Goal: Communication & Community: Answer question/provide support

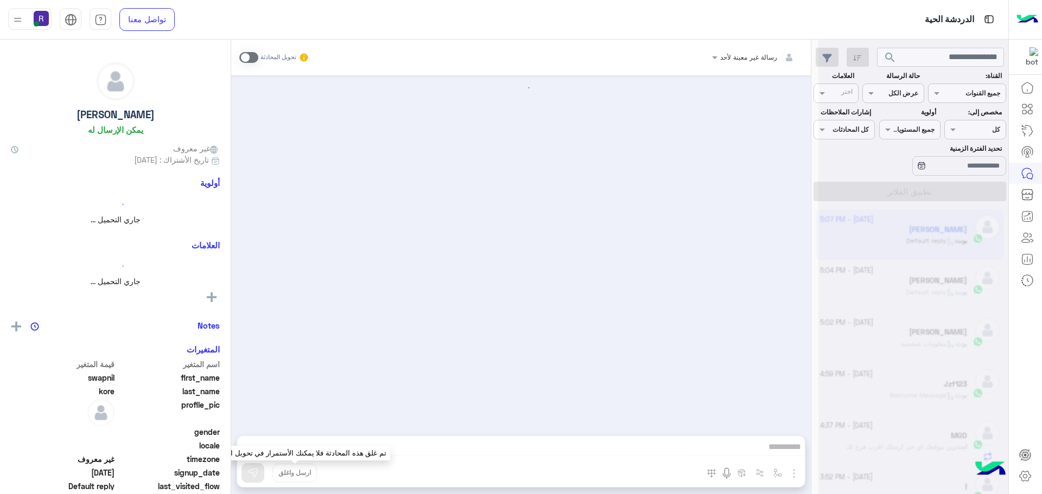
scroll to position [133, 0]
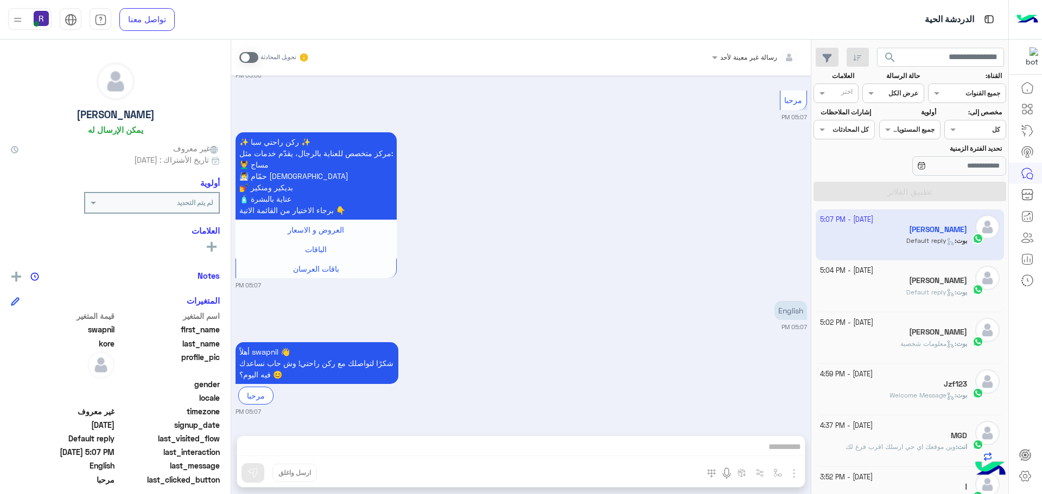
click at [898, 296] on div "بوت : Default reply" at bounding box center [894, 297] width 148 height 19
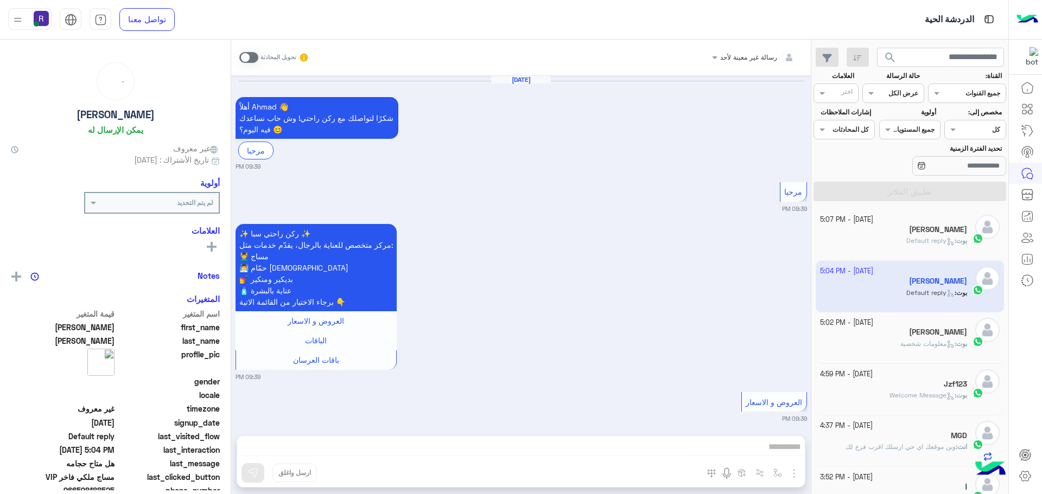
scroll to position [1847, 0]
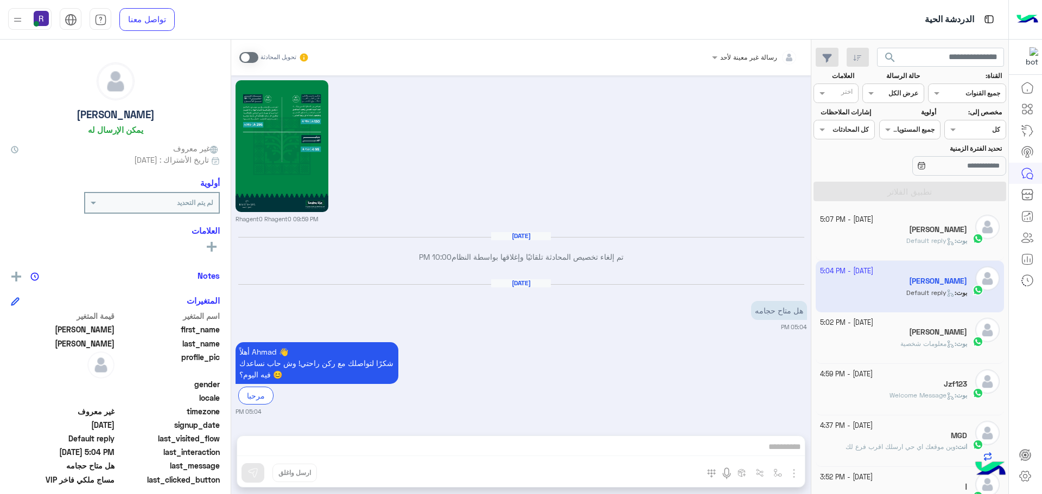
click at [885, 229] on div "[PERSON_NAME]" at bounding box center [894, 230] width 148 height 11
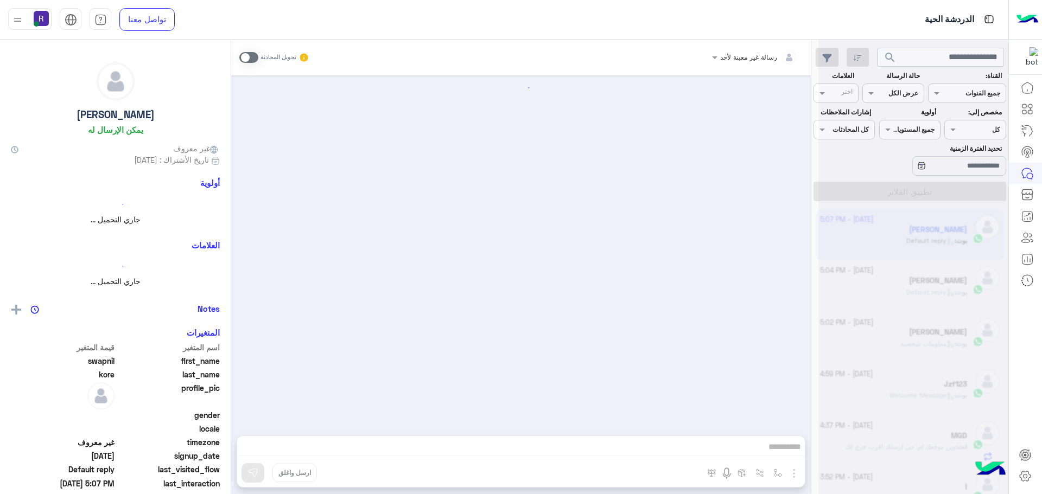
scroll to position [133, 0]
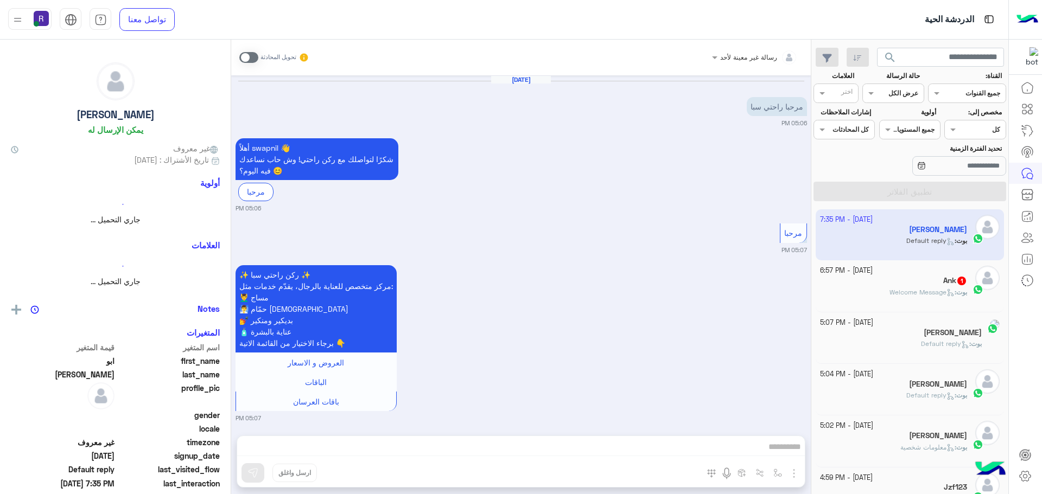
scroll to position [1168, 0]
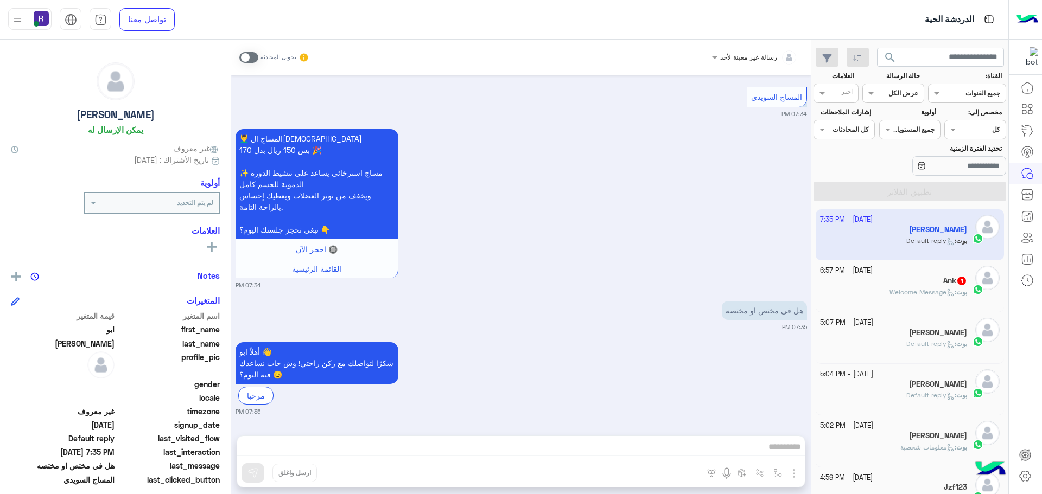
click at [925, 279] on div "Ank 1" at bounding box center [894, 281] width 148 height 11
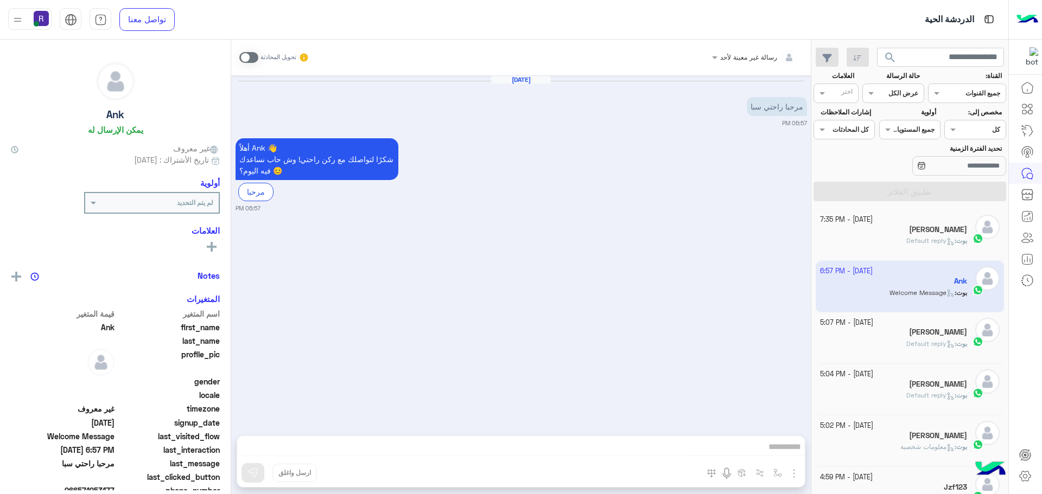
click at [926, 252] on div "بوت : Default reply" at bounding box center [894, 245] width 148 height 19
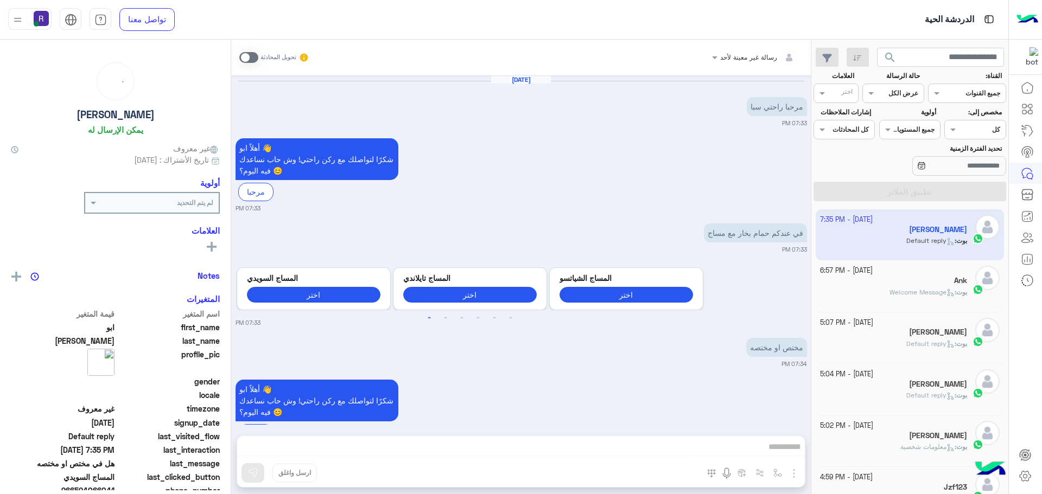
scroll to position [705, 0]
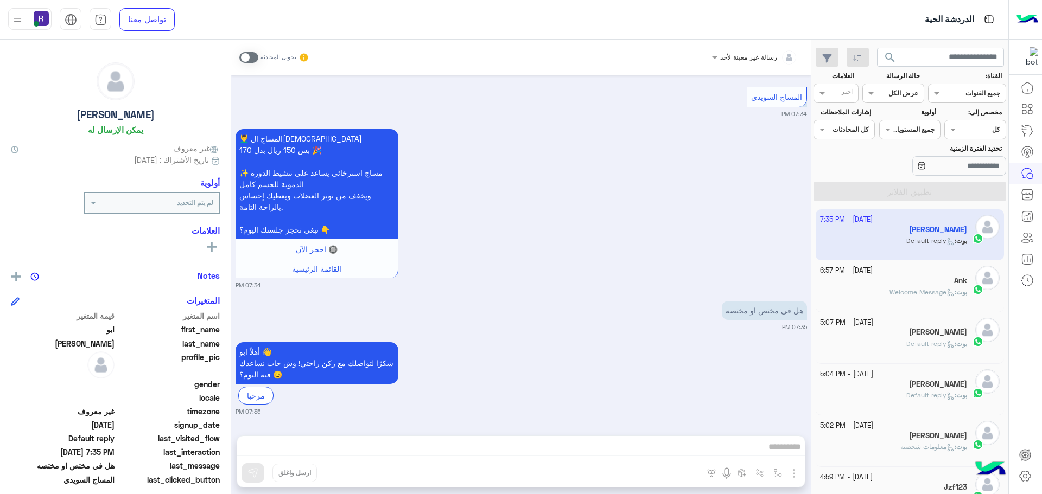
click at [258, 61] on label at bounding box center [248, 57] width 19 height 11
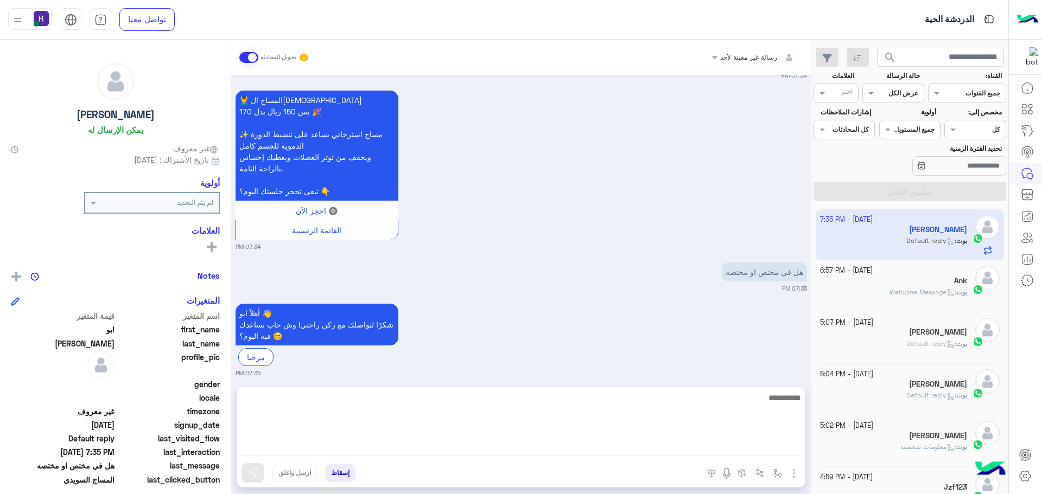
click at [544, 444] on textarea at bounding box center [520, 423] width 567 height 65
type textarea "*********"
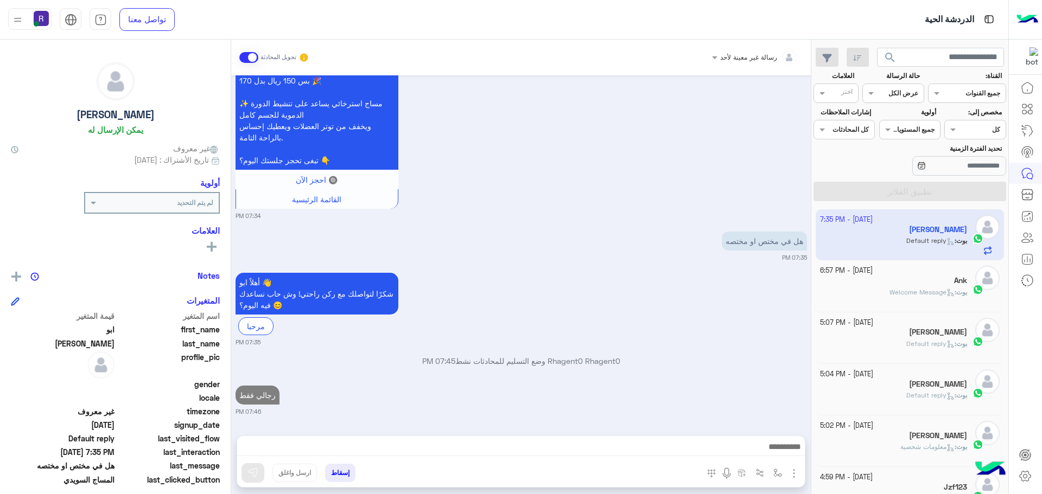
scroll to position [775, 0]
click at [625, 270] on div "أهلاً ابو 👋 شكرًا لتواصلك مع ركن راحتي! وش حاب نساعدك فيه اليوم؟ 😊 مرحبا 07:35 …" at bounding box center [520, 308] width 571 height 77
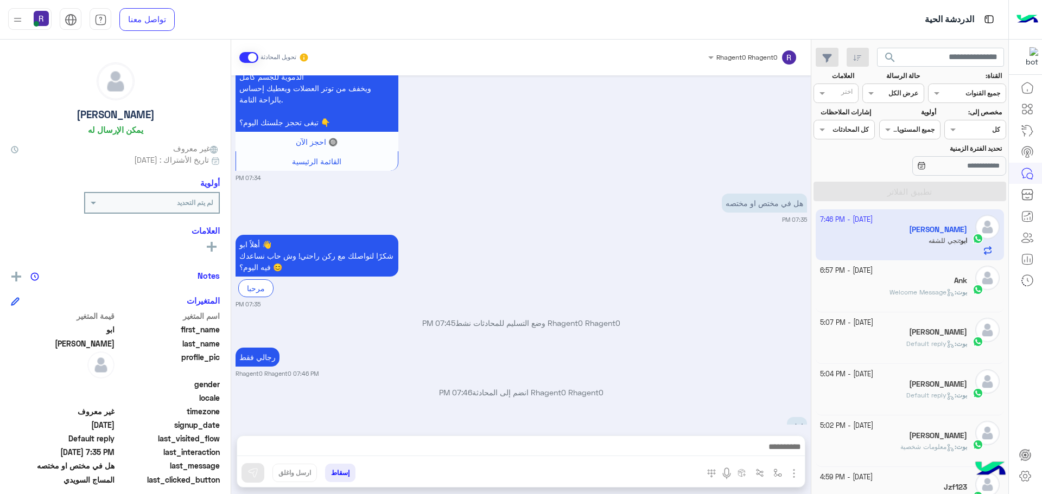
scroll to position [844, 0]
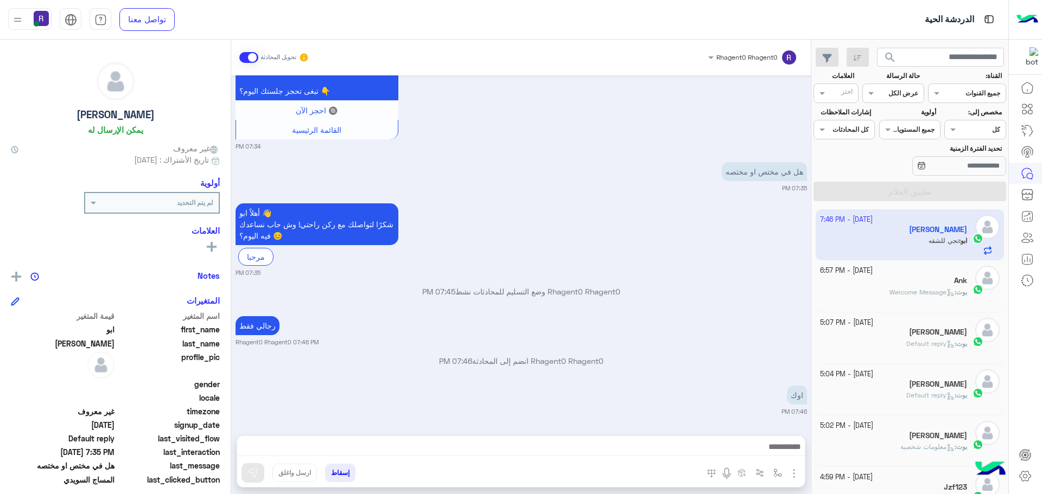
click at [935, 288] on span "Welcome Message" at bounding box center [921, 292] width 65 height 8
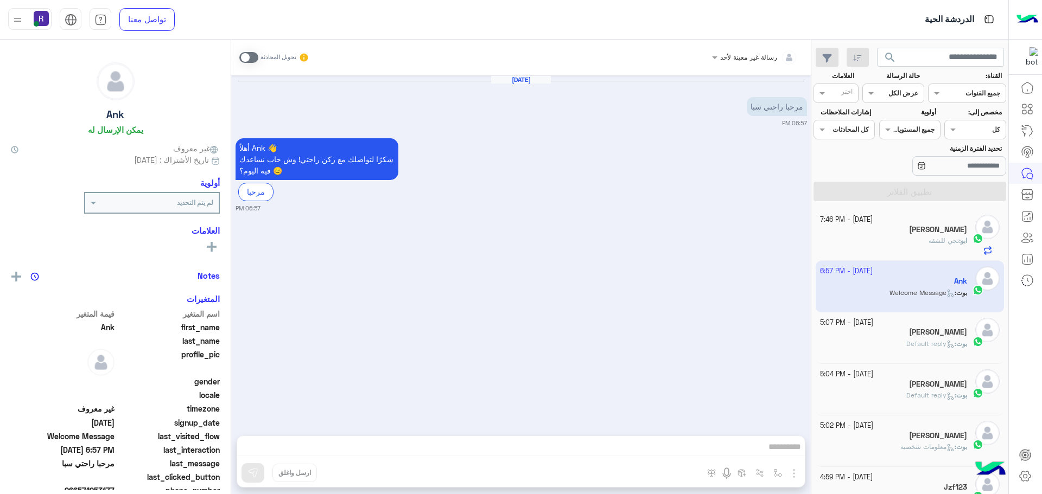
click at [934, 243] on span "تجي للشقه" at bounding box center [943, 241] width 30 height 8
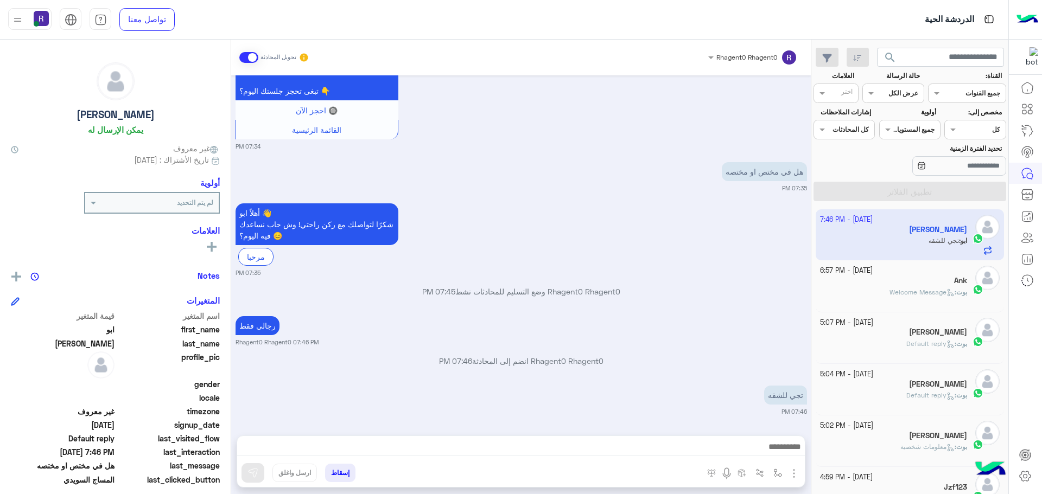
scroll to position [104, 0]
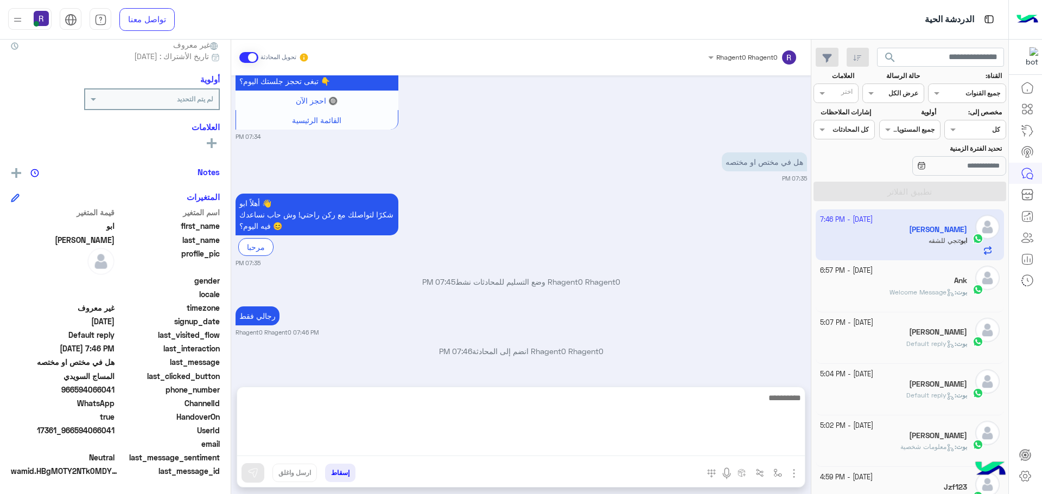
click at [429, 450] on textarea at bounding box center [520, 423] width 567 height 65
type textarea "**"
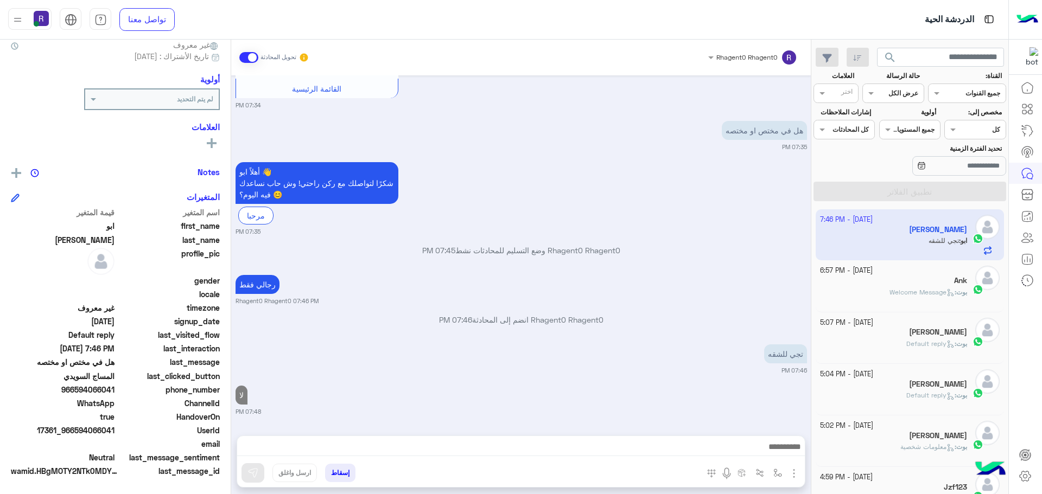
click at [920, 279] on div "Ank" at bounding box center [894, 281] width 148 height 11
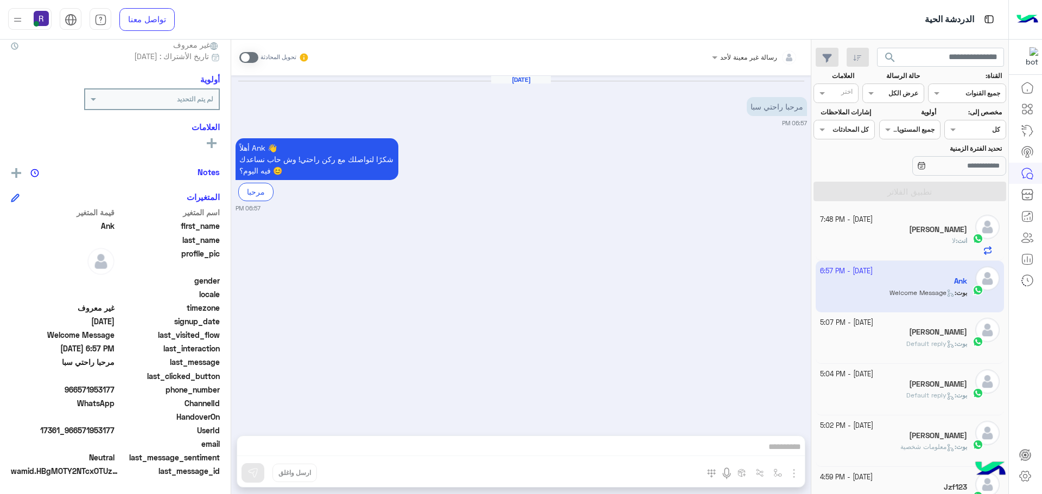
click at [947, 226] on h5 "[PERSON_NAME]" at bounding box center [938, 229] width 58 height 9
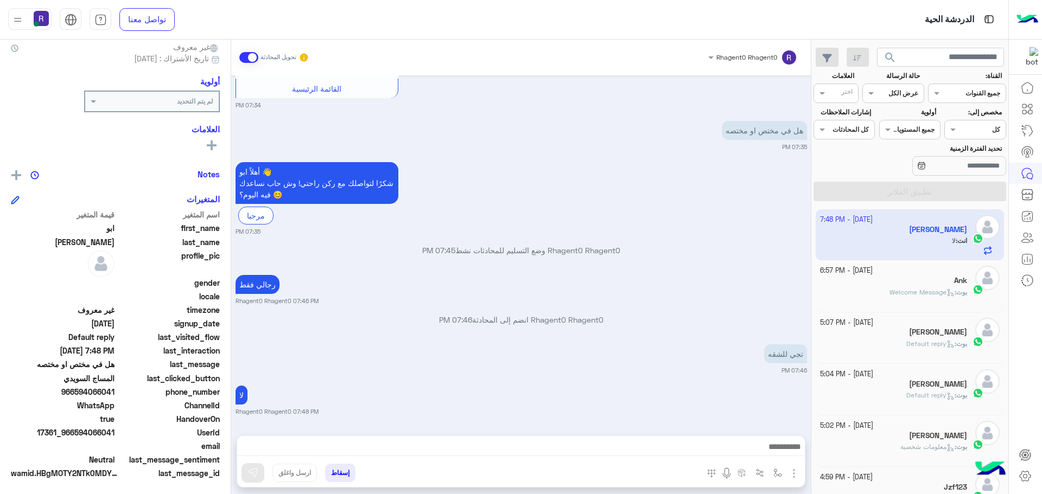
scroll to position [104, 0]
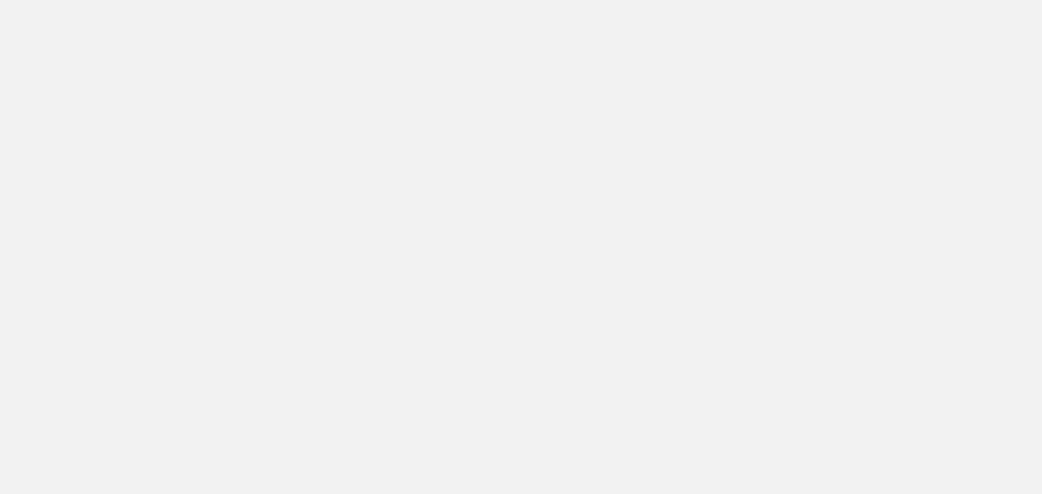
scroll to position [409, 0]
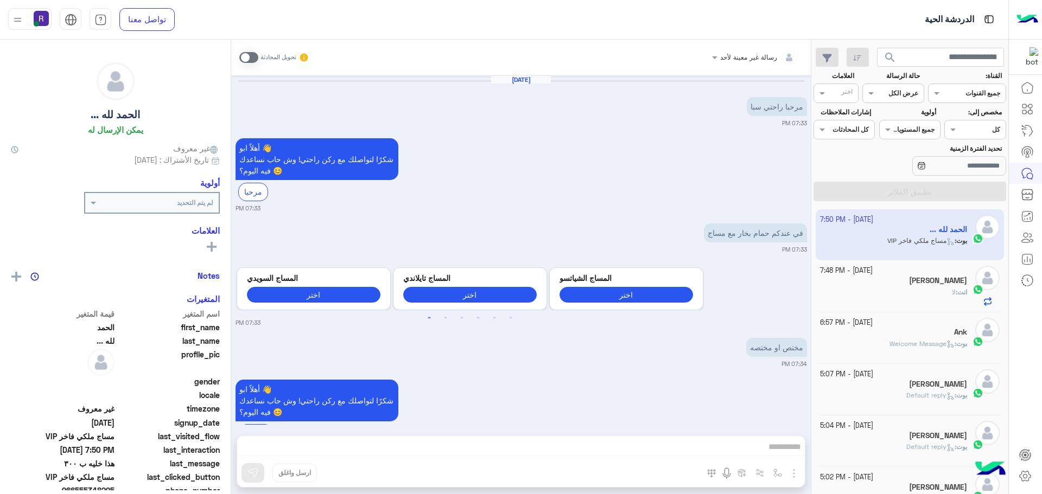
scroll to position [3105, 0]
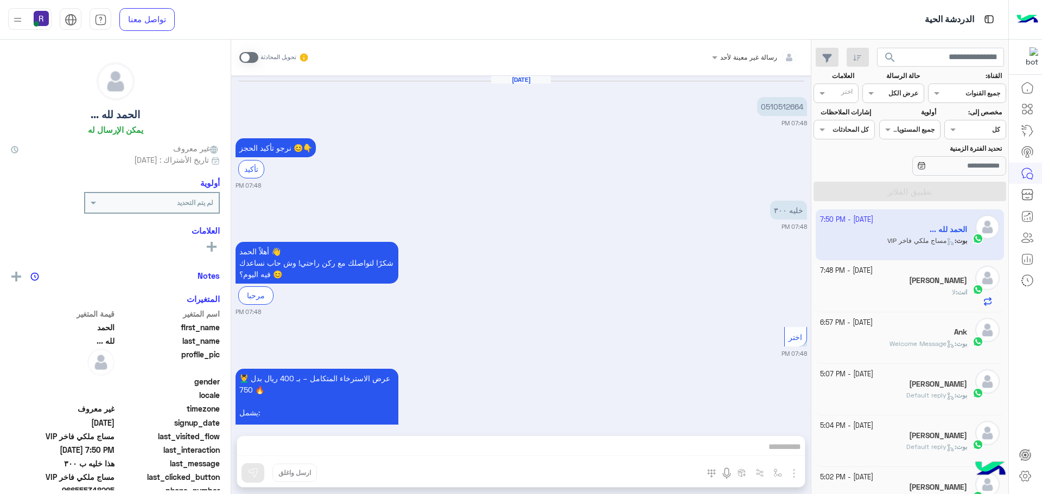
scroll to position [1889, 0]
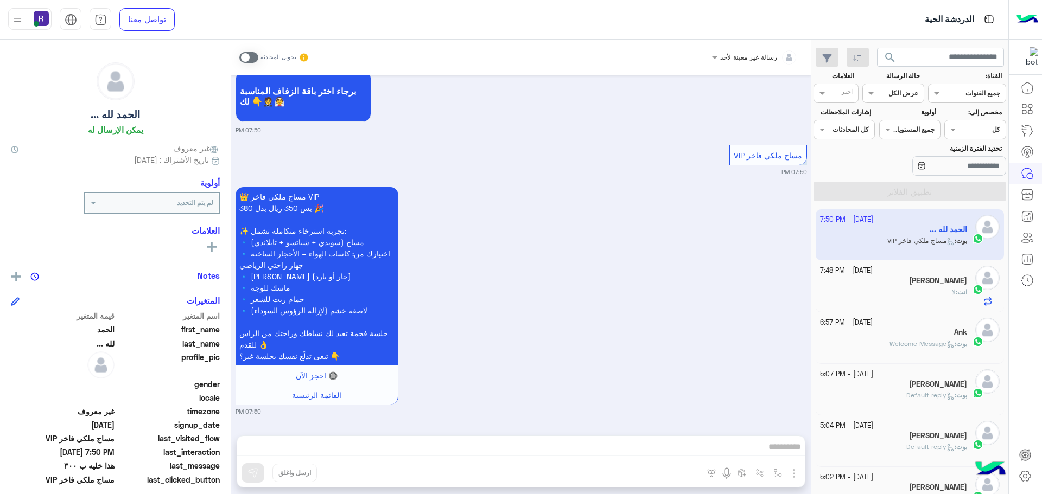
click at [254, 54] on span at bounding box center [248, 57] width 19 height 11
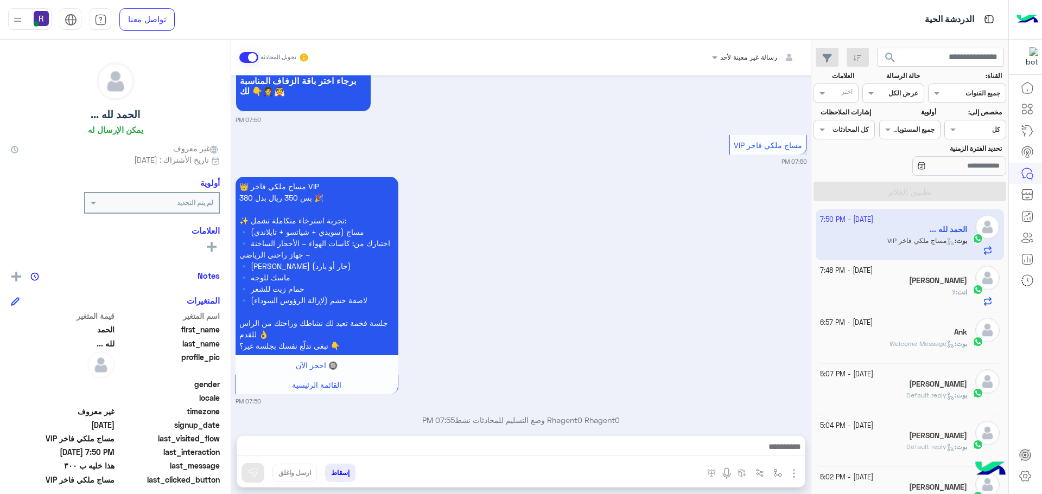
scroll to position [1917, 0]
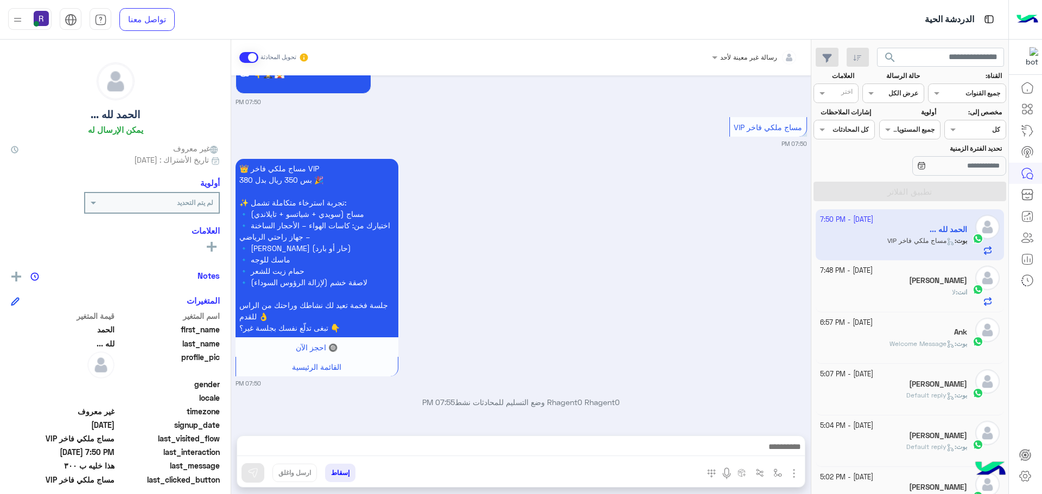
click at [794, 472] on img "button" at bounding box center [793, 473] width 13 height 13
click at [787, 454] on img at bounding box center [791, 450] width 9 height 12
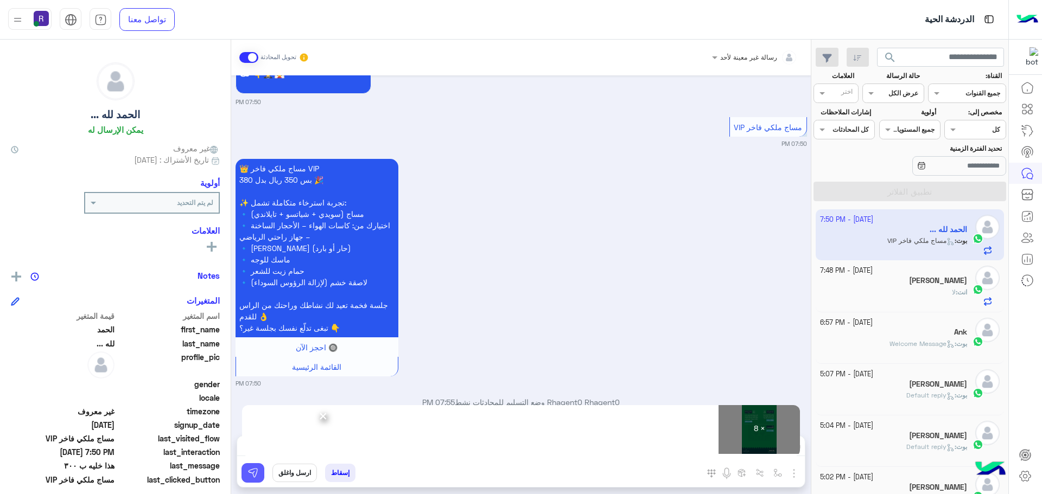
click at [256, 476] on img at bounding box center [252, 473] width 11 height 11
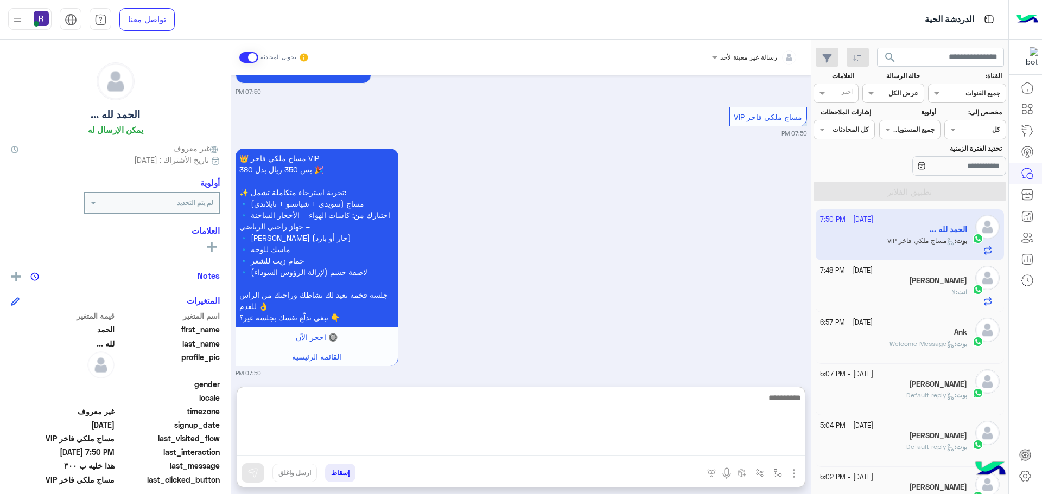
paste textarea "**********"
type textarea "**********"
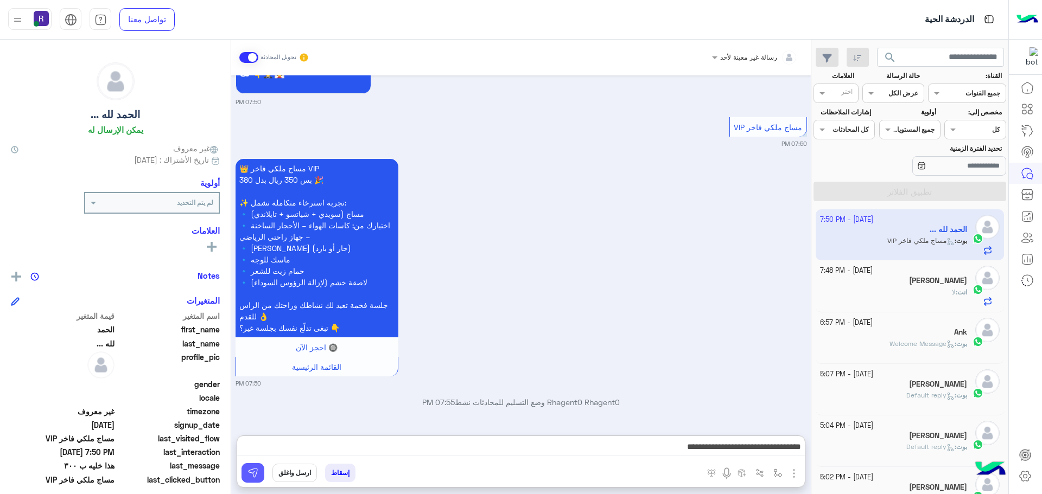
click at [257, 469] on img at bounding box center [252, 473] width 11 height 11
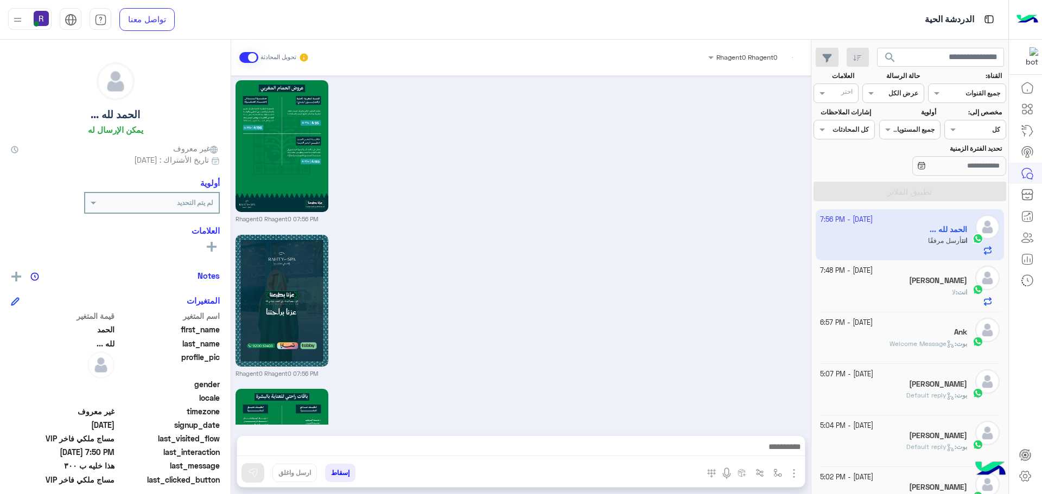
scroll to position [3220, 0]
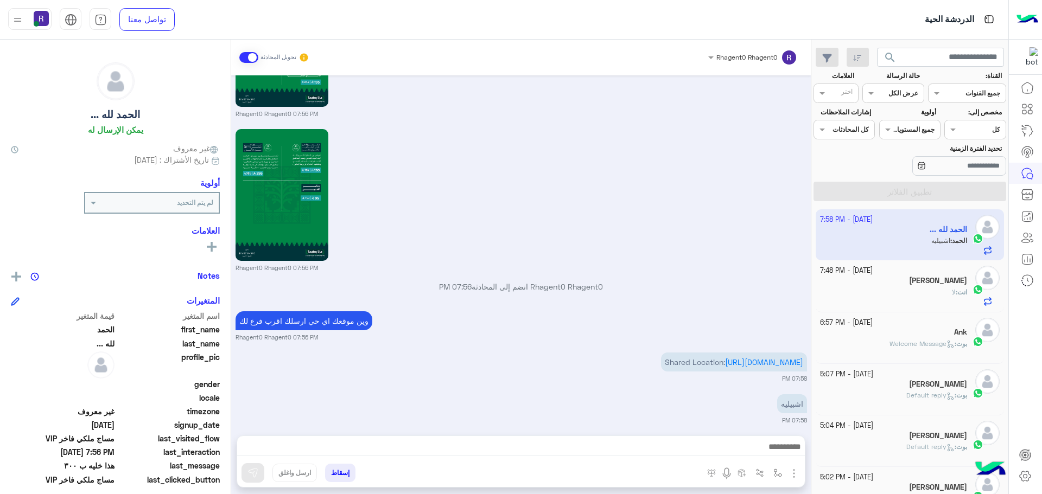
scroll to position [2054, 0]
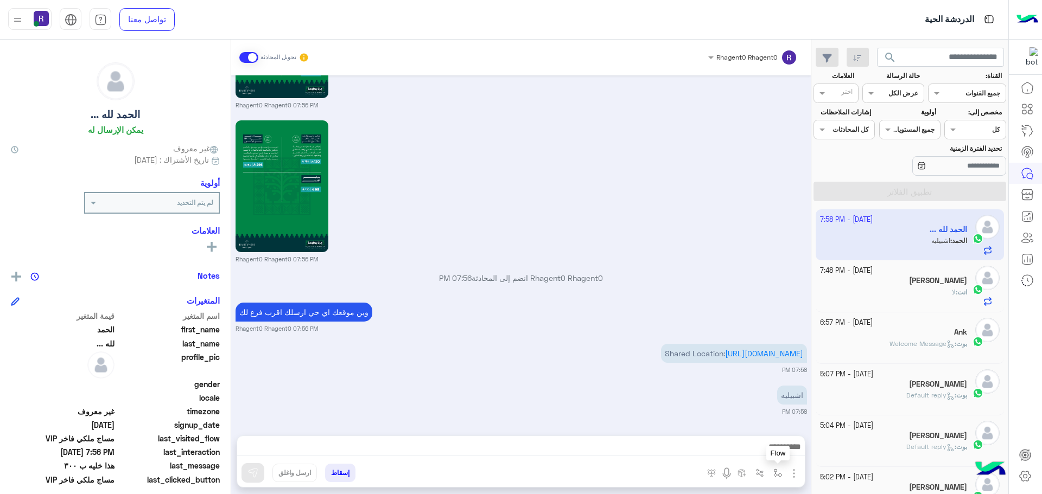
click at [775, 471] on img "button" at bounding box center [777, 473] width 9 height 9
click at [765, 448] on input "text" at bounding box center [753, 448] width 55 height 10
click at [762, 400] on div "الجنادرية" at bounding box center [739, 395] width 93 height 21
type textarea "*********"
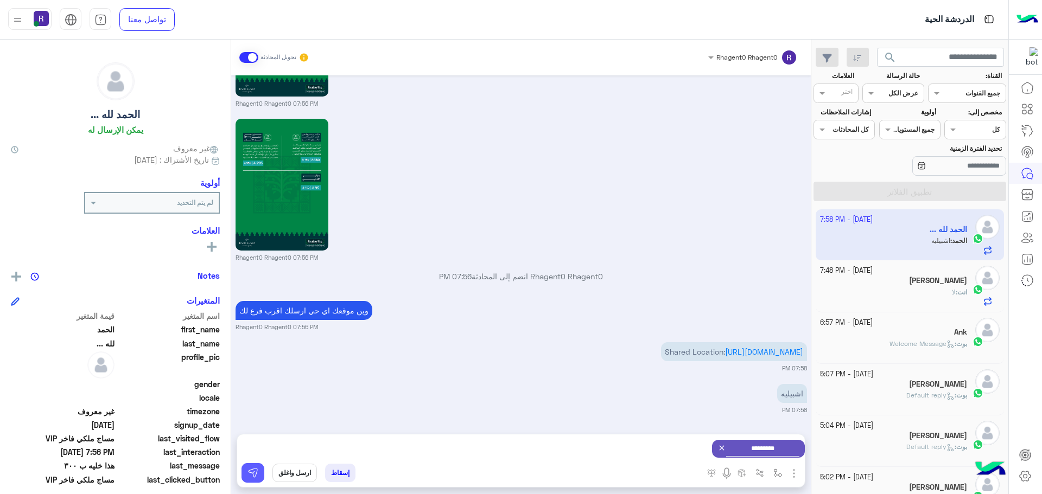
click at [254, 474] on img at bounding box center [252, 473] width 11 height 11
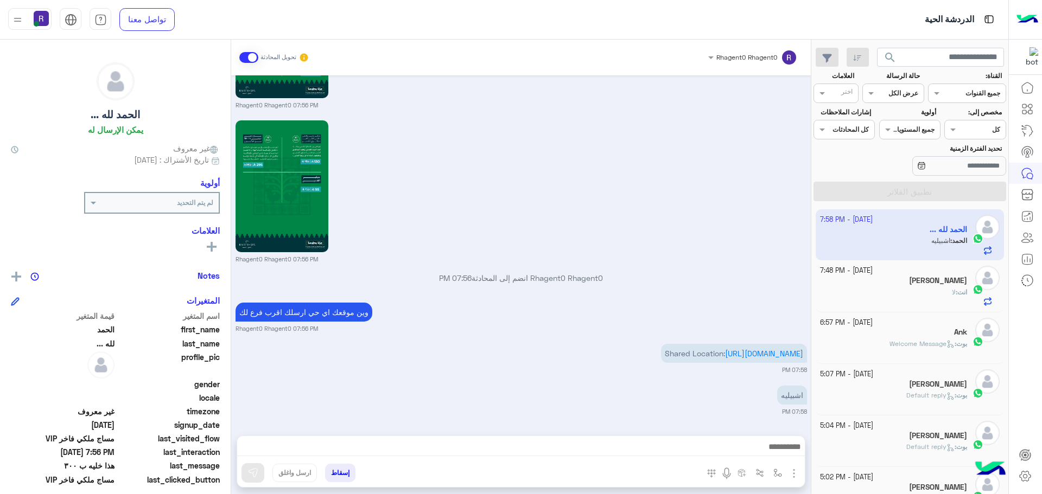
scroll to position [2054, 0]
click at [923, 331] on div "Ank" at bounding box center [894, 333] width 148 height 11
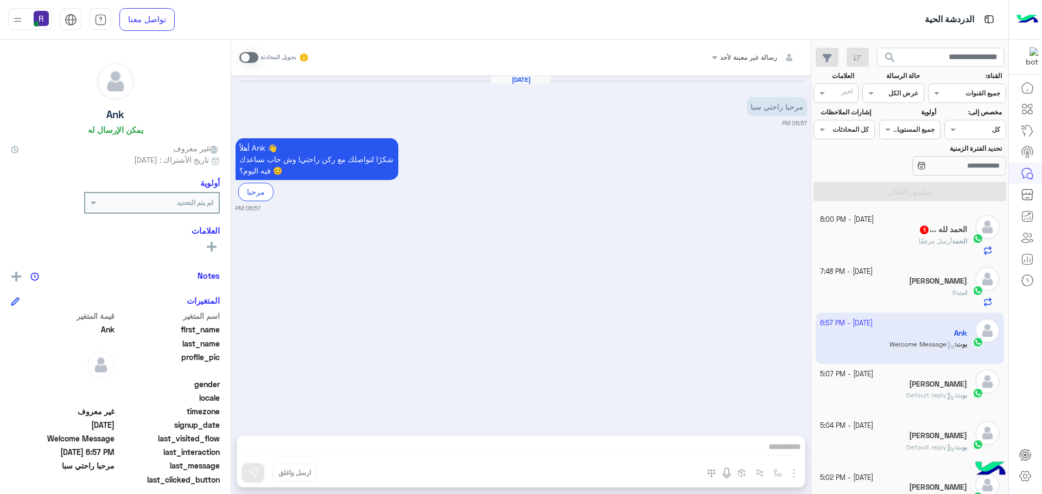
click at [244, 59] on span at bounding box center [248, 57] width 19 height 11
click at [789, 471] on img "button" at bounding box center [793, 473] width 13 height 13
click at [774, 445] on span "الصور" at bounding box center [773, 450] width 20 height 12
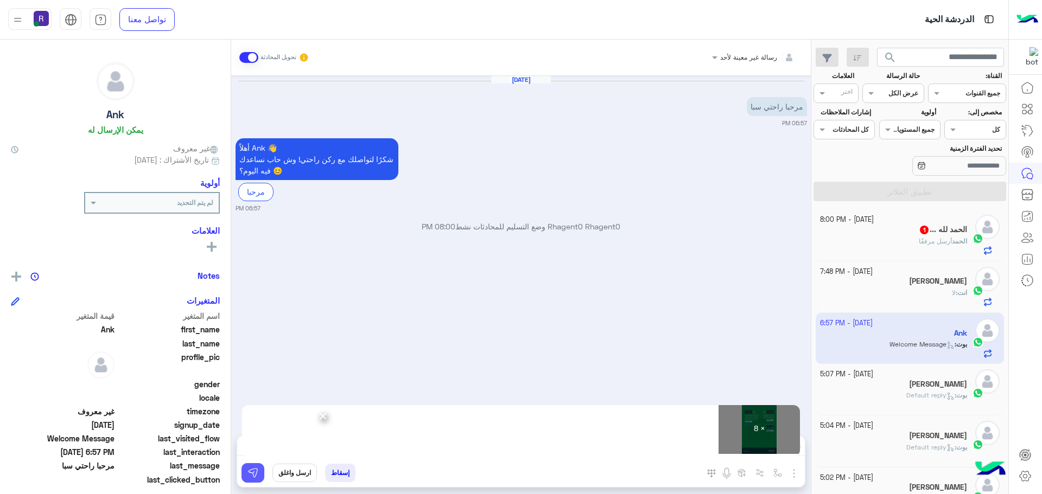
click at [245, 472] on button at bounding box center [252, 473] width 23 height 20
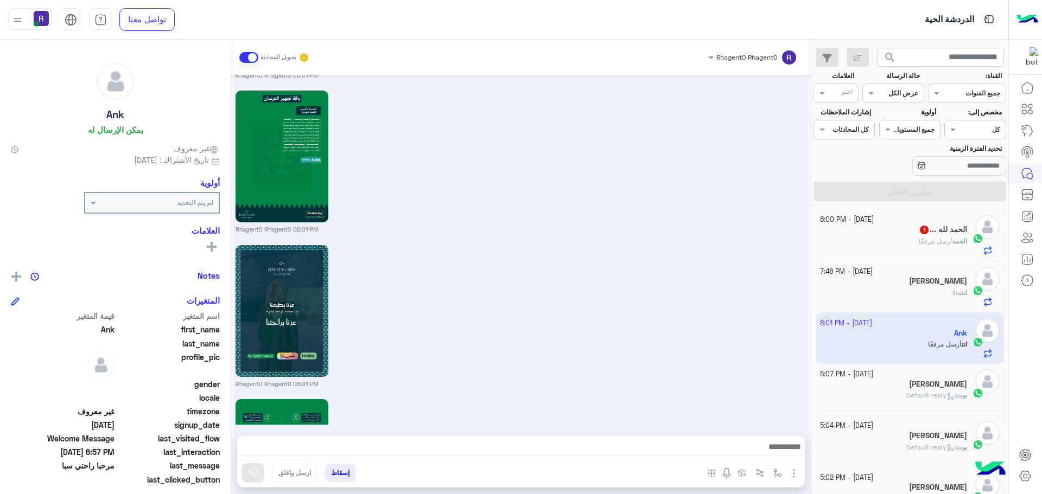
scroll to position [1086, 0]
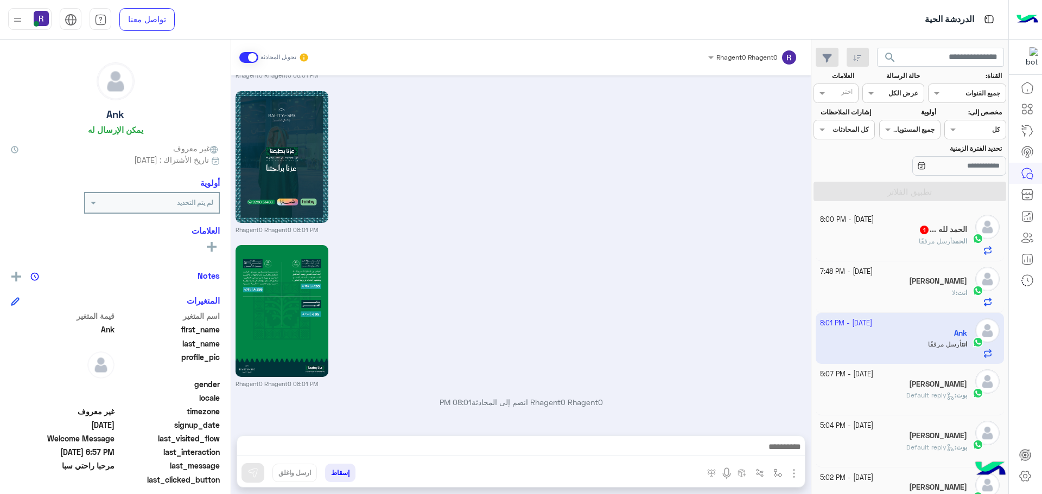
click at [919, 238] on span "أرسل مرفقًا" at bounding box center [934, 241] width 33 height 8
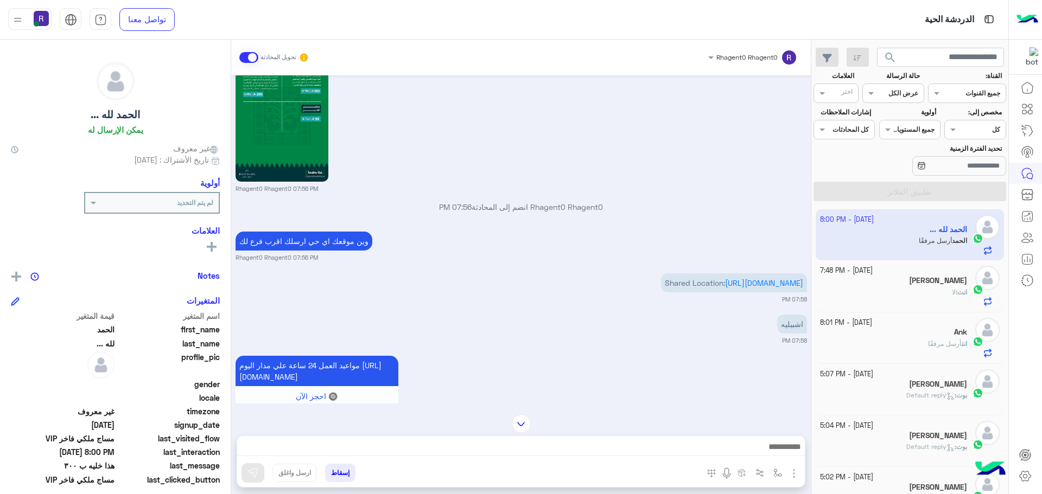
scroll to position [1871, 0]
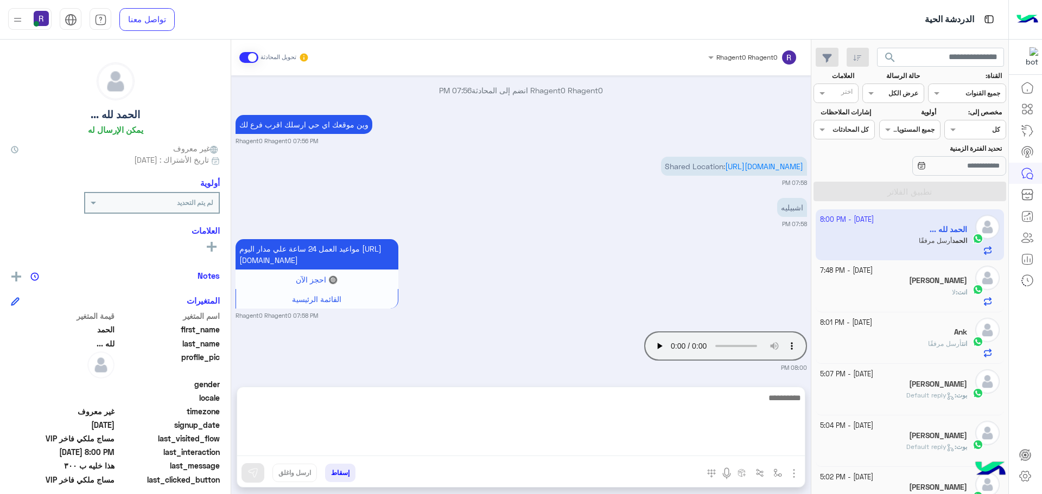
click at [689, 450] on textarea at bounding box center [520, 423] width 567 height 65
type textarea "**********"
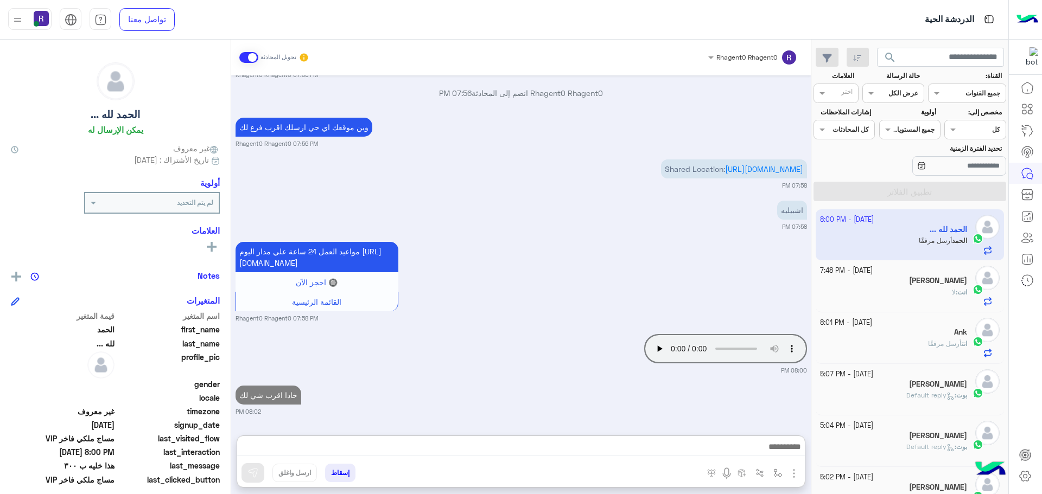
click at [941, 295] on div "انت : لا" at bounding box center [894, 297] width 148 height 19
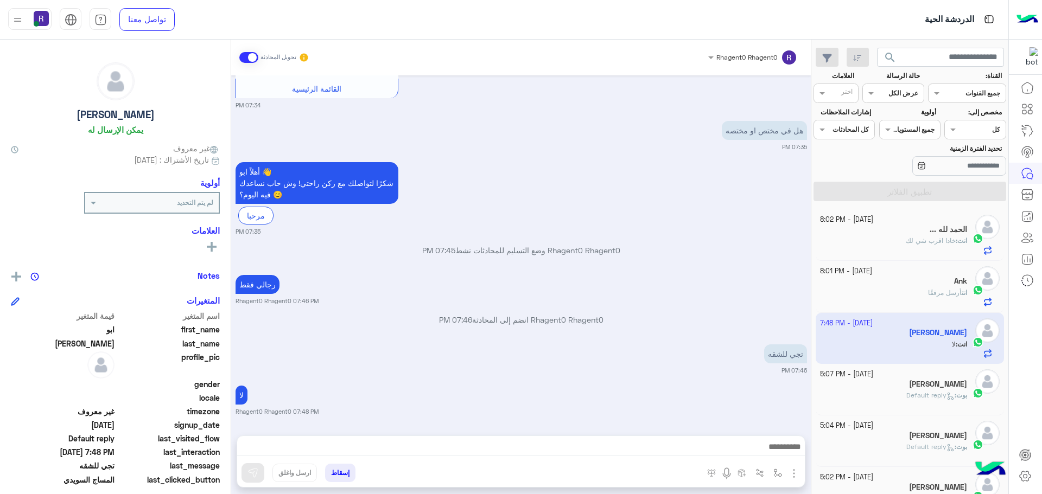
click at [491, 205] on div "أهلاً ابو 👋 شكرًا لتواصلك مع ركن راحتي! وش حاب نساعدك فيه اليوم؟ 😊 مرحبا 07:35 …" at bounding box center [520, 197] width 571 height 77
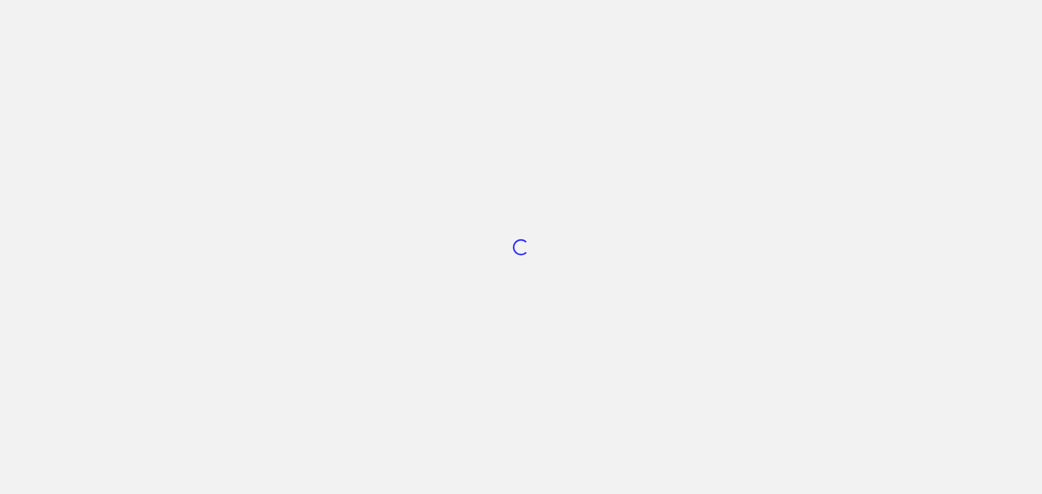
scroll to position [409, 0]
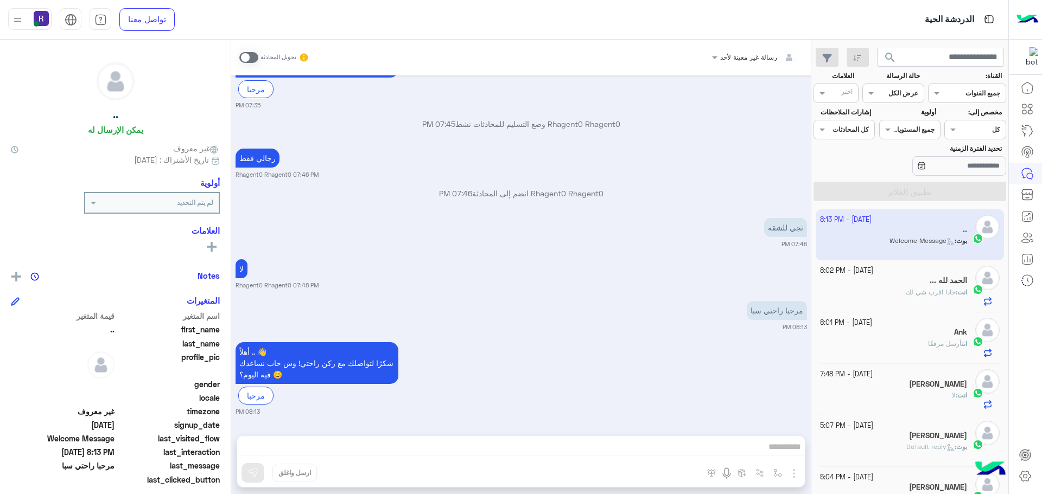
click at [660, 365] on div "أهلاً .. 👋 شكرًا لتواصلك مع ركن راحتي! وش حاب نساعدك فيه اليوم؟ 😊 مرحبا 08:13 PM" at bounding box center [520, 378] width 571 height 77
type textarea "******"
click at [660, 365] on div "أهلاً .. 👋 شكرًا لتواصلك مع ركن راحتي! وش حاب نساعدك فيه اليوم؟ 😊 مرحبا 08:13 PM" at bounding box center [520, 378] width 571 height 77
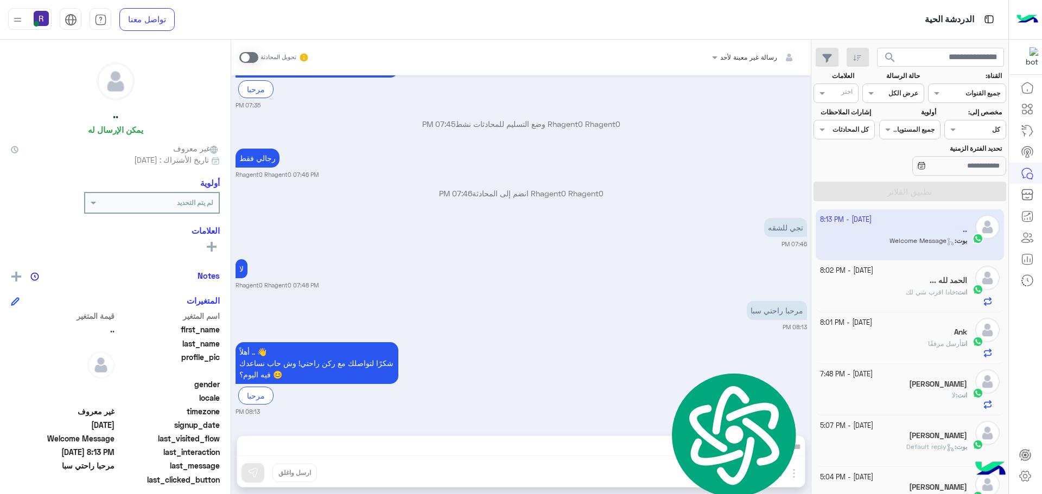
click at [725, 342] on div "أهلاً .. 👋 شكرًا لتواصلك مع ركن راحتي! وش حاب نساعدك فيه اليوم؟ 😊 مرحبا 08:13 PM" at bounding box center [520, 378] width 571 height 77
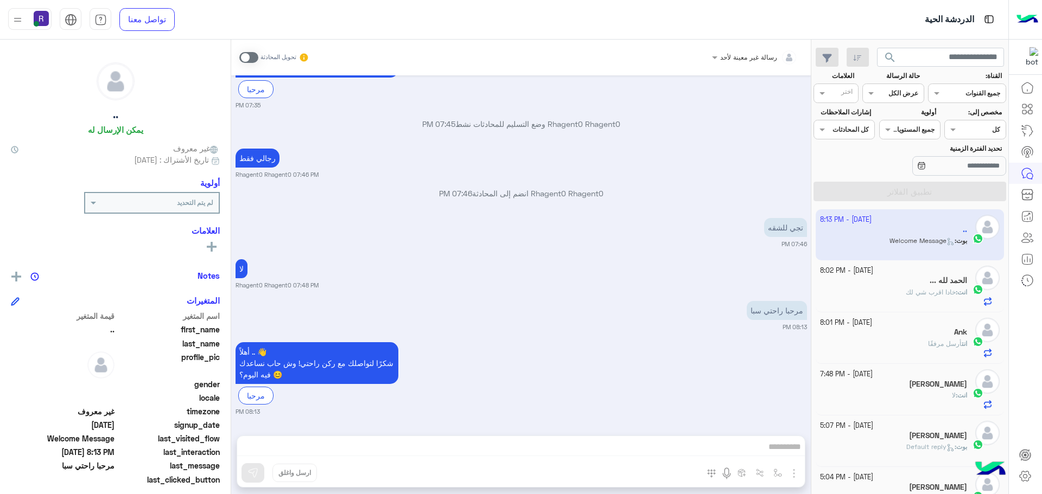
click at [792, 231] on p "تجي للشقه" at bounding box center [785, 227] width 43 height 19
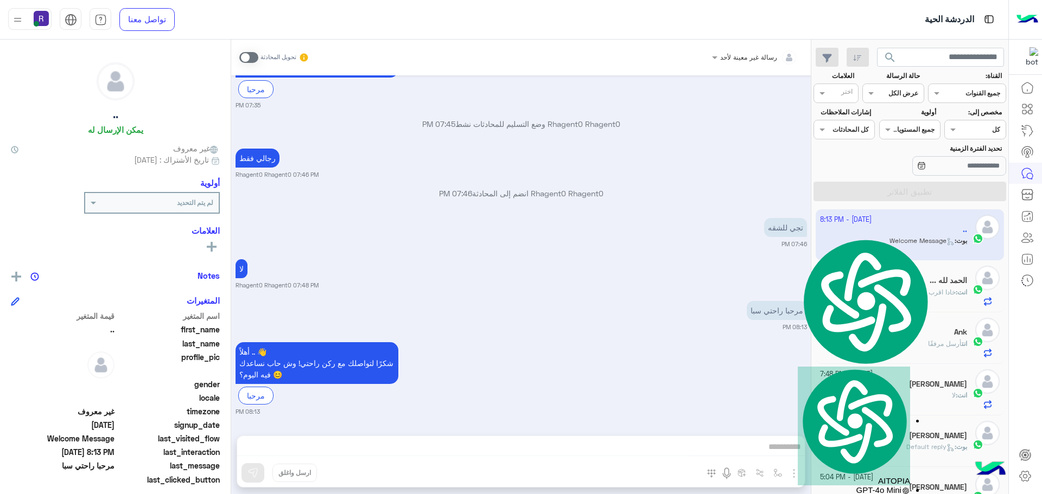
click at [738, 272] on div "لا Rhagent0 Rhagent0 07:48 PM" at bounding box center [520, 273] width 571 height 33
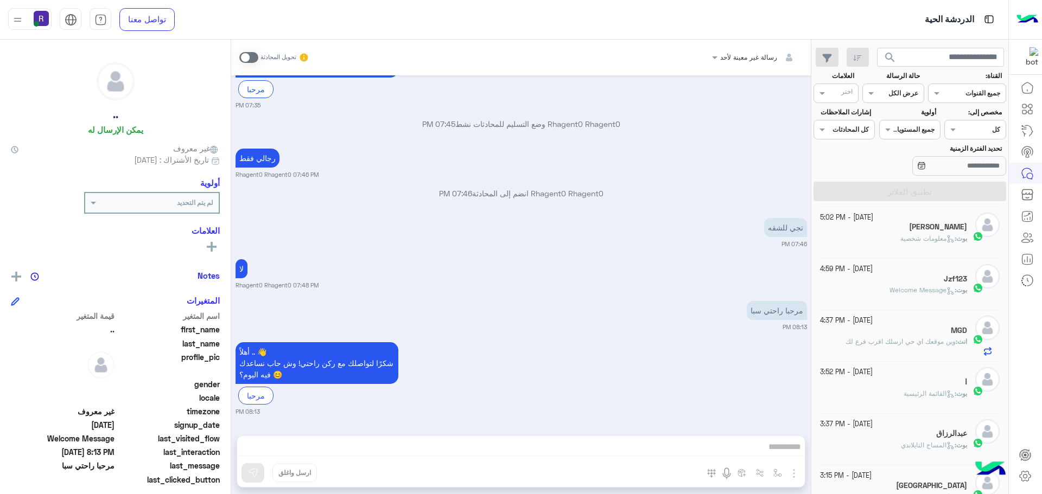
scroll to position [312, 0]
click at [661, 315] on div "مرحبا راحتي سبا 08:13 PM" at bounding box center [520, 314] width 571 height 33
click at [579, 303] on div "مرحبا راحتي سبا 08:13 PM" at bounding box center [520, 314] width 571 height 33
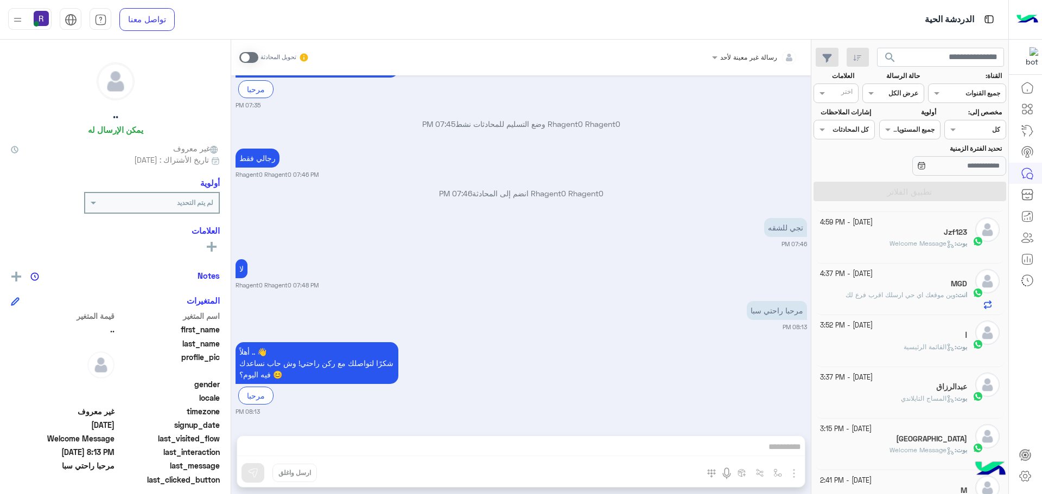
click at [810, 347] on mat-drawer "رسالة غير معينة لأحد تحويل المحادثة Sep 27, 2025 مرحبا راحتي سبا 07:33 PM أهلاً…" at bounding box center [405, 269] width 811 height 459
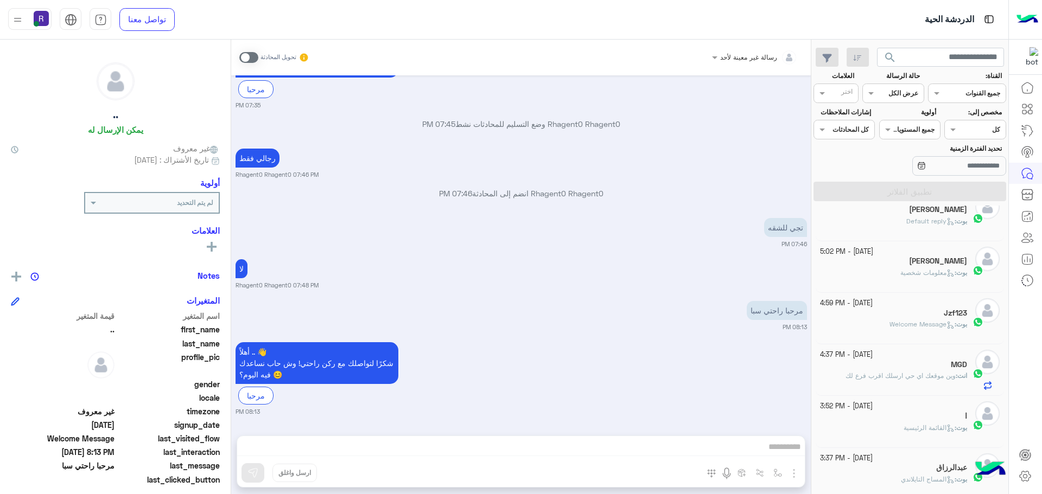
scroll to position [0, 0]
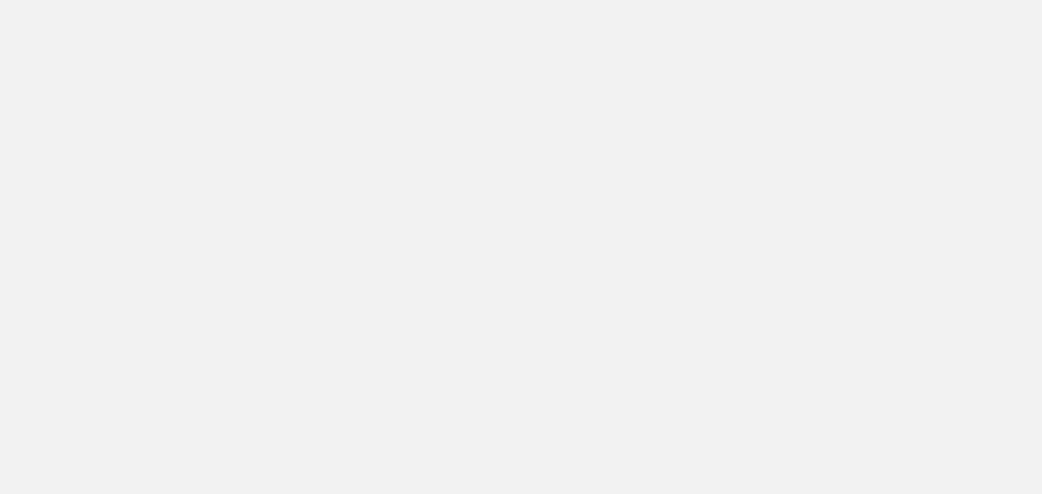
scroll to position [409, 0]
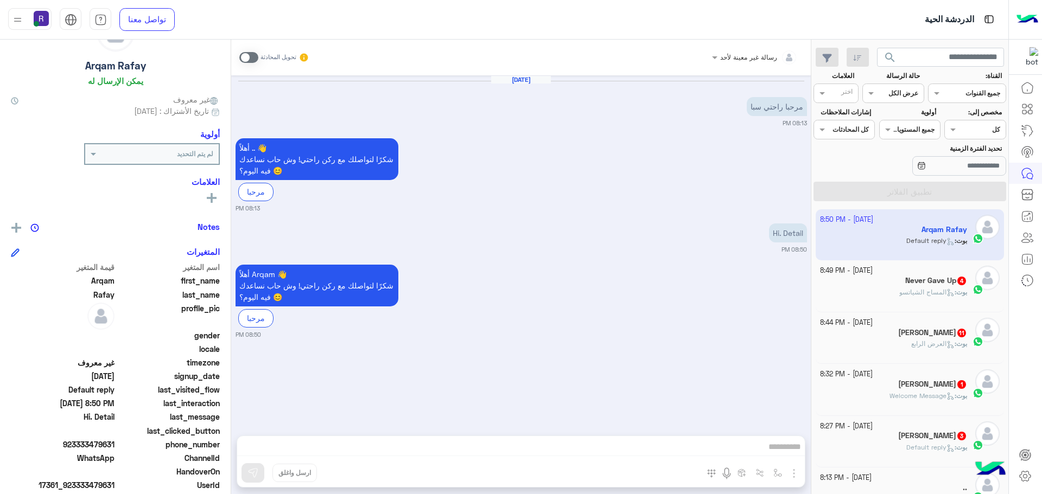
scroll to position [104, 0]
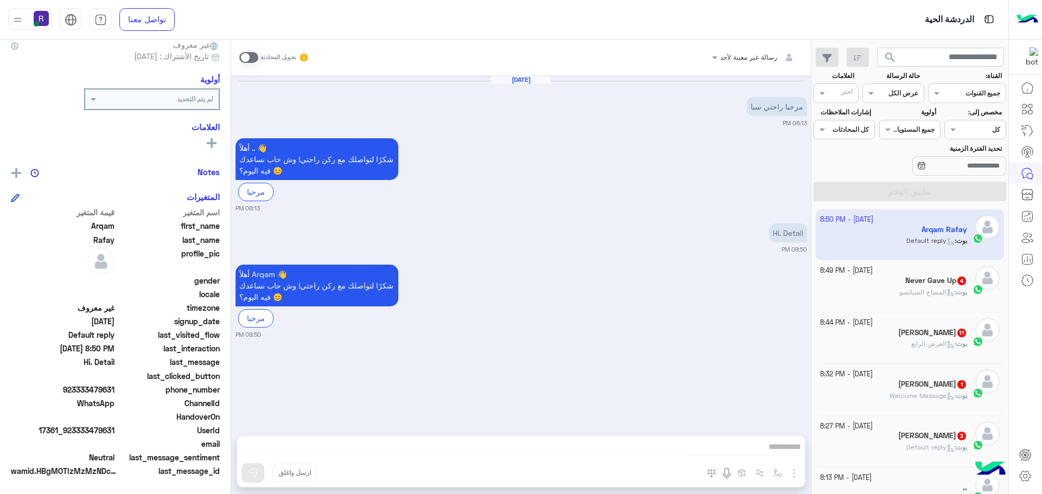
click at [245, 61] on span at bounding box center [248, 57] width 19 height 11
click at [797, 480] on button "button" at bounding box center [794, 472] width 14 height 15
click at [780, 451] on span "الصور" at bounding box center [773, 450] width 20 height 12
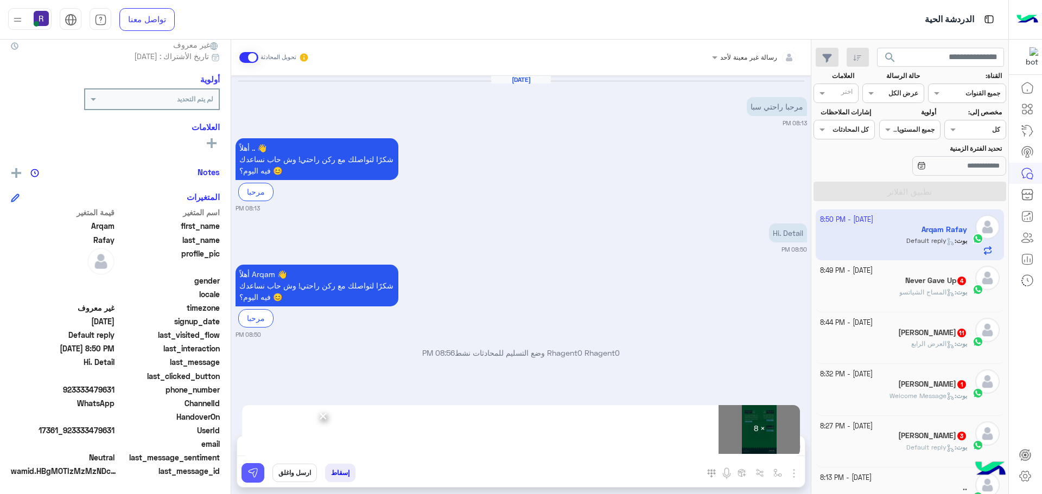
click at [252, 468] on img at bounding box center [252, 473] width 11 height 11
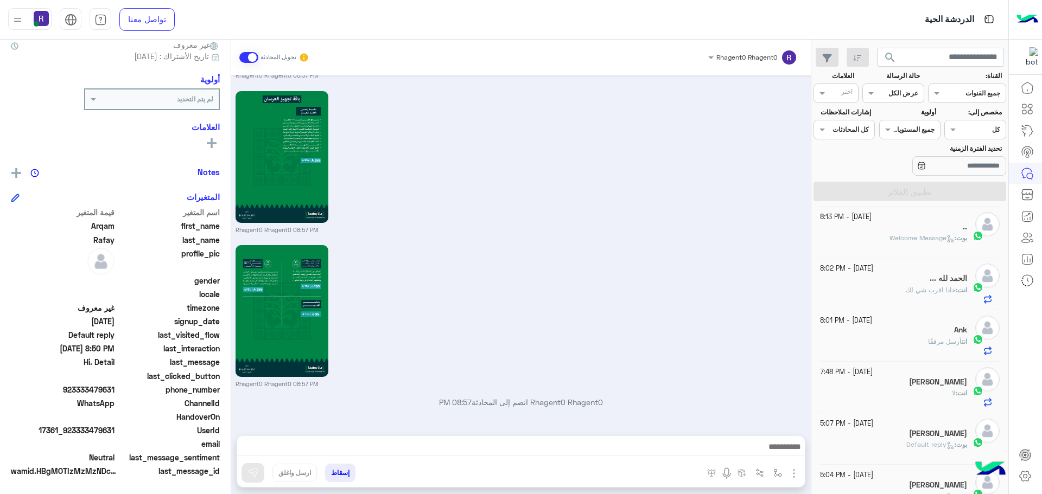
scroll to position [0, 0]
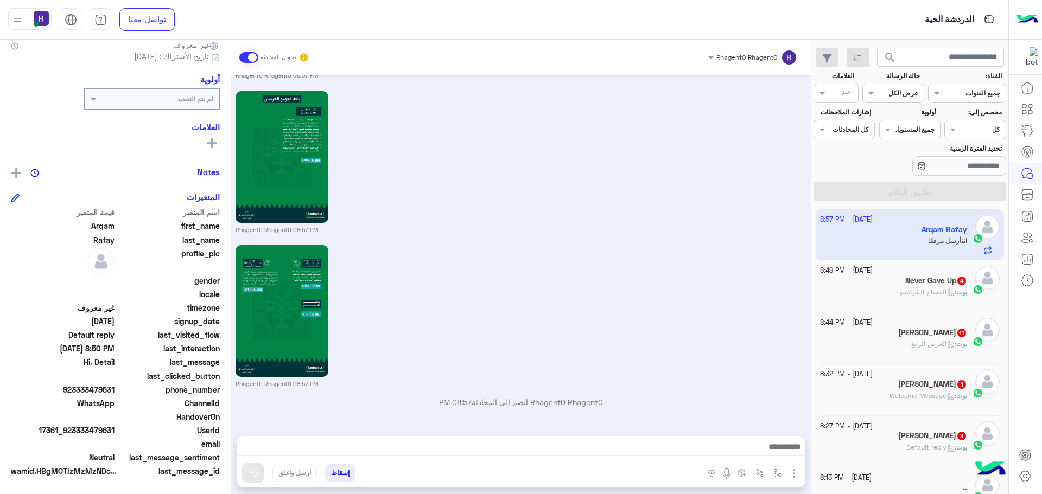
click at [921, 282] on h5 "Never Gave Up 4" at bounding box center [936, 280] width 62 height 9
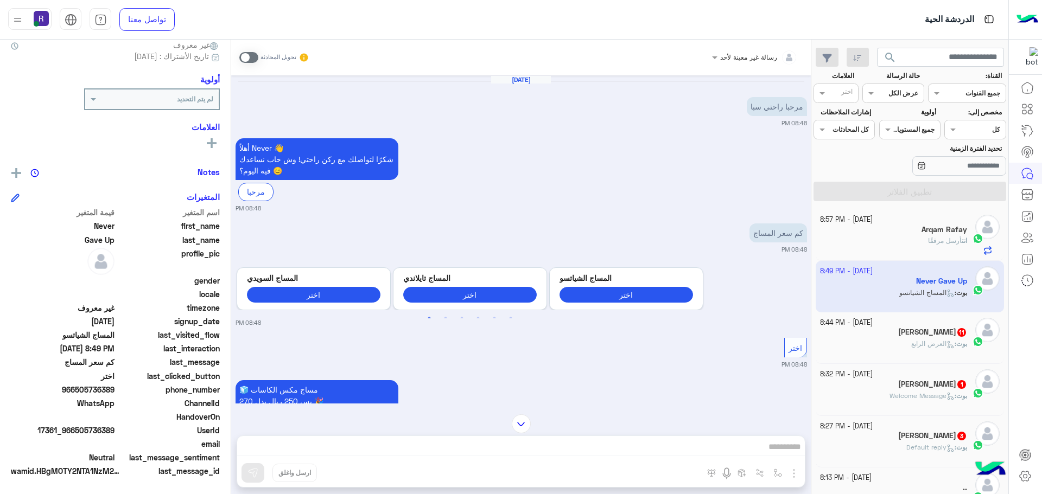
scroll to position [395, 0]
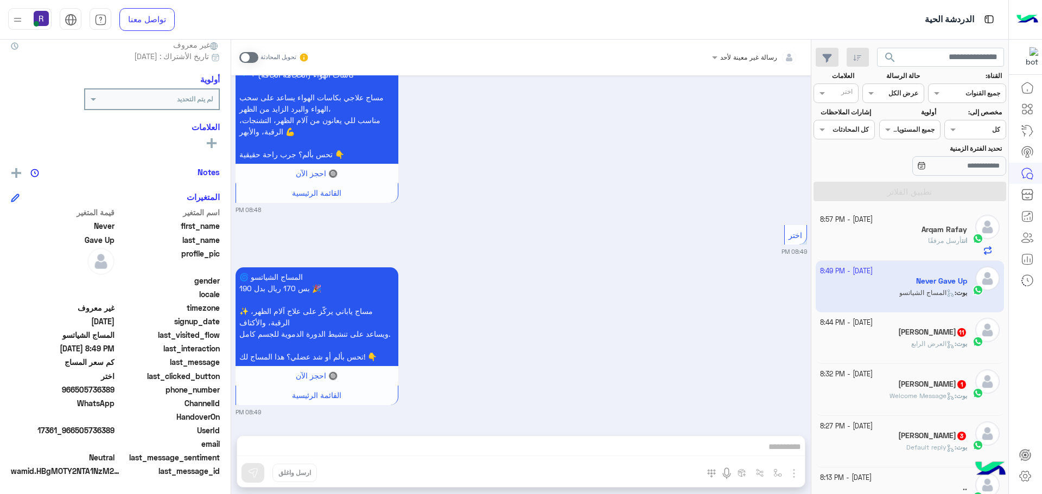
click at [255, 52] on label at bounding box center [248, 57] width 19 height 11
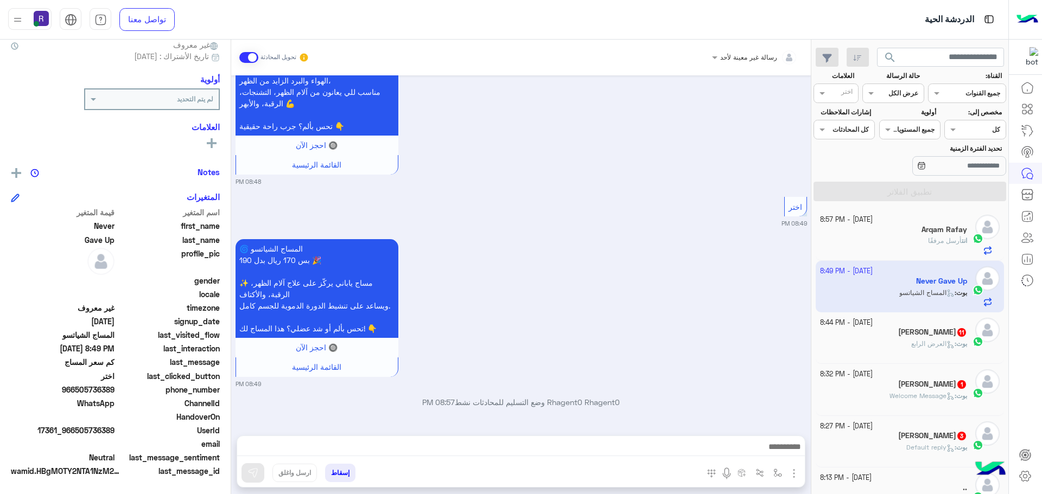
click at [794, 474] on img "button" at bounding box center [793, 473] width 13 height 13
click at [782, 450] on span "الصور" at bounding box center [773, 450] width 20 height 12
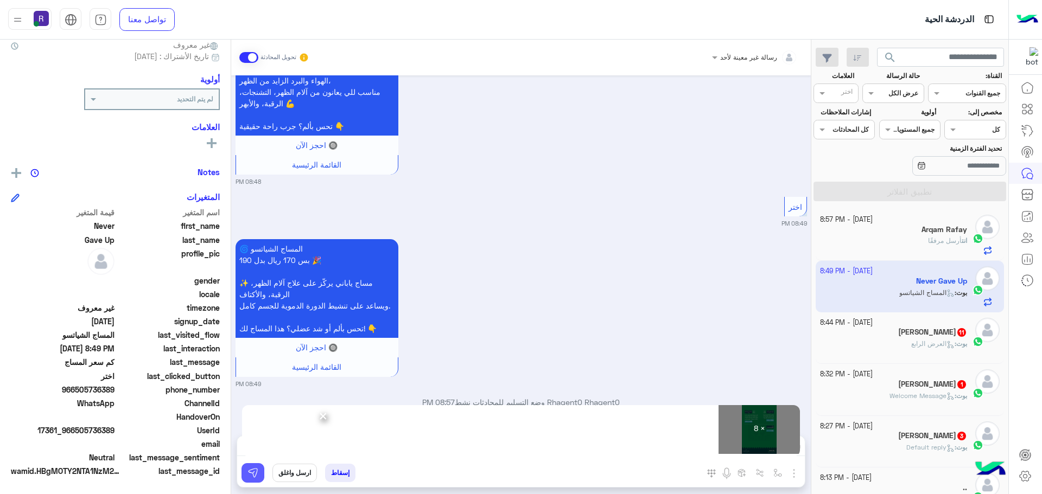
click at [256, 475] on img at bounding box center [252, 473] width 11 height 11
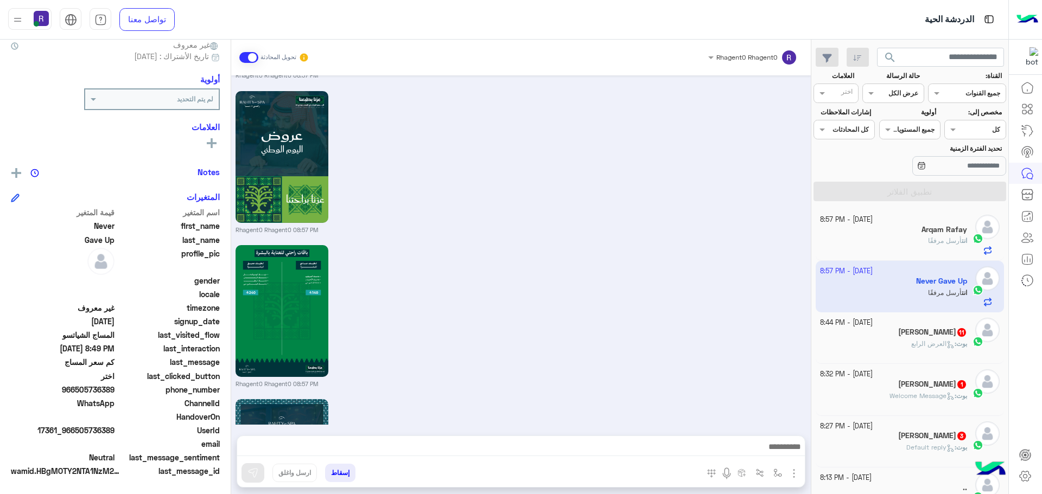
scroll to position [1685, 0]
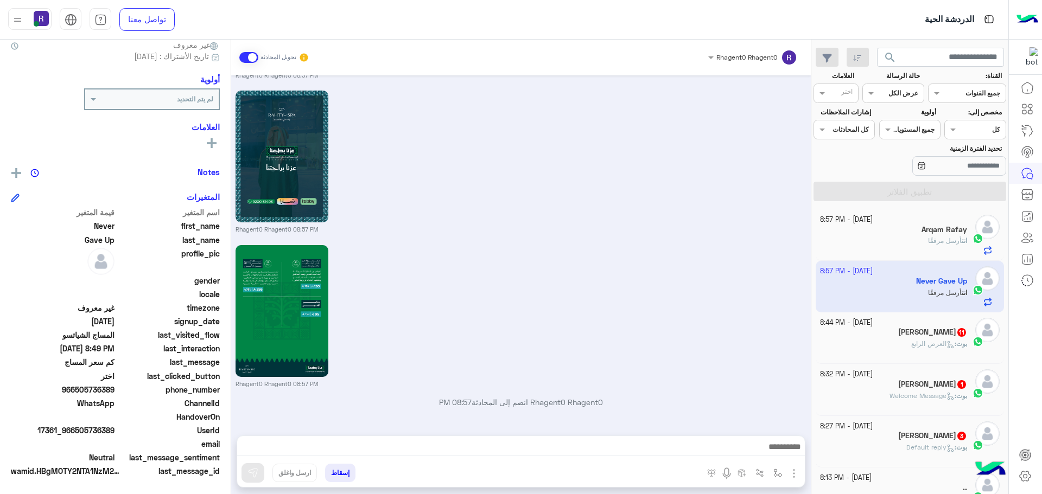
click at [945, 354] on div "بوت : العرض الرابع" at bounding box center [894, 348] width 148 height 19
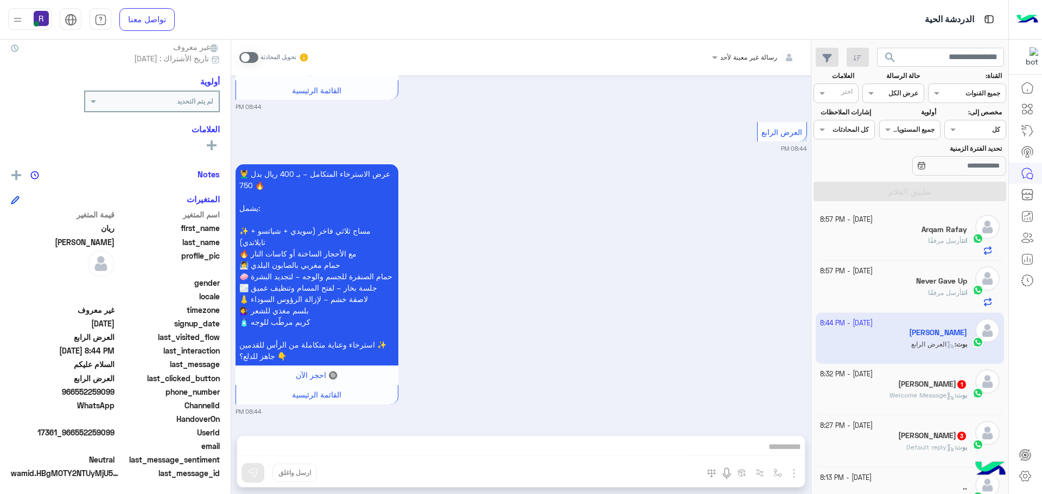
scroll to position [104, 0]
click at [947, 384] on h5 "عبدالرحمن 1" at bounding box center [932, 384] width 69 height 9
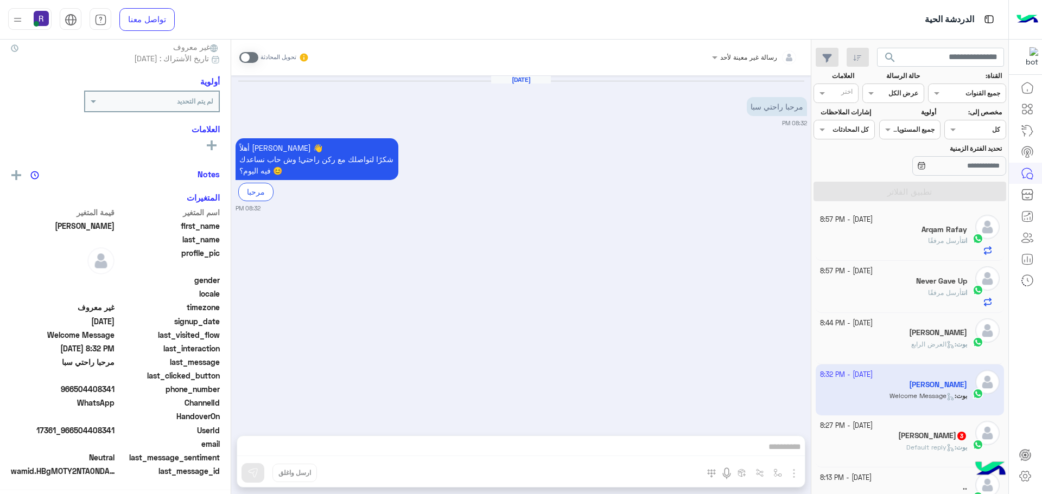
scroll to position [104, 0]
click at [244, 61] on span at bounding box center [248, 57] width 19 height 11
click at [789, 469] on img "button" at bounding box center [793, 473] width 13 height 13
click at [783, 449] on button "الصور" at bounding box center [777, 450] width 46 height 22
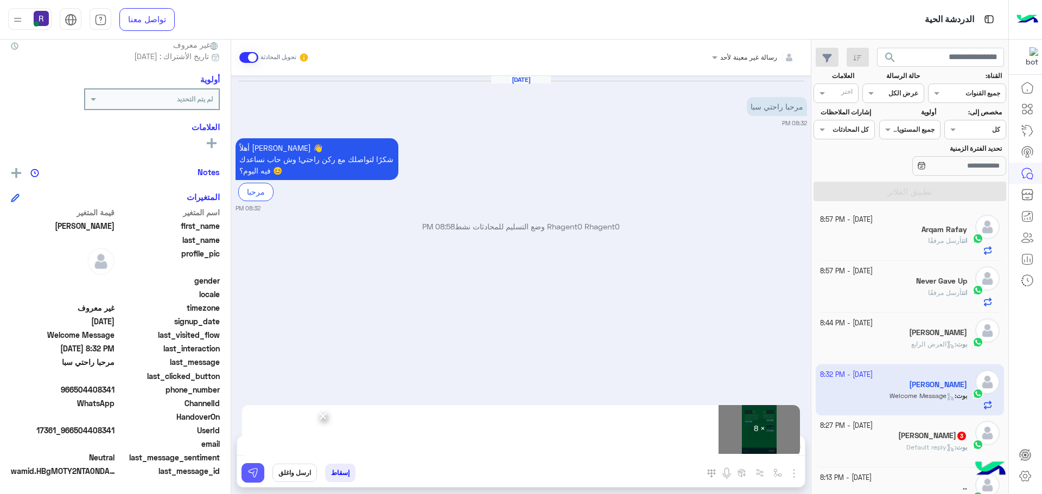
click at [254, 473] on img at bounding box center [252, 473] width 11 height 11
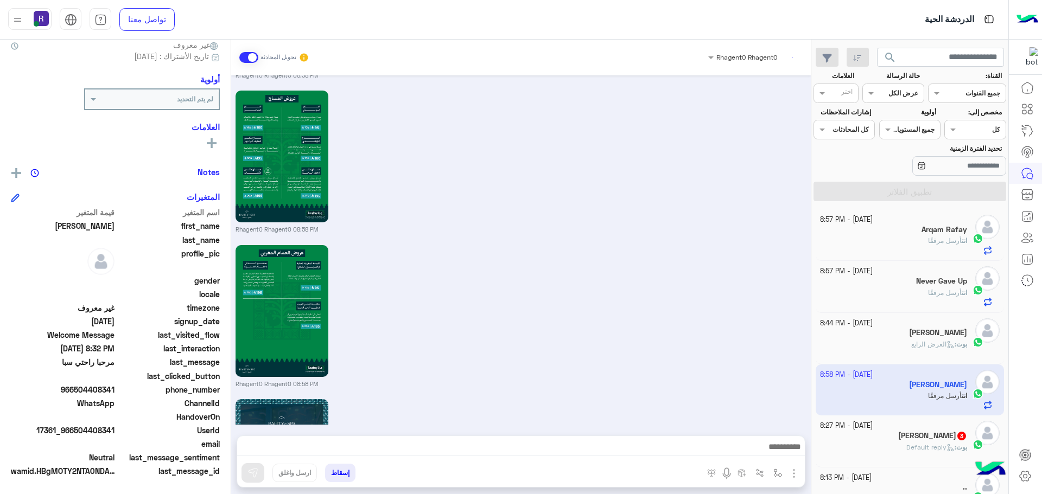
scroll to position [1086, 0]
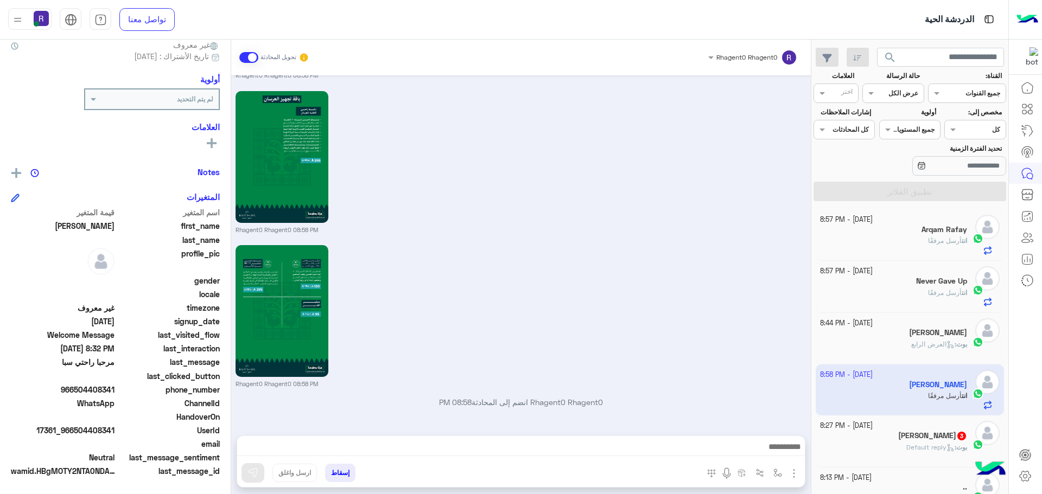
click at [924, 452] on p "[PERSON_NAME] : Default reply" at bounding box center [936, 448] width 61 height 10
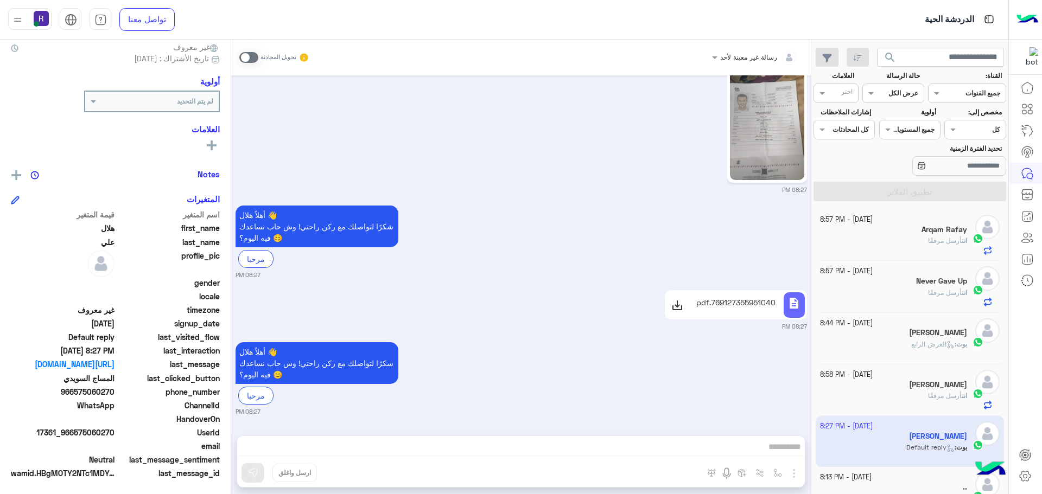
scroll to position [104, 0]
click at [743, 145] on img at bounding box center [767, 114] width 74 height 132
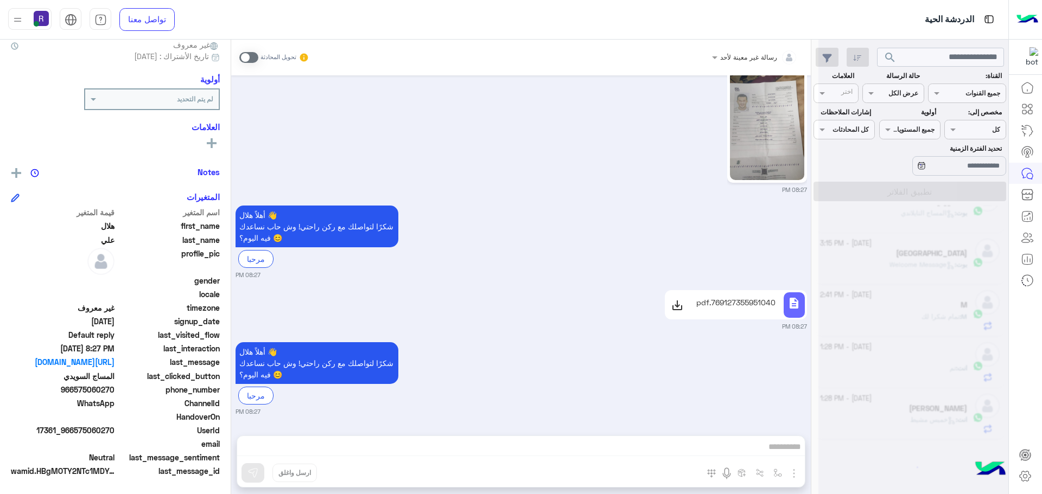
scroll to position [0, 0]
click at [663, 224] on div "أهلاً هلال 👋 شكرًا لتواصلك مع ركن راحتي! وش حاب نساعدك فيه اليوم؟ 😊 مرحبا 08:27…" at bounding box center [520, 241] width 571 height 77
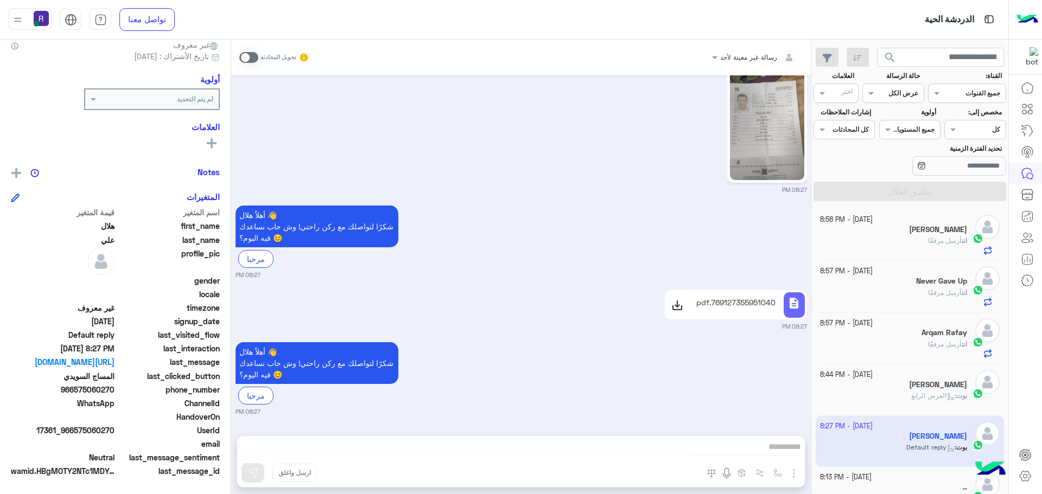
click at [892, 234] on div "عبدالرحمن" at bounding box center [894, 230] width 148 height 11
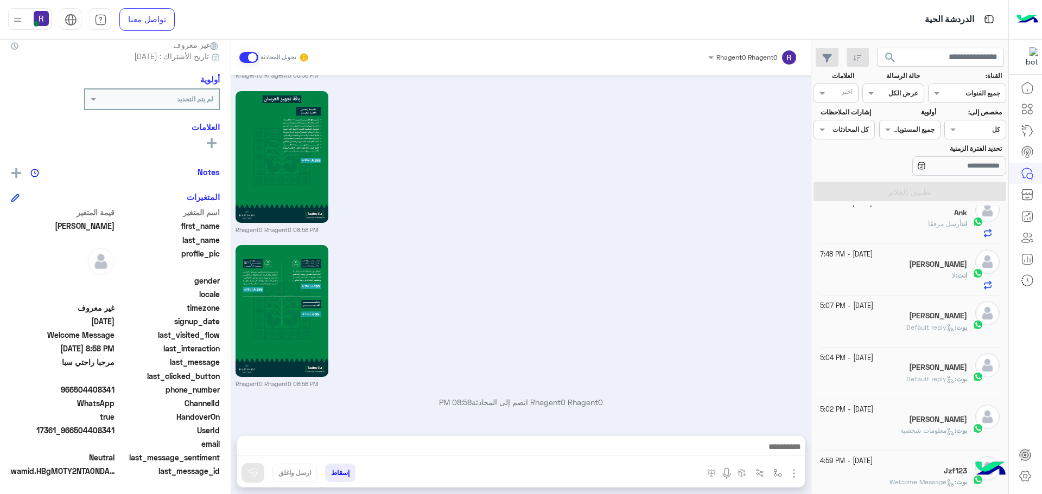
scroll to position [355, 0]
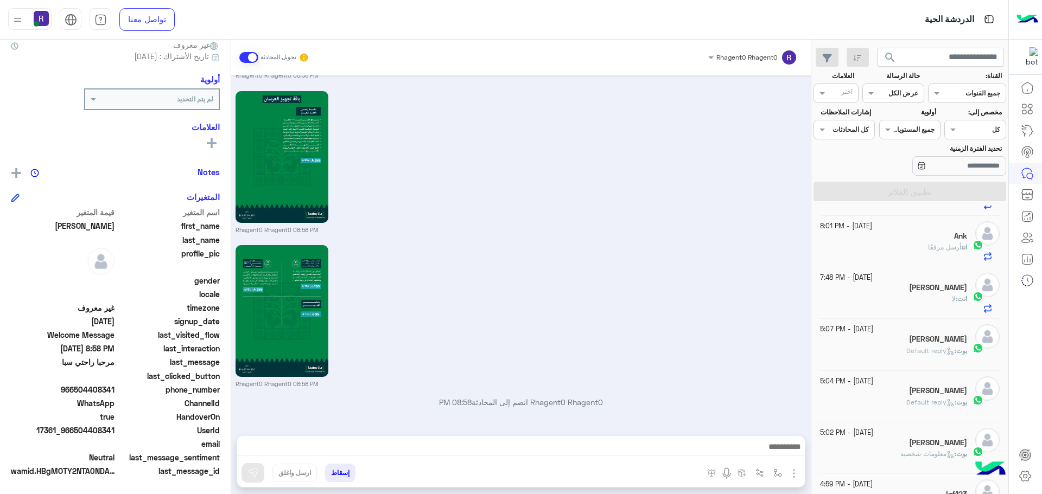
click at [673, 348] on div "Rhagent0 Rhagent0 08:58 PM" at bounding box center [520, 315] width 571 height 146
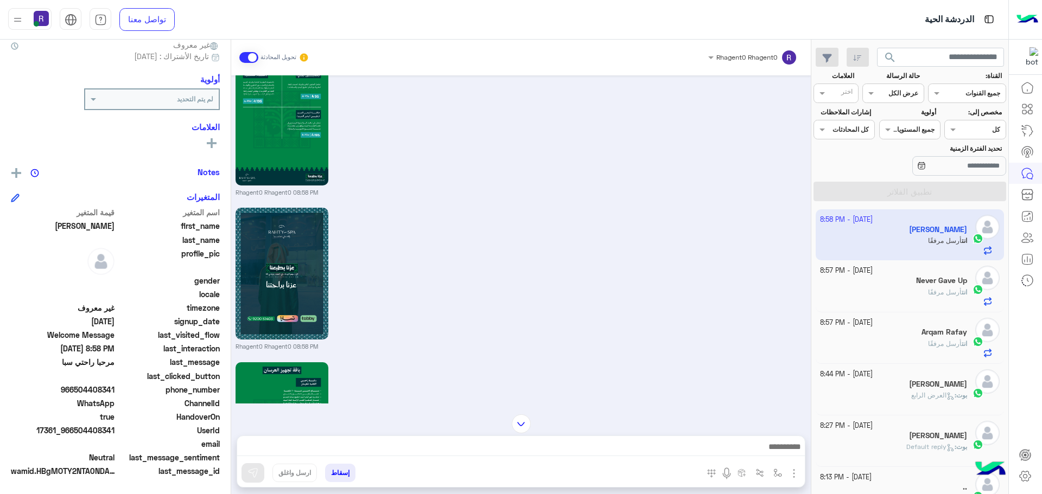
scroll to position [1086, 0]
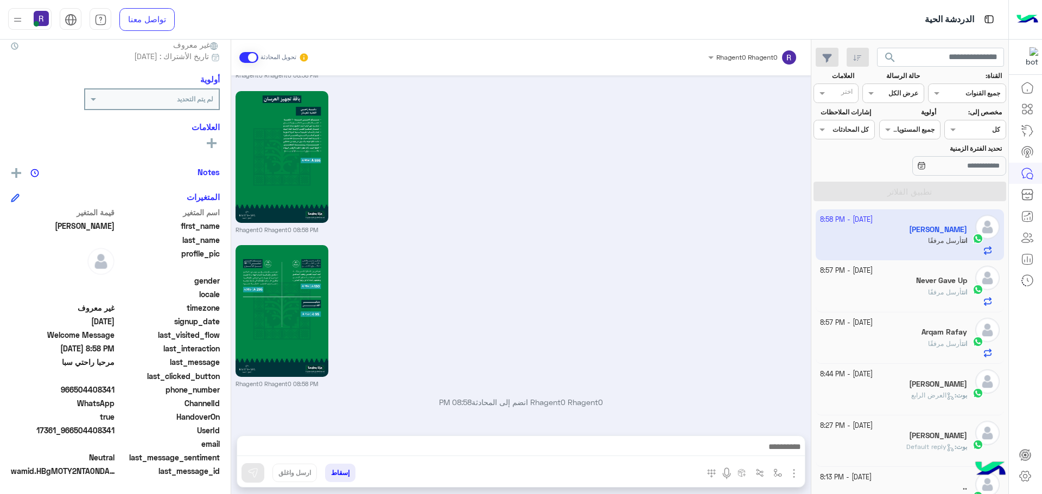
click at [719, 243] on div "Rhagent0 Rhagent0 08:58 PM" at bounding box center [520, 315] width 571 height 146
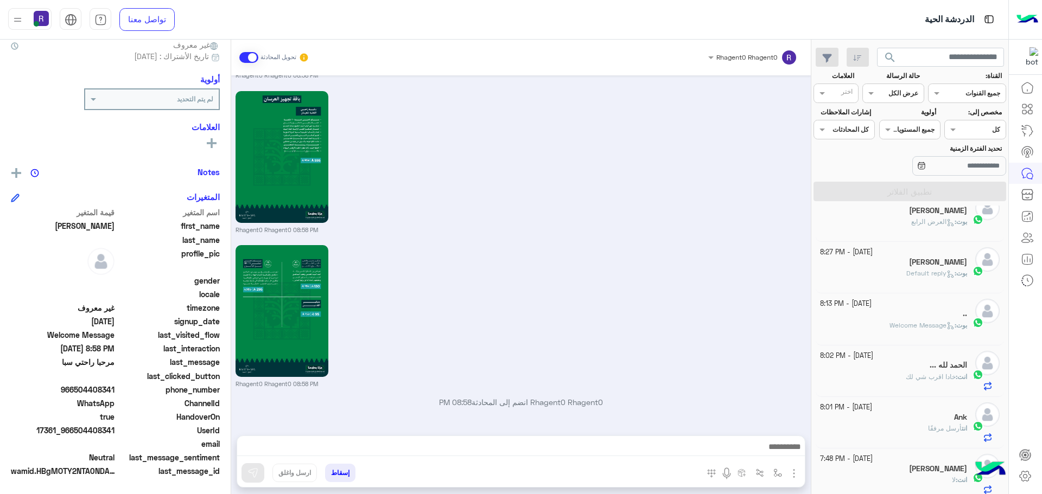
scroll to position [0, 0]
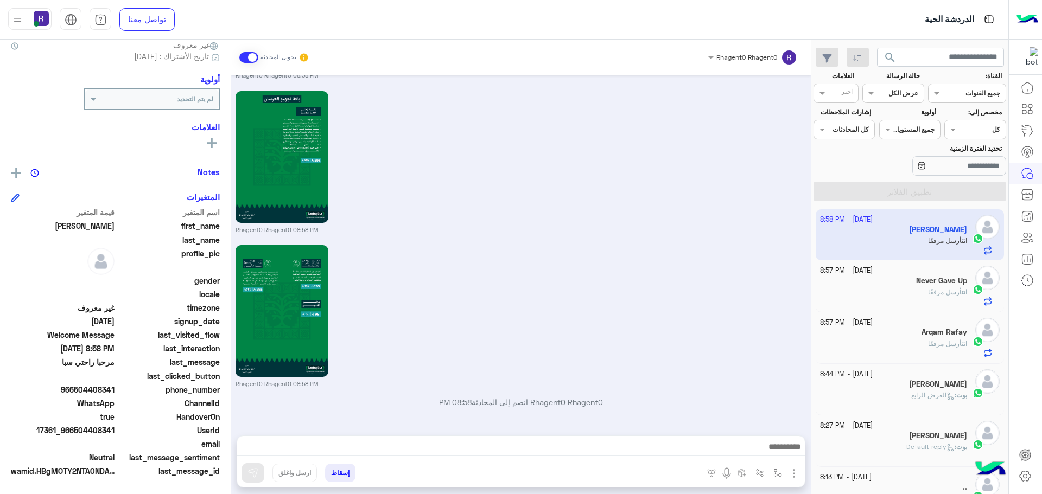
click at [523, 400] on p "Rhagent0 Rhagent0 انضم إلى المحادثة 08:58 PM" at bounding box center [520, 402] width 571 height 11
type textarea "****"
click at [523, 400] on p "Rhagent0 Rhagent0 انضم إلى المحادثة 08:58 PM" at bounding box center [520, 402] width 571 height 11
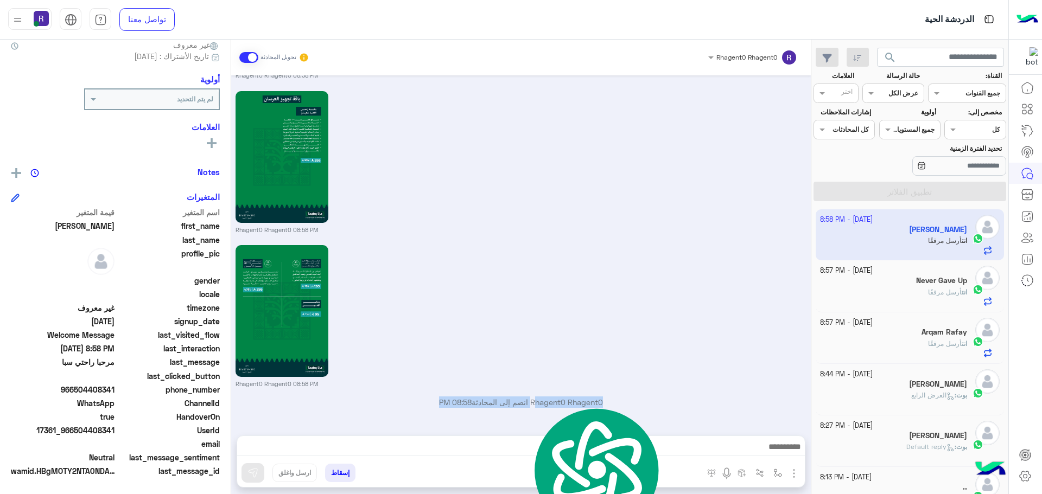
click at [523, 400] on p "Rhagent0 Rhagent0 انضم إلى المحادثة 08:58 PM" at bounding box center [520, 402] width 571 height 11
click at [688, 279] on div "Rhagent0 Rhagent0 08:58 PM" at bounding box center [520, 315] width 571 height 146
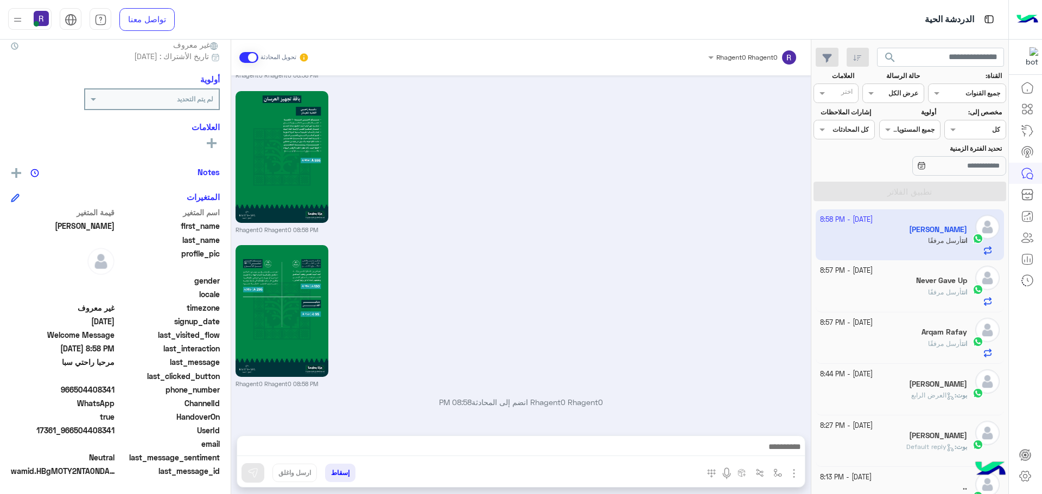
click at [523, 329] on div "Rhagent0 Rhagent0 08:58 PM" at bounding box center [520, 315] width 571 height 146
click at [692, 156] on div "Rhagent0 Rhagent0 08:58 PM" at bounding box center [520, 161] width 571 height 146
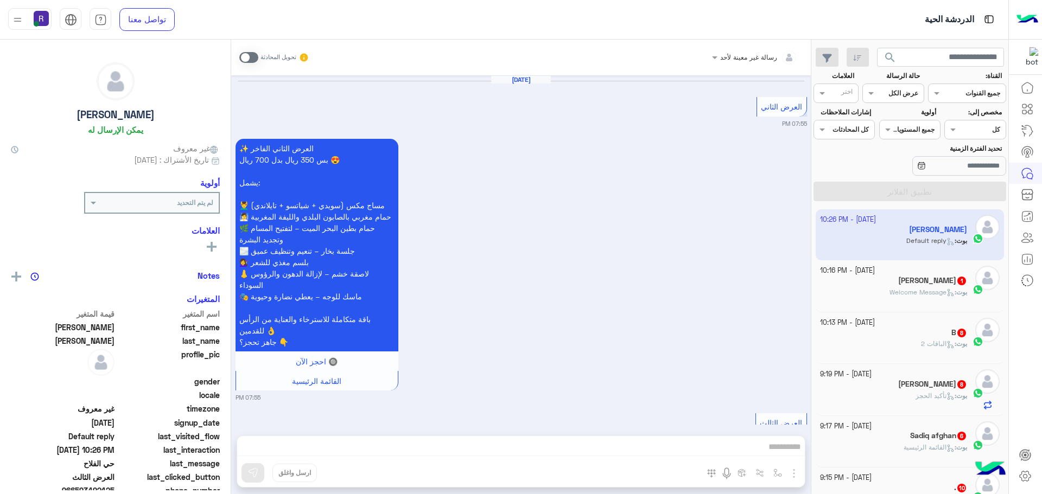
scroll to position [3410, 0]
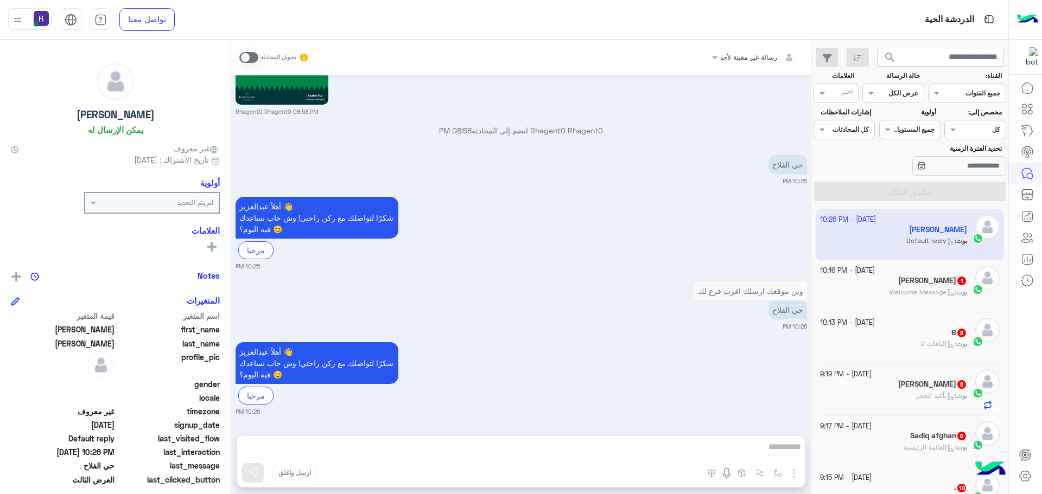
click at [248, 51] on div "تحويل المحادثة" at bounding box center [274, 58] width 70 height 20
click at [246, 62] on span at bounding box center [248, 57] width 19 height 11
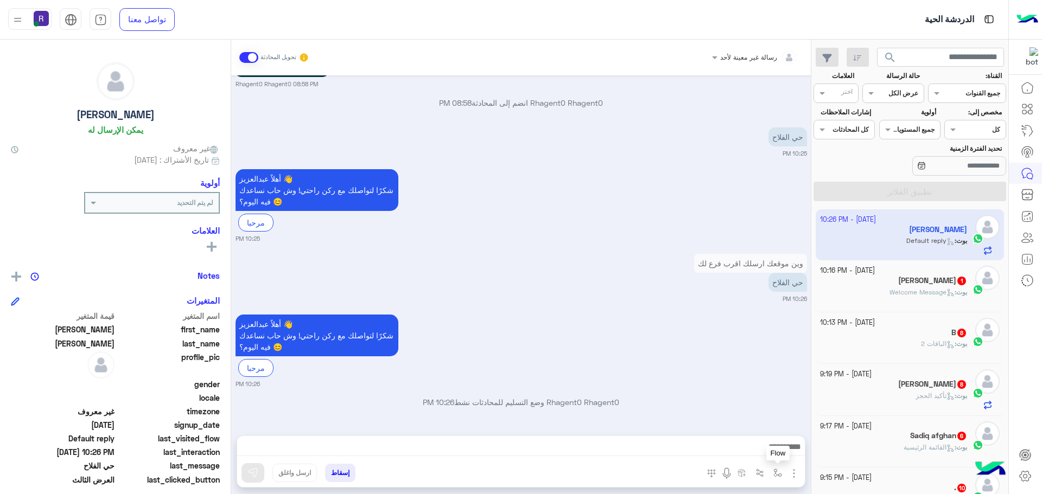
click at [780, 472] on img "button" at bounding box center [777, 473] width 9 height 9
click at [759, 434] on div "رسالة غير معينة لأحد تحويل المحادثة Sep 20, 2025 العرض الثاني 07:55 PM ✨ العرض …" at bounding box center [520, 269] width 579 height 459
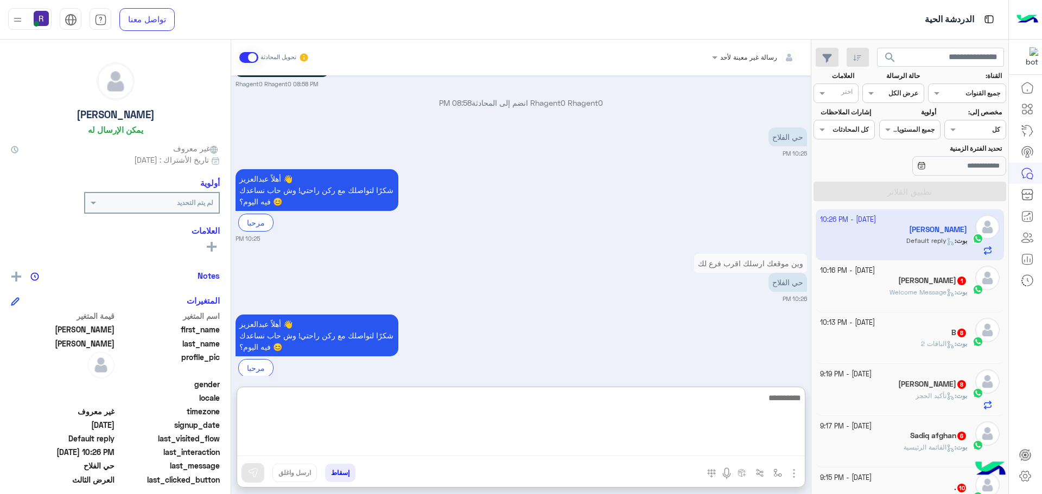
click at [755, 453] on textarea at bounding box center [520, 423] width 567 height 65
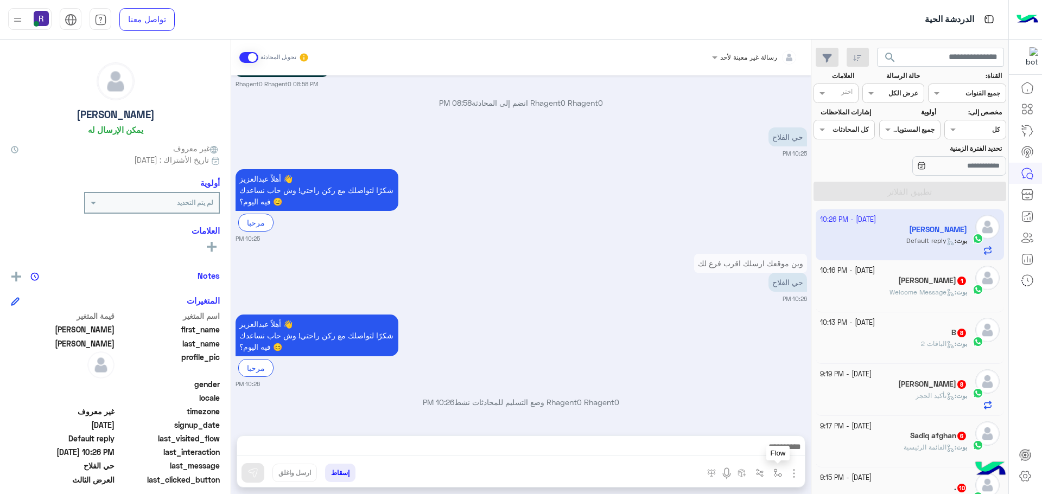
click at [785, 471] on button "button" at bounding box center [778, 473] width 18 height 18
click at [763, 444] on input "text" at bounding box center [753, 448] width 55 height 10
type input "*****"
click at [759, 427] on span "الجنادرية" at bounding box center [766, 430] width 30 height 10
type textarea "*********"
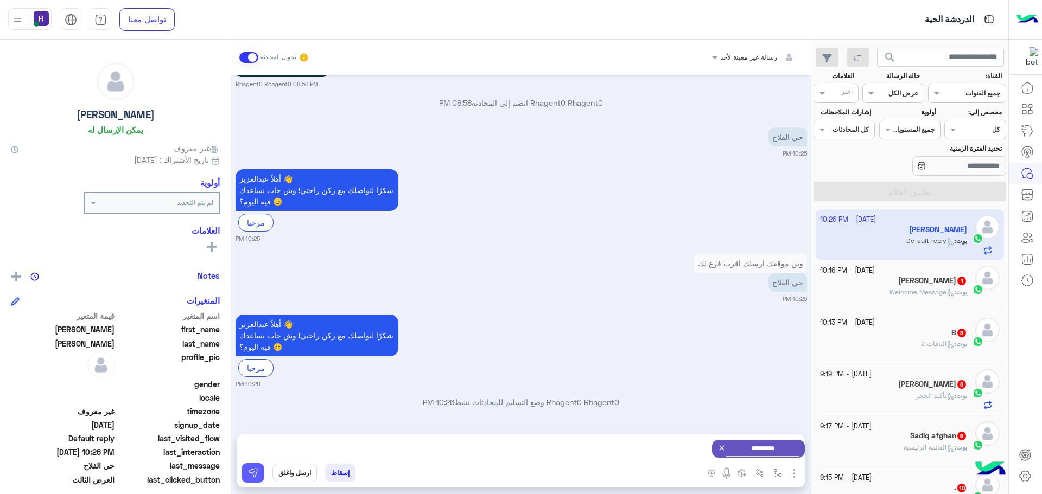
click at [257, 472] on img at bounding box center [252, 473] width 11 height 11
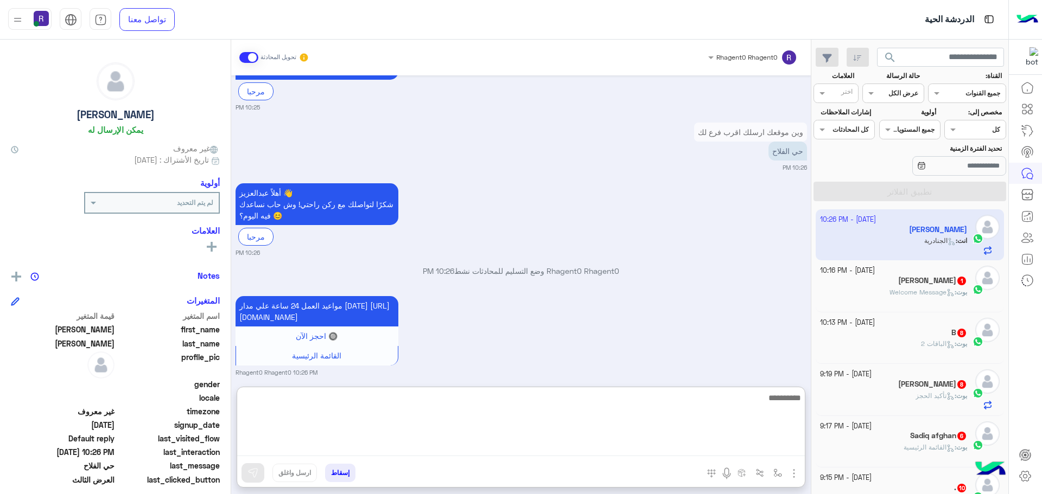
click at [661, 450] on textarea at bounding box center [520, 423] width 567 height 65
type textarea "**********"
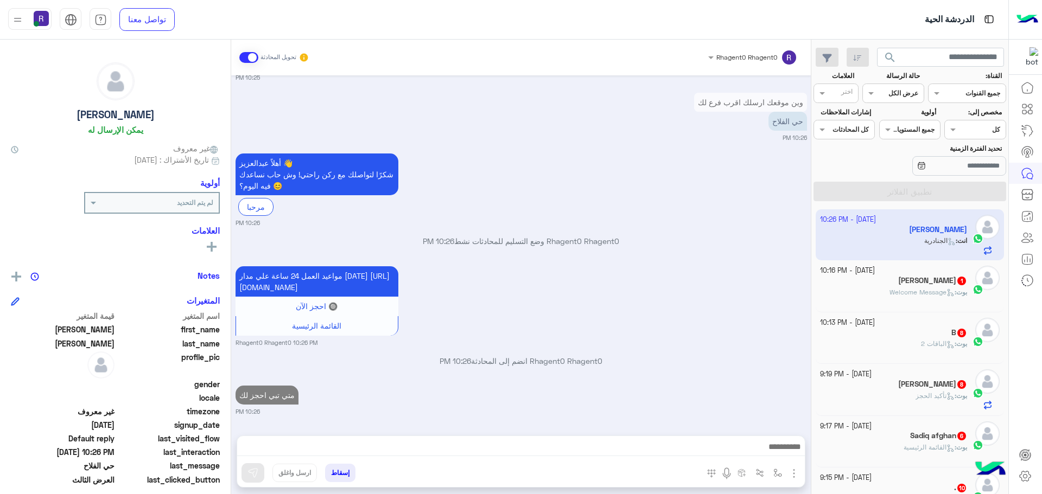
click at [912, 300] on div "بوت : Welcome Message" at bounding box center [894, 297] width 148 height 19
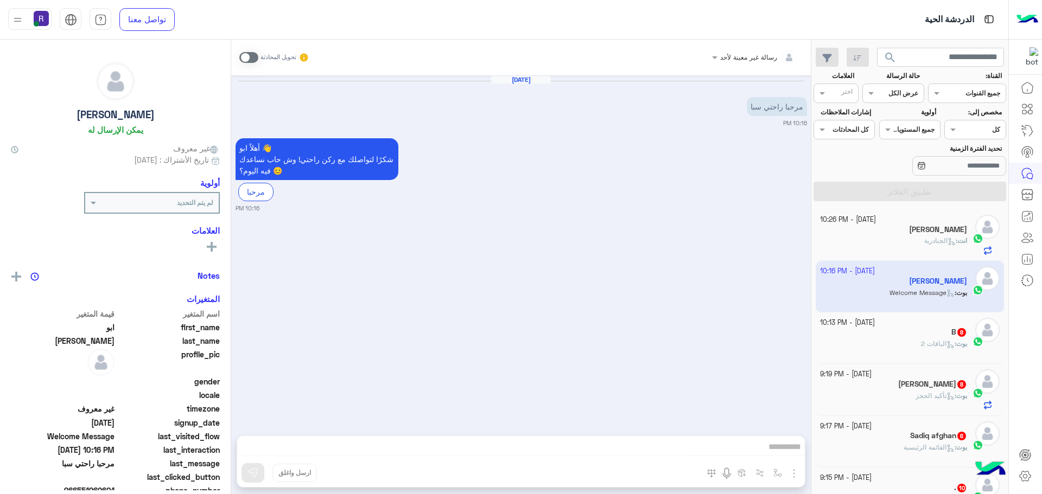
click at [244, 62] on span at bounding box center [248, 57] width 19 height 11
click at [793, 478] on img "button" at bounding box center [793, 473] width 13 height 13
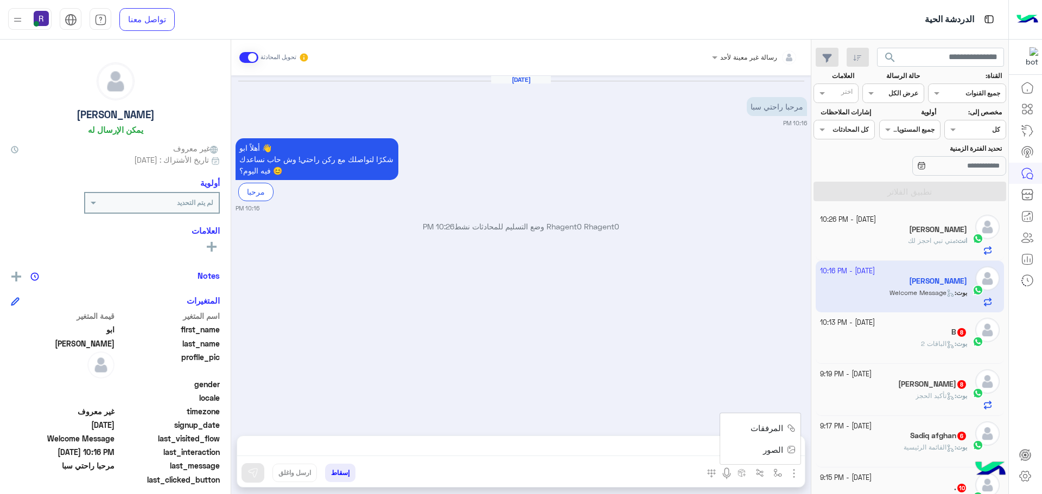
click at [775, 441] on button "الصور" at bounding box center [777, 450] width 46 height 22
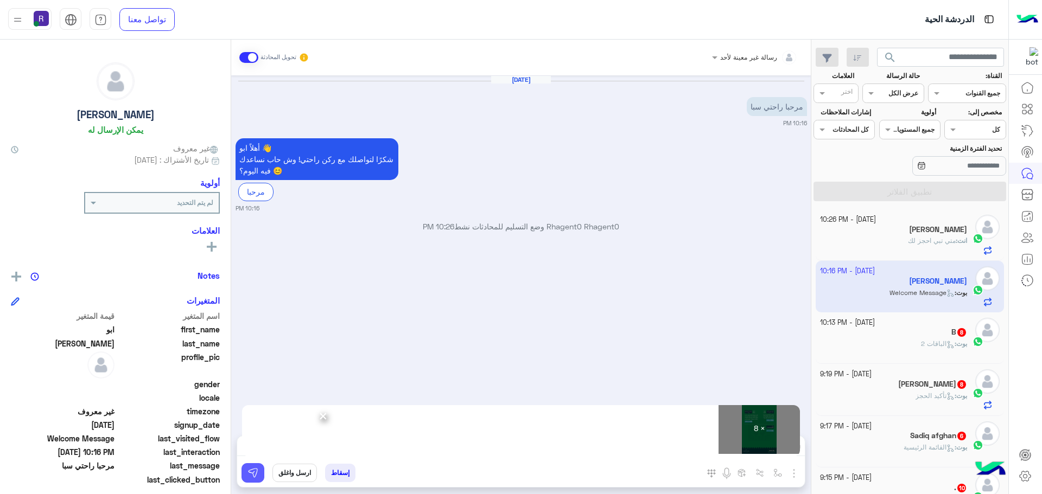
click at [245, 478] on button at bounding box center [252, 473] width 23 height 20
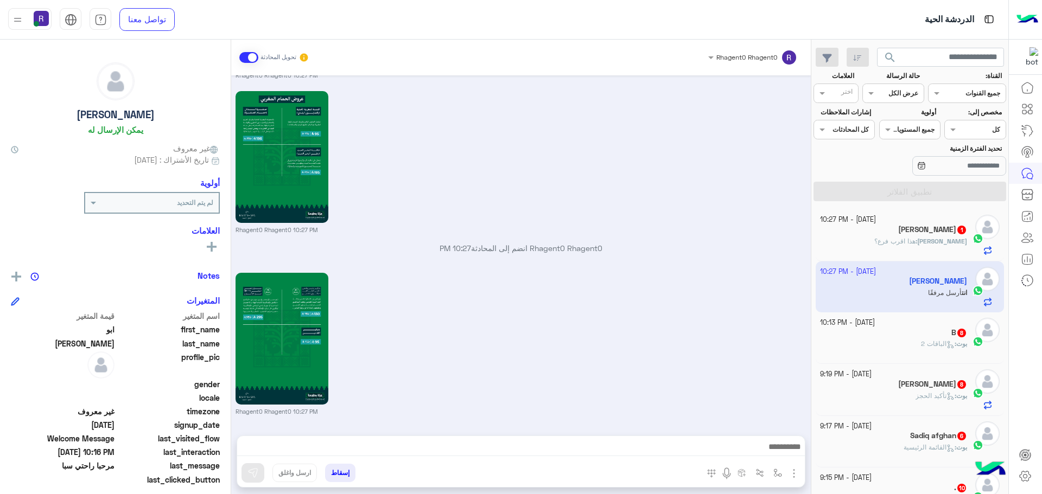
click at [926, 329] on div "B 8" at bounding box center [894, 333] width 148 height 11
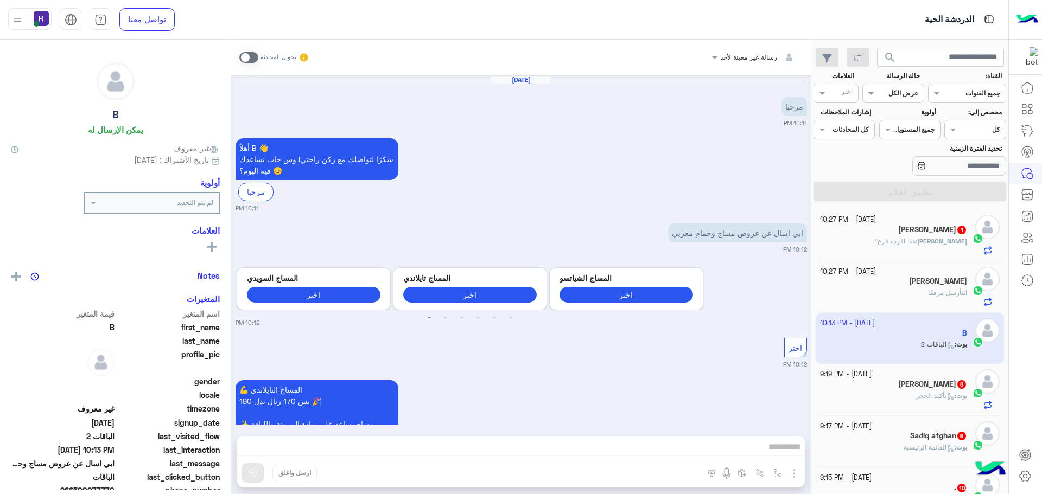
scroll to position [1132, 0]
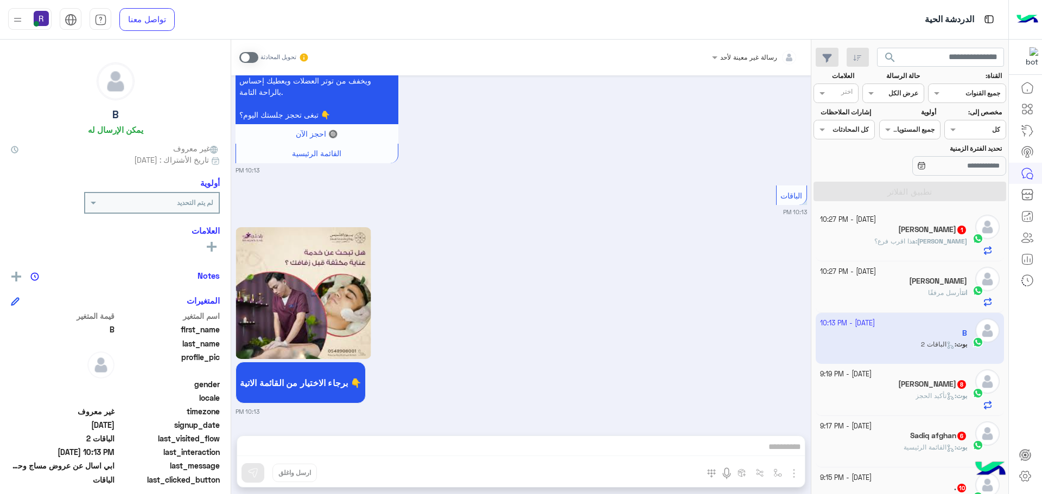
click at [256, 58] on span at bounding box center [248, 57] width 19 height 11
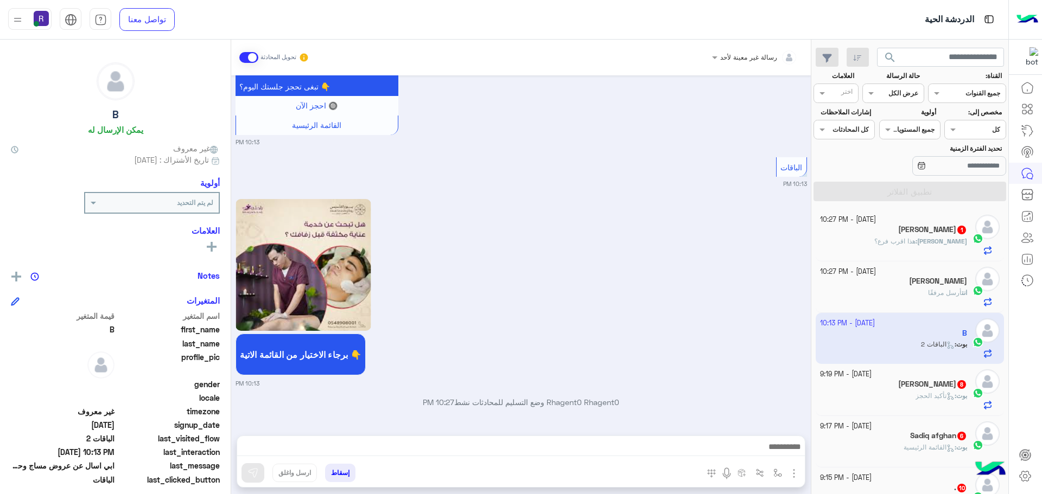
click at [796, 476] on img "button" at bounding box center [793, 473] width 13 height 13
click at [780, 451] on span "الصور" at bounding box center [773, 450] width 20 height 12
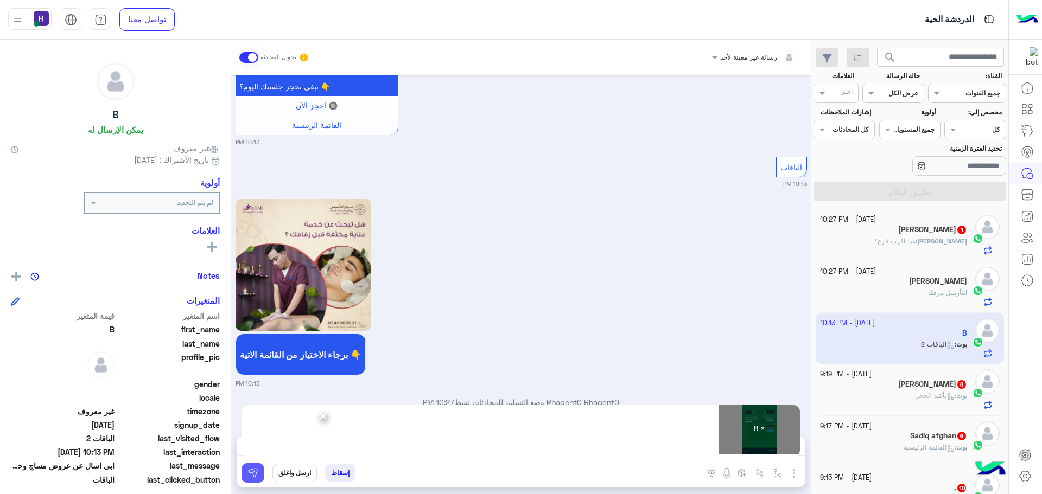
click at [245, 467] on button at bounding box center [252, 473] width 23 height 20
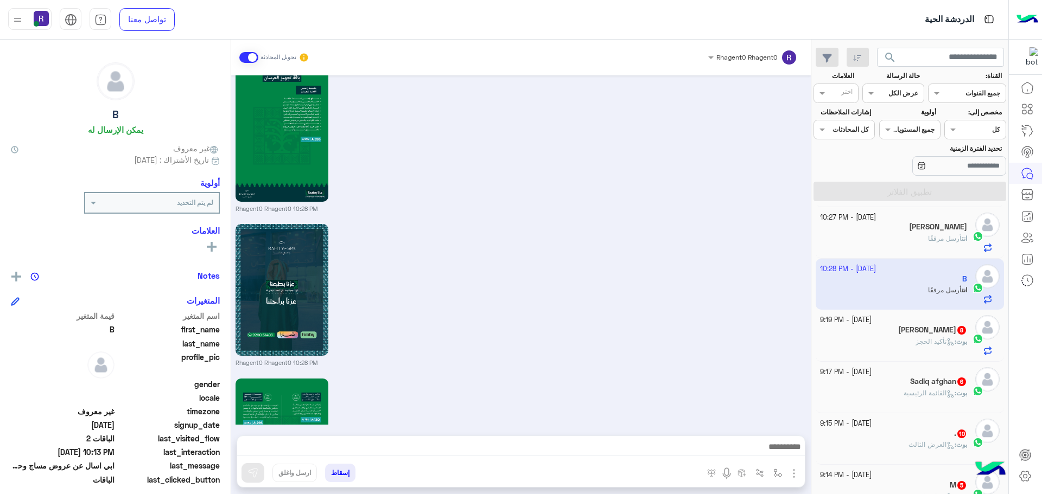
scroll to position [2422, 0]
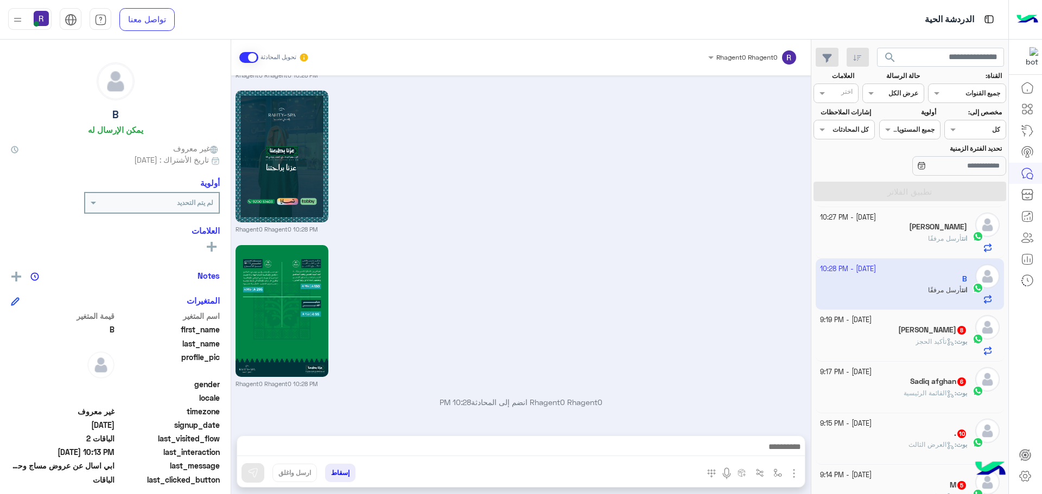
click at [906, 347] on div "بوت : تأكيد الحجز" at bounding box center [894, 346] width 148 height 19
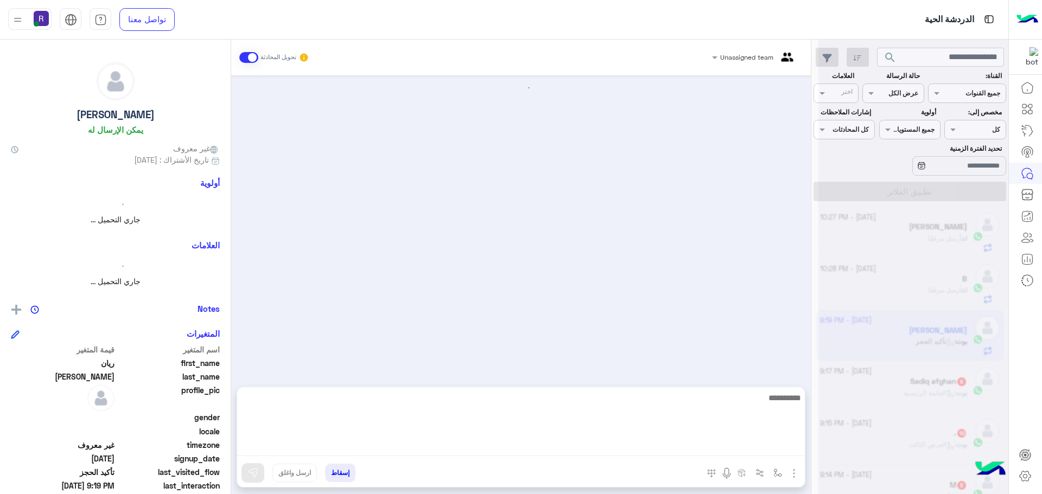
click at [723, 444] on textarea at bounding box center [520, 423] width 567 height 65
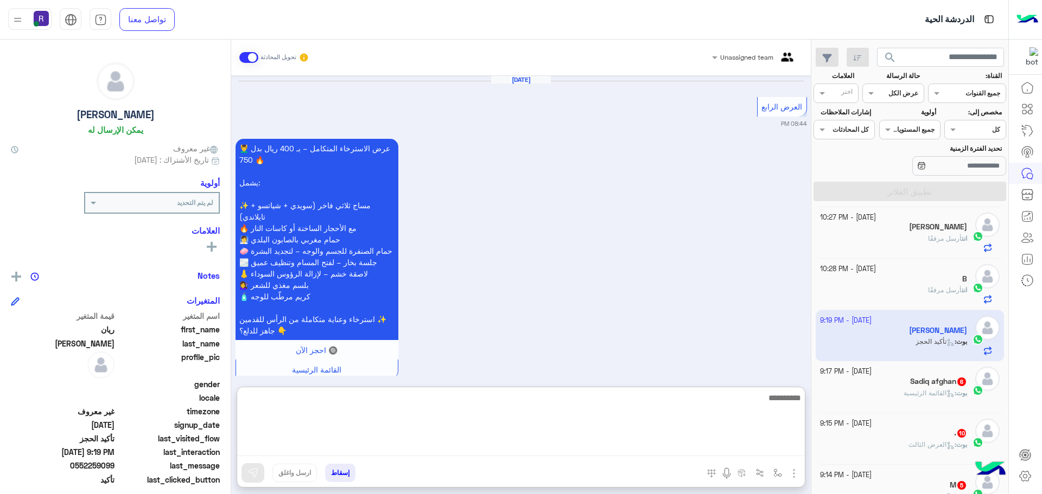
scroll to position [1154, 0]
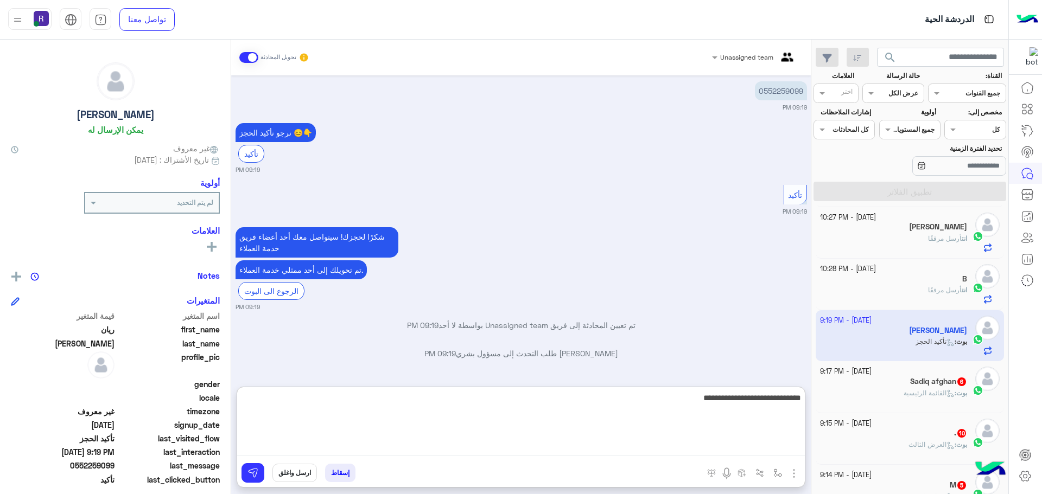
type textarea "**********"
click at [680, 399] on textarea "**********" at bounding box center [520, 423] width 567 height 65
type textarea "**********"
click at [680, 399] on textarea "**********" at bounding box center [520, 423] width 567 height 65
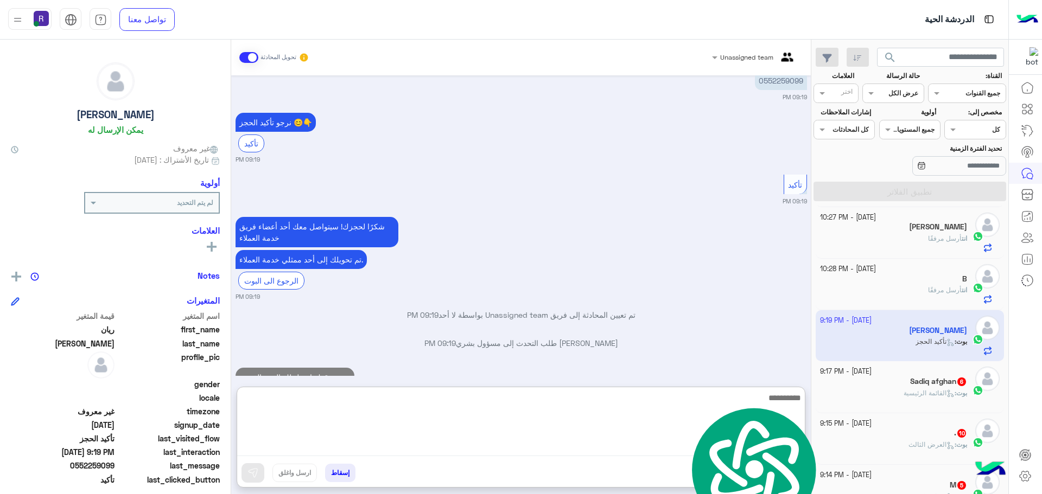
scroll to position [1196, 0]
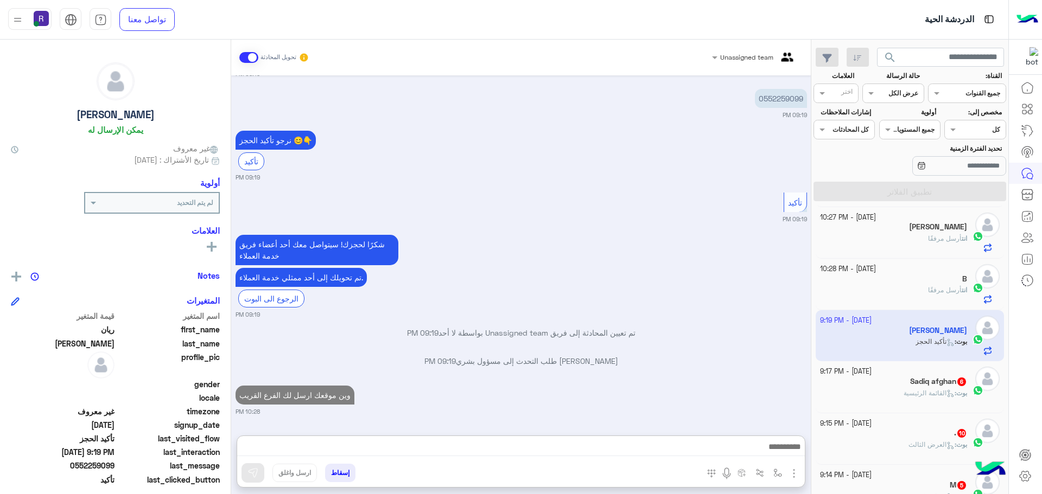
click at [926, 380] on h5 "Sadiq afghan 6" at bounding box center [938, 381] width 57 height 9
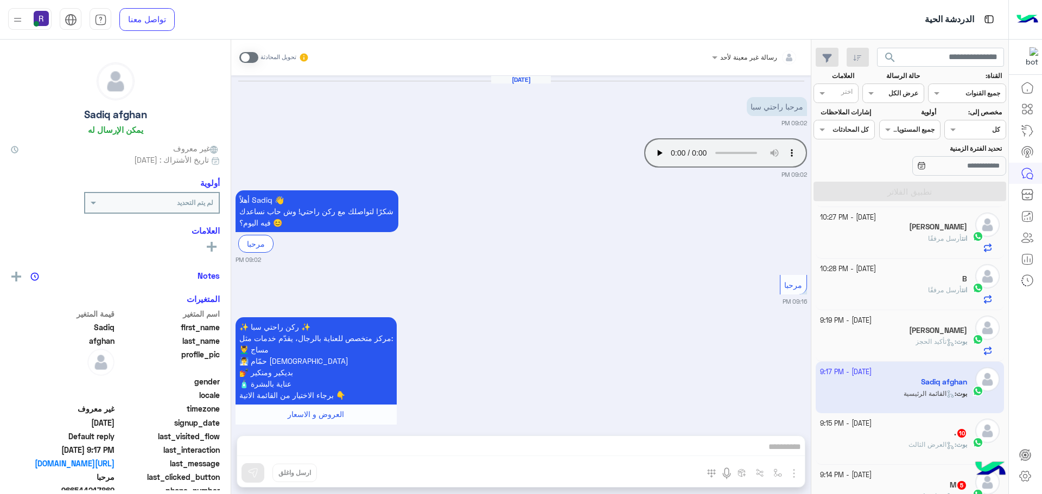
scroll to position [542, 0]
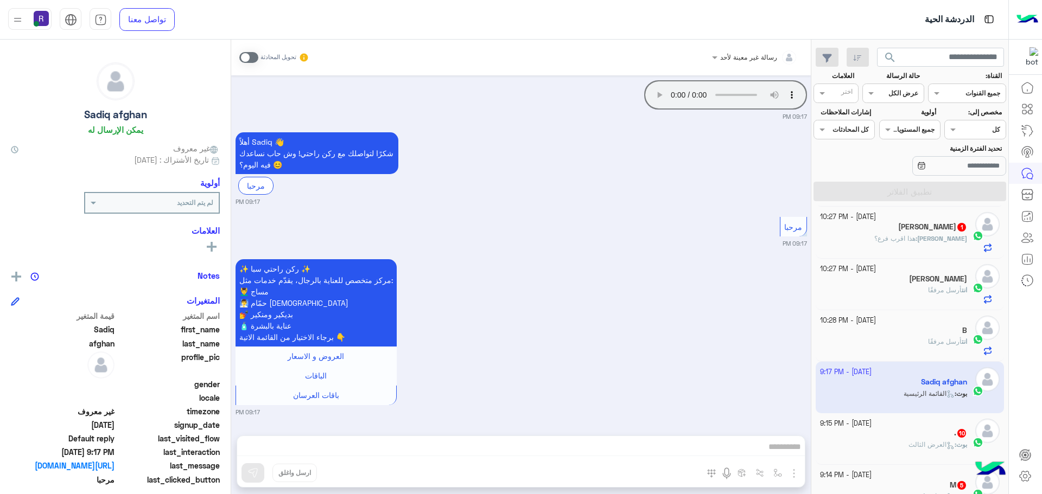
click at [241, 58] on span at bounding box center [248, 57] width 19 height 11
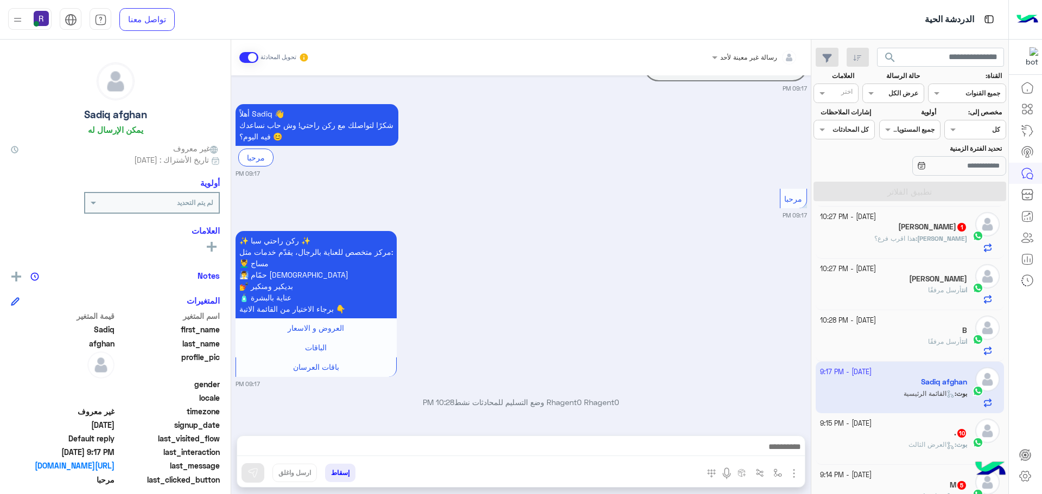
click at [791, 475] on img "button" at bounding box center [793, 473] width 13 height 13
click at [778, 451] on span "الصور" at bounding box center [773, 450] width 20 height 12
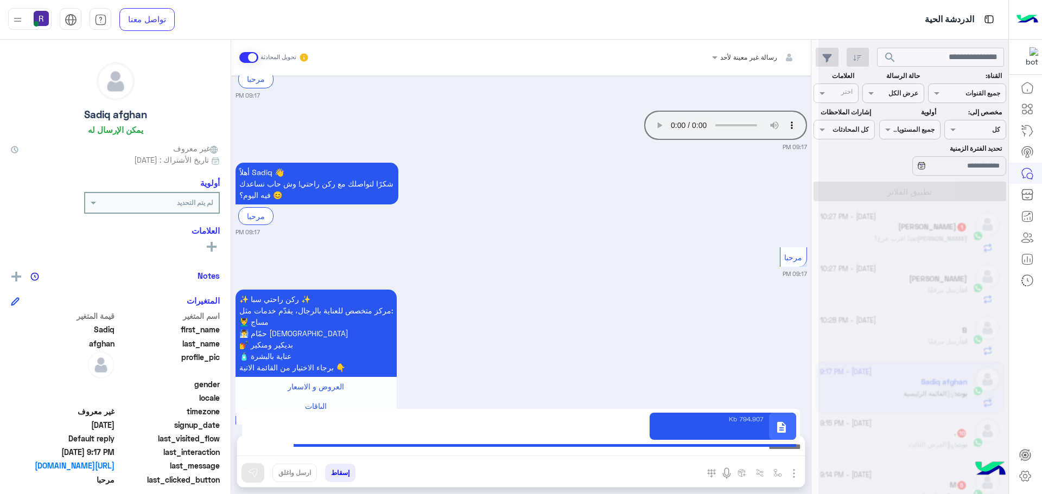
scroll to position [570, 0]
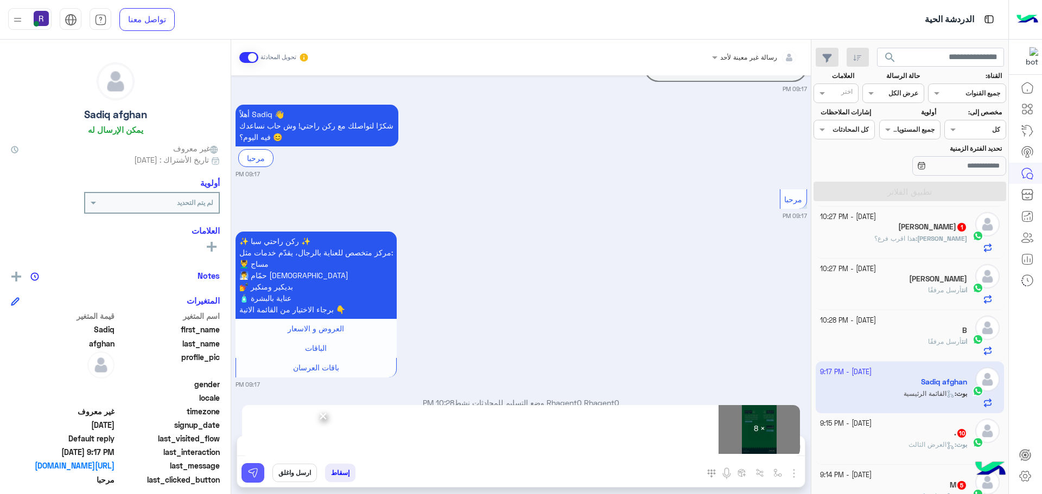
click at [257, 473] on img at bounding box center [252, 473] width 11 height 11
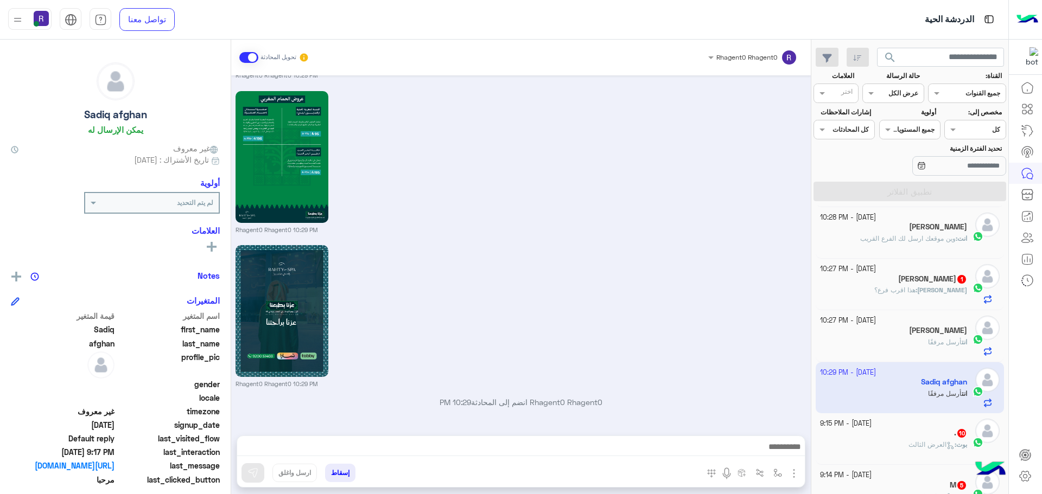
scroll to position [163, 0]
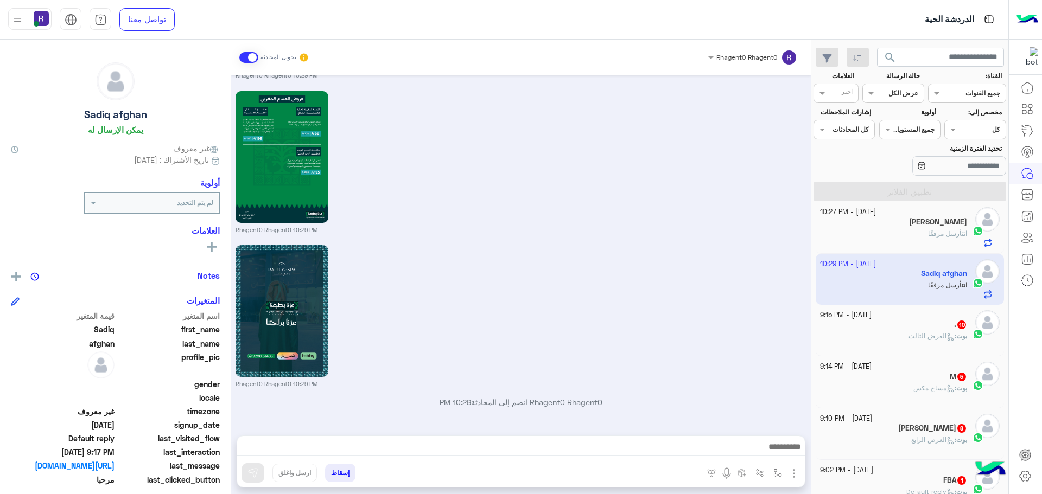
click at [954, 341] on p "بوت : العرض الثالث" at bounding box center [937, 336] width 59 height 10
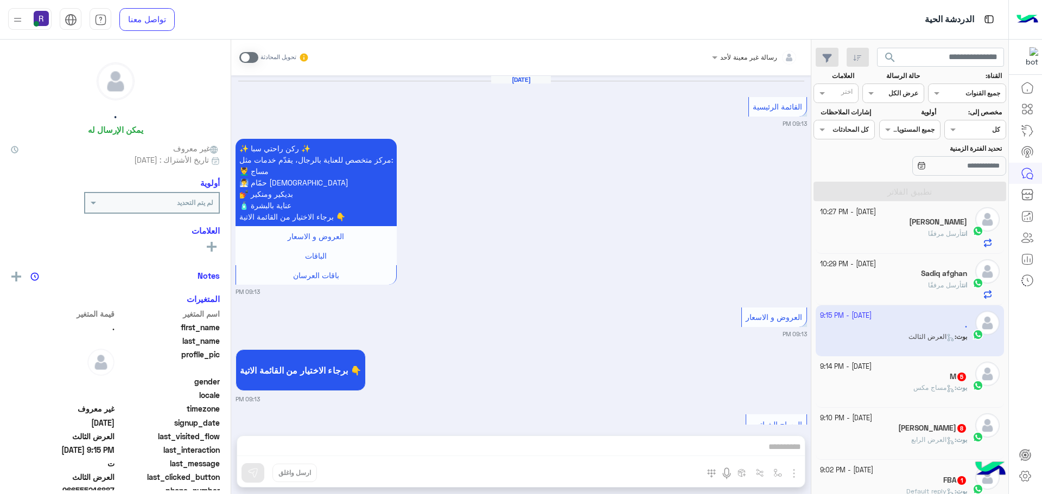
scroll to position [2077, 0]
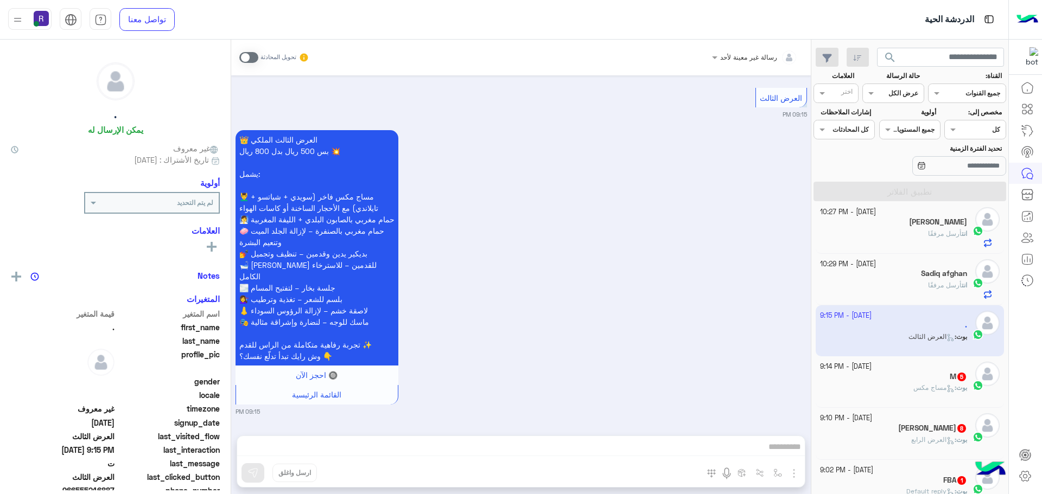
click at [245, 59] on span at bounding box center [248, 57] width 19 height 11
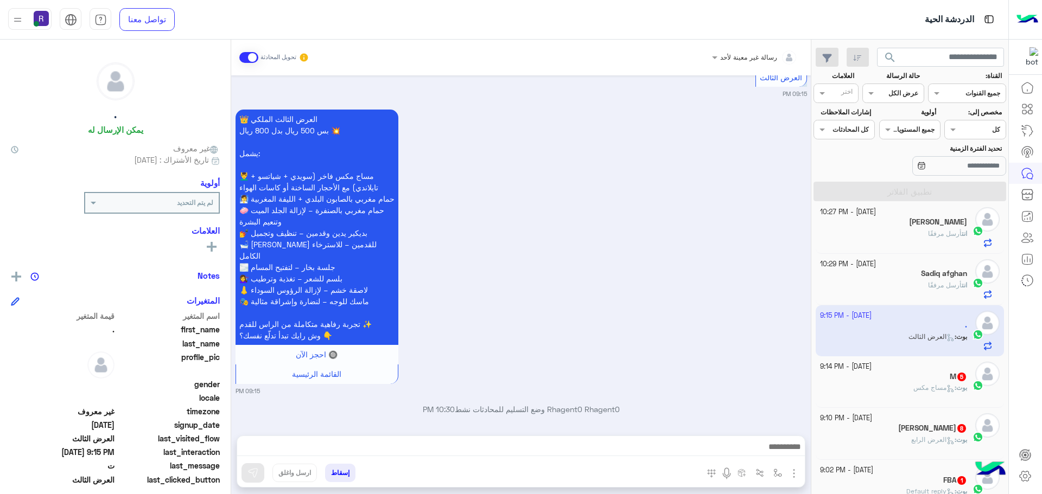
scroll to position [2104, 0]
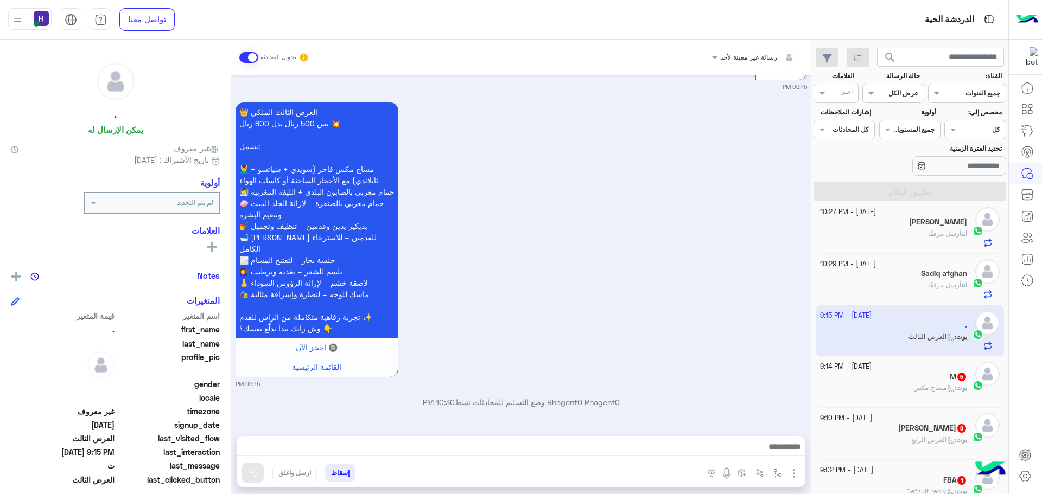
click at [791, 472] on img "button" at bounding box center [793, 473] width 13 height 13
click at [771, 452] on span "الصور" at bounding box center [773, 450] width 20 height 12
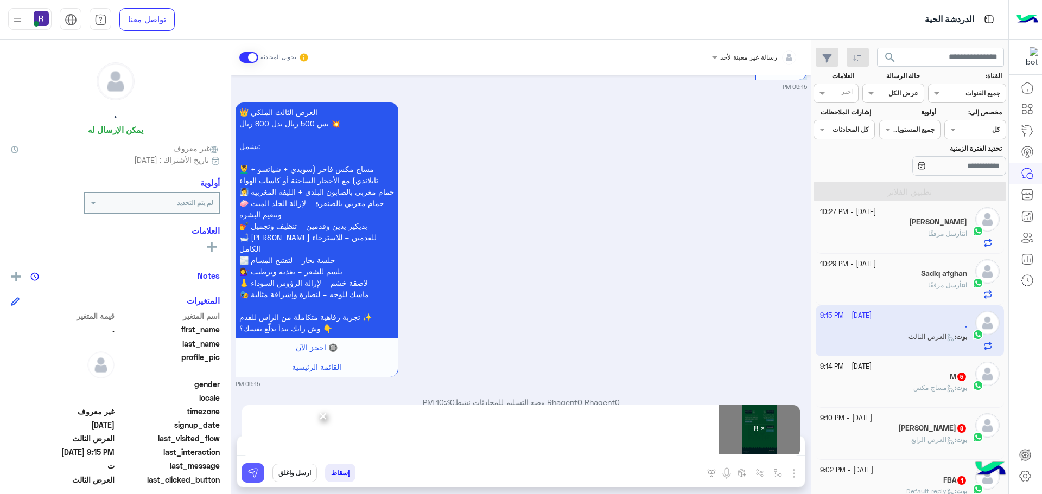
click at [248, 478] on button at bounding box center [252, 473] width 23 height 20
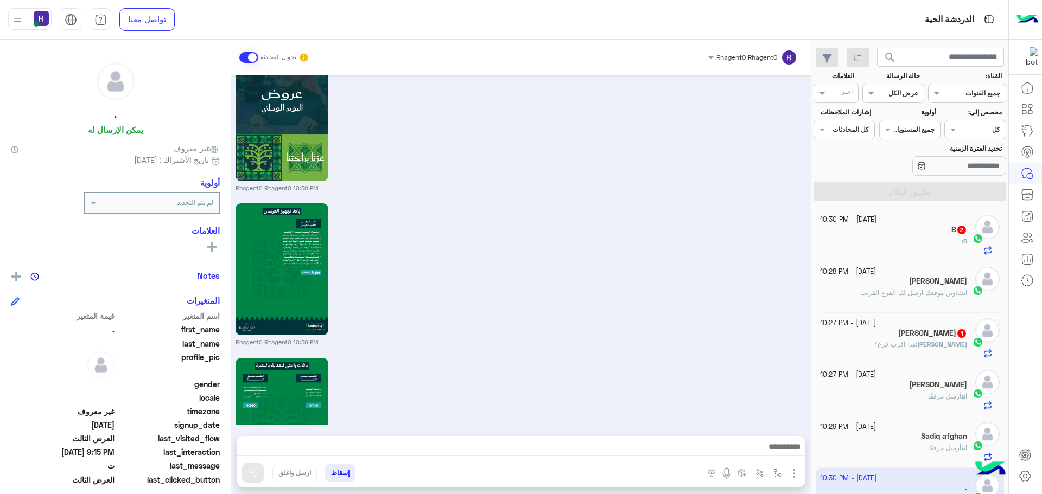
scroll to position [3366, 0]
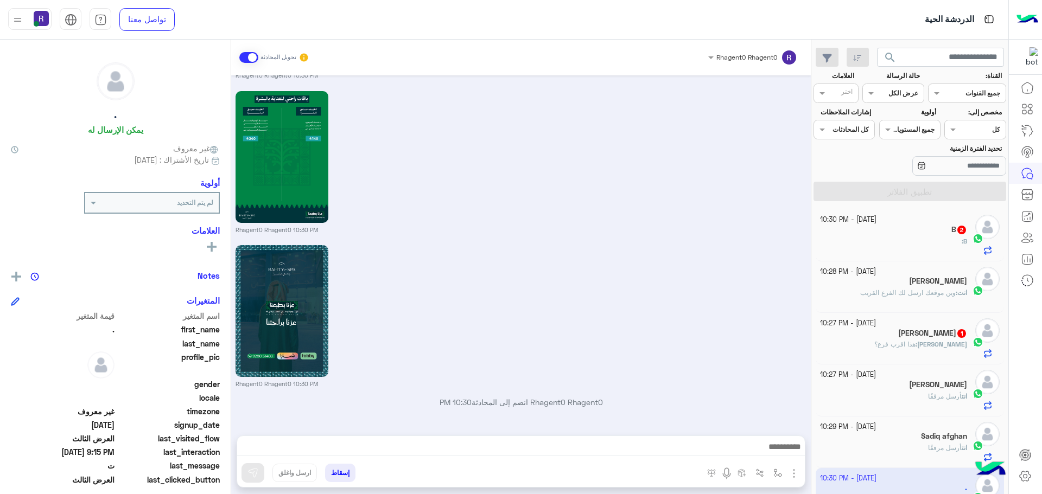
click at [955, 225] on h5 "B 2" at bounding box center [959, 229] width 16 height 9
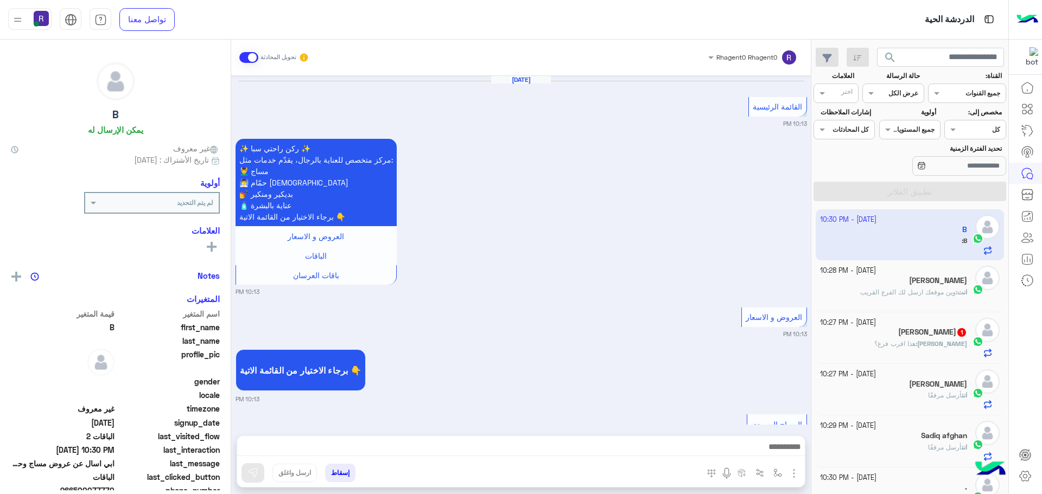
scroll to position [1837, 0]
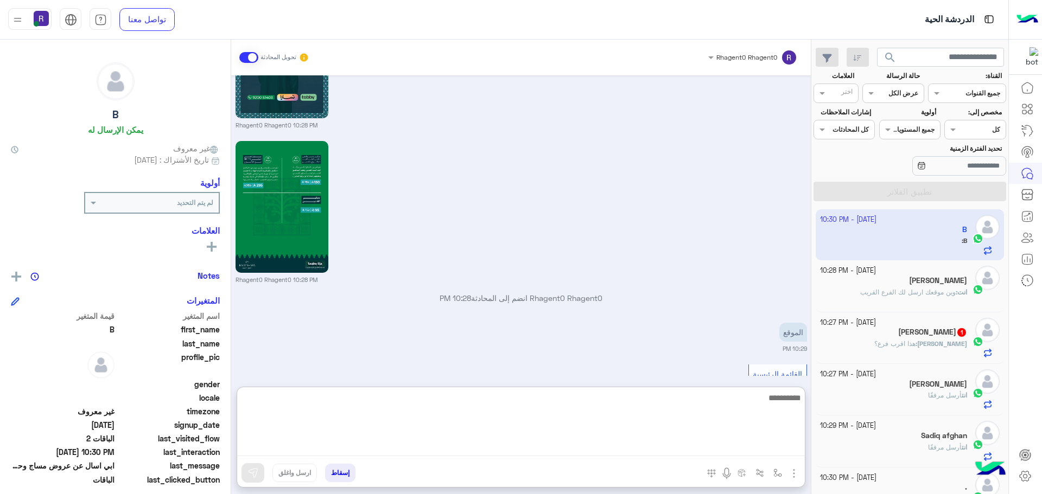
click at [792, 451] on textarea at bounding box center [520, 423] width 567 height 65
paste textarea "**********"
type textarea "**********"
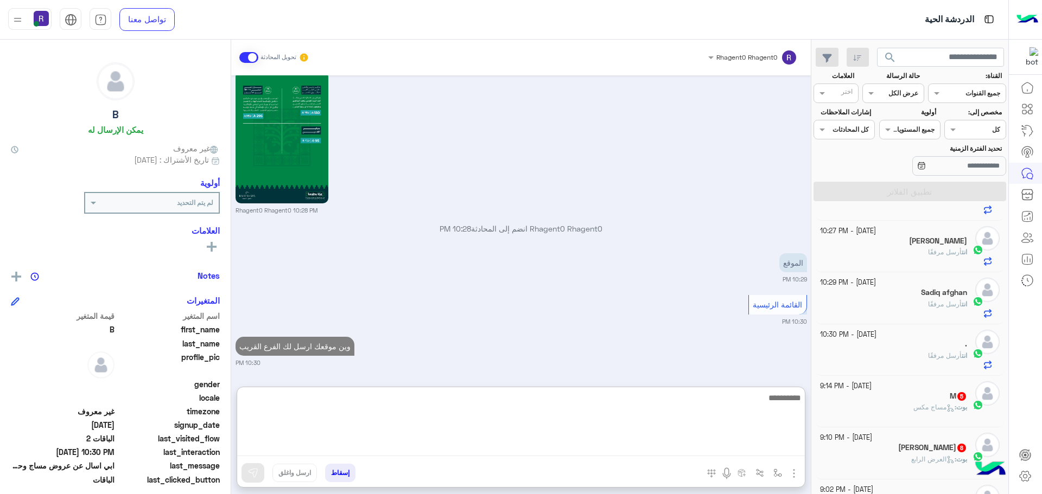
scroll to position [163, 0]
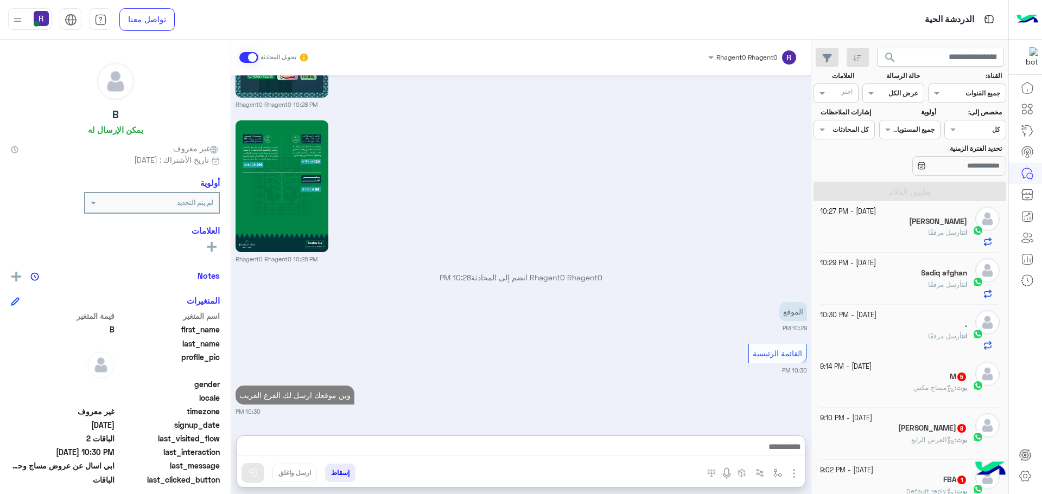
click at [959, 383] on p "بوت : مساج مكس" at bounding box center [940, 388] width 54 height 10
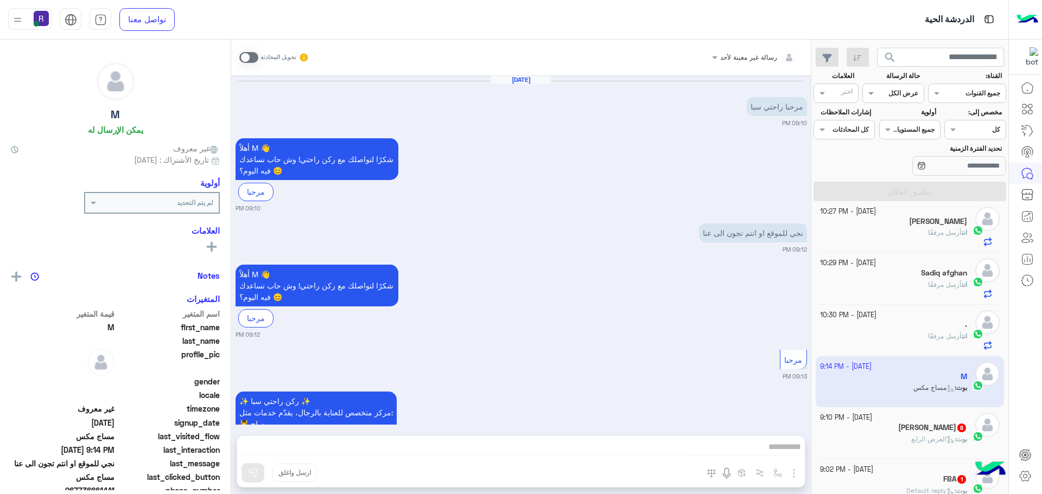
scroll to position [510, 0]
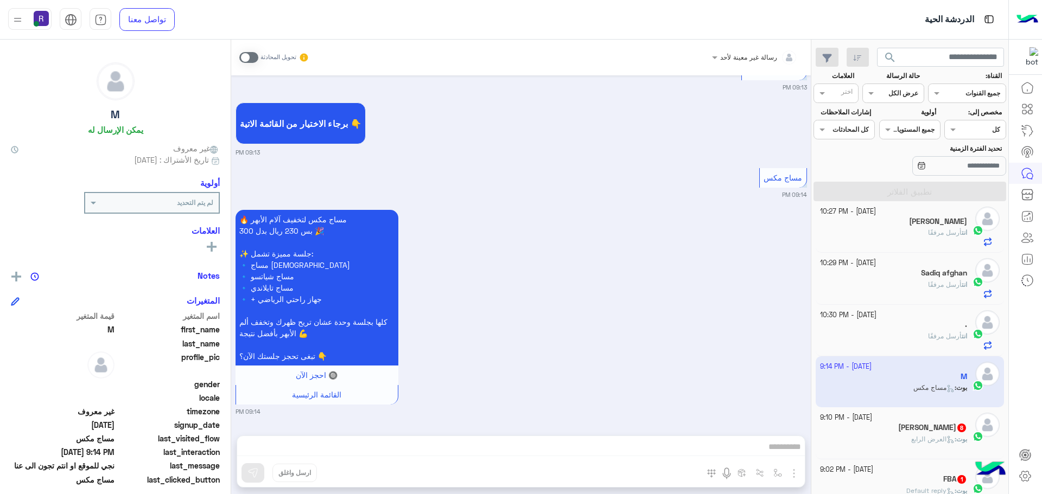
click at [248, 62] on span at bounding box center [248, 57] width 19 height 11
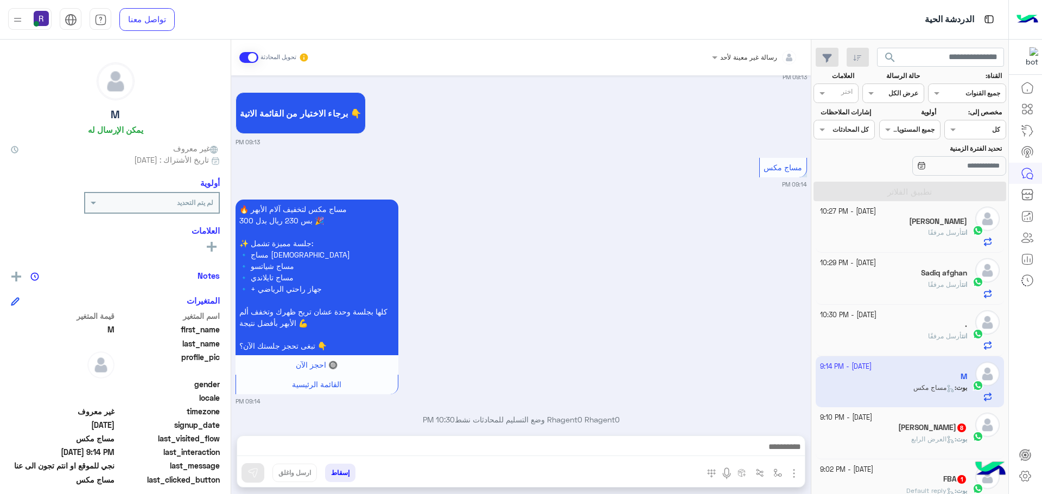
scroll to position [538, 0]
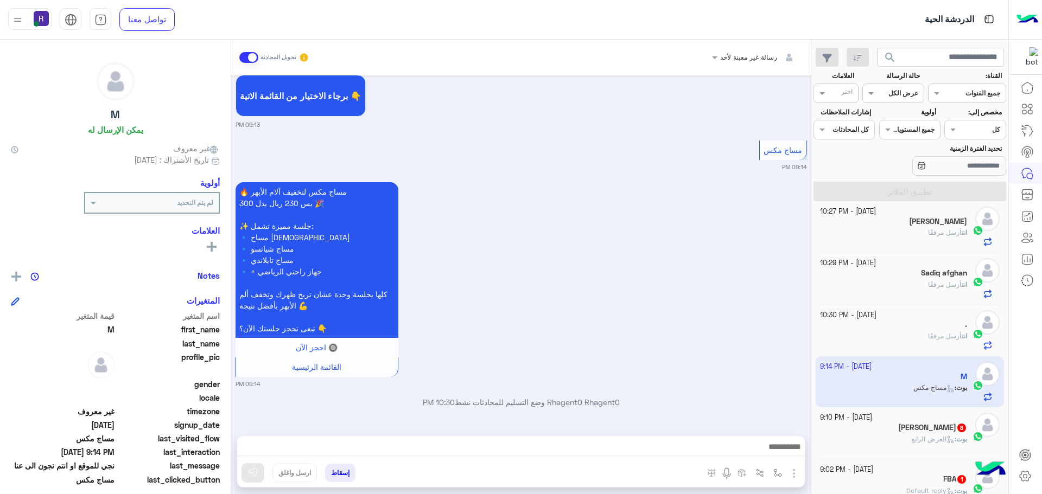
click at [790, 481] on div "المرفقات الصور أدخل اسم مجموعة الرسائل" at bounding box center [752, 475] width 106 height 22
click at [790, 476] on img "button" at bounding box center [793, 473] width 13 height 13
click at [774, 447] on span "الصور" at bounding box center [773, 450] width 20 height 12
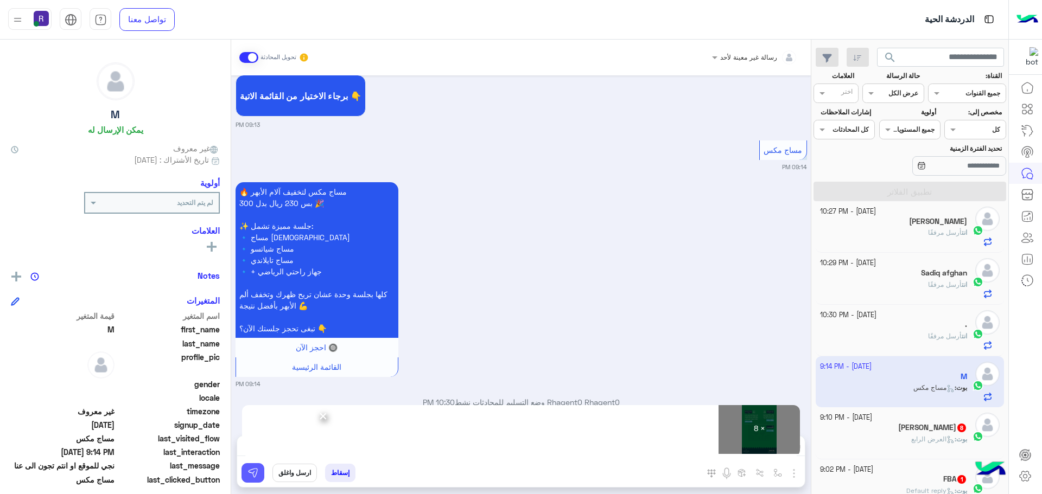
click at [254, 477] on img at bounding box center [252, 473] width 11 height 11
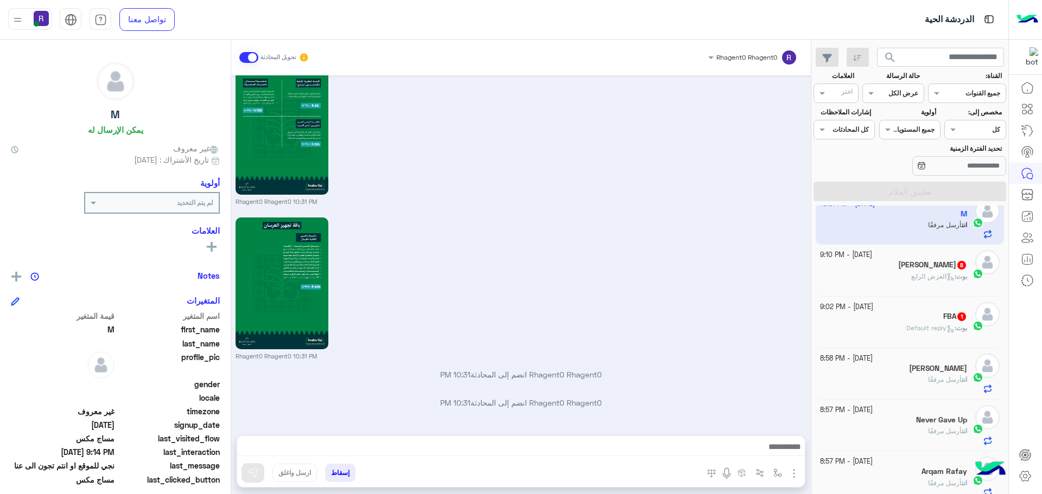
scroll to position [1828, 0]
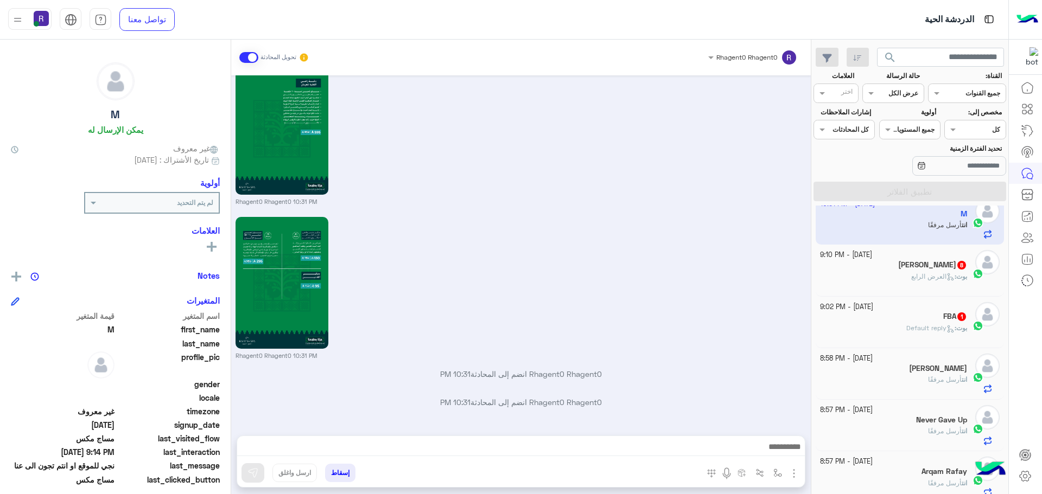
click at [940, 279] on span "العرض الرابع" at bounding box center [932, 276] width 43 height 8
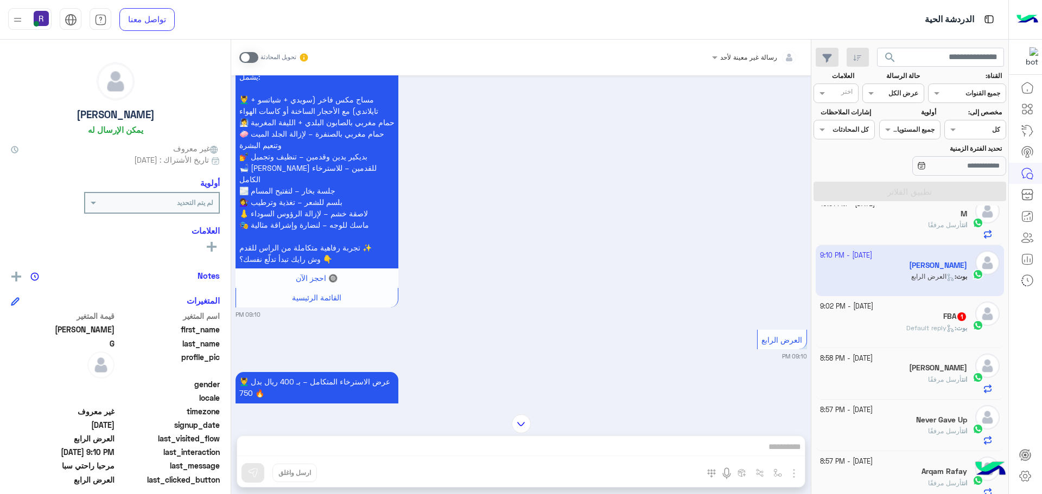
scroll to position [1729, 0]
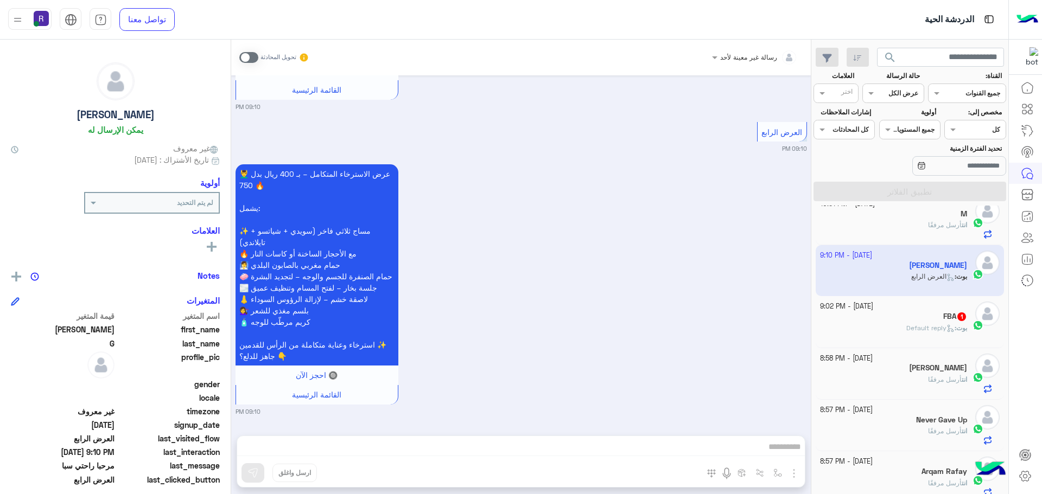
click at [251, 60] on span at bounding box center [248, 57] width 19 height 11
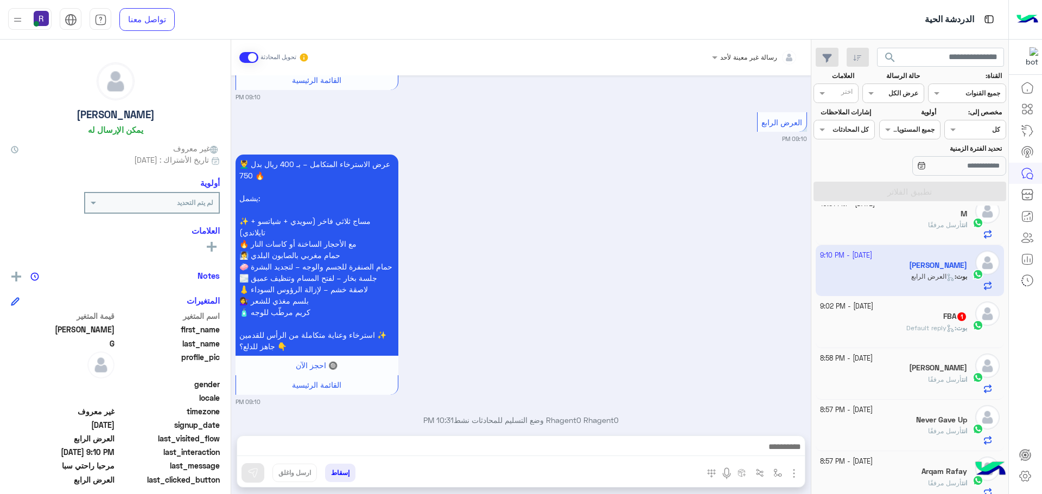
scroll to position [1758, 0]
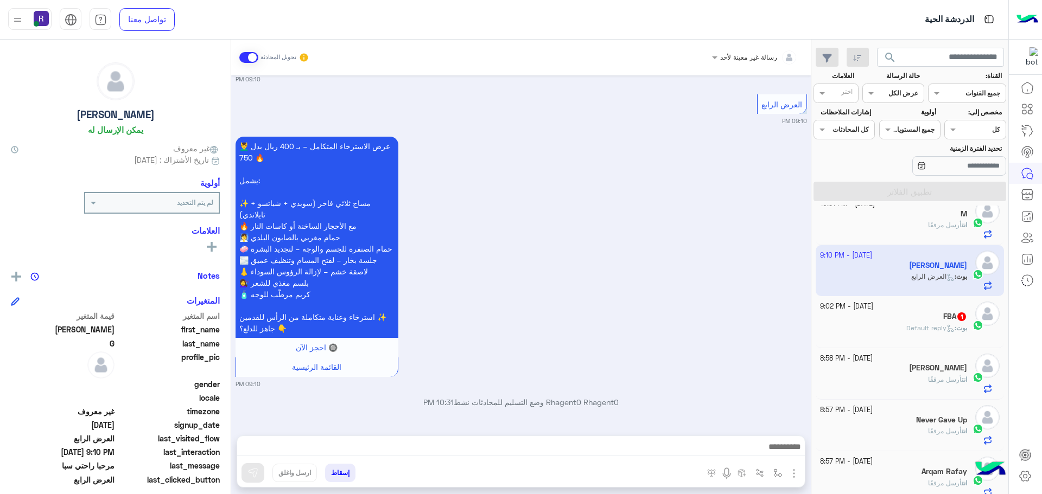
click at [794, 475] on img "button" at bounding box center [793, 473] width 13 height 13
click at [775, 454] on span "الصور" at bounding box center [773, 450] width 20 height 12
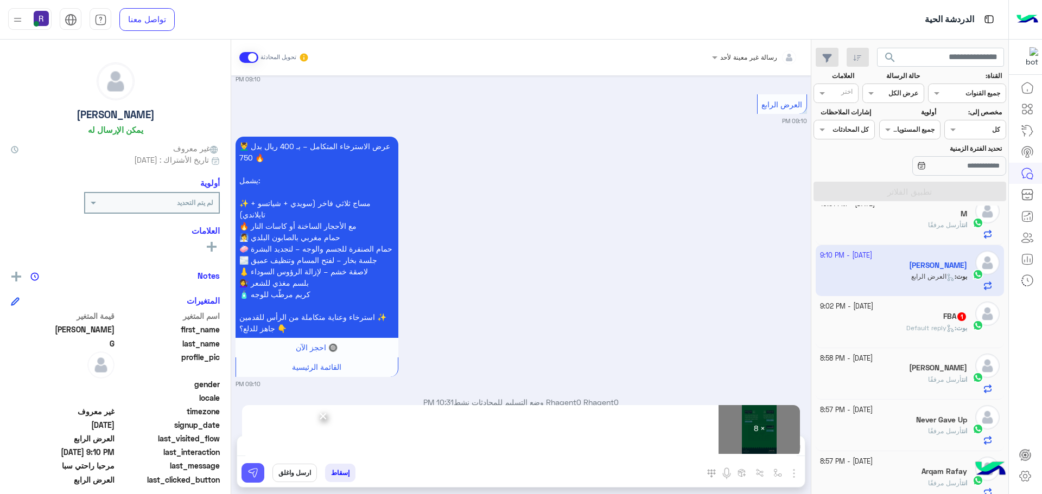
click at [258, 470] on img at bounding box center [252, 473] width 11 height 11
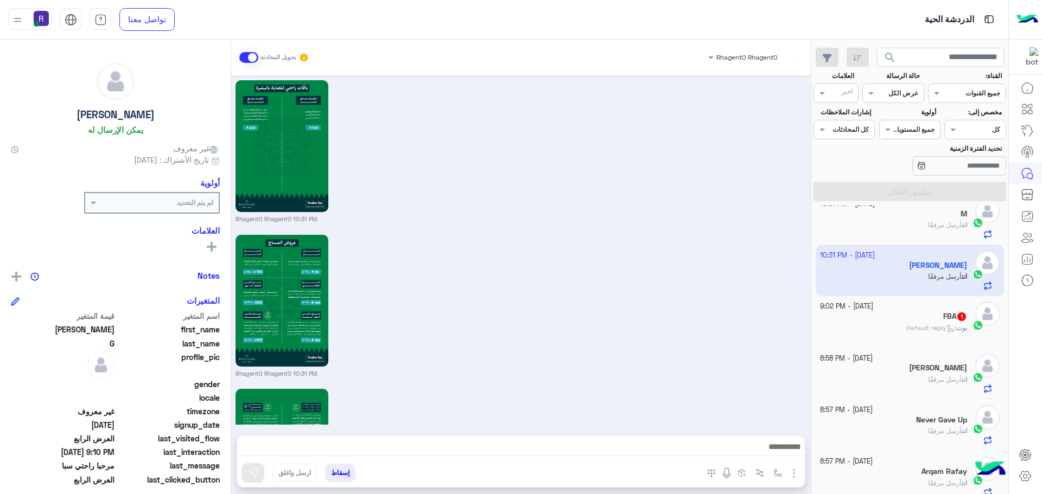
scroll to position [3019, 0]
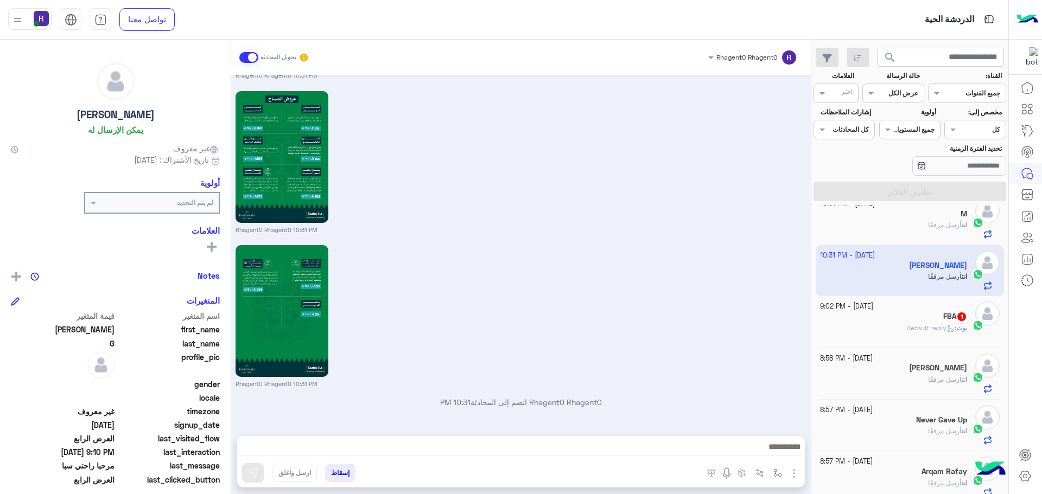
click at [936, 318] on div "FBA 1" at bounding box center [894, 317] width 148 height 11
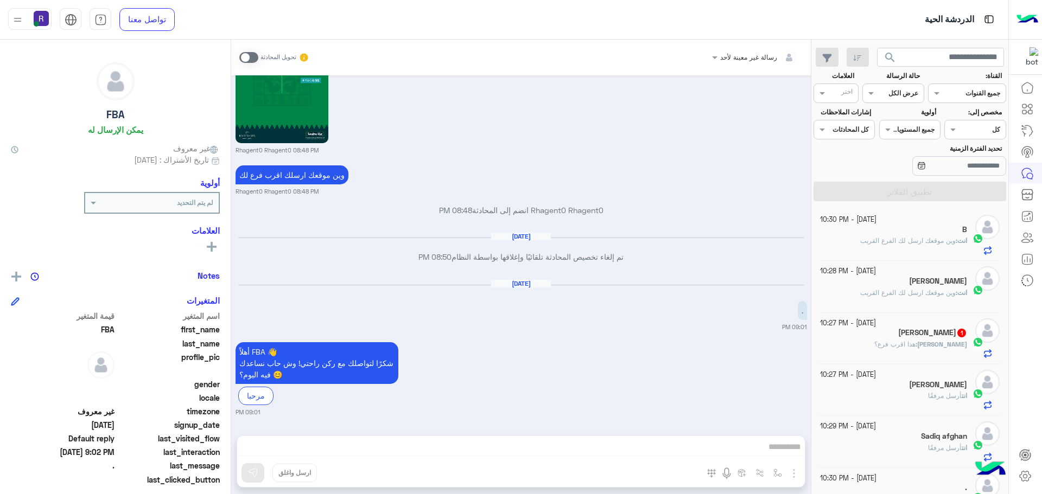
click at [889, 340] on div "عبدالعزيز : هذا اقرب فرع؟" at bounding box center [894, 349] width 148 height 19
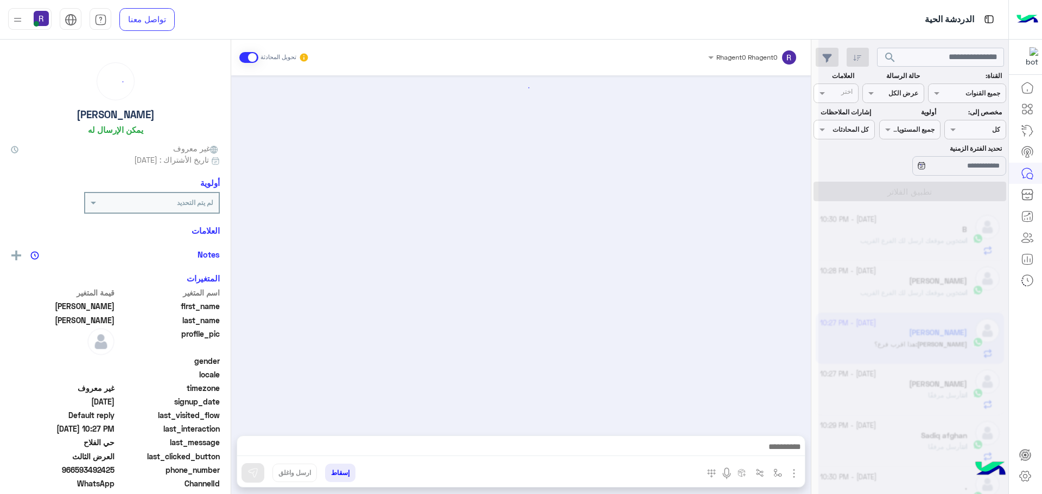
scroll to position [1553, 0]
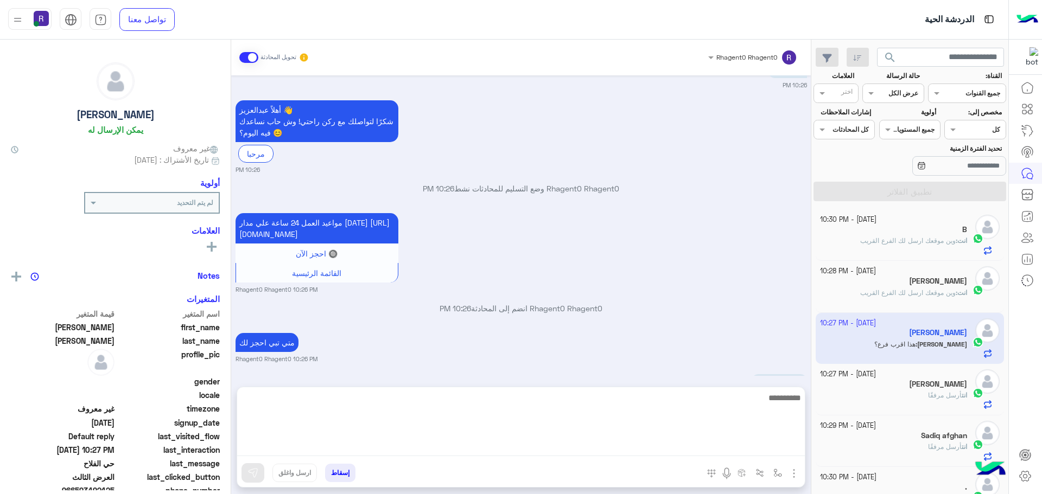
click at [712, 450] on textarea at bounding box center [520, 423] width 567 height 65
type textarea "***"
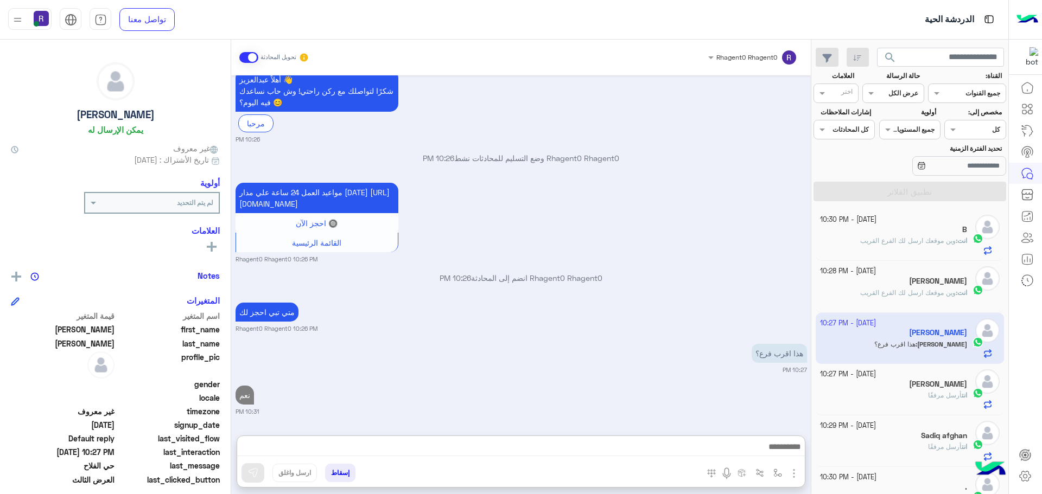
click at [947, 280] on h5 "ريان الروضان" at bounding box center [938, 281] width 58 height 9
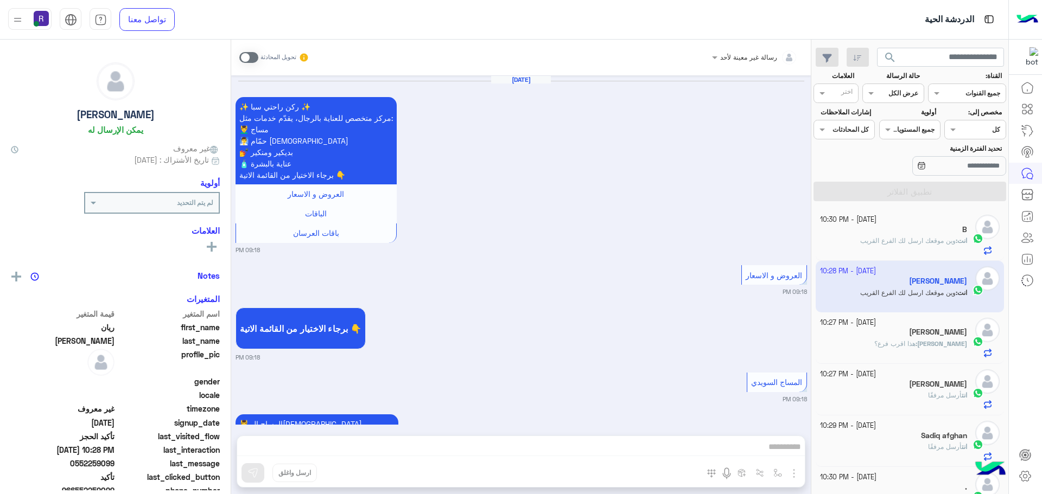
scroll to position [1011, 0]
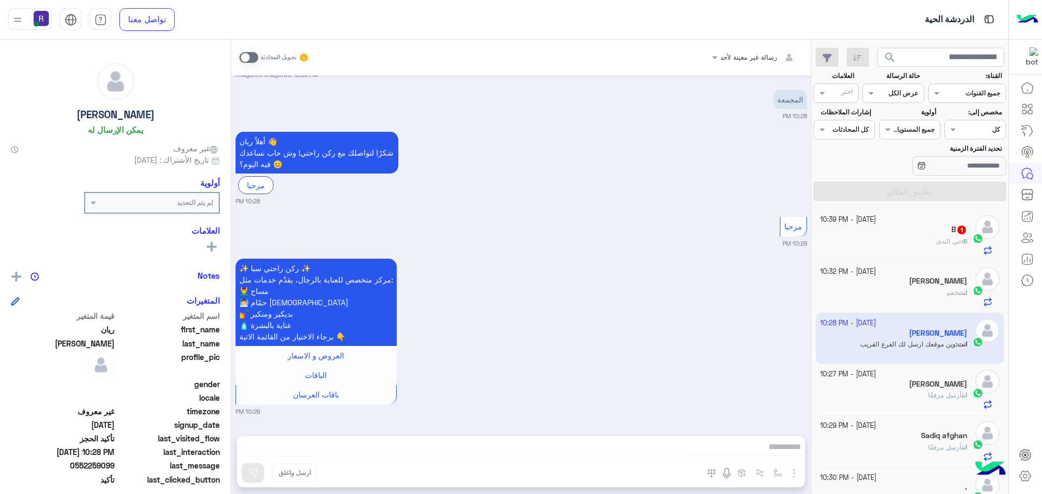
click at [916, 242] on div "B : حي الندى" at bounding box center [894, 246] width 148 height 19
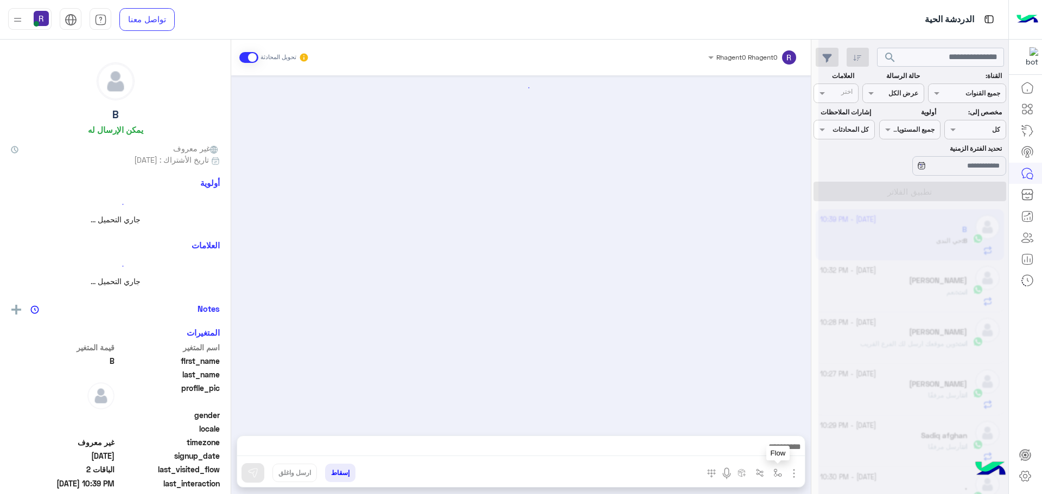
click at [780, 477] on img "button" at bounding box center [777, 473] width 9 height 9
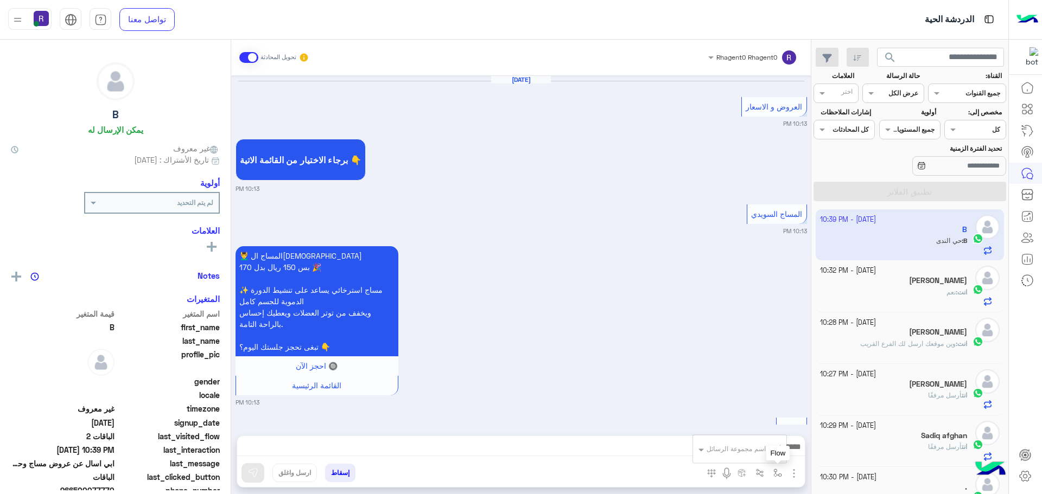
scroll to position [1709, 0]
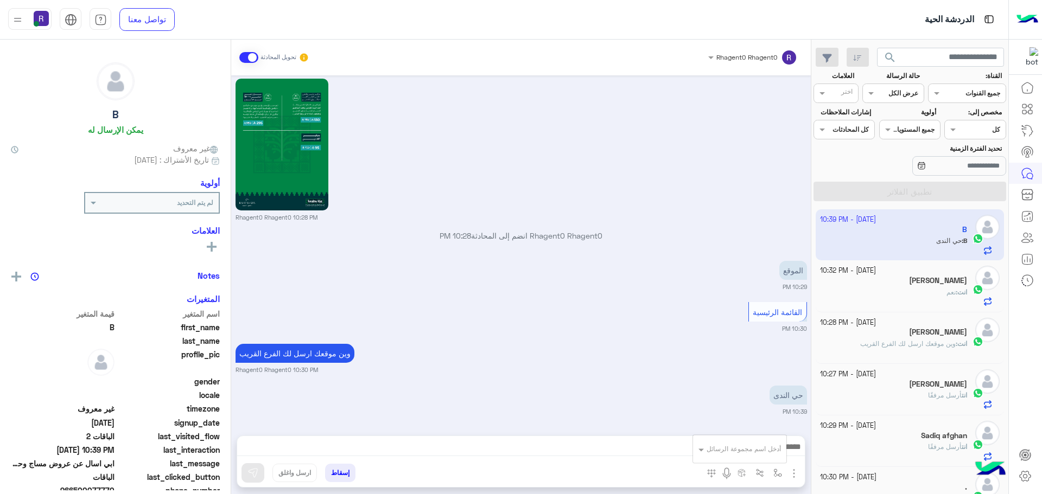
click at [752, 446] on input "text" at bounding box center [753, 448] width 55 height 10
type input "****"
click at [756, 448] on input "****" at bounding box center [758, 448] width 43 height 10
click at [762, 427] on span "الشفا" at bounding box center [771, 430] width 19 height 10
type textarea "*****"
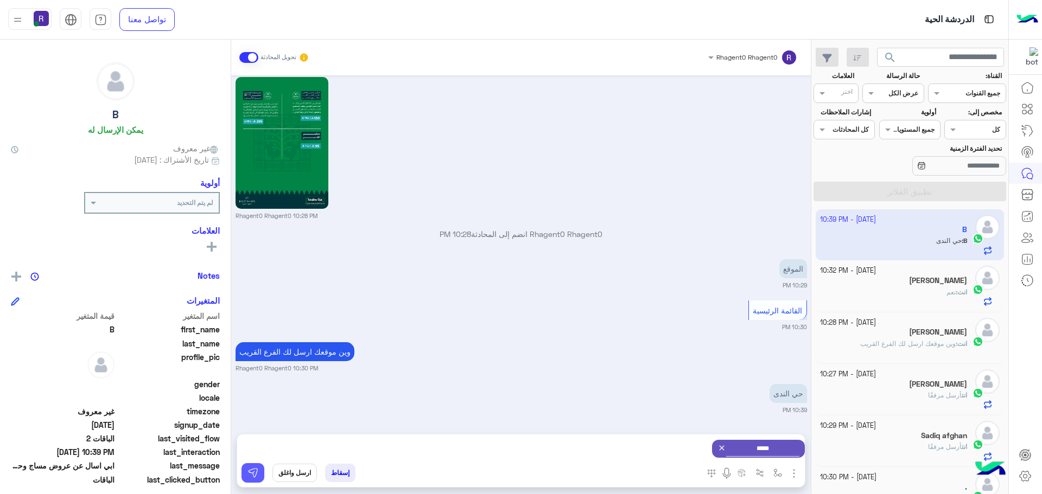
click at [254, 474] on img at bounding box center [252, 473] width 11 height 11
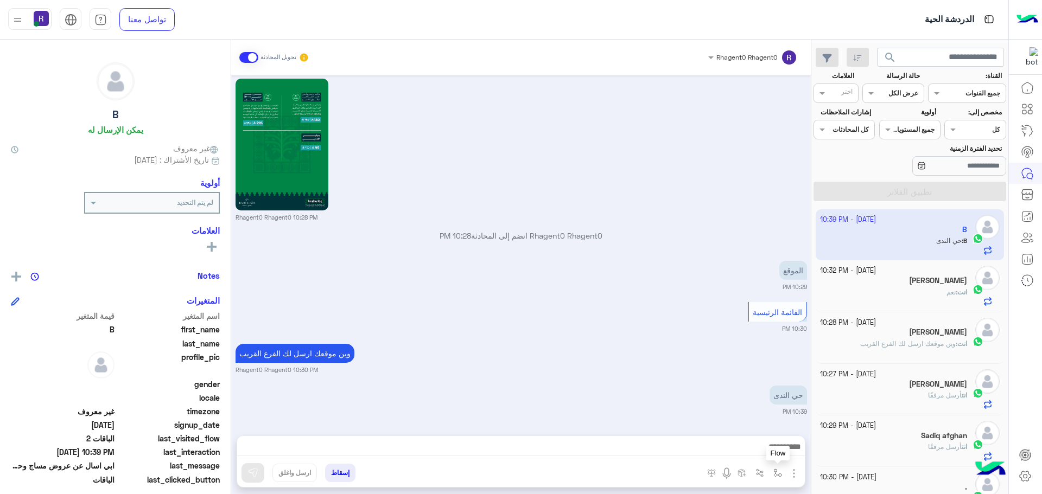
click at [777, 477] on button "button" at bounding box center [778, 473] width 18 height 18
click at [759, 446] on input "text" at bounding box center [753, 448] width 55 height 10
type input "***"
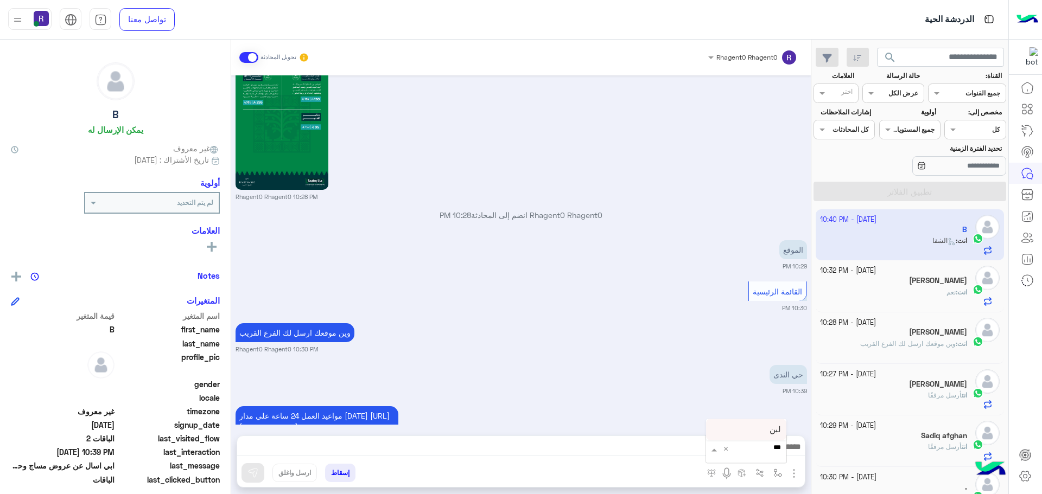
scroll to position [1812, 0]
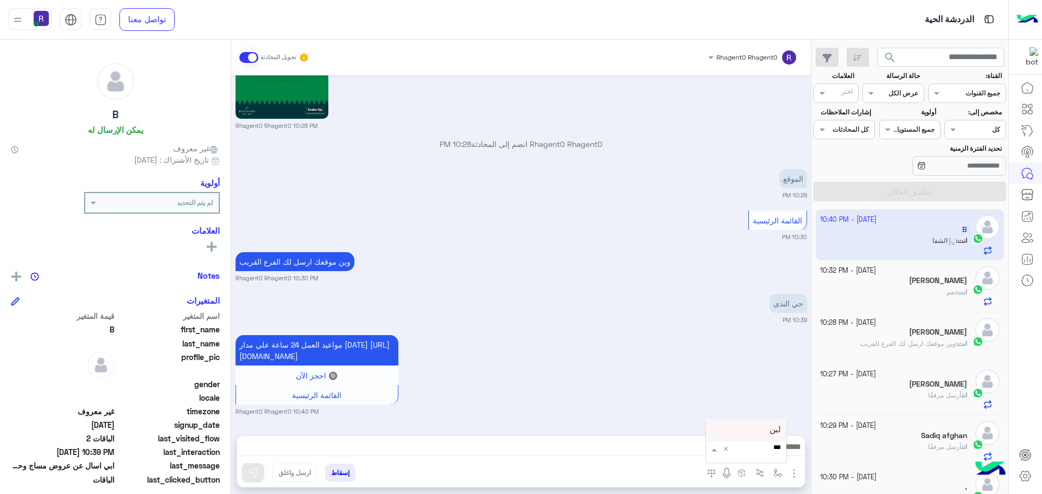
click at [767, 425] on div "لبن" at bounding box center [746, 429] width 80 height 21
type textarea "***"
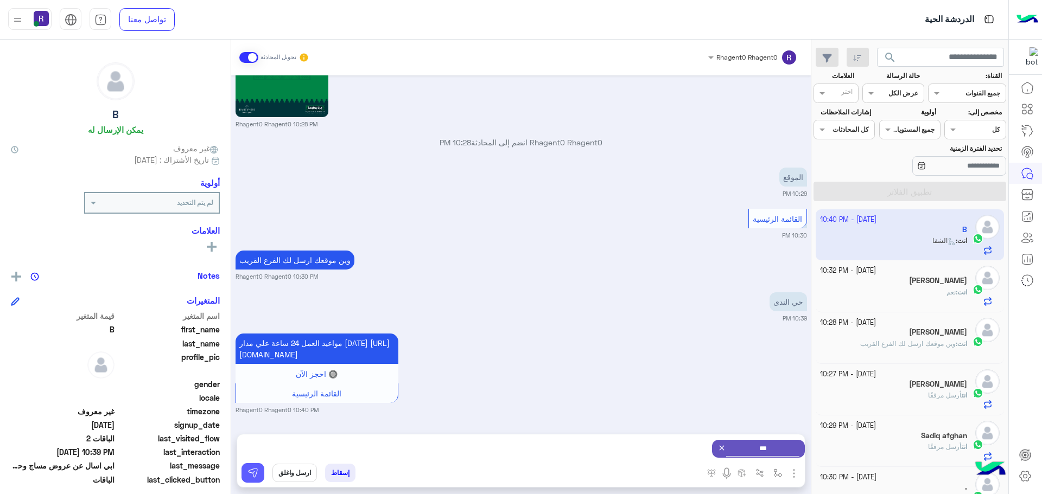
click at [257, 472] on img at bounding box center [252, 473] width 11 height 11
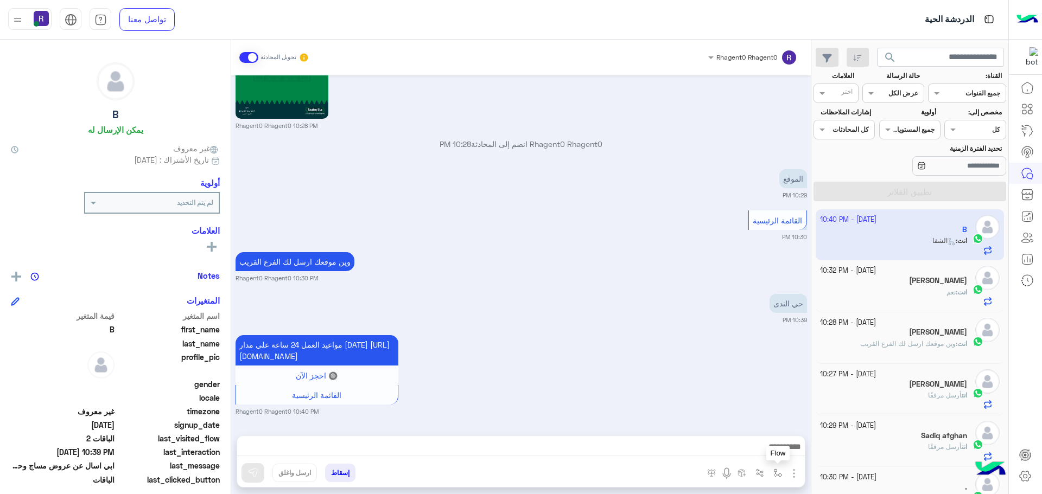
click at [777, 470] on img "button" at bounding box center [777, 473] width 9 height 9
click at [772, 453] on div "أدخل اسم مجموعة الرسائل" at bounding box center [743, 449] width 74 height 10
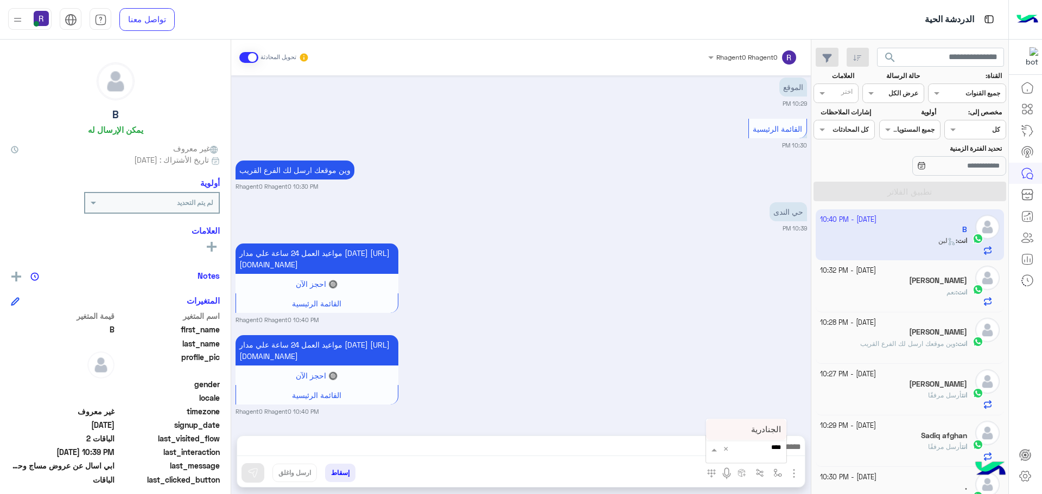
type input "*****"
click at [753, 431] on span "الجنادرية" at bounding box center [766, 430] width 30 height 10
type textarea "*********"
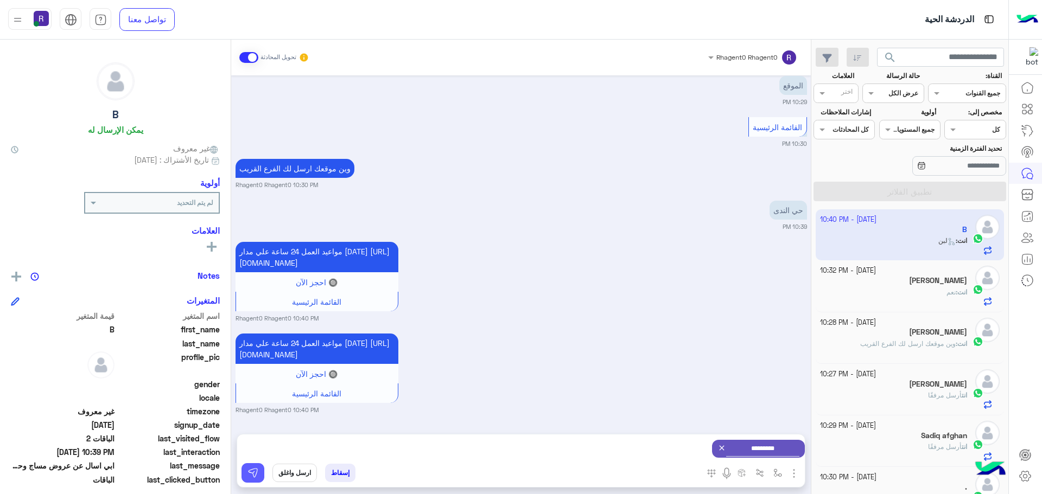
click at [253, 472] on img at bounding box center [252, 473] width 11 height 11
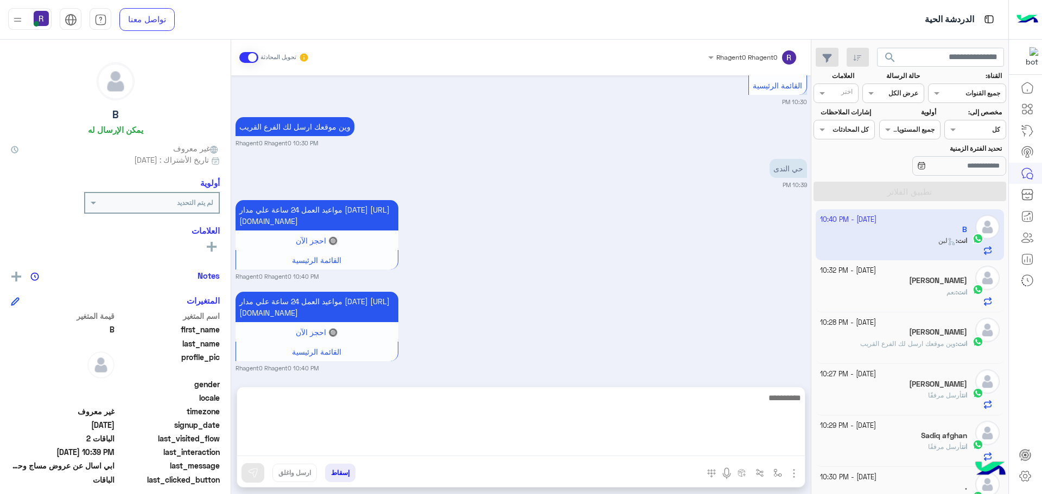
click at [578, 449] on textarea at bounding box center [520, 423] width 567 height 65
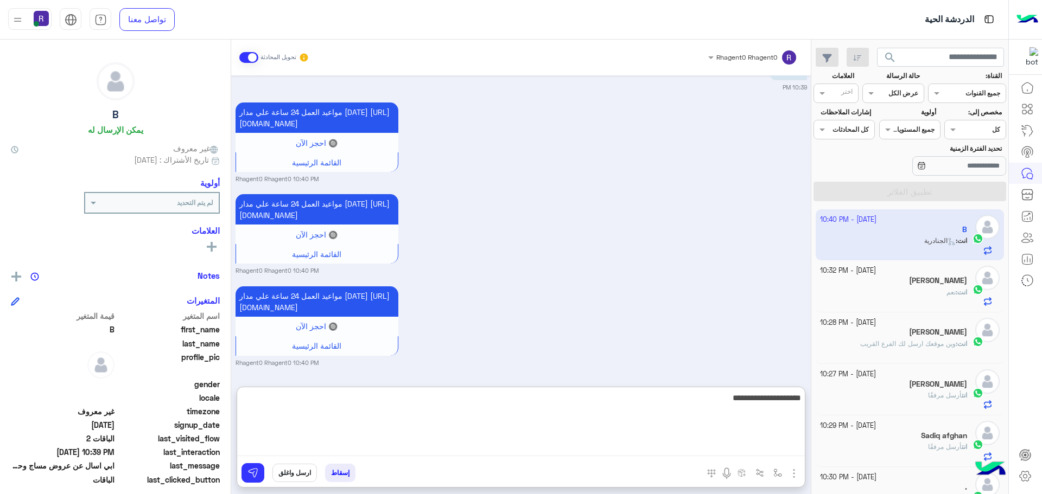
type textarea "**********"
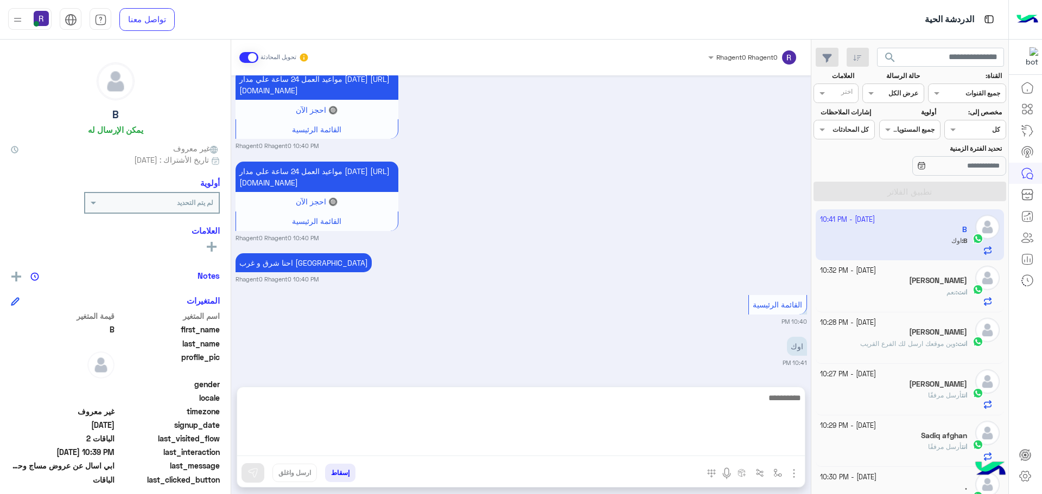
scroll to position [2193, 0]
click at [774, 406] on textarea at bounding box center [520, 423] width 567 height 65
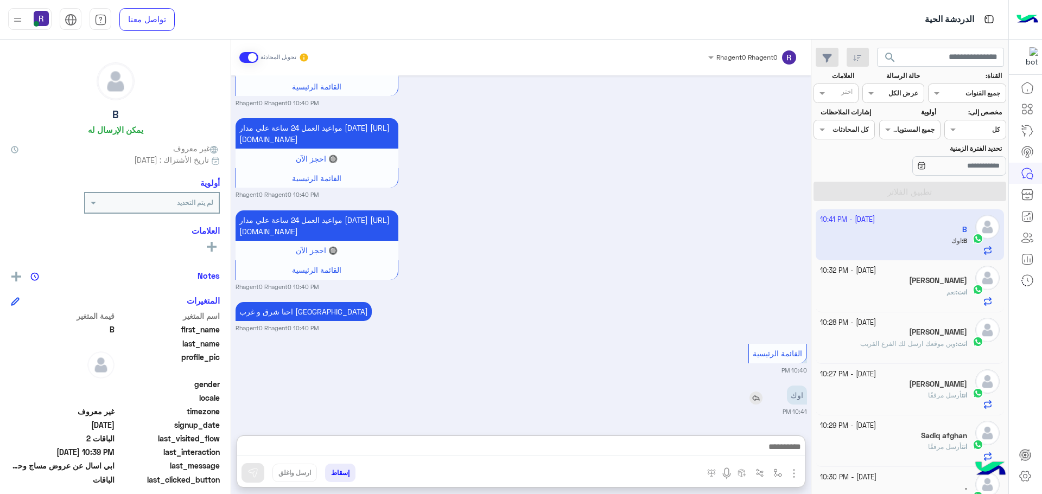
click at [740, 383] on div "اوك" at bounding box center [766, 395] width 82 height 24
click at [767, 419] on div "Sep 27, 2025 العروض و الاسعار 10:13 PM برجاء الاختيار من القائمة الاتية 👇 10:13…" at bounding box center [520, 249] width 579 height 349
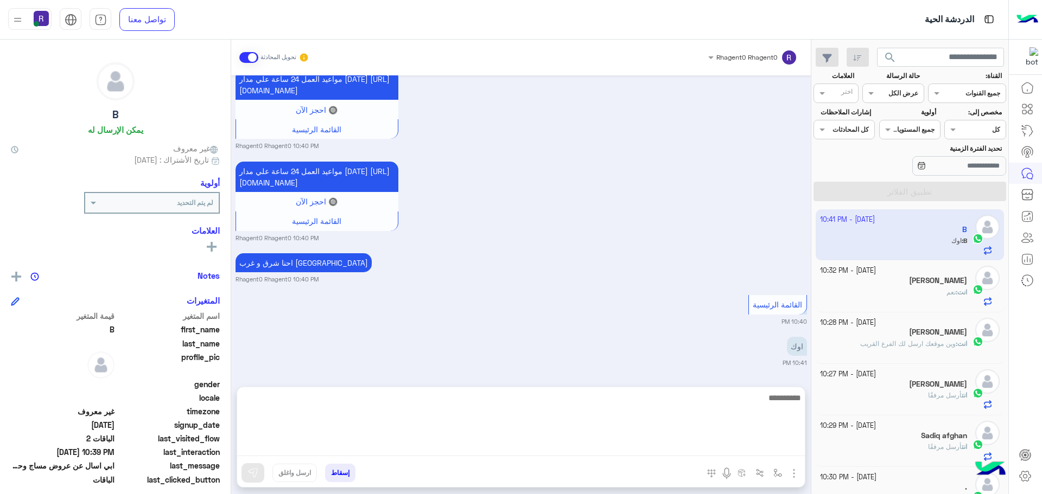
click at [772, 444] on textarea at bounding box center [520, 423] width 567 height 65
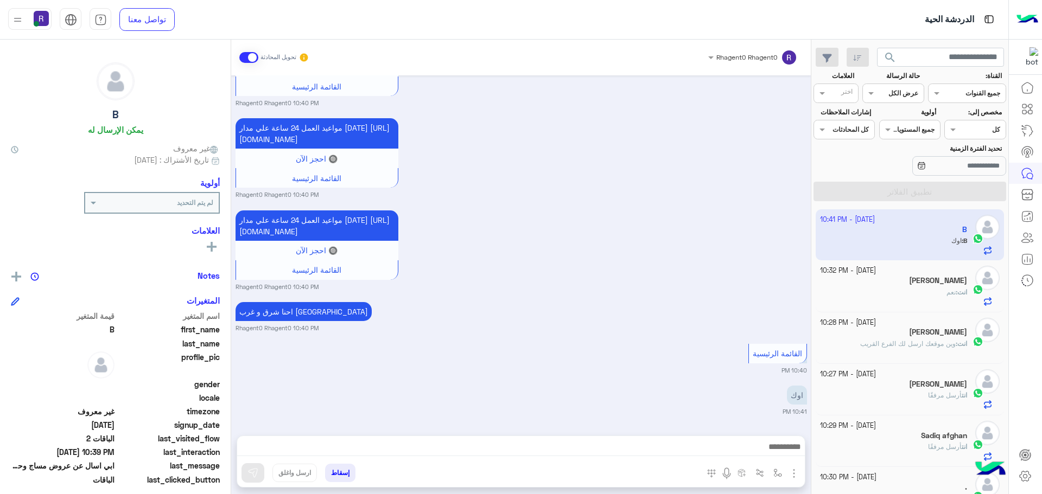
click at [674, 333] on small "Rhagent0 Rhagent0 10:40 PM" at bounding box center [520, 328] width 571 height 9
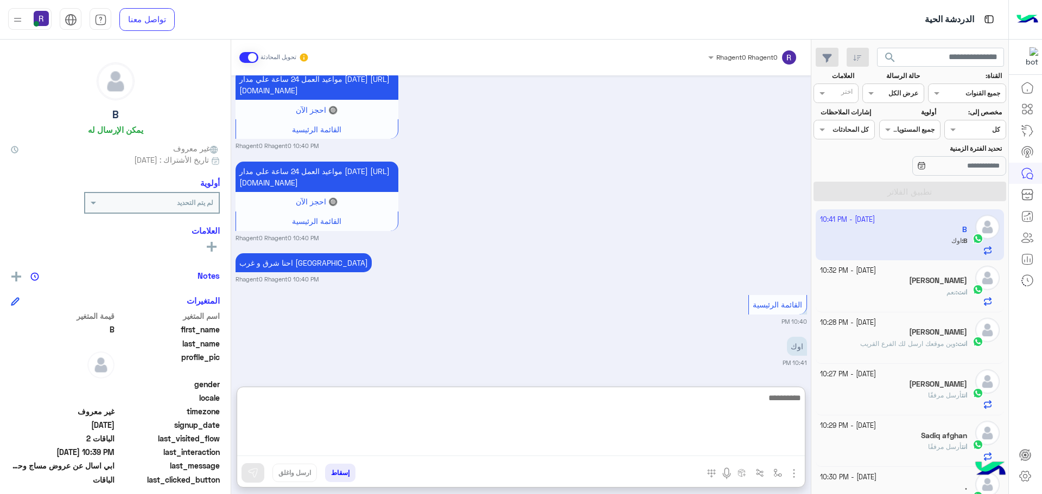
click at [713, 448] on textarea at bounding box center [520, 423] width 567 height 65
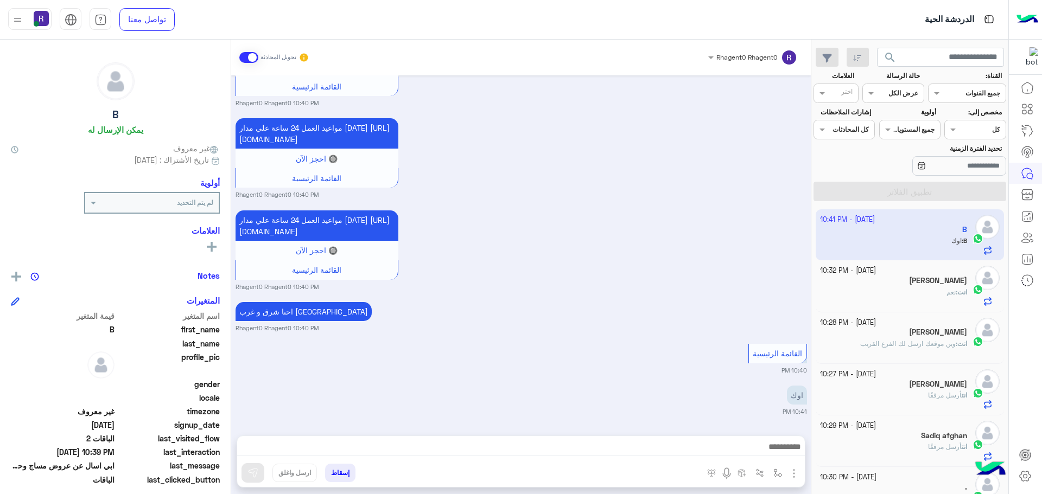
click at [713, 367] on small "10:40 PM" at bounding box center [520, 370] width 571 height 9
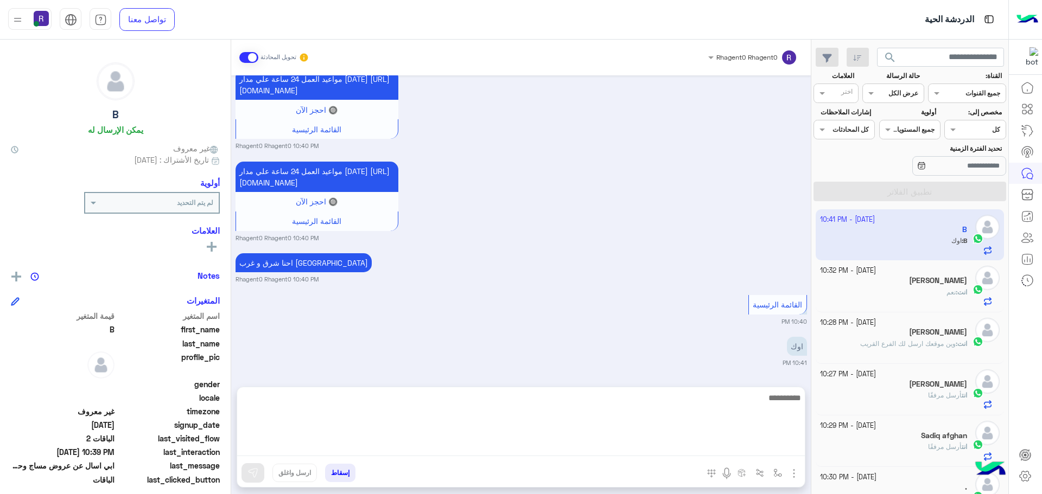
click at [759, 448] on textarea at bounding box center [520, 423] width 567 height 65
click at [785, 401] on textarea at bounding box center [520, 423] width 567 height 65
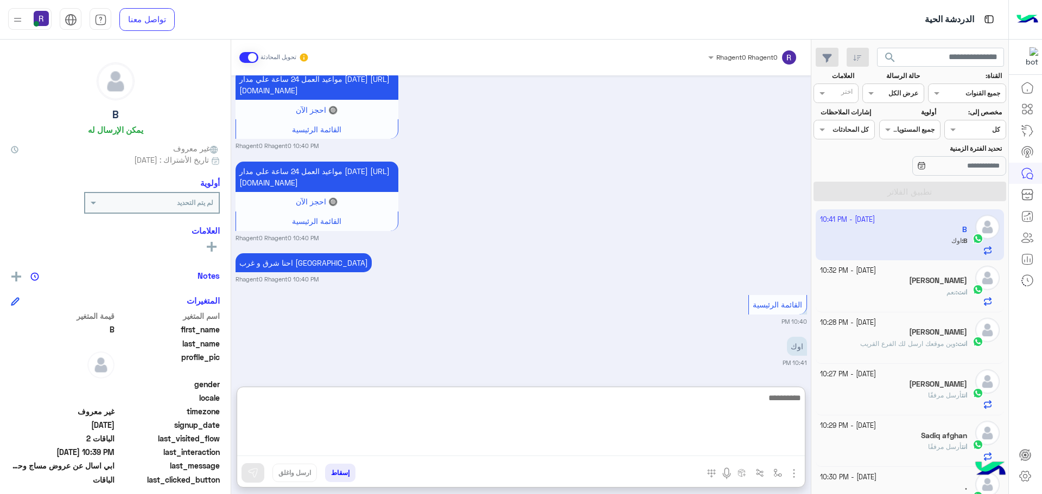
click at [785, 401] on textarea at bounding box center [520, 423] width 567 height 65
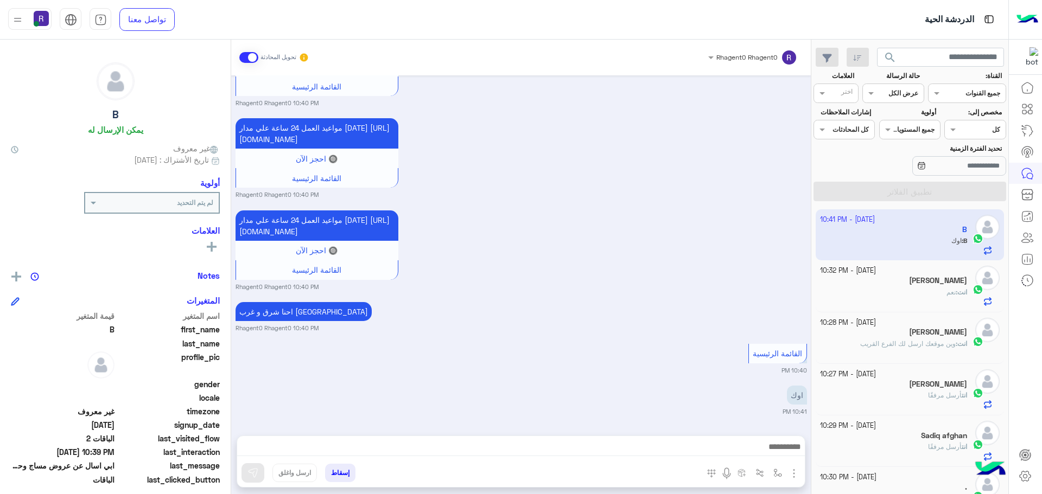
click at [678, 355] on div "القائمة الرئيسية 10:40 PM" at bounding box center [520, 358] width 571 height 34
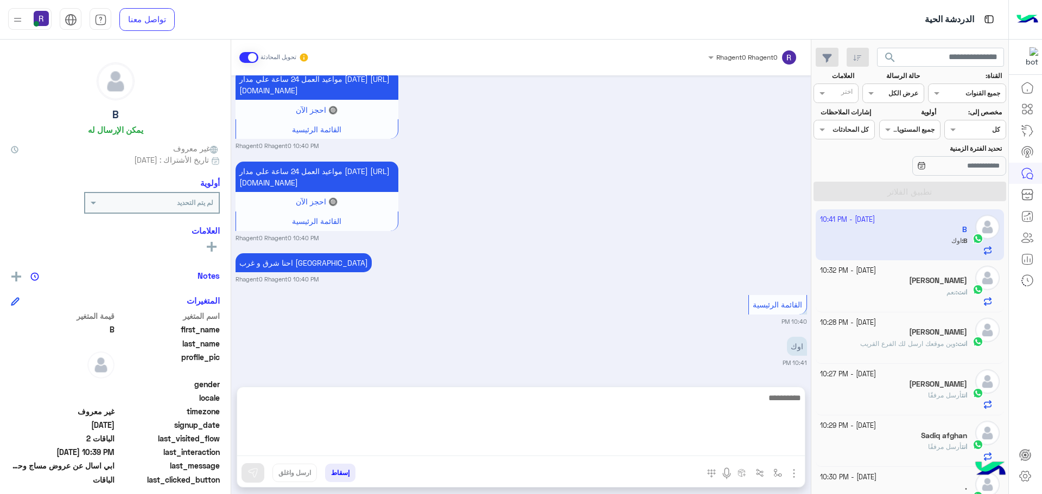
click at [785, 451] on textarea at bounding box center [520, 423] width 567 height 65
click at [781, 403] on textarea at bounding box center [520, 423] width 567 height 65
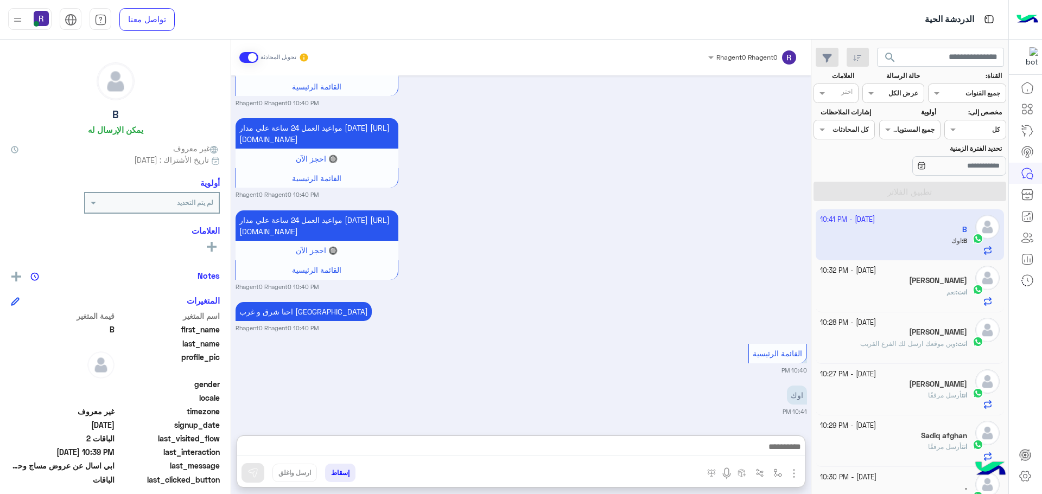
click at [700, 310] on div "احنا شرق و غرب الرياض Rhagent0 Rhagent0 10:40 PM" at bounding box center [520, 315] width 571 height 33
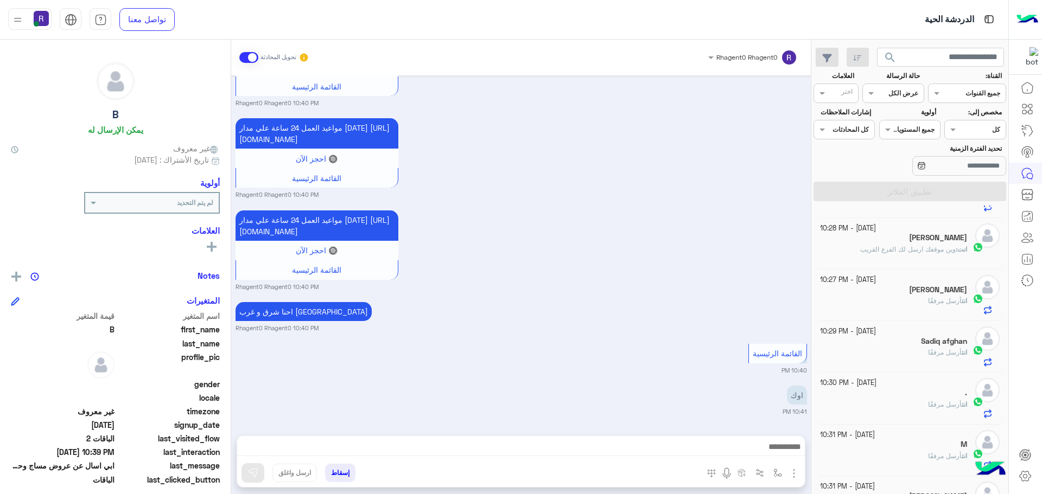
scroll to position [0, 0]
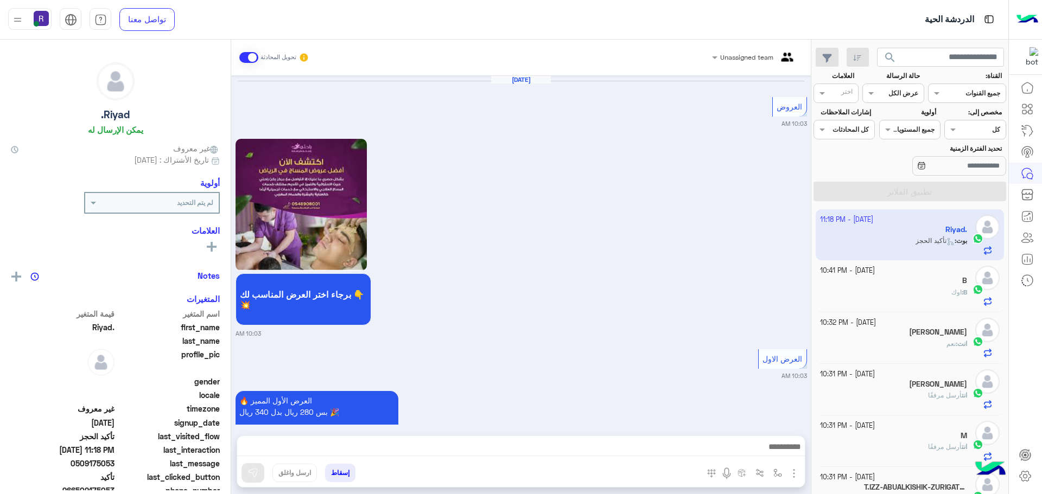
scroll to position [3439, 0]
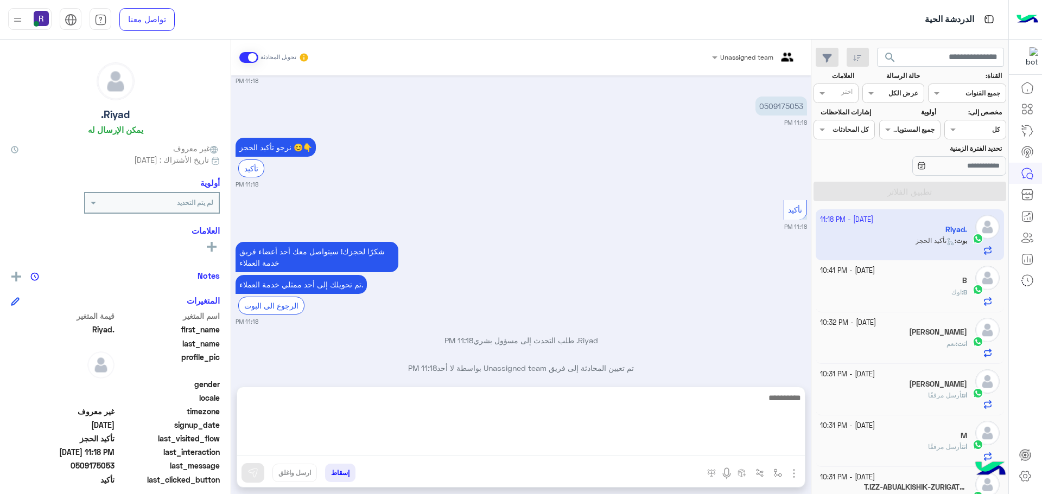
click at [627, 447] on textarea at bounding box center [520, 423] width 567 height 65
paste textarea "**********"
type textarea "**********"
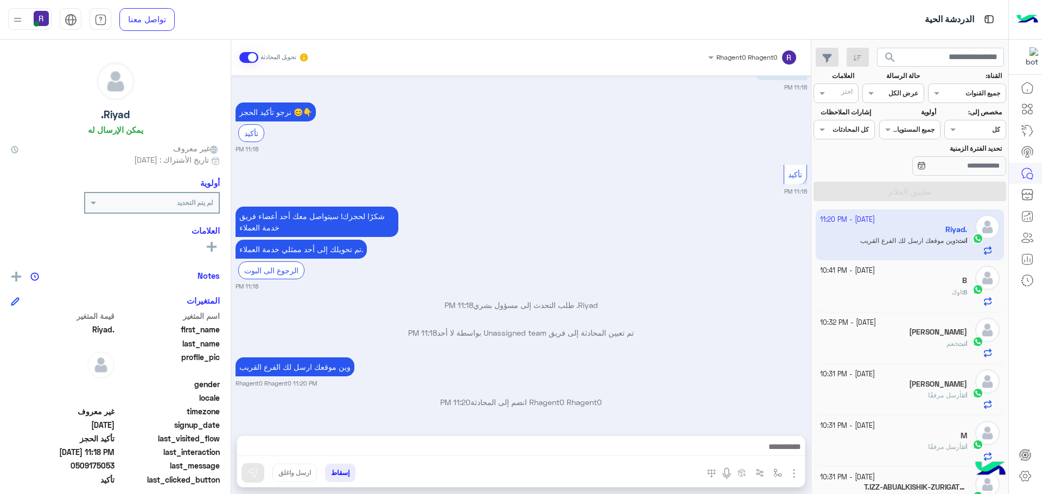
scroll to position [3549, 0]
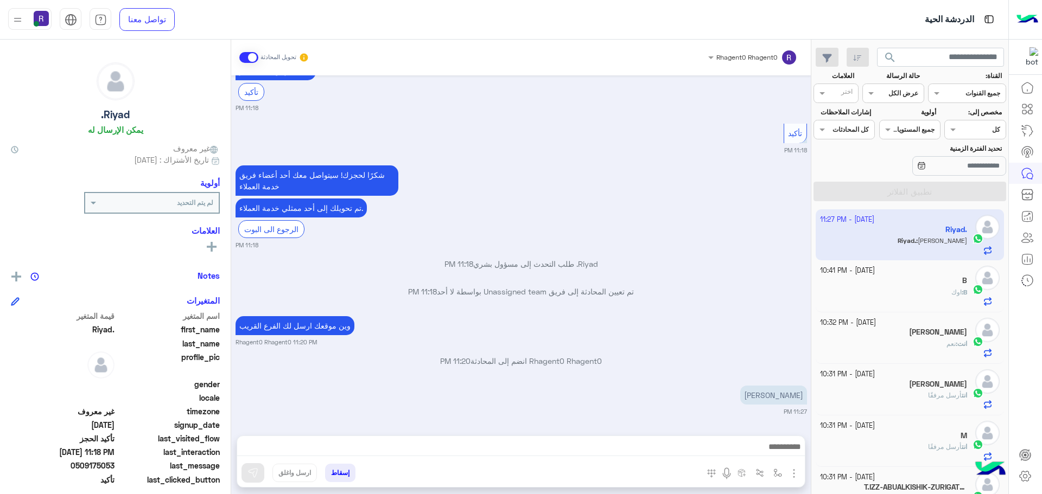
click at [699, 187] on div "شكرًا لحجزك! سيتواصل معك [DATE] أعضاء فريق خدمة العملاء تم تحويلك إلى [DATE] مم…" at bounding box center [520, 206] width 571 height 87
click at [778, 470] on img "button" at bounding box center [777, 473] width 9 height 9
click at [759, 449] on input "text" at bounding box center [753, 448] width 55 height 10
type input "*"
type input "*****"
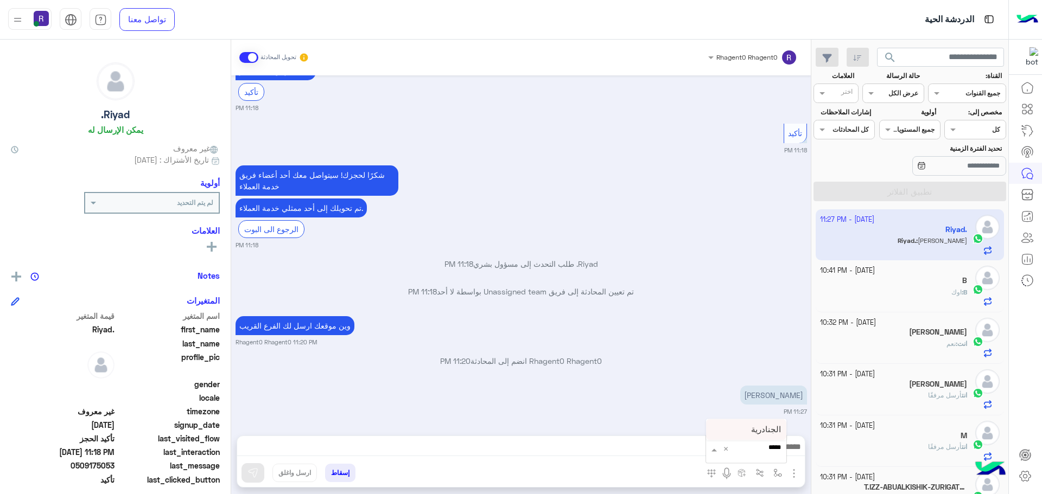
click at [759, 431] on span "الجنادرية" at bounding box center [766, 430] width 30 height 10
type textarea "*********"
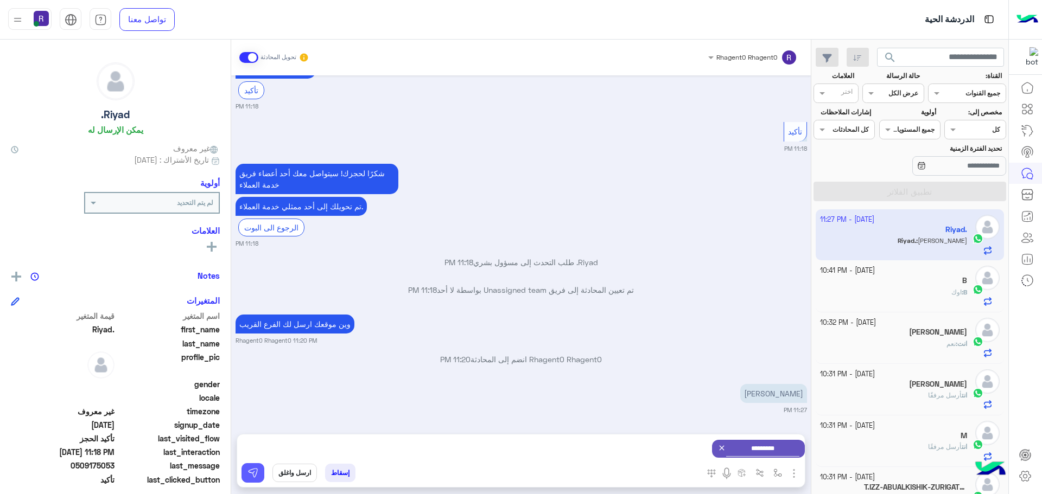
click at [245, 468] on button at bounding box center [252, 473] width 23 height 20
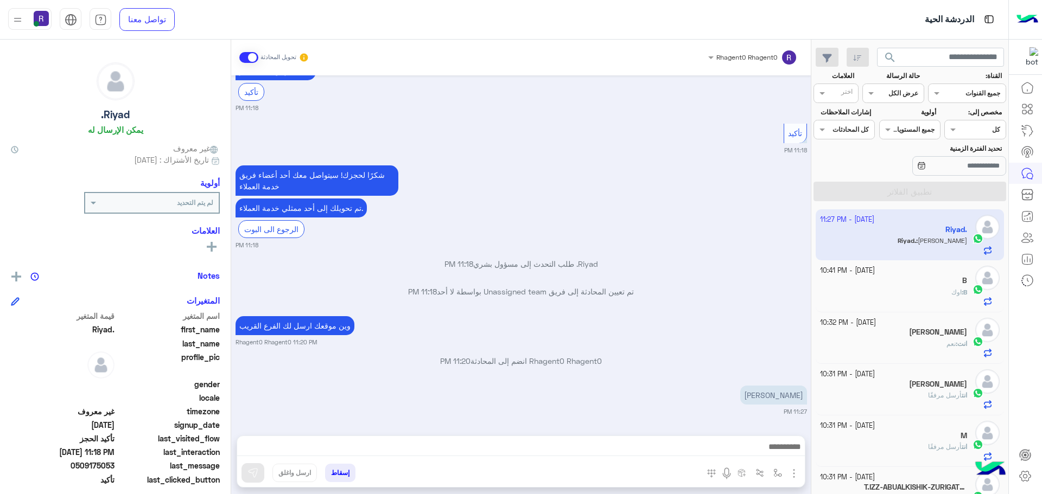
scroll to position [3549, 0]
click at [760, 457] on div at bounding box center [520, 449] width 567 height 27
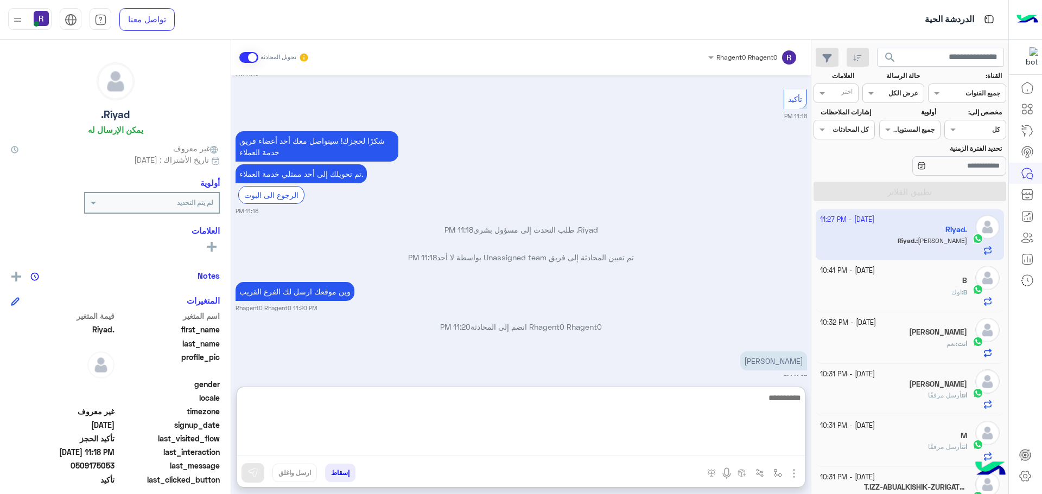
click at [761, 453] on textarea at bounding box center [520, 423] width 567 height 65
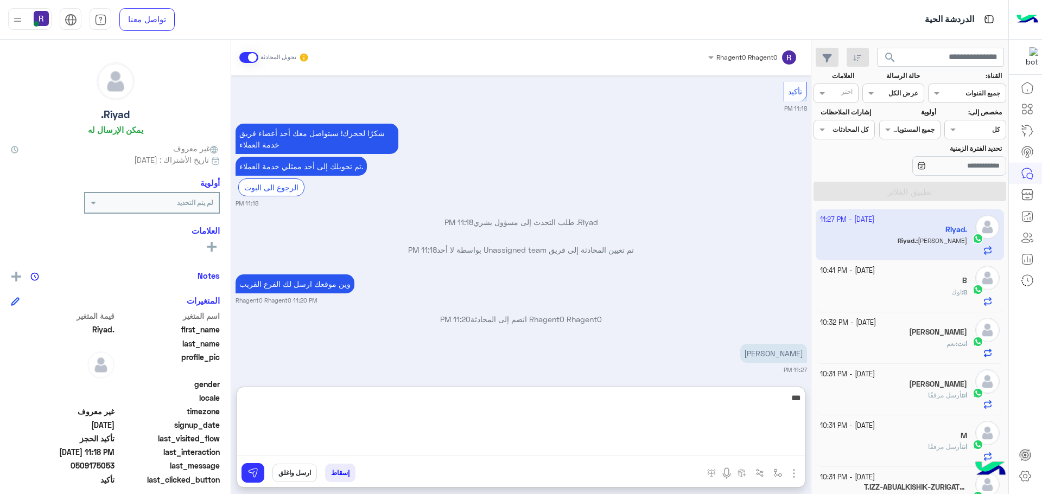
scroll to position [3701, 0]
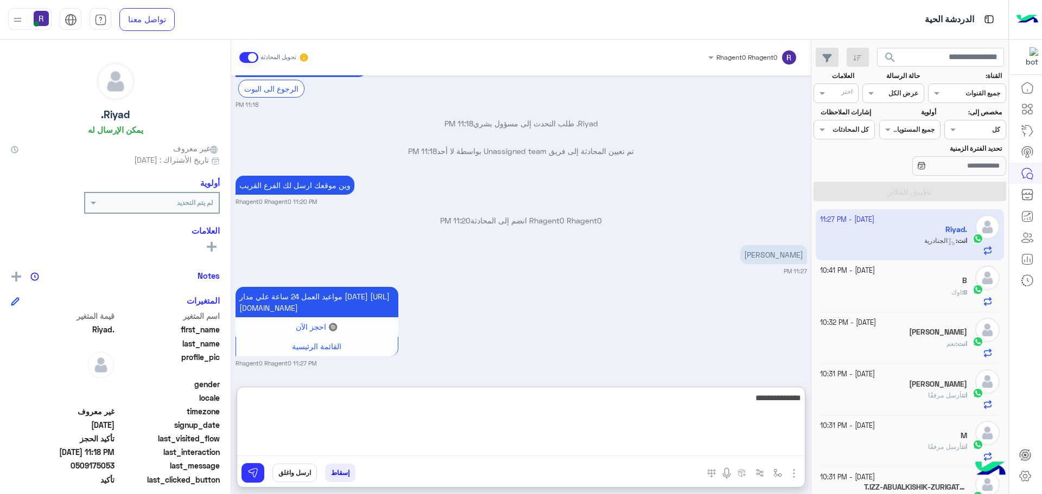
type textarea "**********"
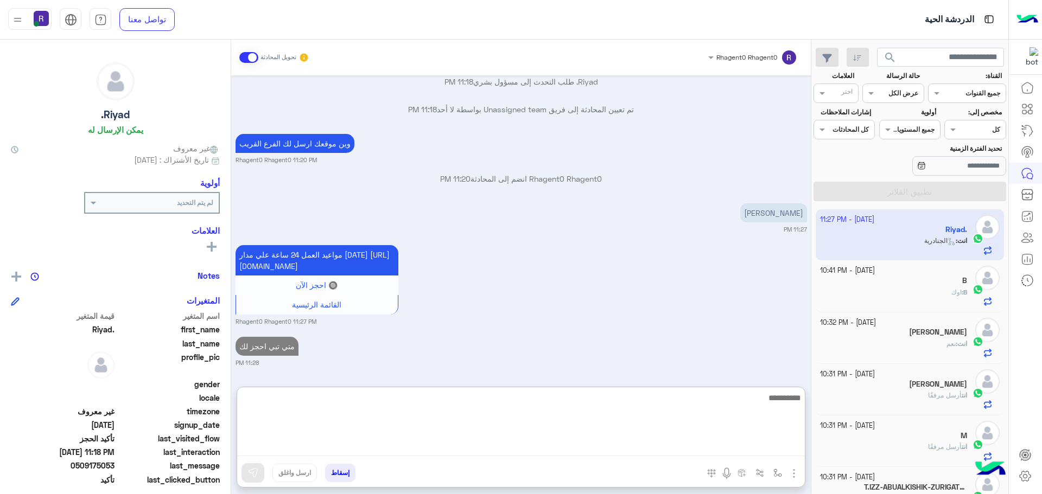
scroll to position [3743, 0]
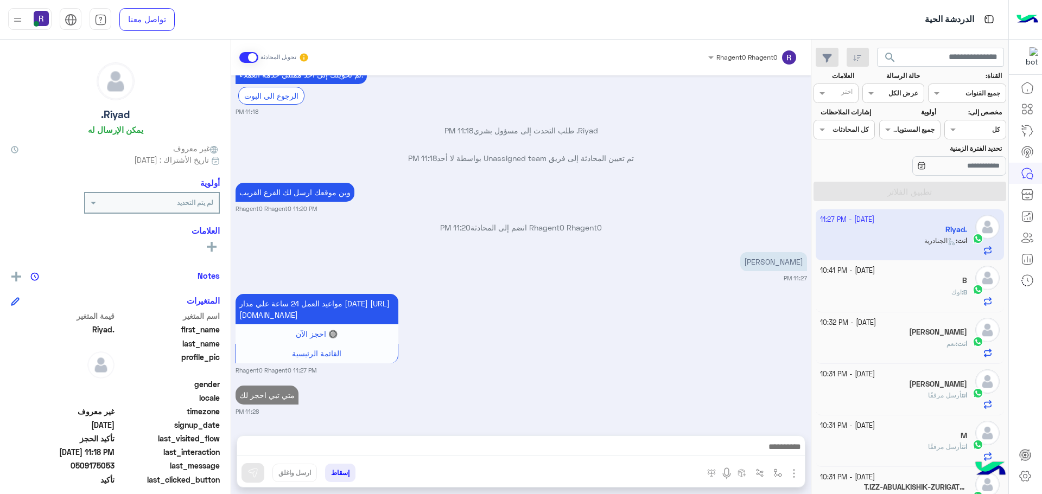
click at [936, 296] on div "B : اوك" at bounding box center [894, 297] width 148 height 19
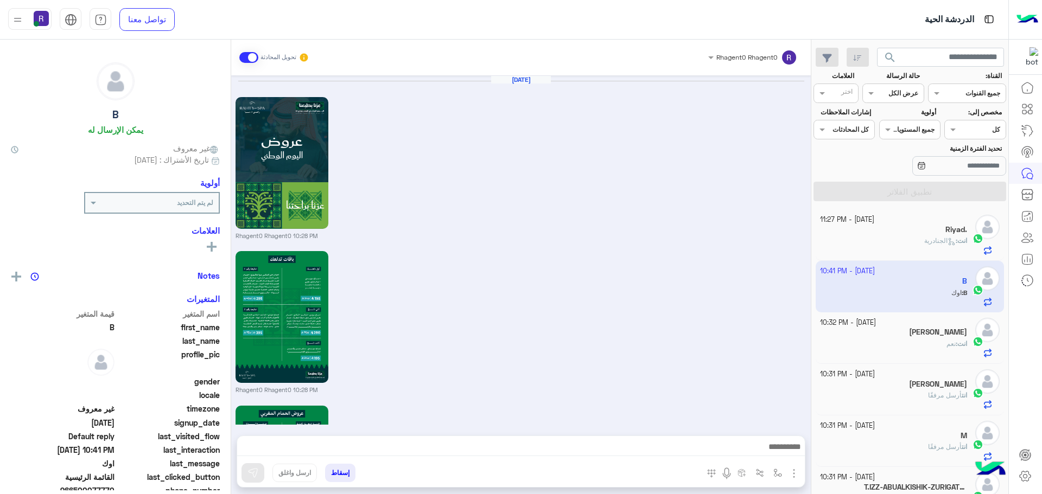
scroll to position [1505, 0]
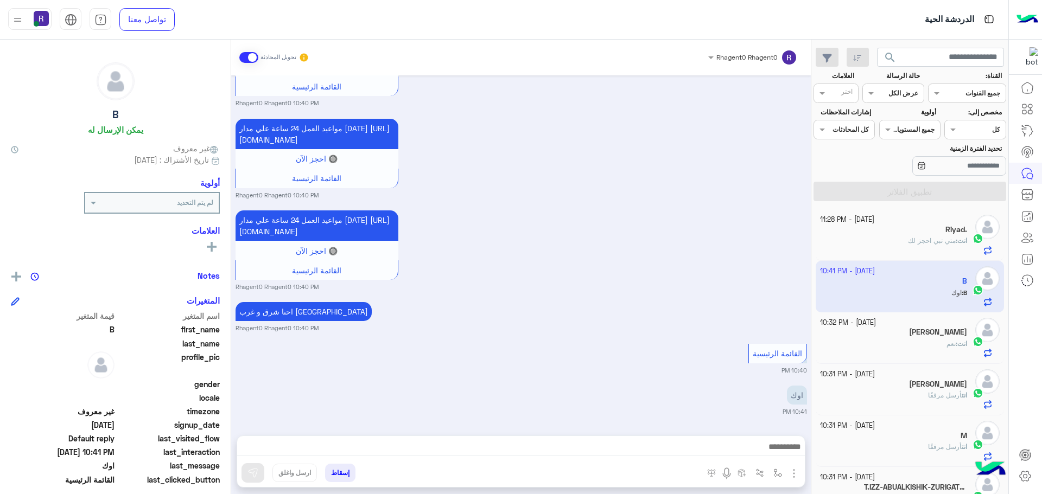
click at [699, 291] on small "Rhagent0 Rhagent0 10:40 PM" at bounding box center [520, 287] width 571 height 9
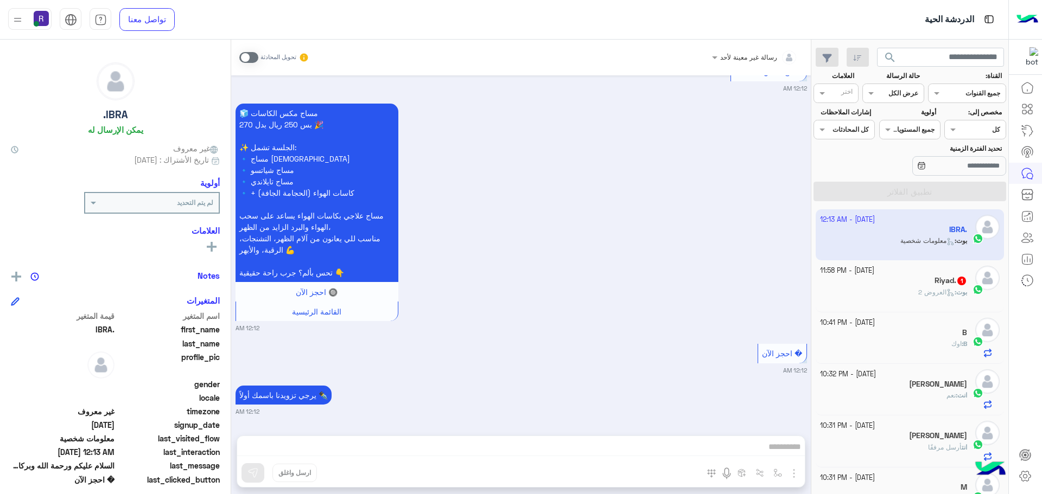
scroll to position [409, 0]
click at [246, 55] on span at bounding box center [248, 57] width 19 height 11
click at [528, 450] on div "رسالة غير معينة لأحد تحويل المحادثة [DATE] السلام عليكم ورحمة الله وبركاته ... …" at bounding box center [520, 269] width 579 height 459
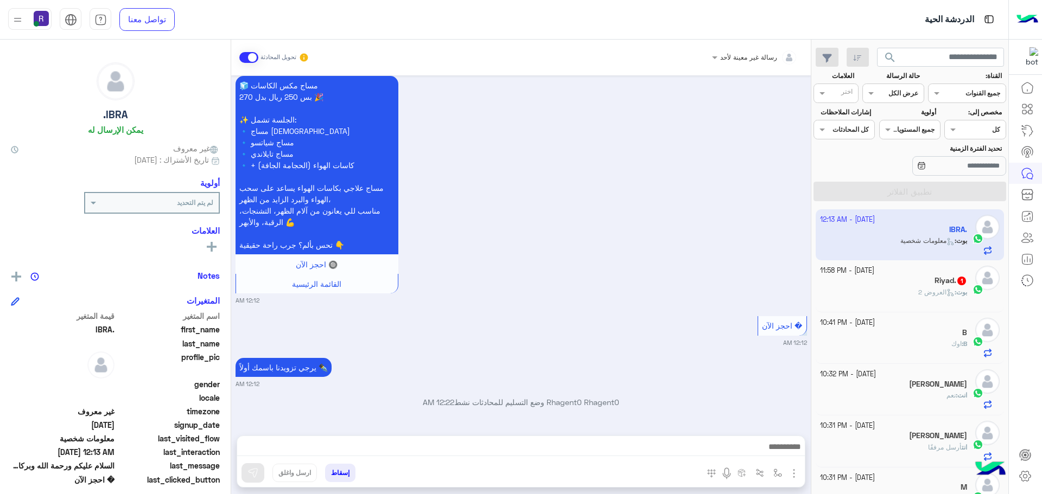
scroll to position [2932, 0]
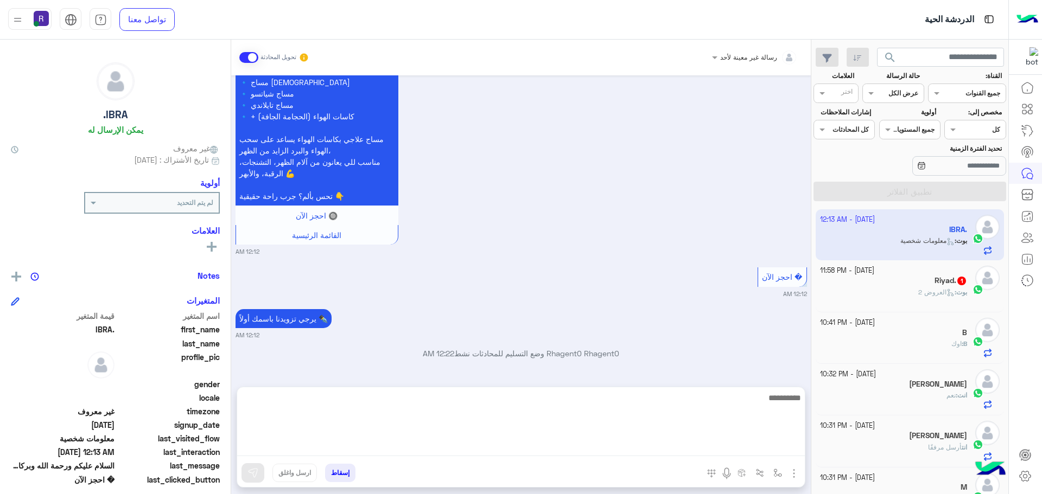
click at [652, 449] on textarea at bounding box center [520, 423] width 567 height 65
paste textarea "**********"
type textarea "**********"
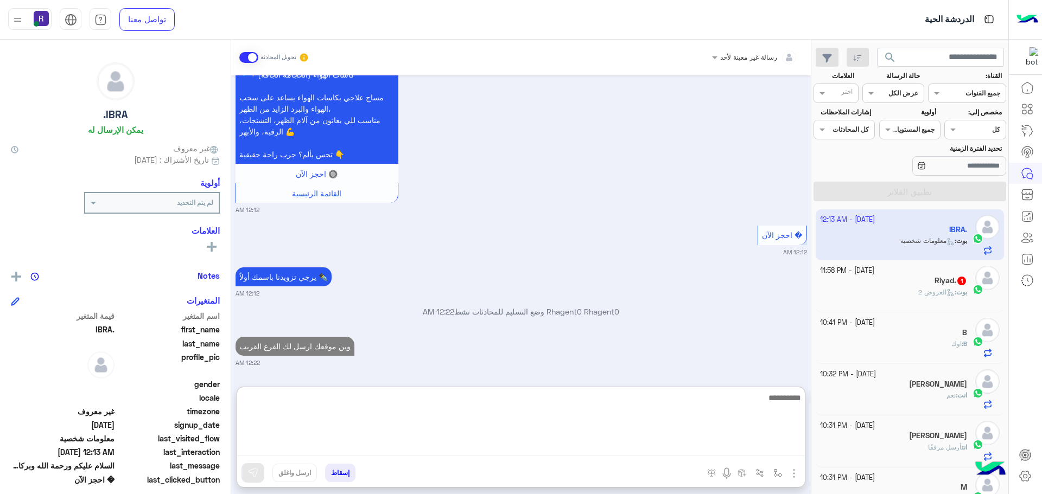
scroll to position [3050, 0]
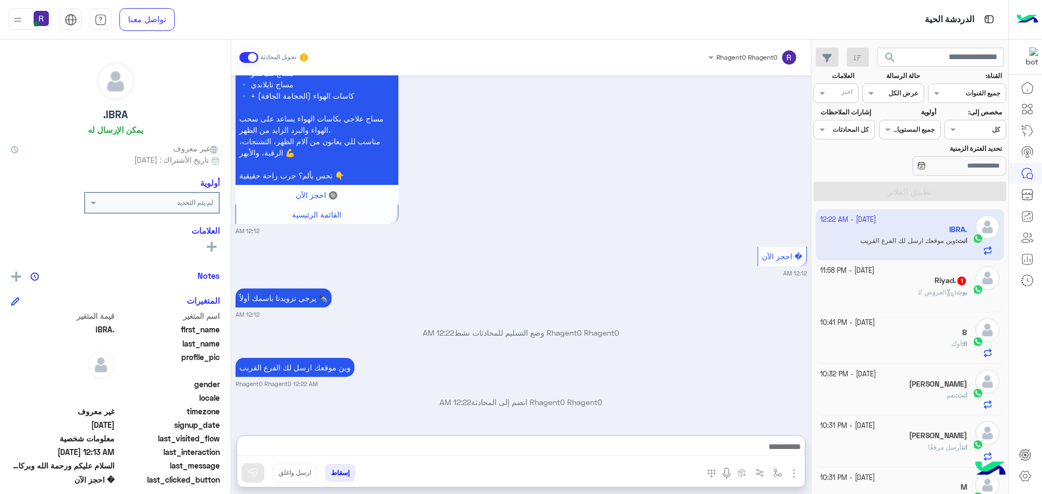
click at [733, 284] on div "[DATE] السلام عليكم ورحمة الله وبركاته ... 07:52 PM أهلاً IBRA. 👋 شكرًا لتواصلك…" at bounding box center [520, 249] width 579 height 349
click at [688, 380] on small "Rhagent0 Rhagent0 12:22 AM" at bounding box center [520, 384] width 571 height 9
click at [934, 281] on h5 "Riyad. 1" at bounding box center [950, 280] width 33 height 9
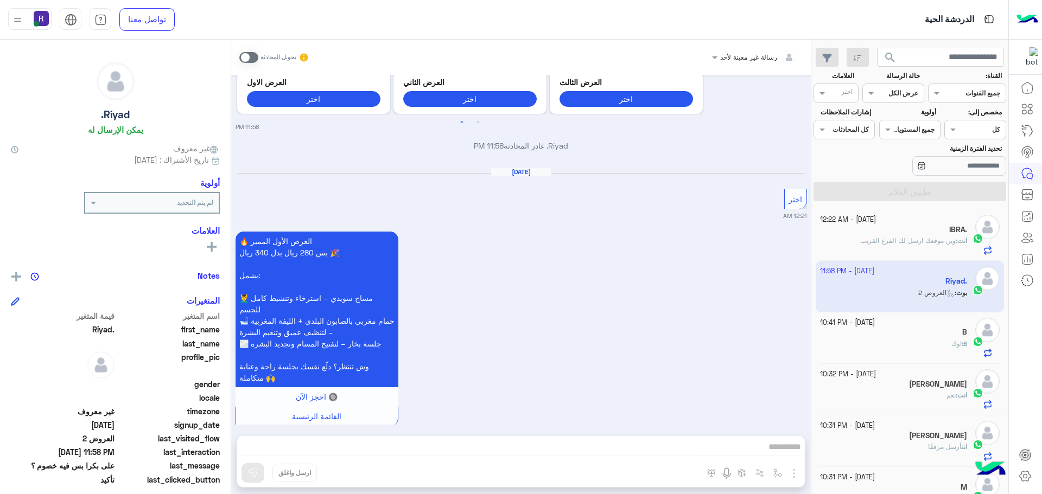
scroll to position [809, 0]
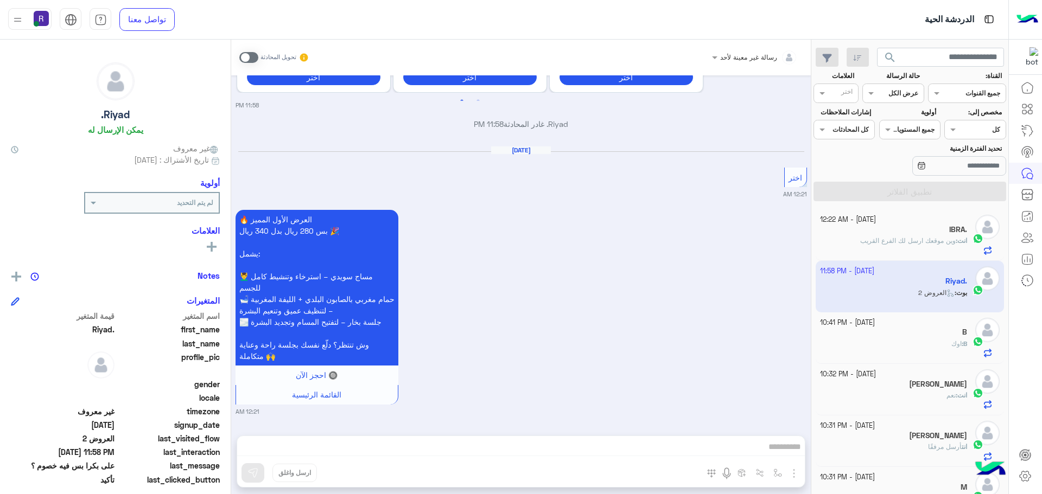
drag, startPoint x: 245, startPoint y: 59, endPoint x: 315, endPoint y: 105, distance: 83.8
click at [245, 59] on span at bounding box center [248, 57] width 19 height 11
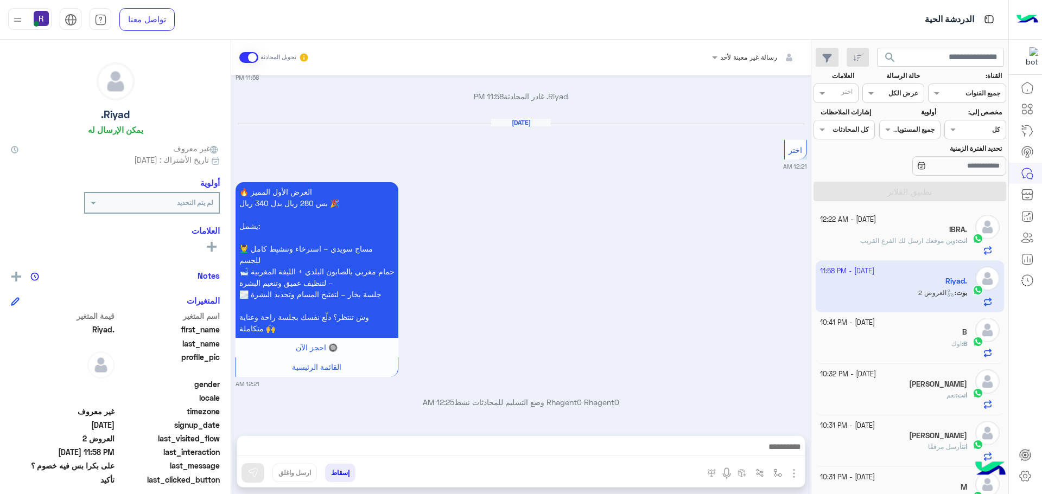
click at [794, 470] on img "button" at bounding box center [793, 473] width 13 height 13
click at [770, 448] on span "الصور" at bounding box center [773, 450] width 20 height 12
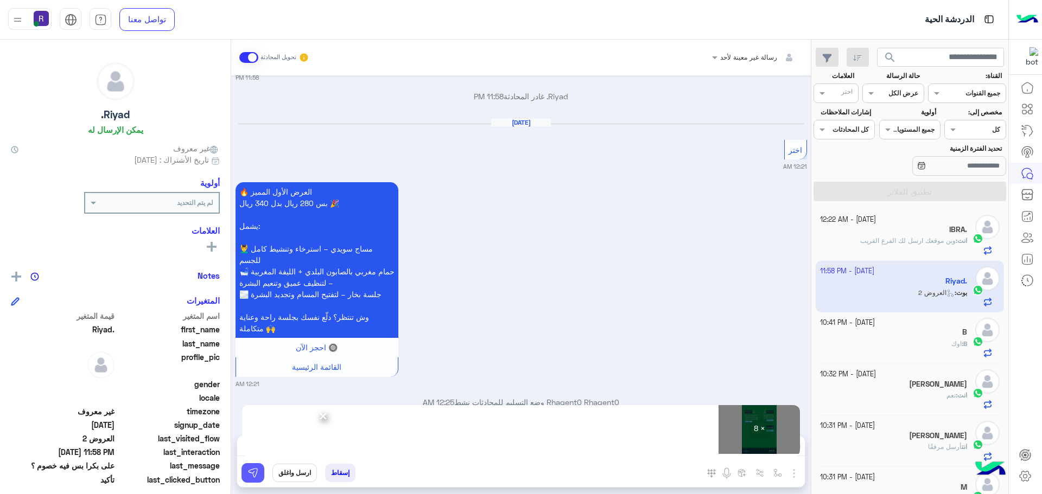
click at [263, 470] on button at bounding box center [252, 473] width 23 height 20
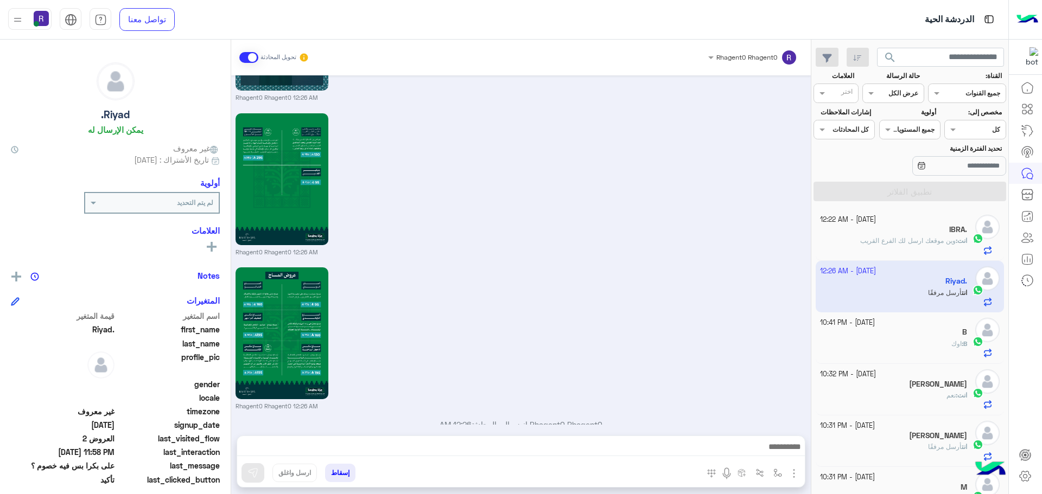
scroll to position [2099, 0]
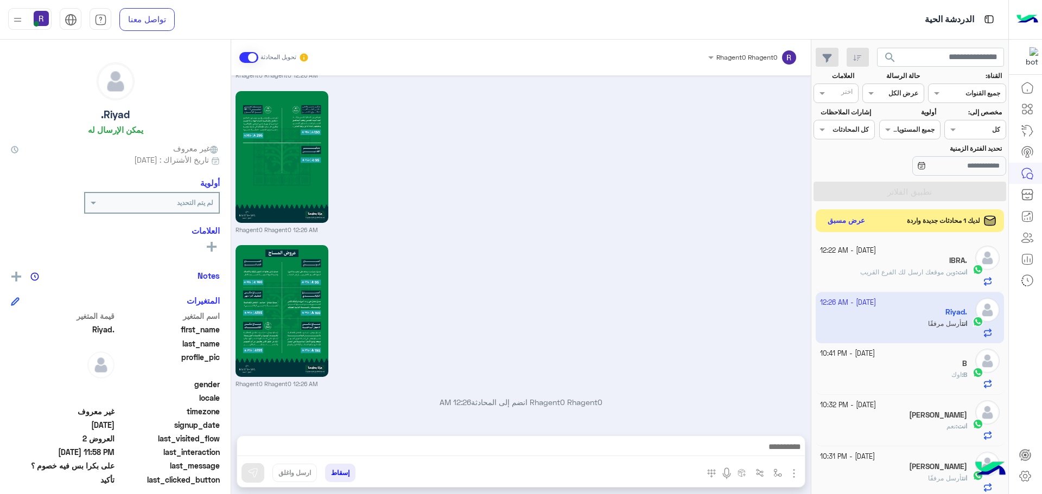
click at [849, 224] on button "عرض مسبق" at bounding box center [846, 221] width 46 height 15
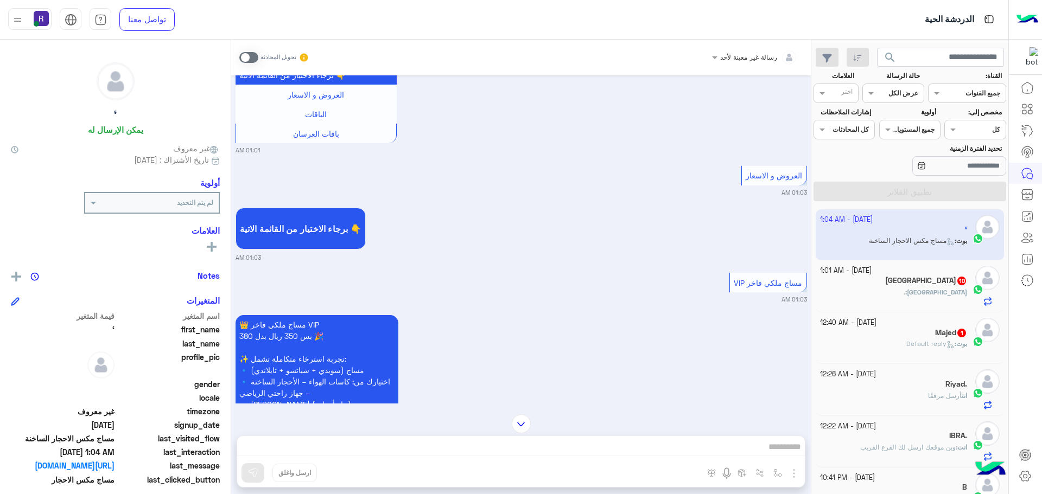
scroll to position [1388, 0]
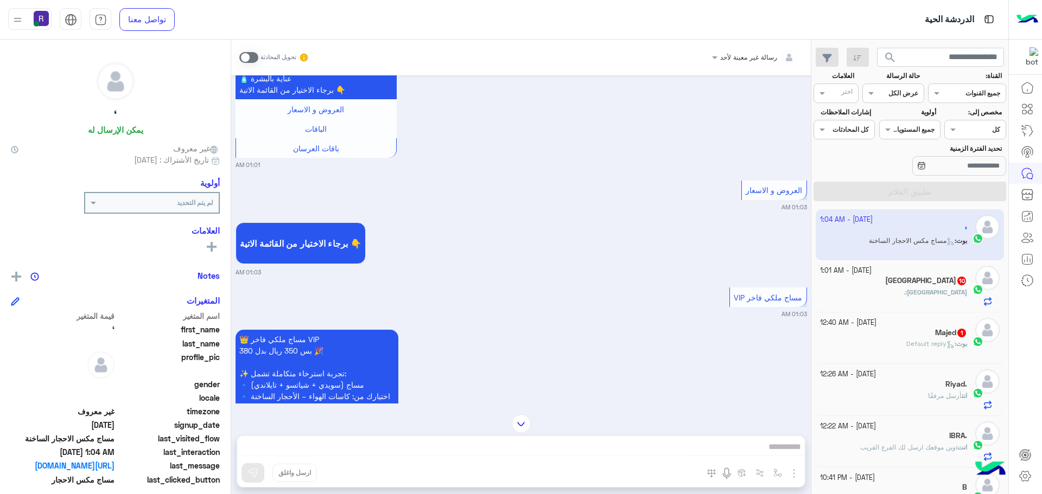
click at [251, 56] on span at bounding box center [248, 57] width 19 height 11
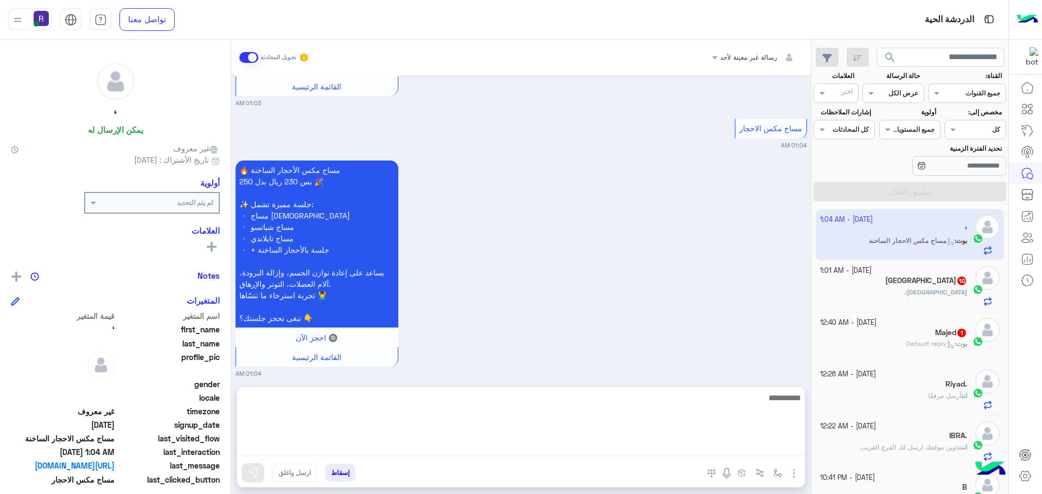
click at [665, 449] on textarea at bounding box center [520, 423] width 567 height 65
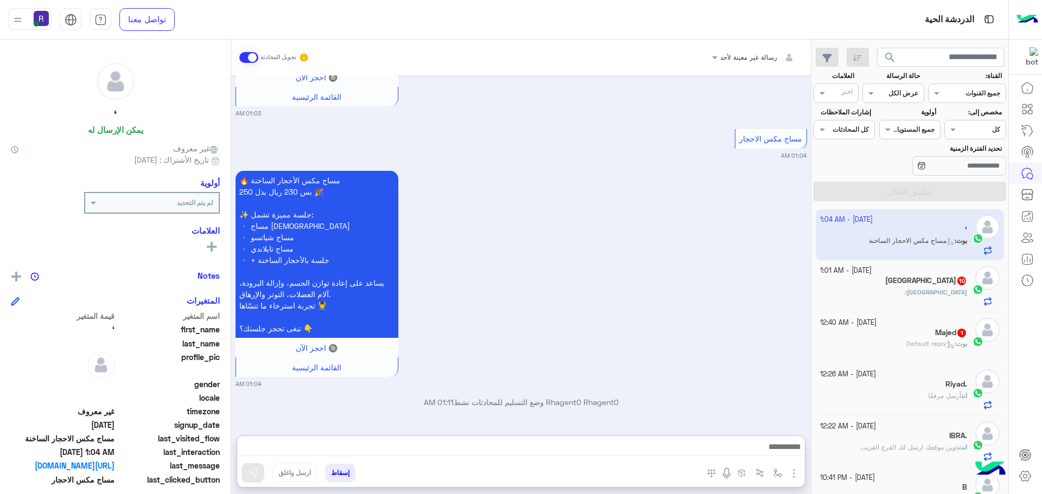
click at [789, 468] on img "button" at bounding box center [793, 473] width 13 height 13
click at [780, 454] on span "الصور" at bounding box center [773, 450] width 20 height 12
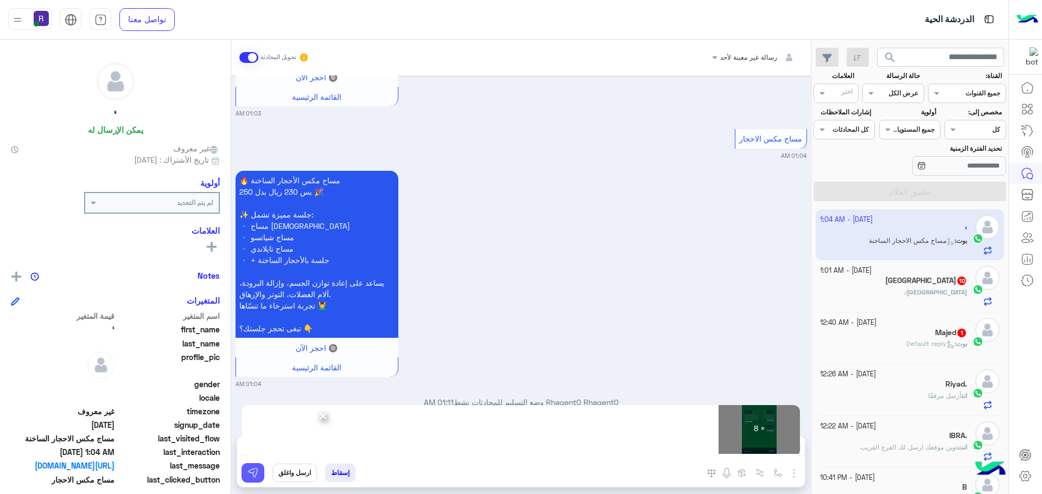
click at [259, 467] on button at bounding box center [252, 473] width 23 height 20
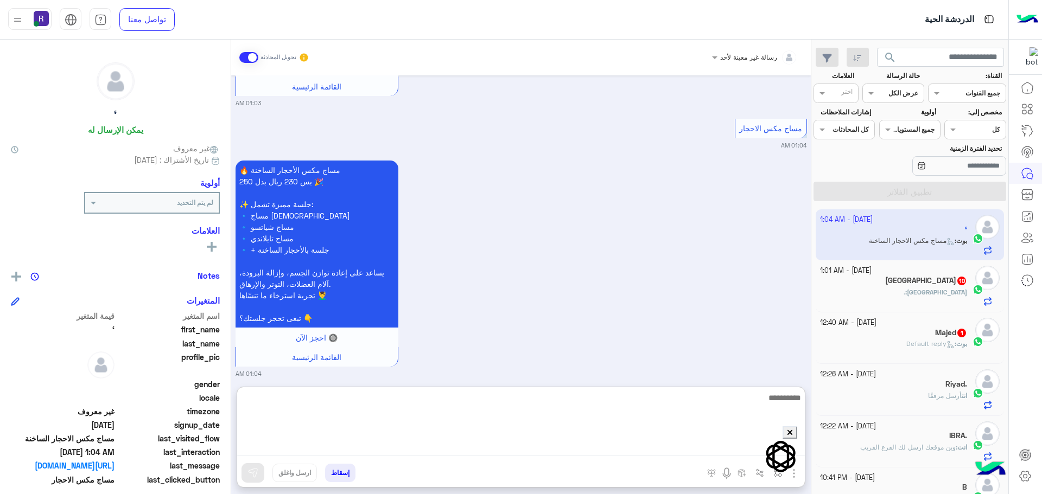
click at [796, 445] on html "الدردشة الحية تواصل معنا مركز المساعدة عربي English search القناة: القناه جميع …" at bounding box center [521, 247] width 1042 height 494
type textarea "**********"
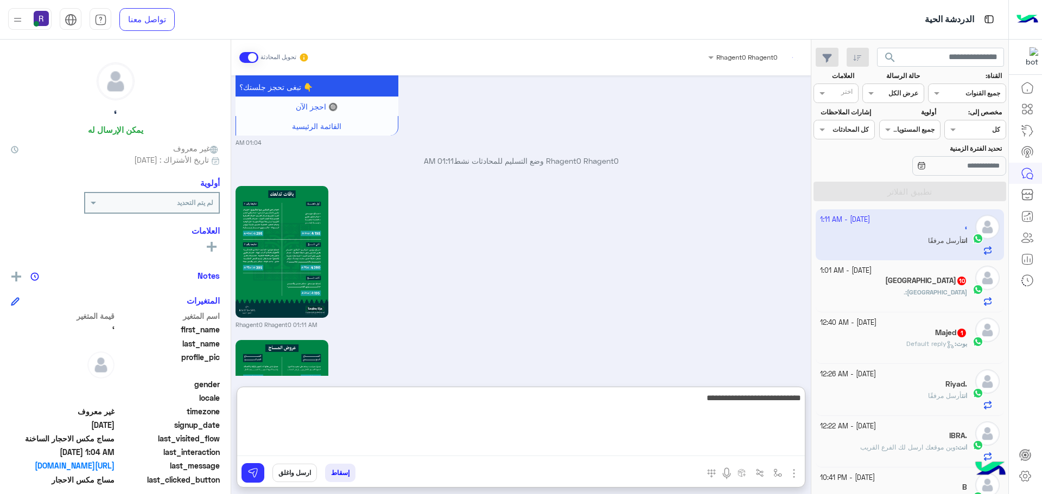
scroll to position [3432, 0]
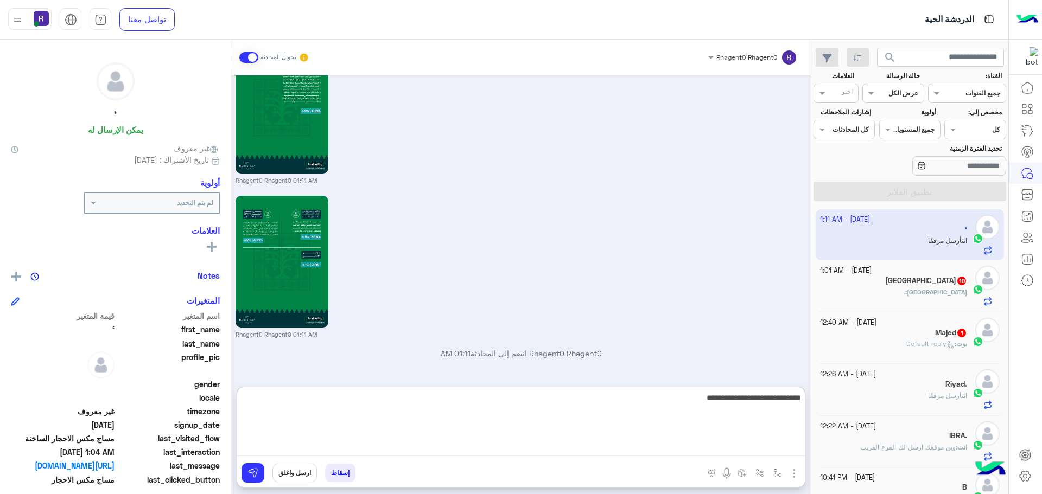
click at [704, 402] on textarea "**********" at bounding box center [520, 423] width 567 height 65
type textarea "******"
click at [704, 402] on textarea "**********" at bounding box center [520, 423] width 567 height 65
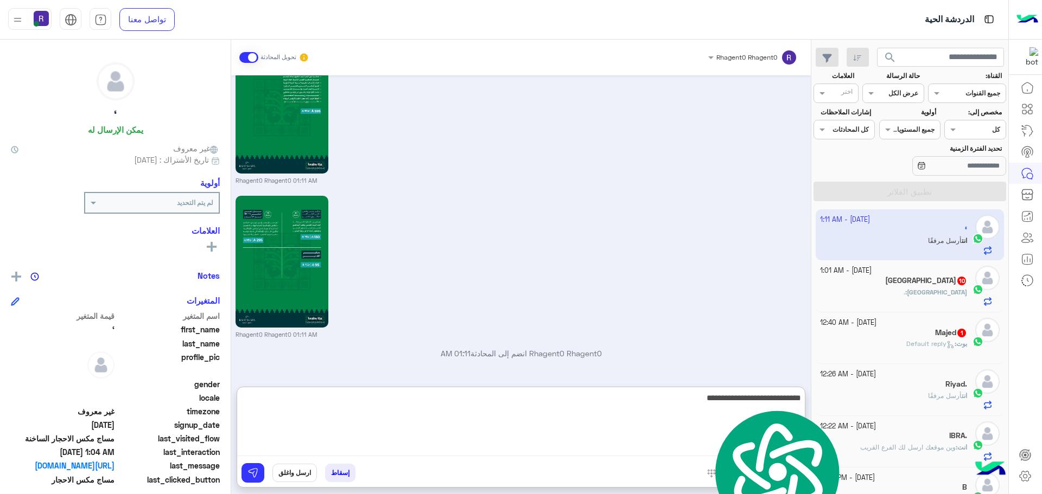
click at [704, 402] on textarea "**********" at bounding box center [520, 423] width 567 height 65
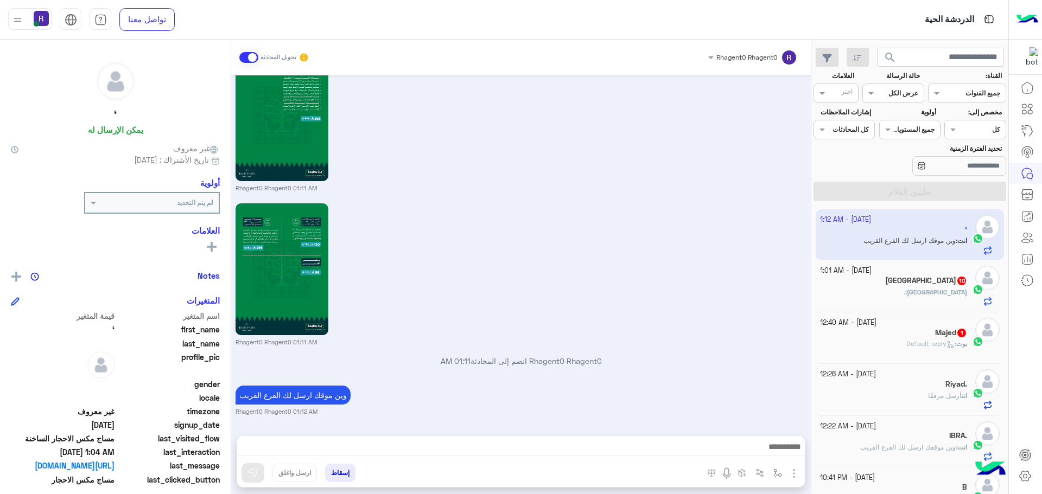
click at [943, 285] on h5 "[GEOGRAPHIC_DATA] 10" at bounding box center [926, 280] width 82 height 9
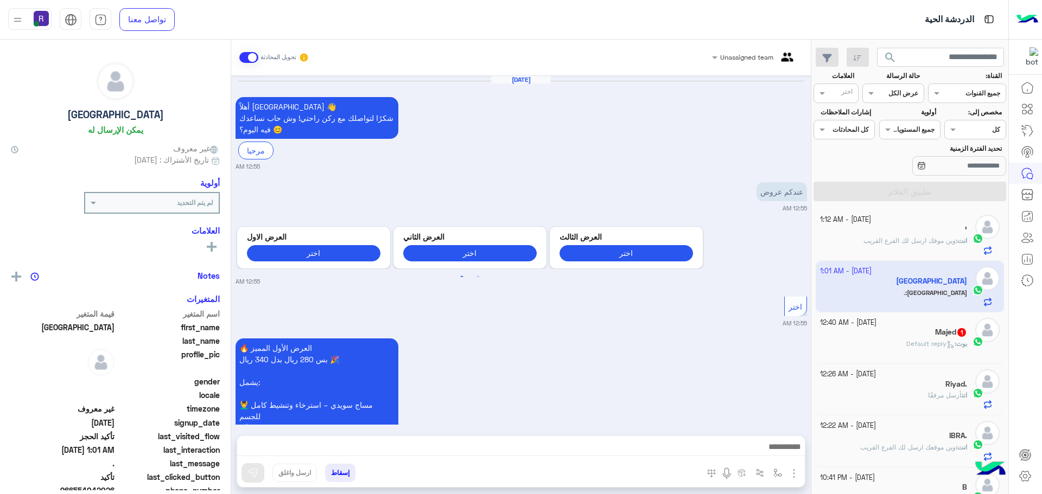
scroll to position [1288, 0]
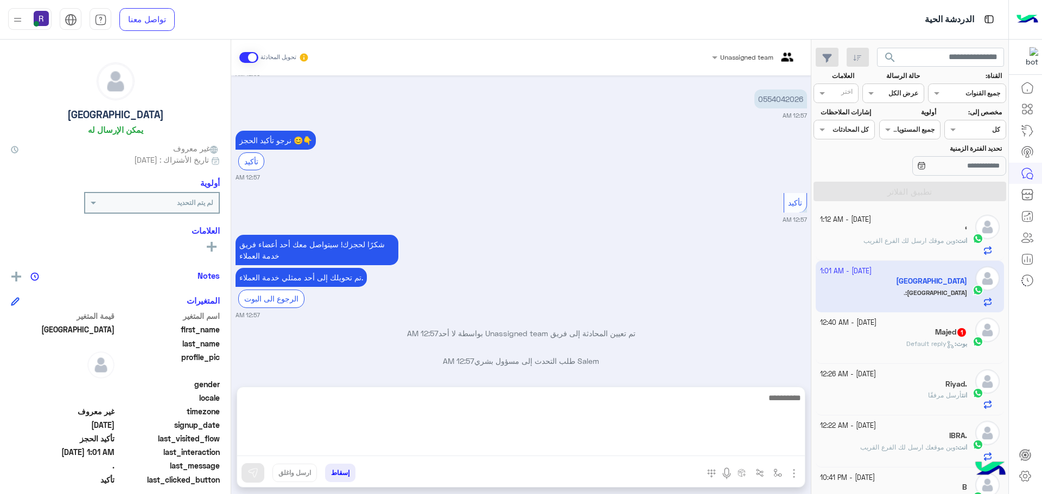
click at [666, 443] on textarea at bounding box center [520, 423] width 567 height 65
paste textarea "**********"
type textarea "**********"
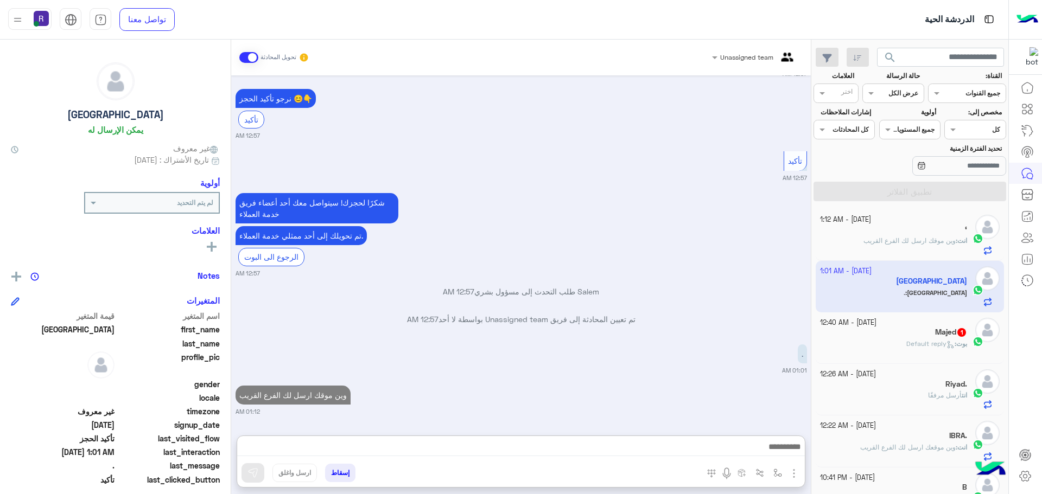
click at [956, 365] on div "[DATE] - 12:26 AM Riyad. انت أرسل مرفقًا" at bounding box center [909, 390] width 189 height 52
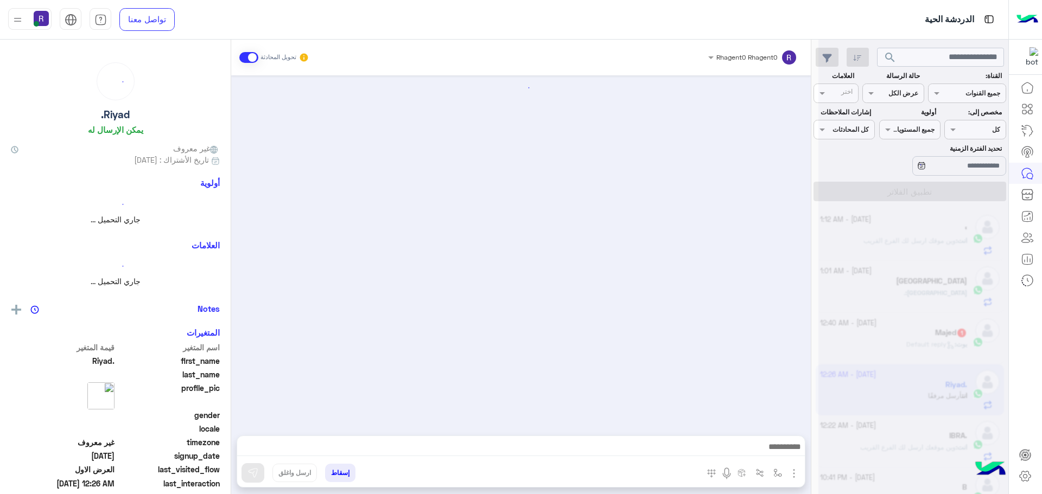
click at [951, 347] on div at bounding box center [913, 251] width 190 height 494
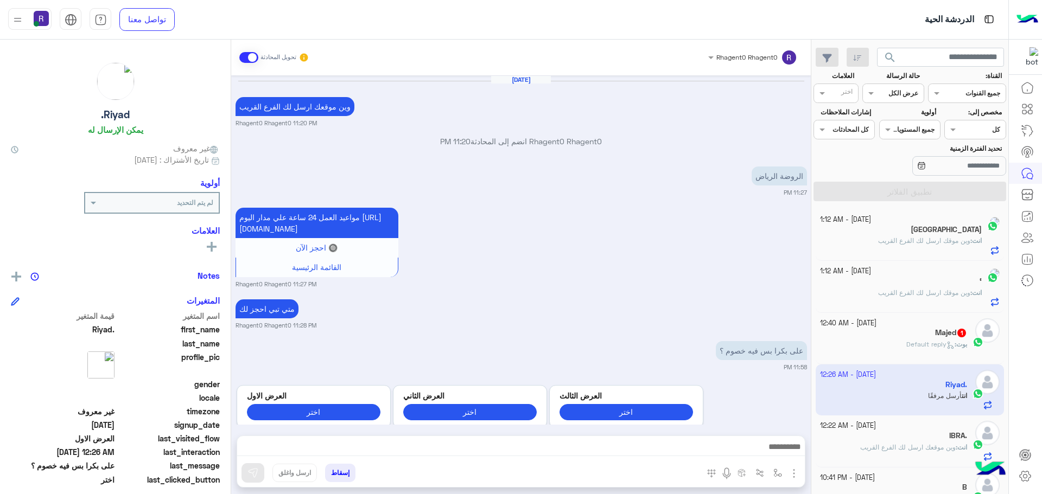
scroll to position [1636, 0]
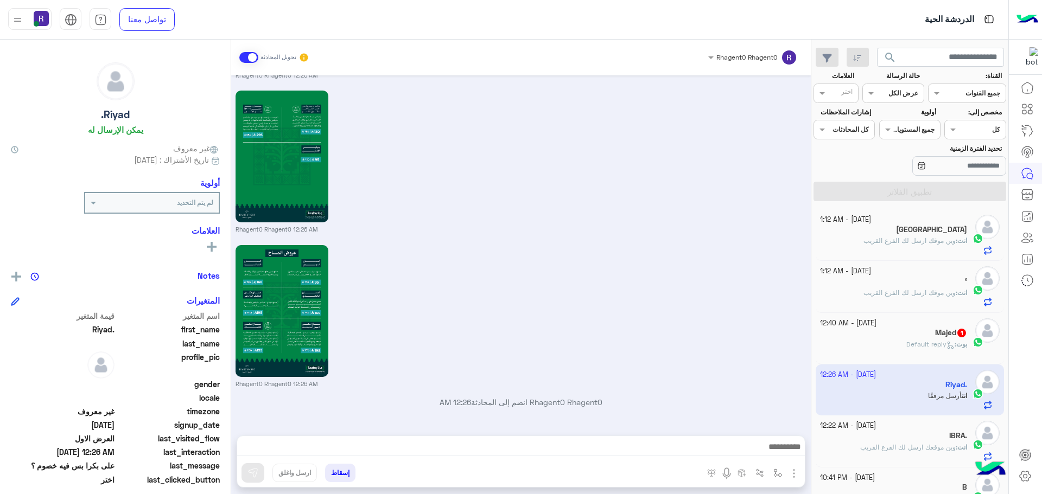
click at [948, 336] on h5 "Majed 1" at bounding box center [951, 332] width 32 height 9
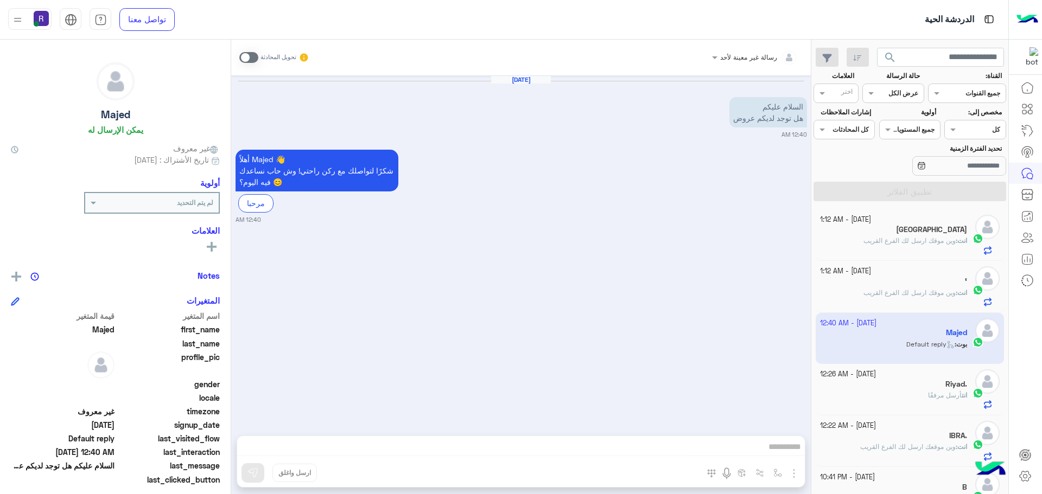
click at [250, 56] on span at bounding box center [248, 57] width 19 height 11
click at [793, 467] on img "button" at bounding box center [793, 473] width 13 height 13
click at [777, 451] on span "الصور" at bounding box center [773, 450] width 20 height 12
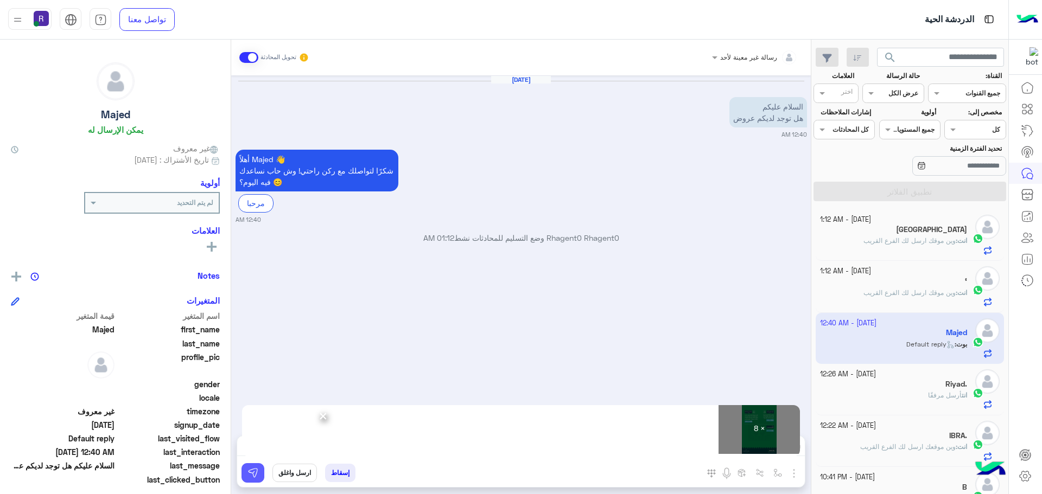
click at [252, 476] on img at bounding box center [252, 473] width 11 height 11
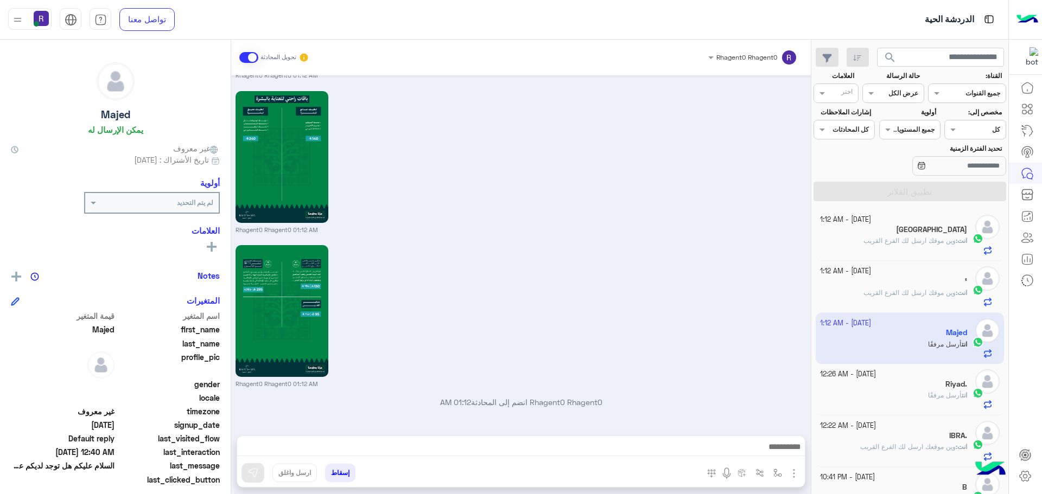
scroll to position [1139, 0]
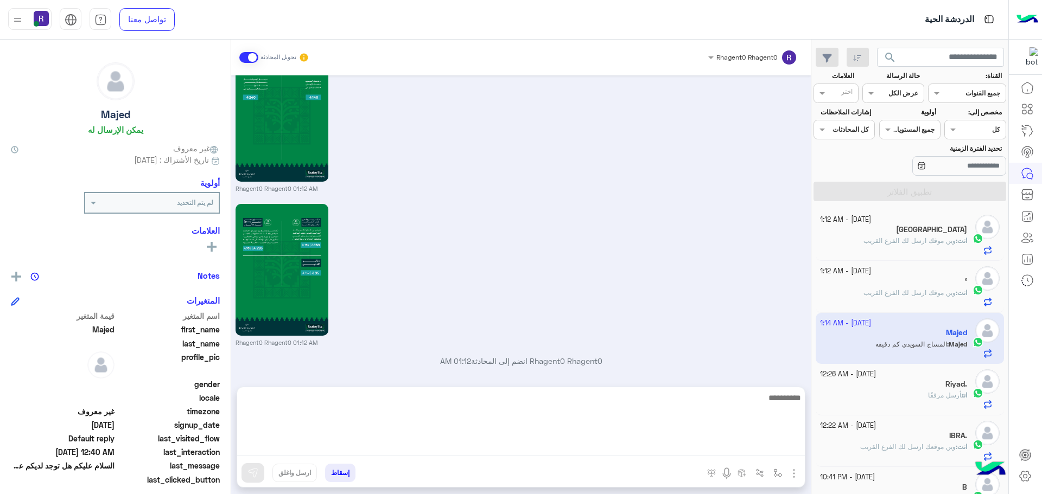
click at [768, 450] on textarea at bounding box center [520, 423] width 567 height 65
type textarea "********"
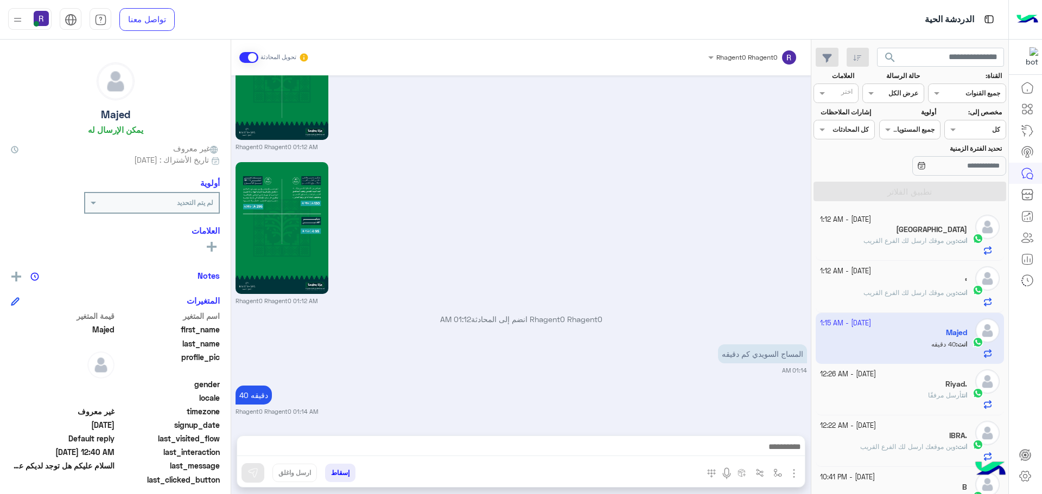
click at [683, 335] on div "[DATE] السلام عليكم هل توجد لديكم عروض 12:40 AM أهلاً Majed 👋 شكرًا لتواصلك مع …" at bounding box center [520, 249] width 579 height 349
click at [686, 241] on div "Rhagent0 Rhagent0 01:12 AM" at bounding box center [520, 232] width 571 height 146
click at [724, 153] on div "Sep 28, 2025 السلام عليكم هل توجد لديكم عروض 12:40 AM أهلاً Majed 👋 شكرًا لتواص…" at bounding box center [520, 249] width 579 height 349
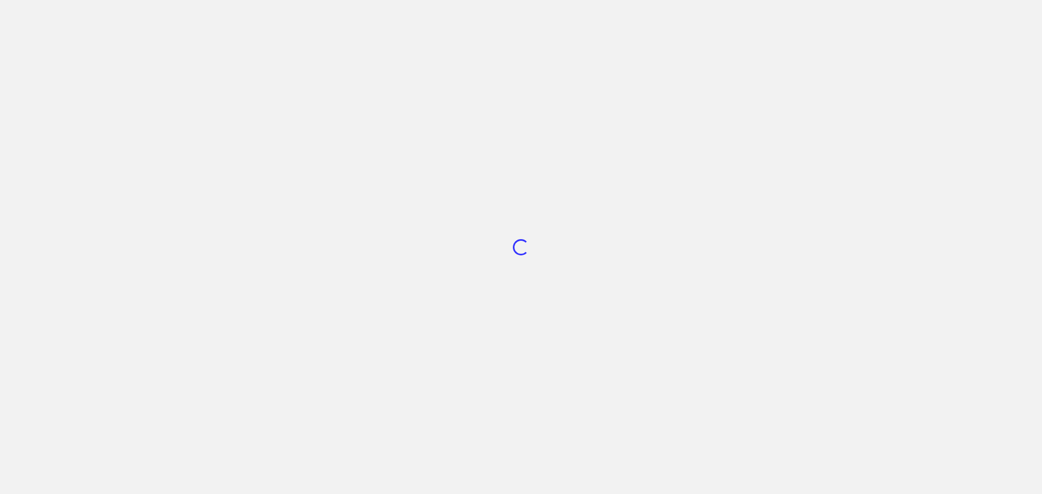
scroll to position [409, 0]
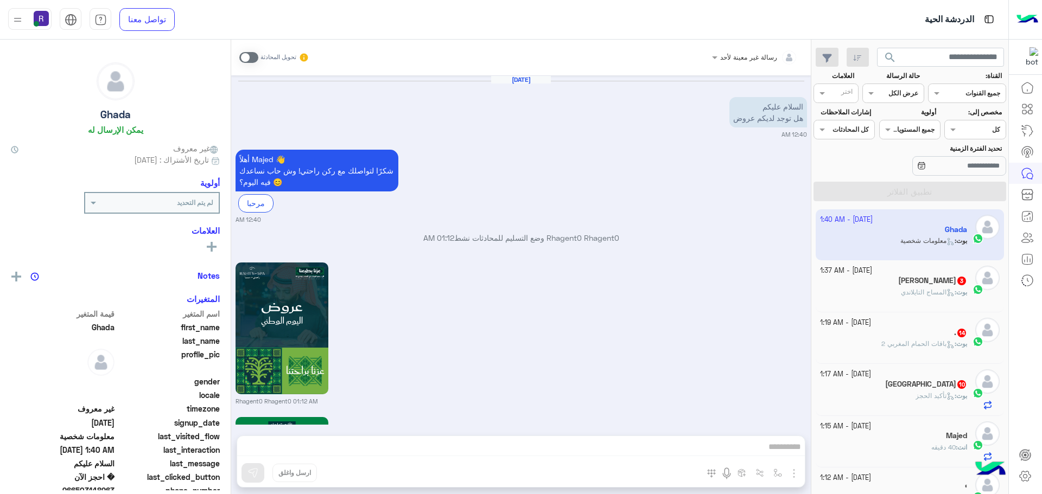
scroll to position [3387, 0]
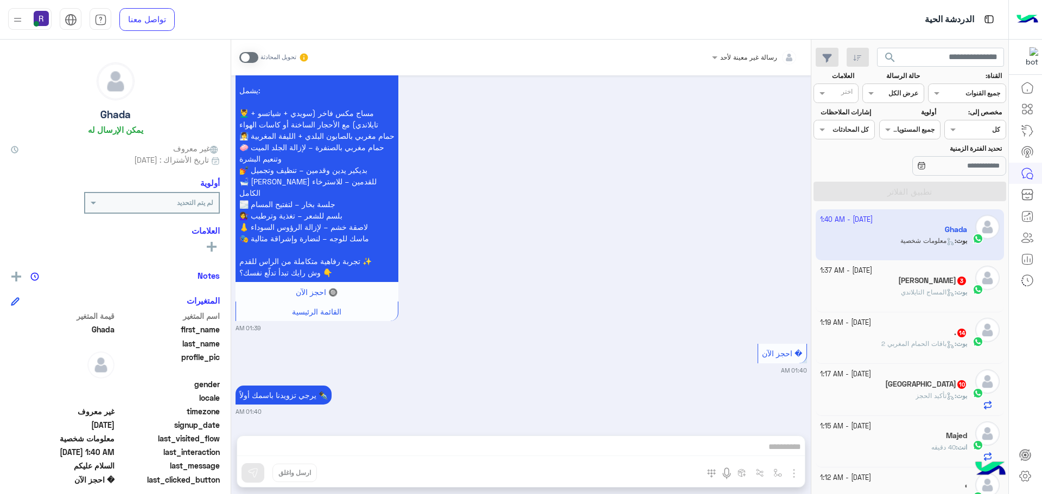
click at [245, 59] on span at bounding box center [248, 57] width 19 height 11
click at [569, 451] on div "رسالة غير معينة لأحد تحويل المحادثة [DATE] السلام عليكم هل توجد لديكم عروض 12:4…" at bounding box center [520, 269] width 579 height 459
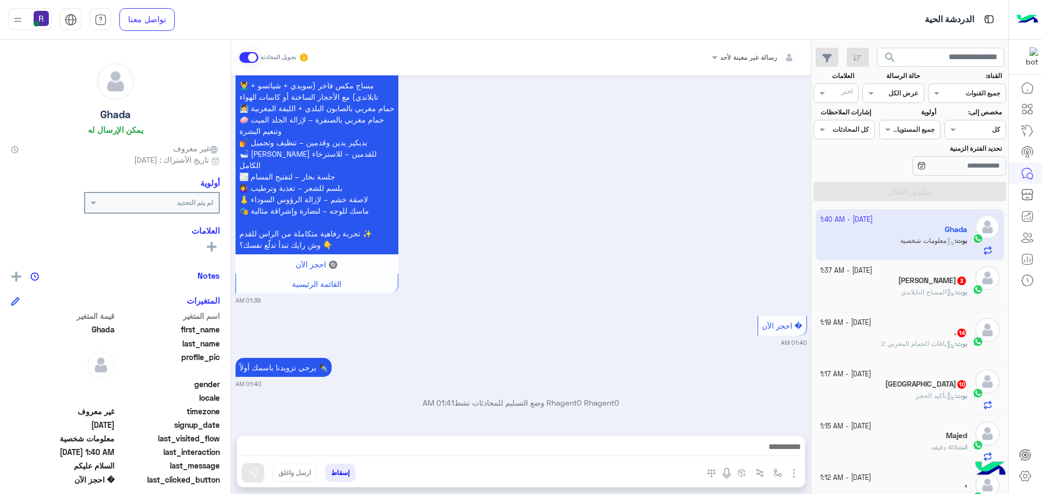
scroll to position [3414, 0]
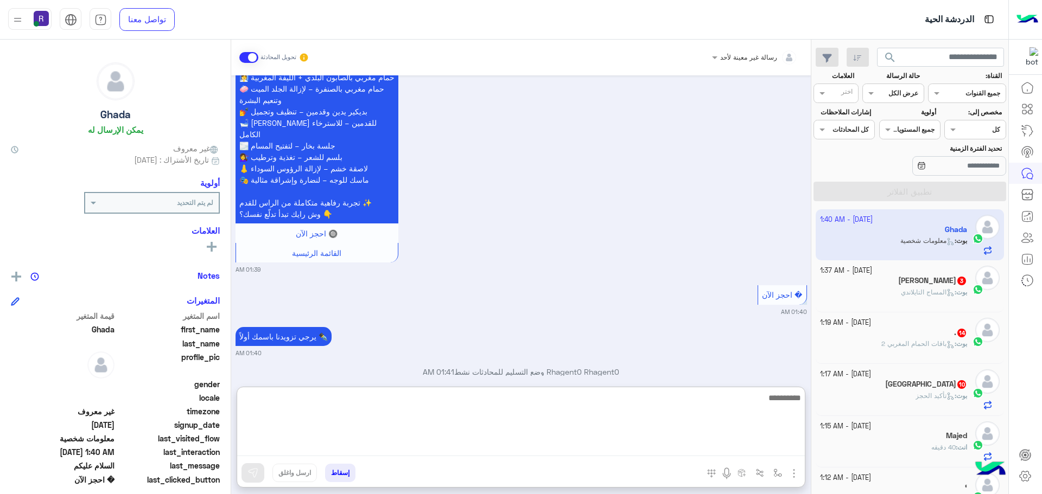
click at [569, 451] on textarea at bounding box center [520, 423] width 567 height 65
paste textarea "**********"
type textarea "**********"
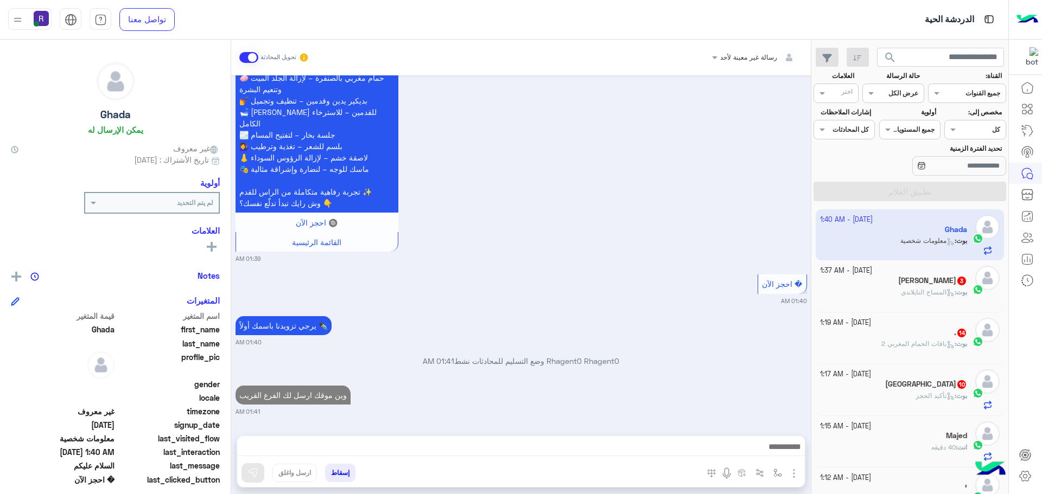
click at [952, 282] on h5 "[PERSON_NAME] 3" at bounding box center [932, 280] width 69 height 9
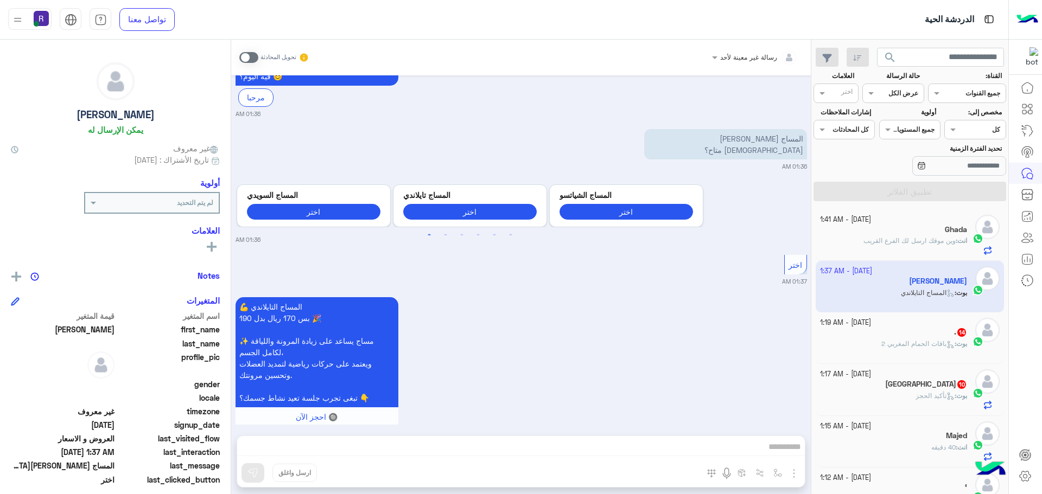
scroll to position [124, 0]
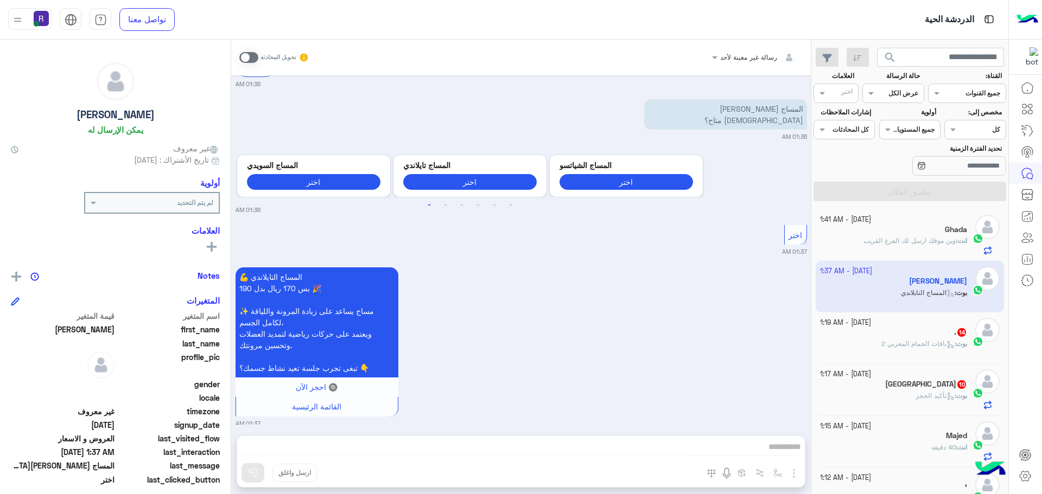
click at [246, 49] on div "تحويل المحادثة" at bounding box center [274, 58] width 70 height 20
click at [246, 54] on span at bounding box center [248, 57] width 19 height 11
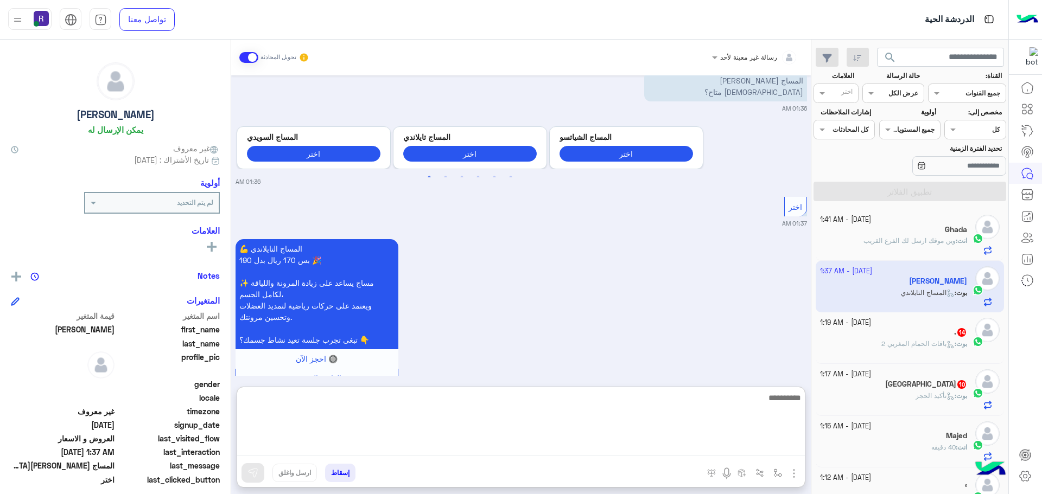
click at [632, 445] on textarea at bounding box center [520, 423] width 567 height 65
paste textarea "**********"
type textarea "**********"
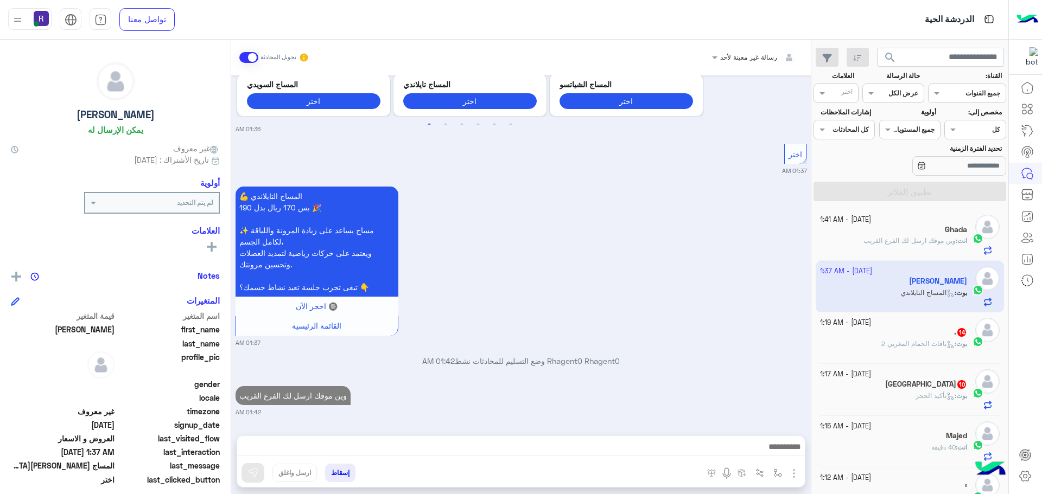
scroll to position [231, 0]
click at [881, 342] on span "باقات الحمام المغربي 2" at bounding box center [917, 344] width 73 height 8
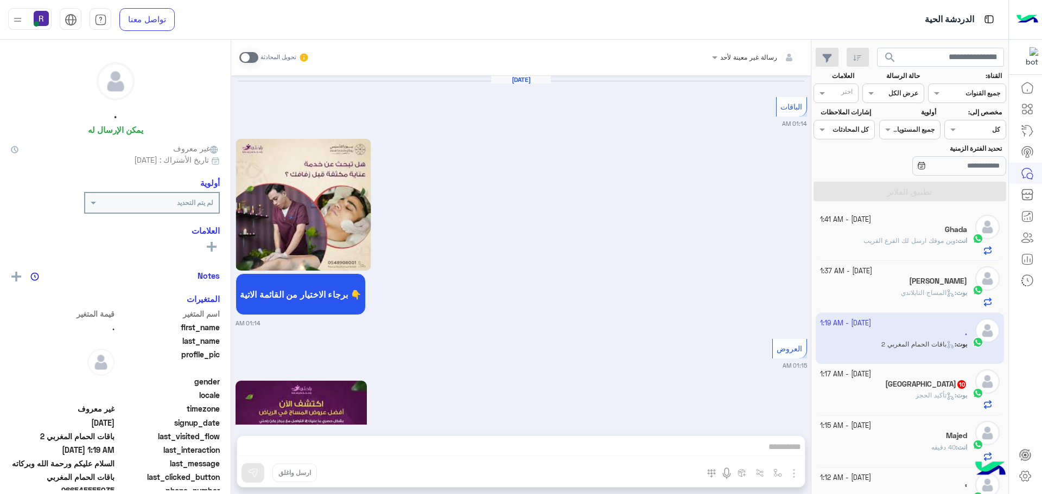
scroll to position [2360, 0]
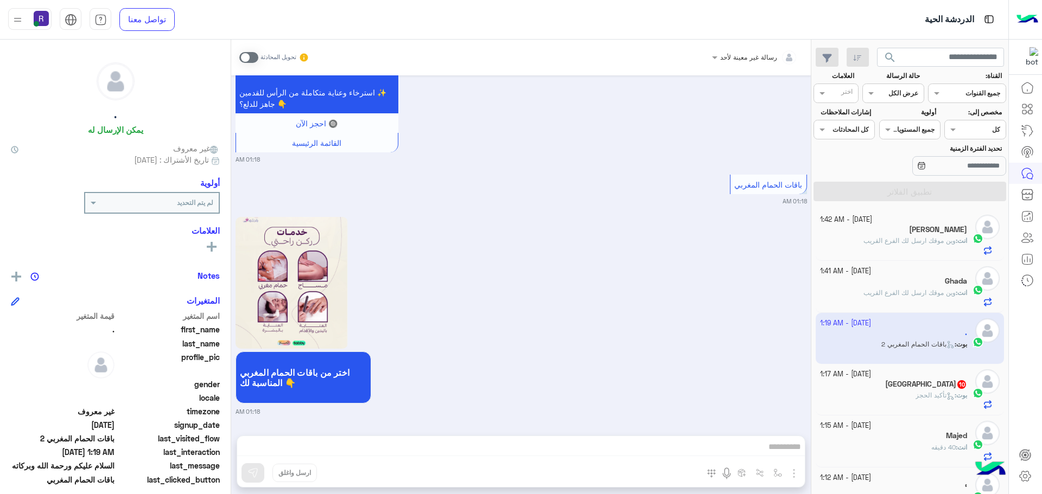
click at [254, 56] on span at bounding box center [248, 57] width 19 height 11
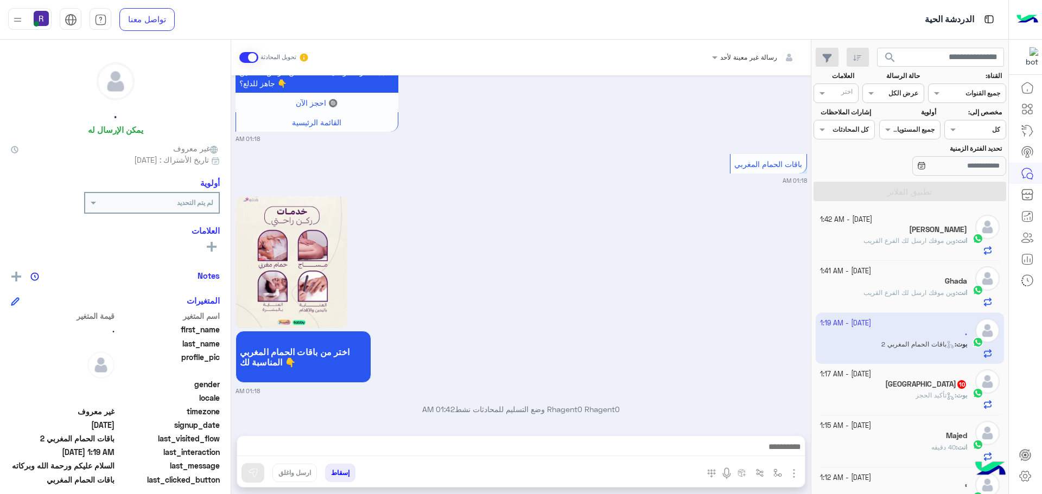
scroll to position [2387, 0]
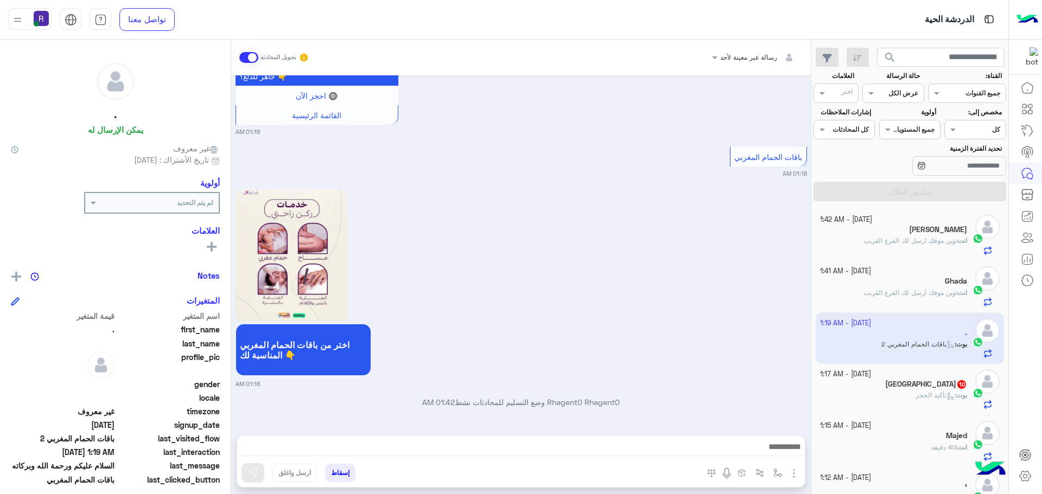
click at [794, 478] on img "button" at bounding box center [793, 473] width 13 height 13
click at [774, 450] on span "الصور" at bounding box center [773, 450] width 20 height 12
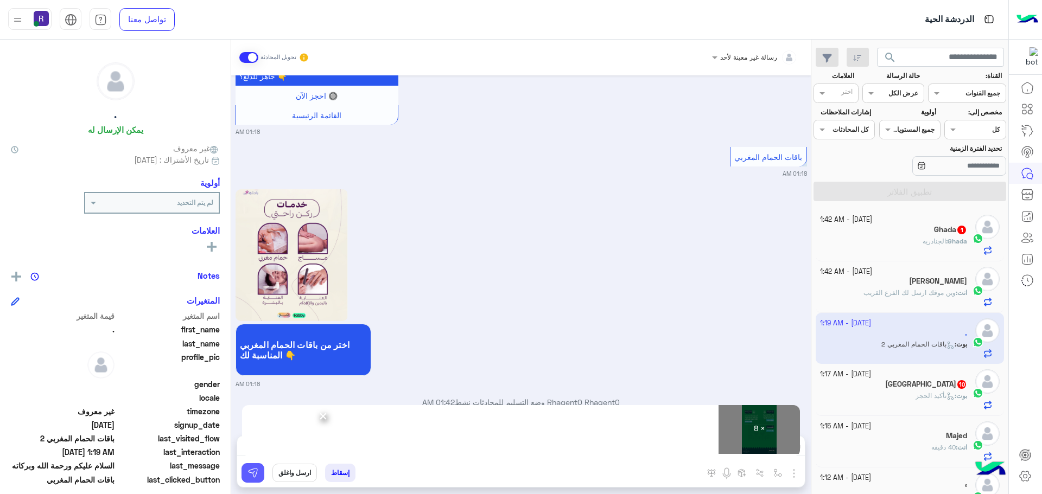
click at [251, 469] on img at bounding box center [252, 473] width 11 height 11
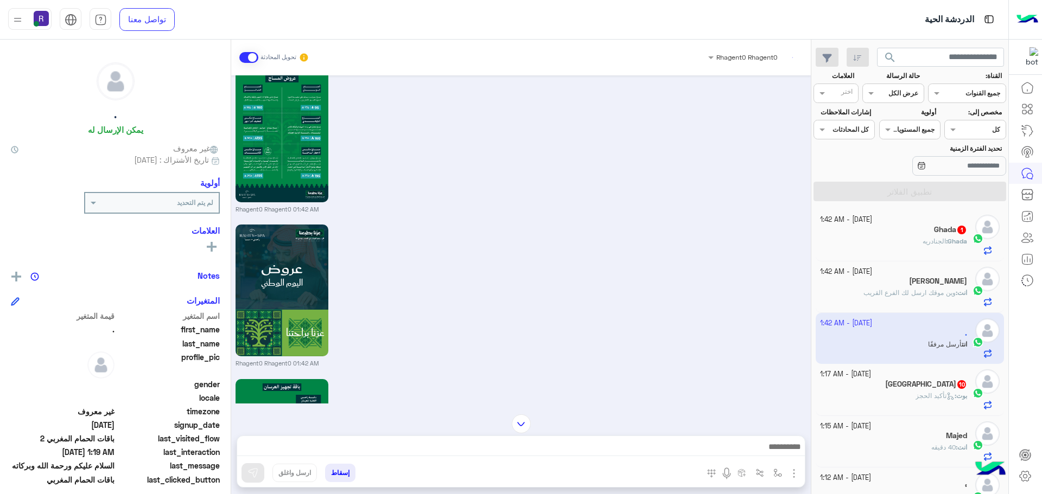
scroll to position [3649, 0]
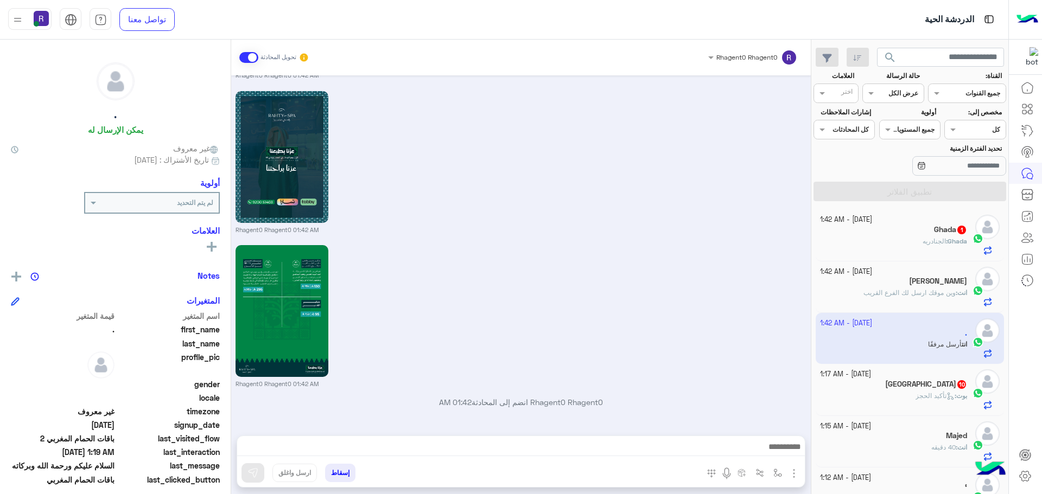
click at [955, 224] on div "[DATE] - 1:42 AM" at bounding box center [894, 220] width 148 height 10
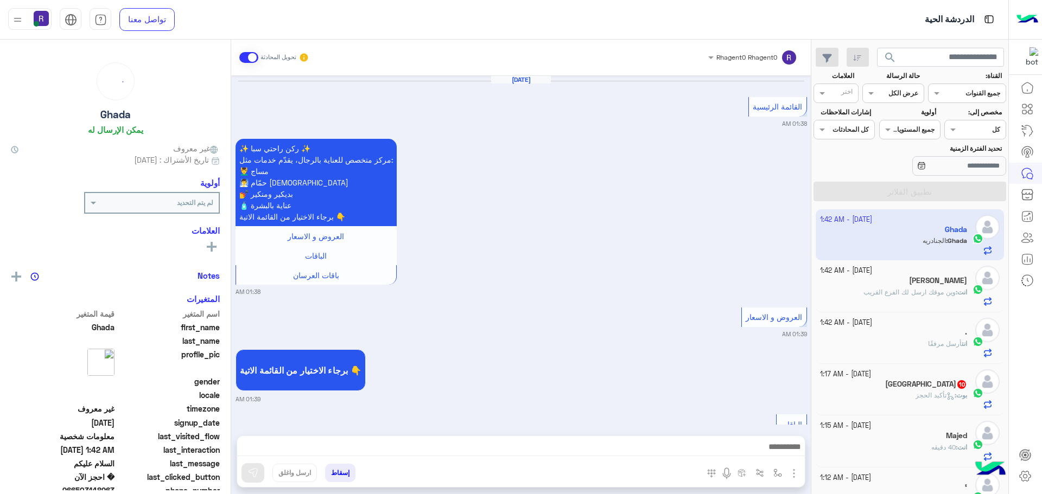
scroll to position [1638, 0]
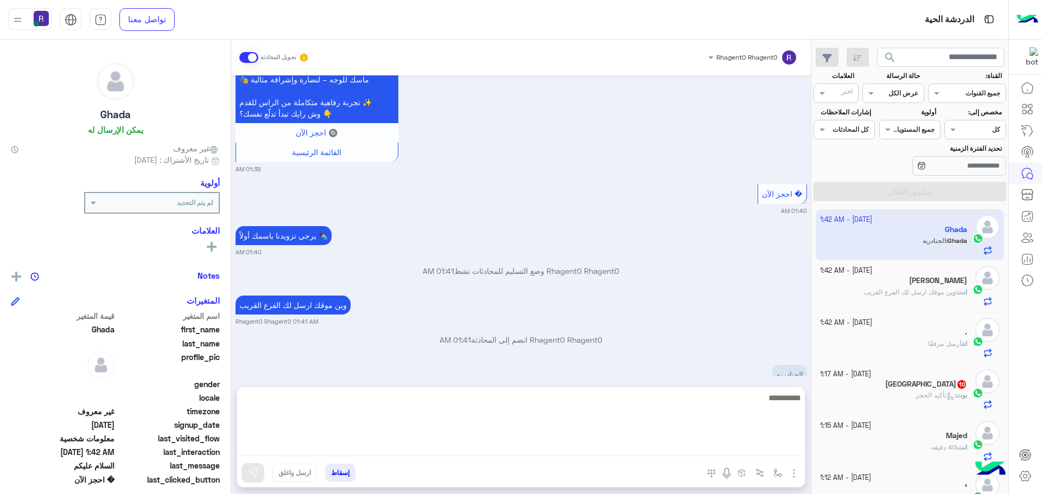
click at [771, 442] on textarea at bounding box center [520, 423] width 567 height 65
type textarea "**********"
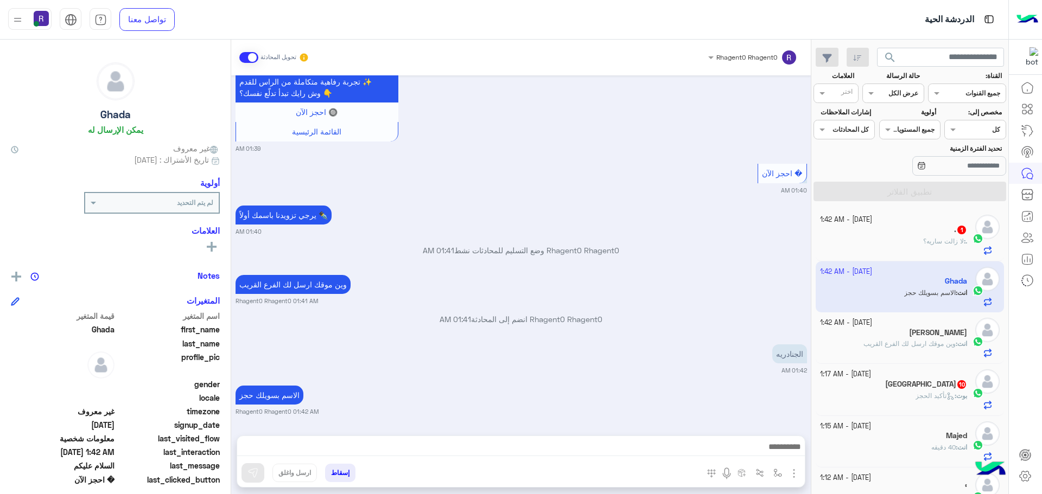
click at [955, 378] on div "[DATE] - 1:17 AM" at bounding box center [894, 374] width 148 height 10
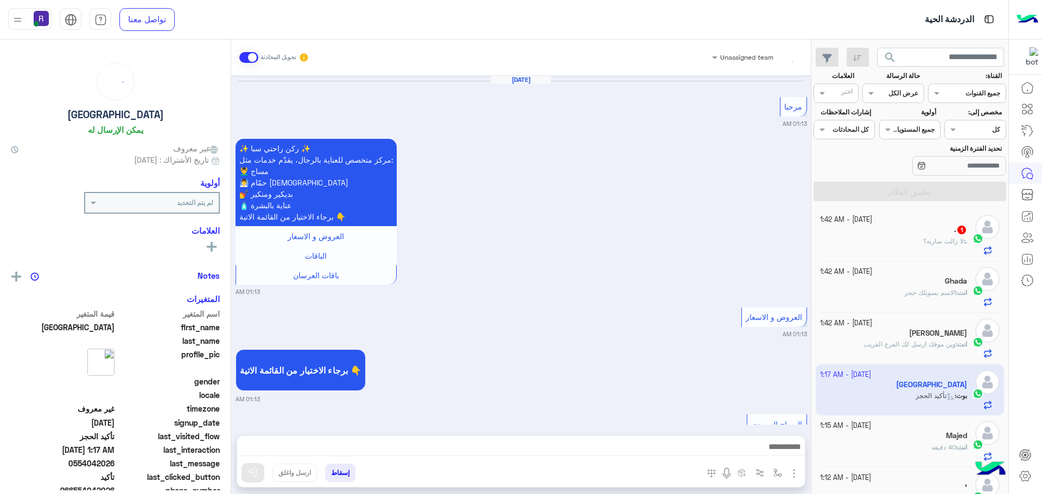
scroll to position [1090, 0]
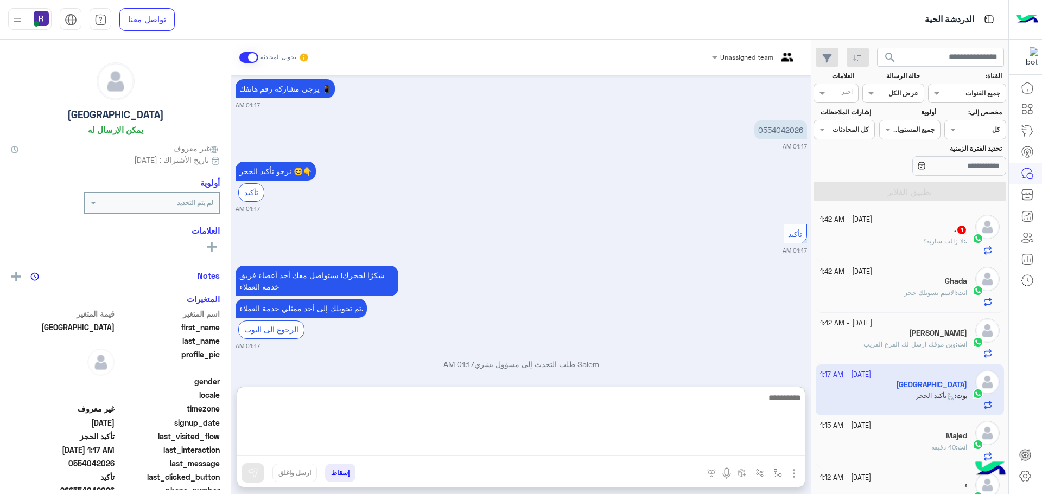
click at [590, 444] on textarea at bounding box center [520, 423] width 567 height 65
paste textarea "**********"
type textarea "**********"
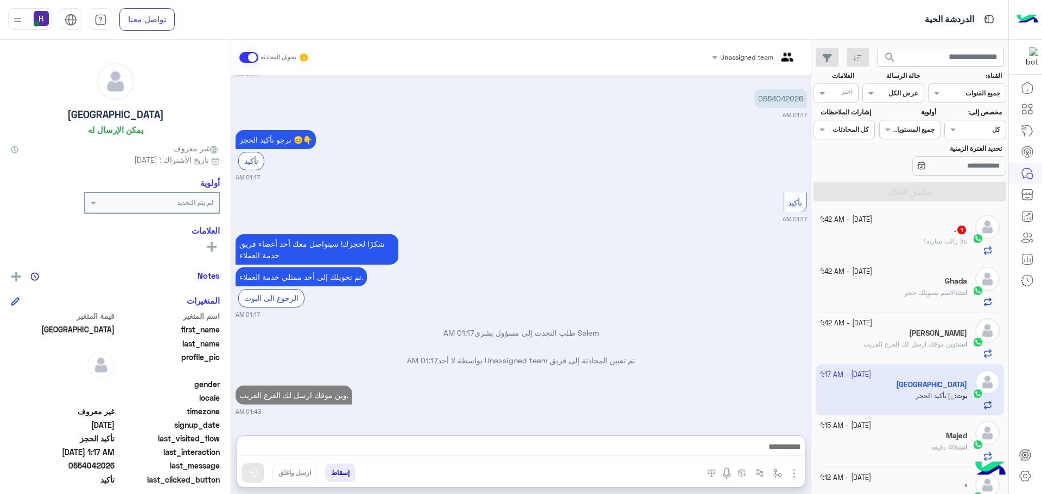
click at [943, 245] on span "لا زالت ساريه؟" at bounding box center [943, 241] width 41 height 8
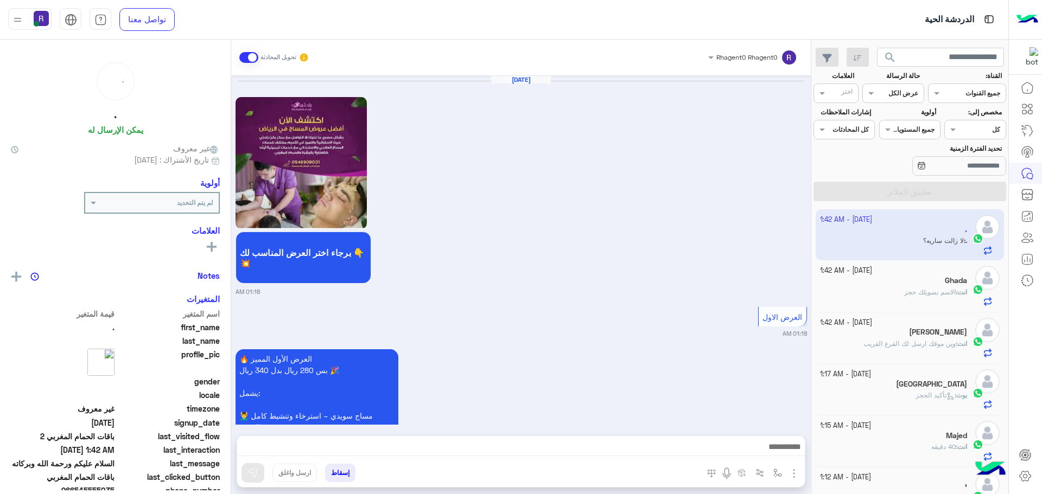
scroll to position [2366, 0]
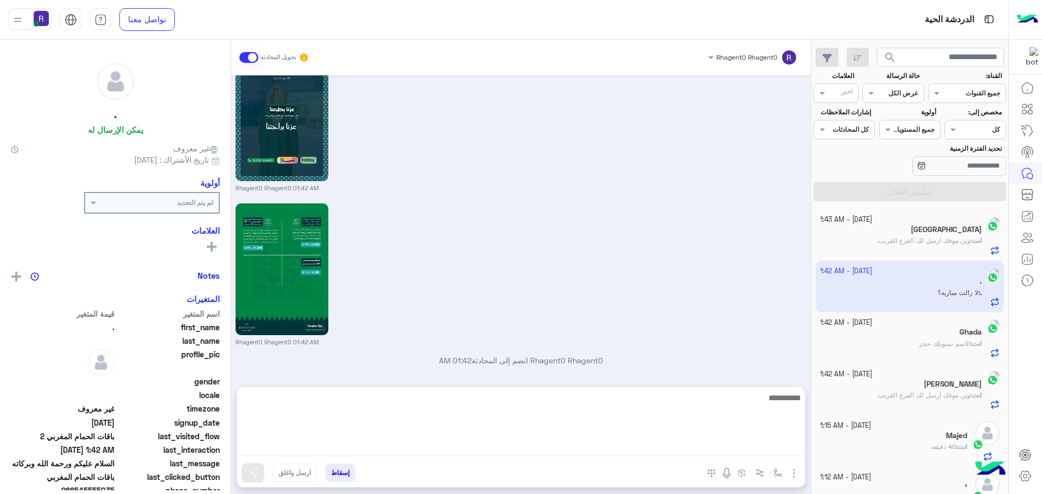
click at [646, 448] on textarea at bounding box center [520, 423] width 567 height 65
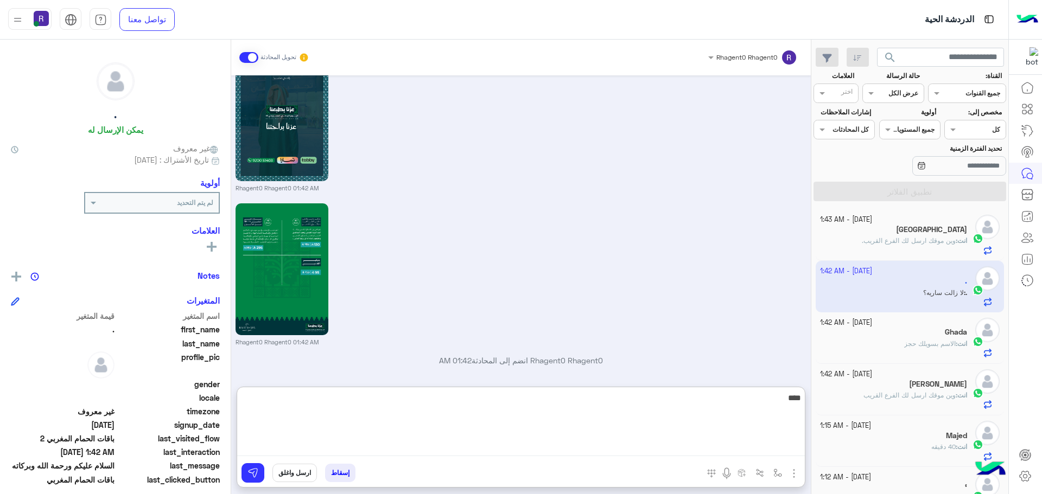
type textarea "****"
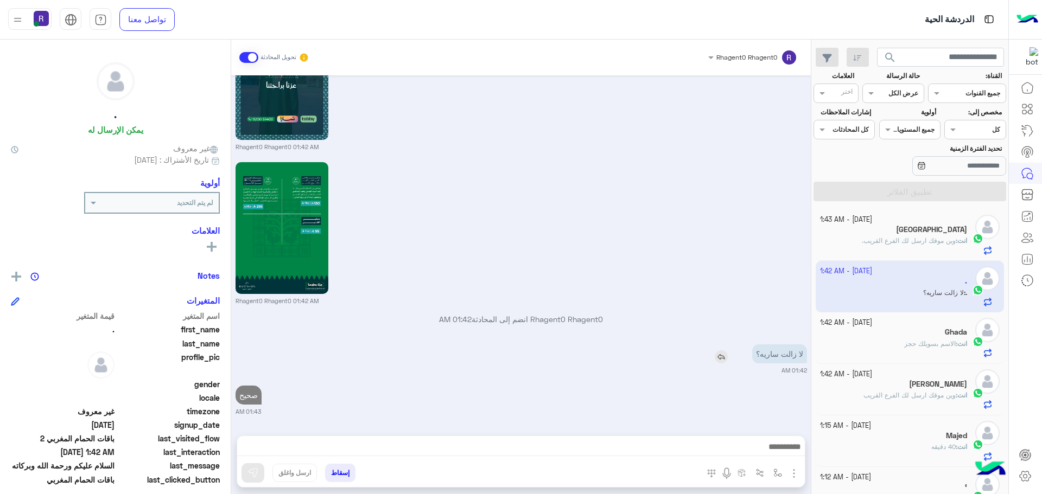
click at [748, 296] on div "Sep 28, 2025 برجاء اختر العرض المناسب لك 👇 💥 01:18 AM العرض الاول 01:18 AM 🔥 ال…" at bounding box center [520, 249] width 579 height 349
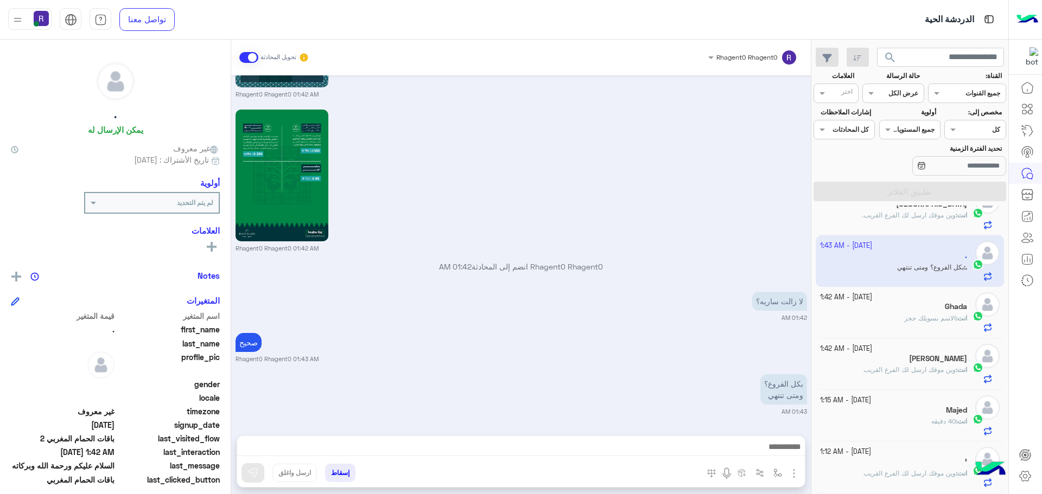
scroll to position [0, 0]
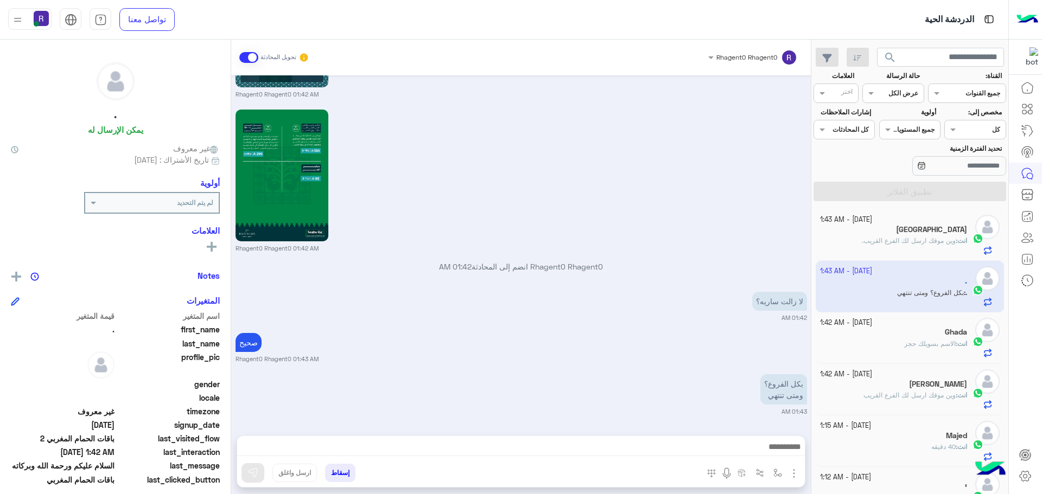
drag, startPoint x: 649, startPoint y: 292, endPoint x: 649, endPoint y: 302, distance: 9.8
click at [649, 298] on div "لا زالت ساريه؟ 01:42 AM" at bounding box center [520, 305] width 571 height 33
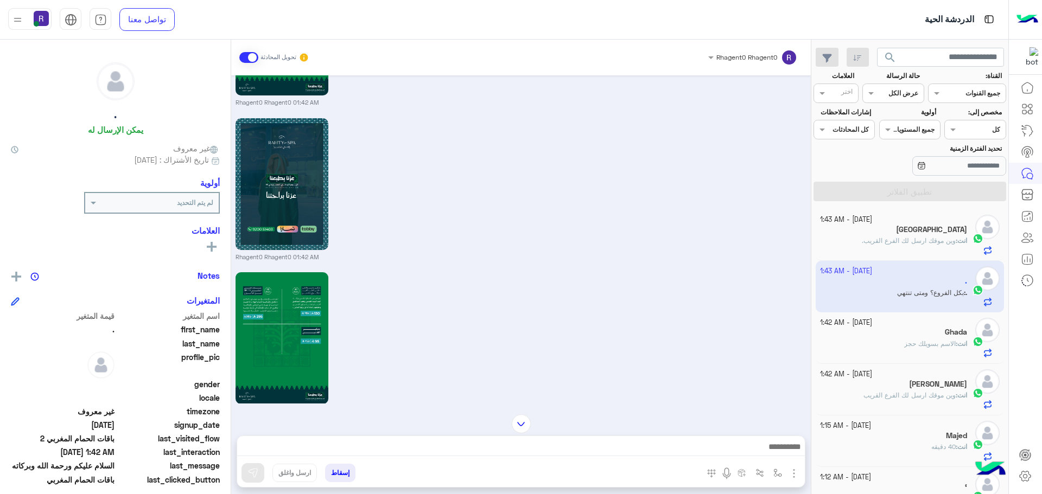
scroll to position [2460, 0]
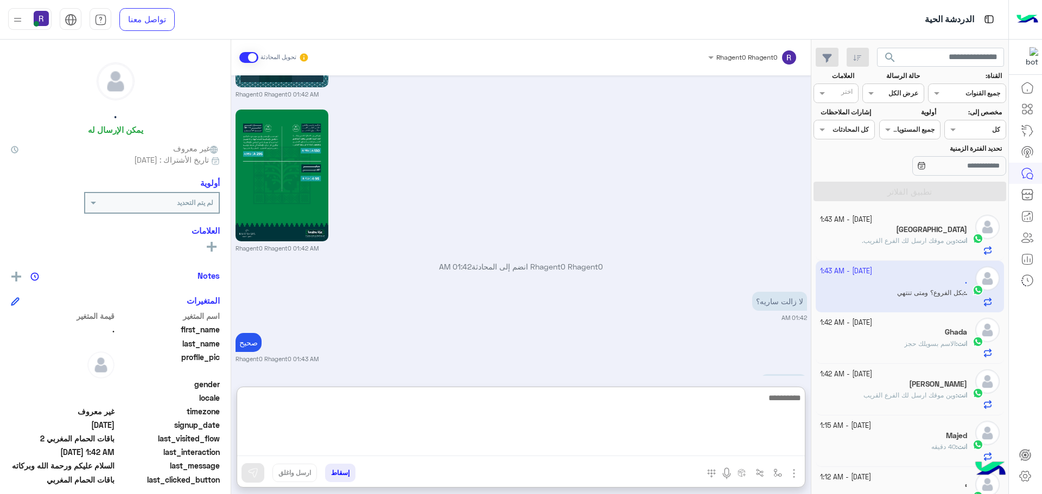
click at [772, 452] on textarea at bounding box center [520, 423] width 567 height 65
type textarea "**********"
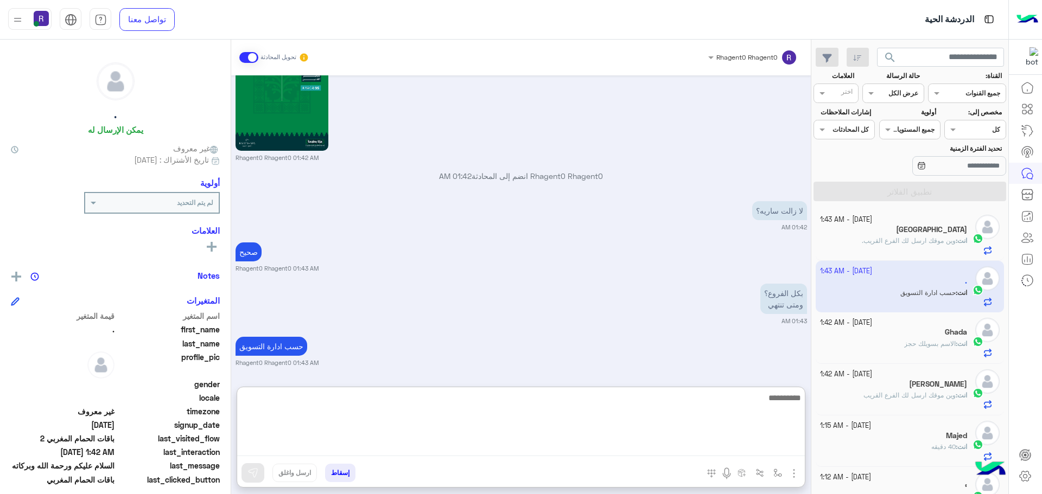
scroll to position [2592, 0]
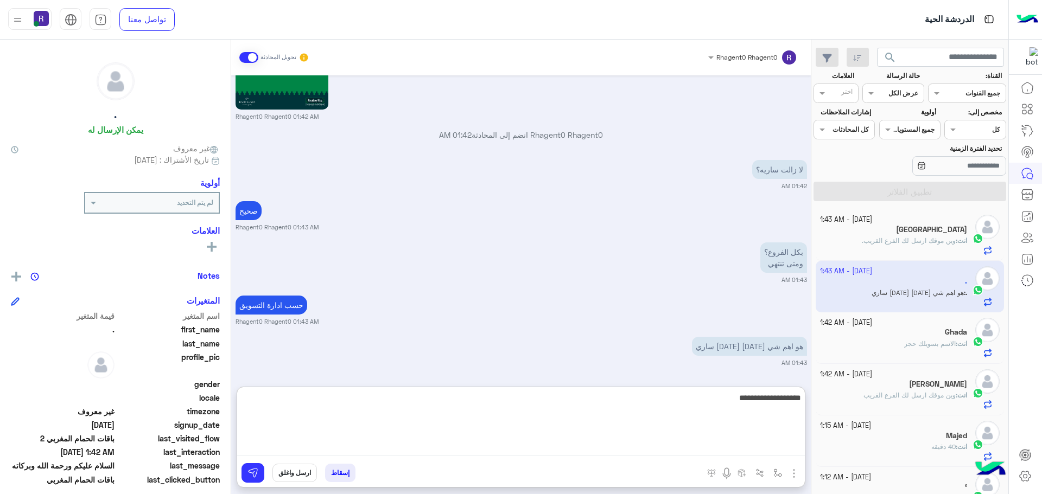
type textarea "**********"
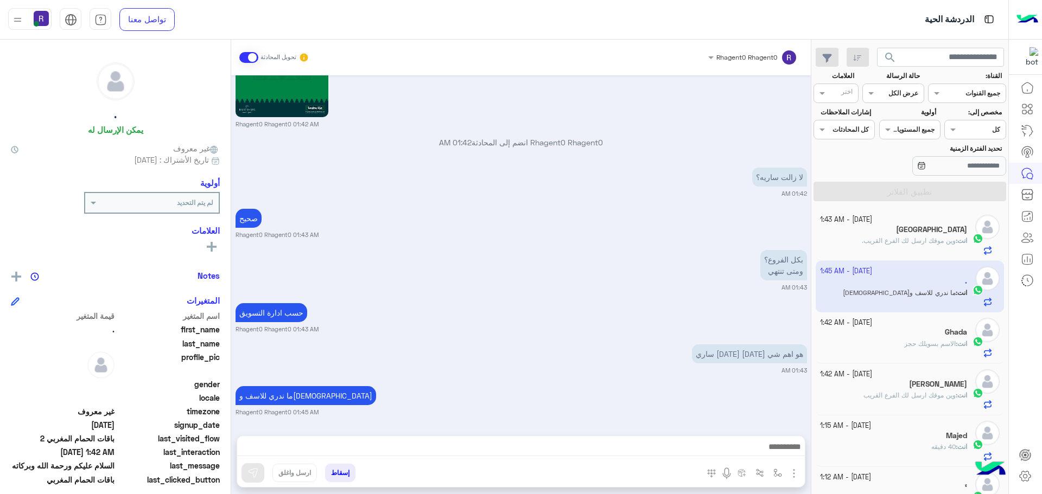
click at [612, 299] on div "Sep 28, 2025 برجاء اختر العرض المناسب لك 👇 💥 01:18 AM العرض الاول 01:18 AM 🔥 ال…" at bounding box center [520, 249] width 579 height 349
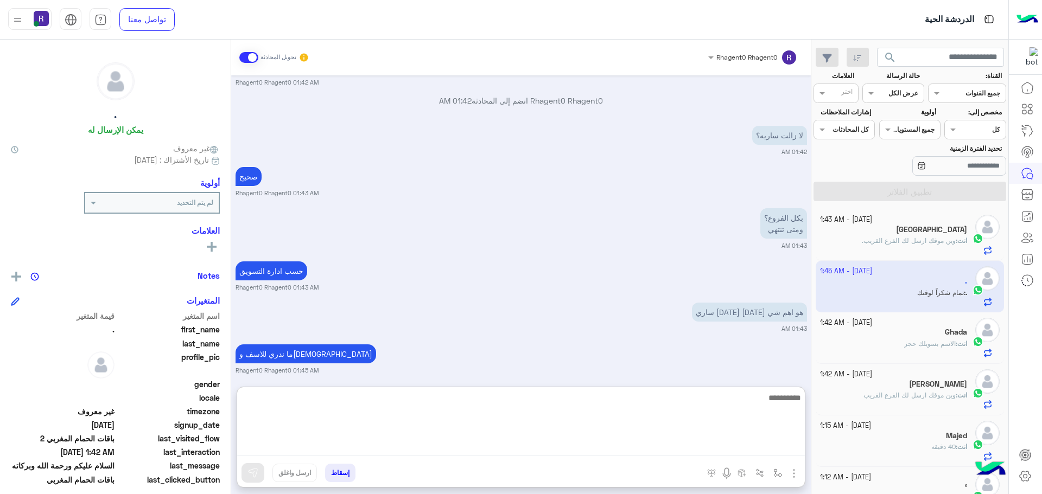
click at [673, 450] on textarea at bounding box center [520, 423] width 567 height 65
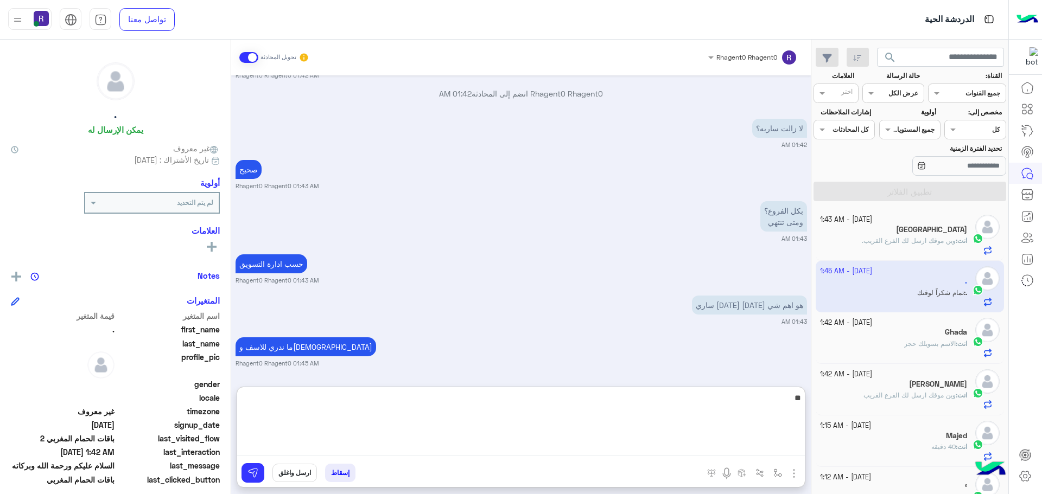
type textarea "**"
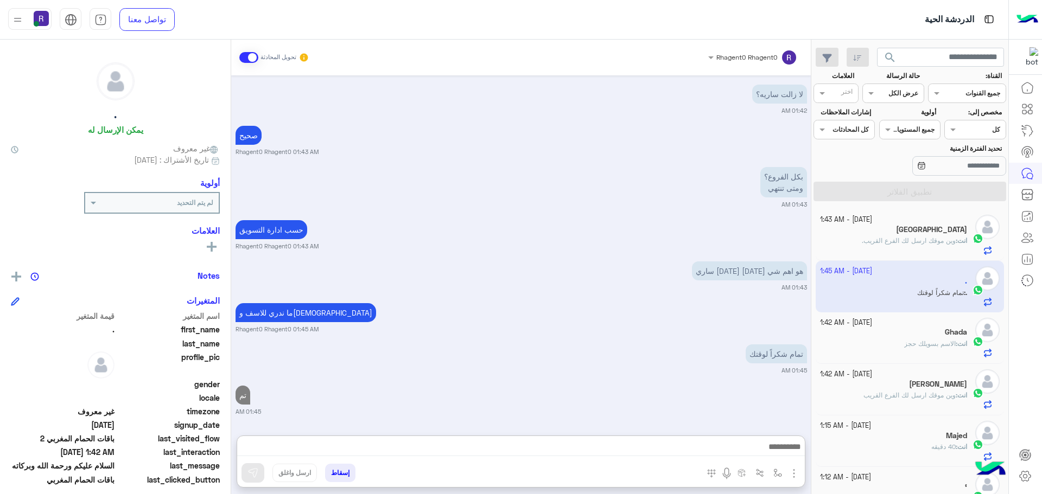
click at [252, 61] on span at bounding box center [248, 57] width 19 height 11
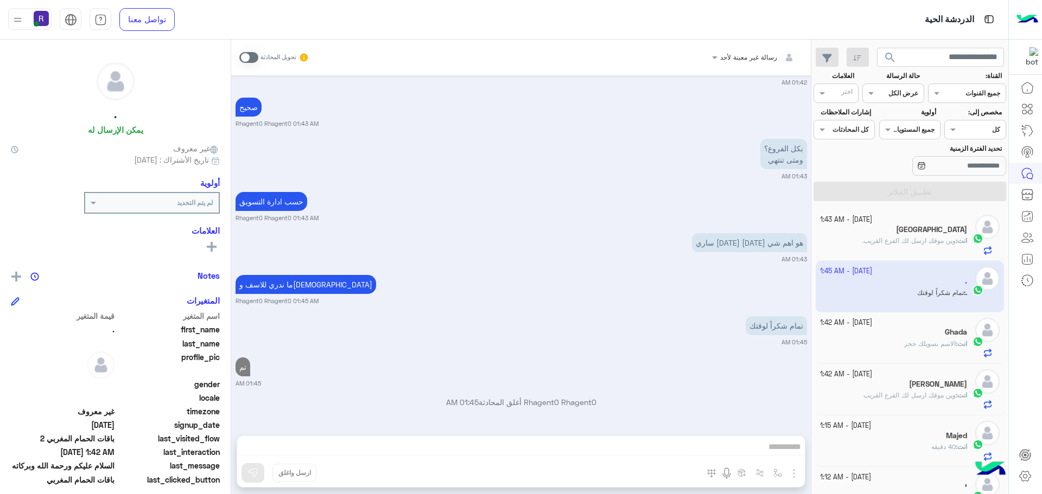
scroll to position [2723, 0]
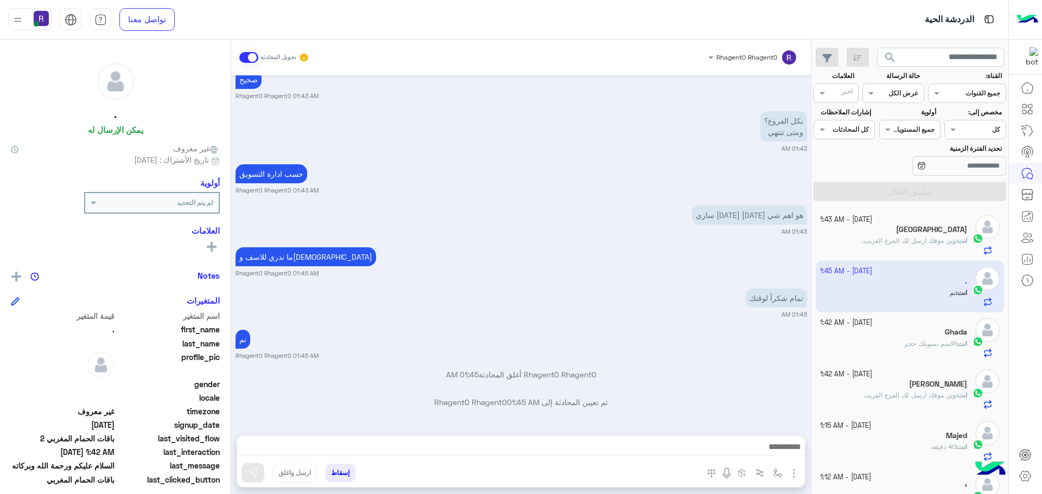
click at [663, 321] on div "Sep 28, 2025 برجاء اختر العرض المناسب لك 👇 💥 01:18 AM العرض الاول 01:18 AM 🔥 ال…" at bounding box center [520, 249] width 579 height 349
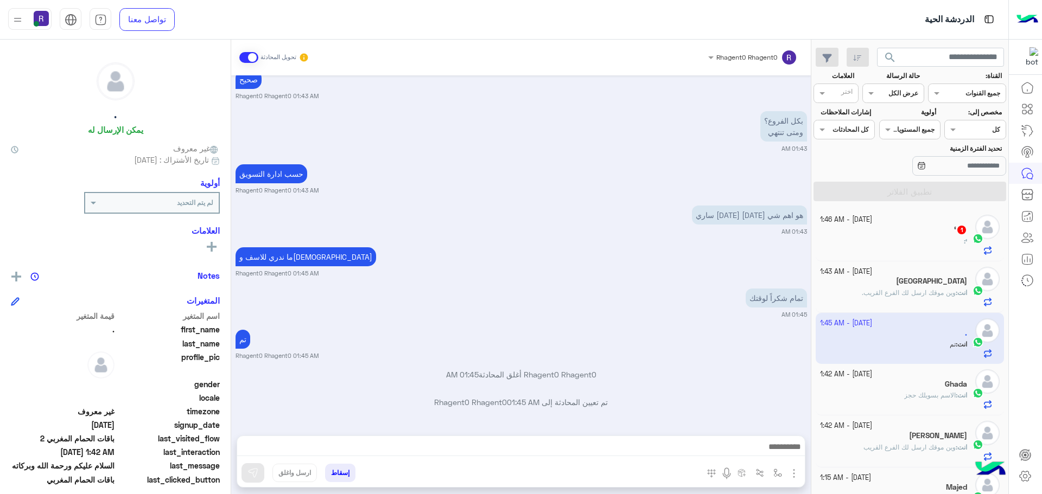
click at [952, 251] on div "‘ :" at bounding box center [894, 246] width 148 height 19
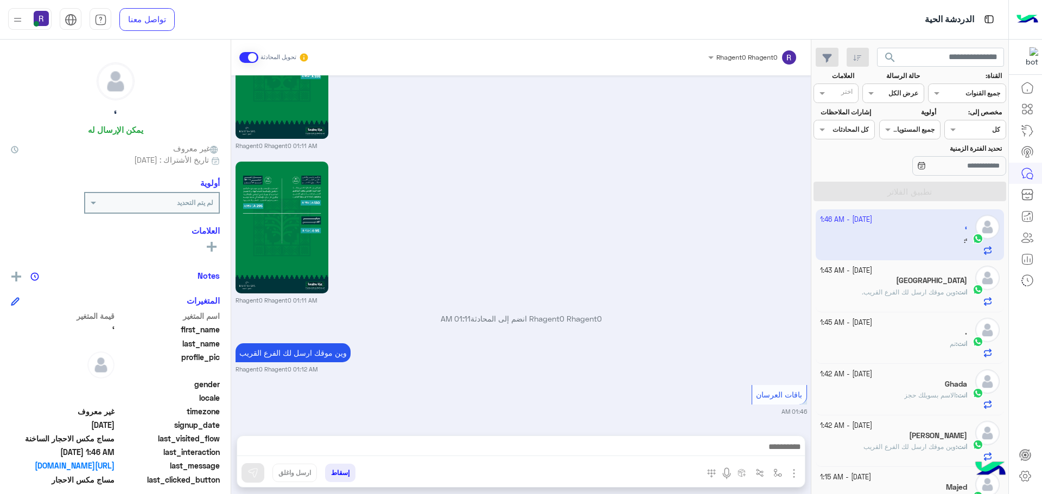
click at [523, 324] on p "Rhagent0 Rhagent0 انضم إلى المحادثة 01:11 AM" at bounding box center [520, 318] width 571 height 11
click at [521, 317] on p "Rhagent0 Rhagent0 انضم إلى المحادثة 01:11 AM" at bounding box center [520, 318] width 571 height 11
type textarea "****"
click at [521, 317] on p "Rhagent0 Rhagent0 انضم إلى المحادثة 01:11 AM" at bounding box center [520, 318] width 571 height 11
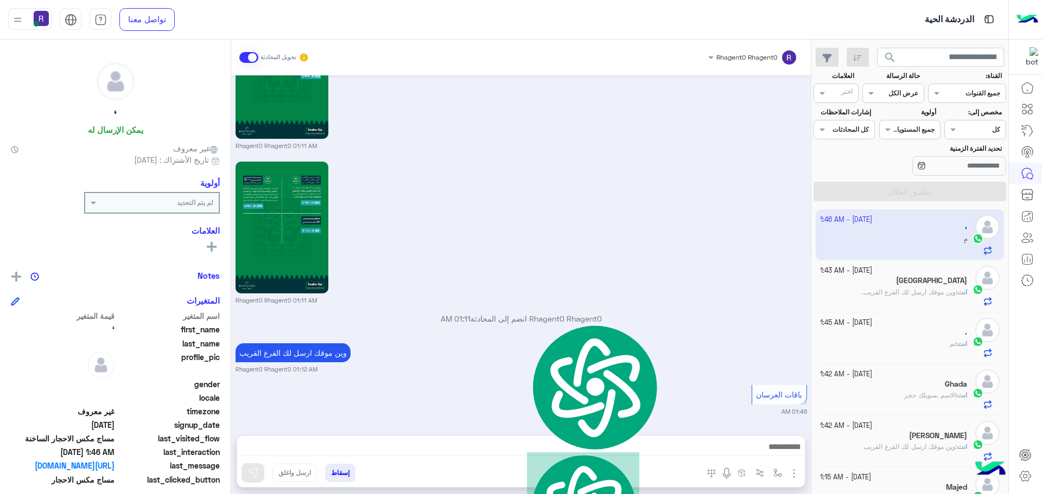
click at [440, 320] on span "01:11 AM" at bounding box center [455, 318] width 30 height 9
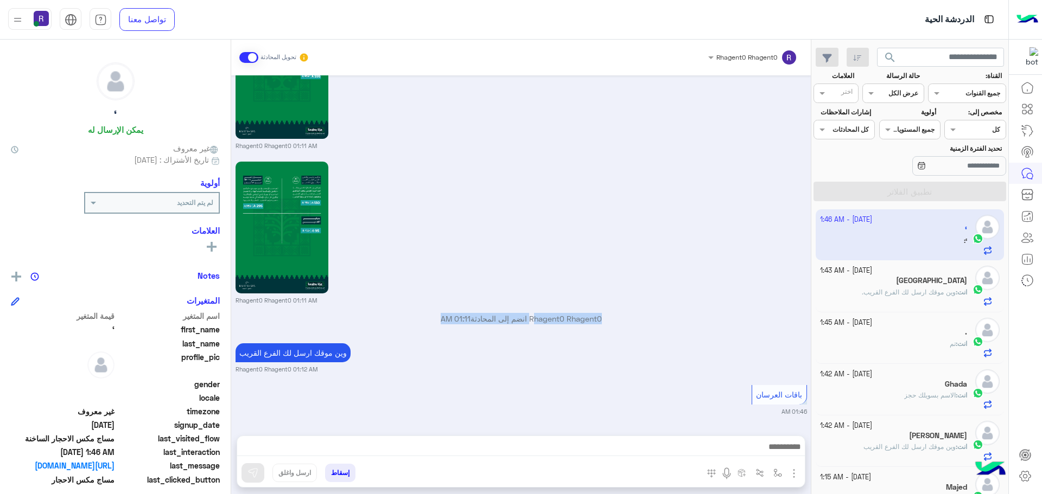
drag, startPoint x: 440, startPoint y: 320, endPoint x: 665, endPoint y: 314, distance: 224.7
click at [669, 314] on p "Rhagent0 Rhagent0 انضم إلى المحادثة 01:11 AM" at bounding box center [520, 318] width 571 height 11
click at [641, 259] on div "Rhagent0 Rhagent0 01:11 AM" at bounding box center [520, 232] width 571 height 146
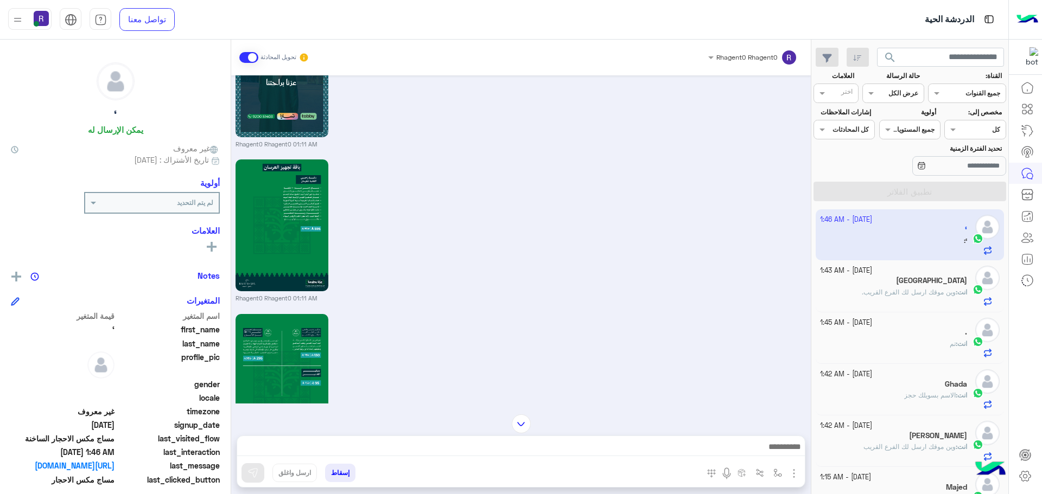
scroll to position [1832, 0]
click at [363, 292] on img at bounding box center [359, 285] width 13 height 13
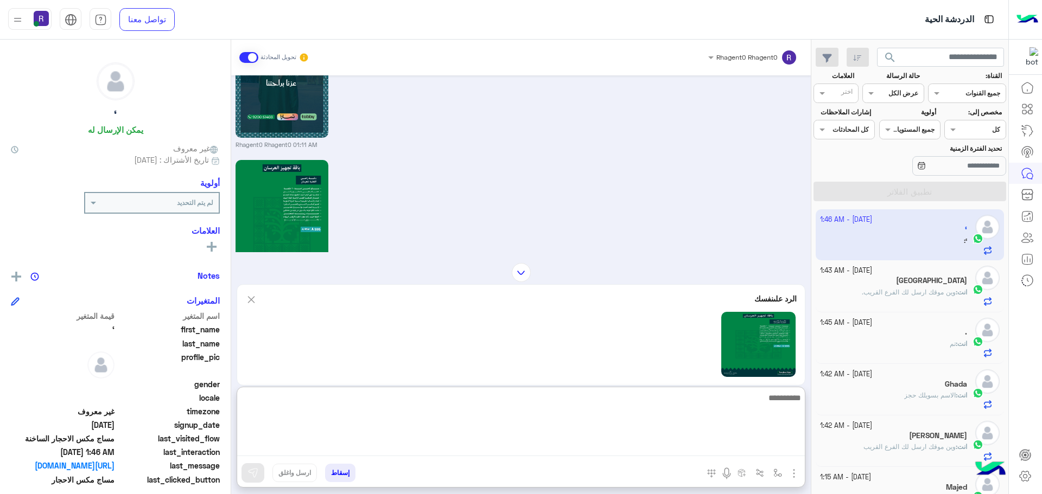
click at [555, 451] on textarea at bounding box center [520, 423] width 567 height 65
type textarea "****"
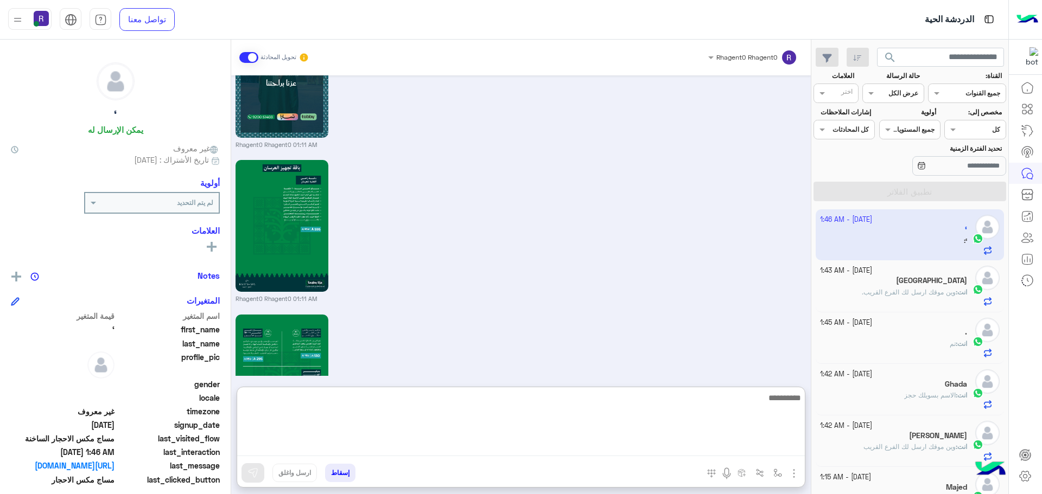
scroll to position [2217, 0]
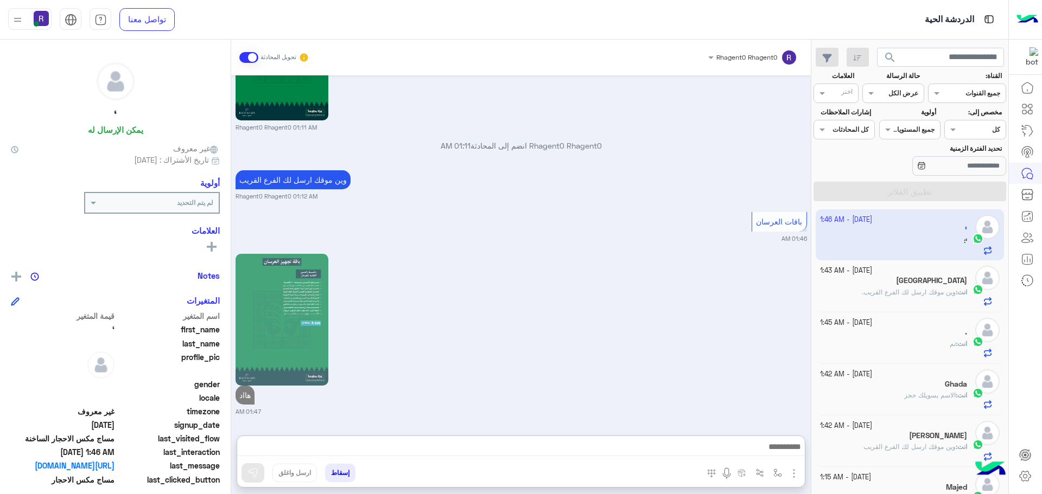
click at [947, 315] on div "28 September - 1:45 AM . انت : تم" at bounding box center [909, 338] width 189 height 52
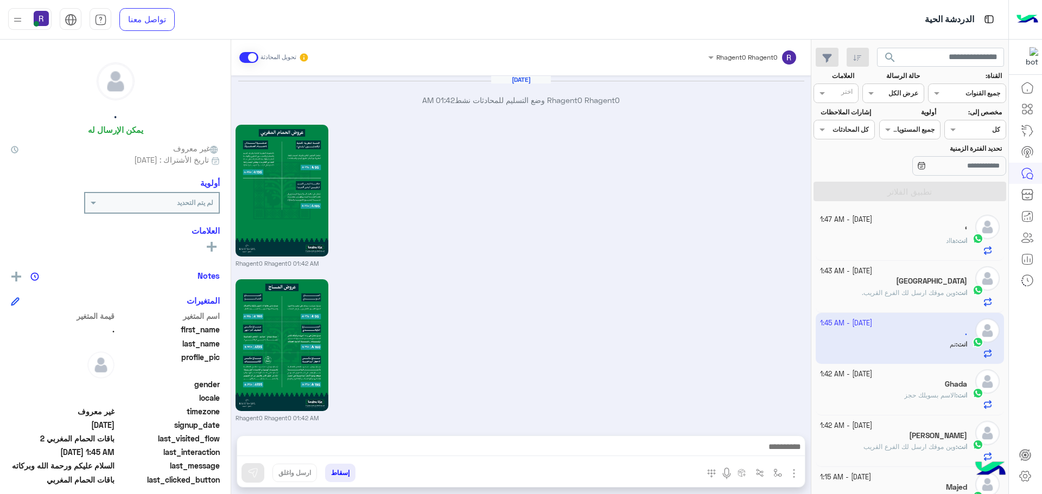
scroll to position [1358, 0]
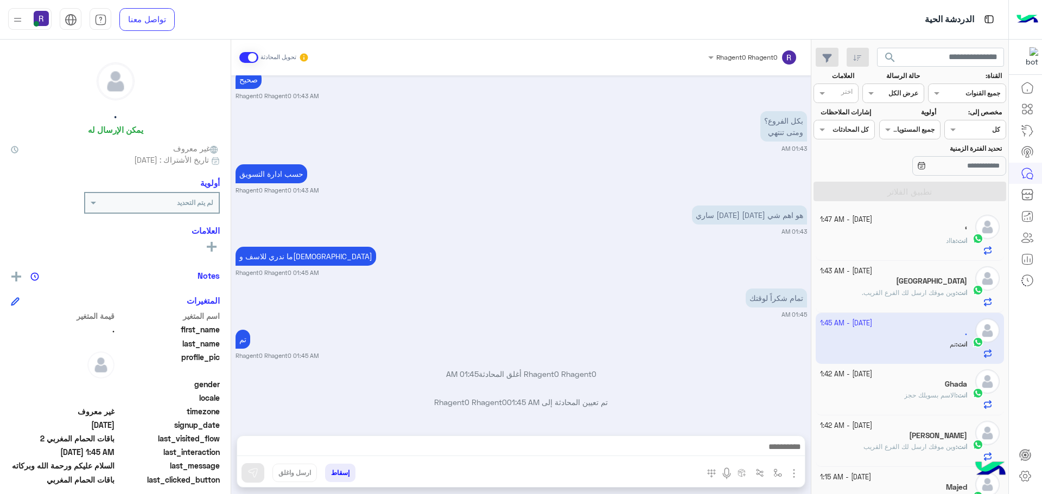
click at [654, 238] on div "Sep 28, 2025 Rhagent0 Rhagent0 وضع التسليم للمحادثات نشط 01:42 AM Rhagent0 Rhag…" at bounding box center [520, 249] width 579 height 349
click at [516, 373] on p "Rhagent0 Rhagent0 أغلق المحادثة 01:45 AM" at bounding box center [520, 374] width 571 height 11
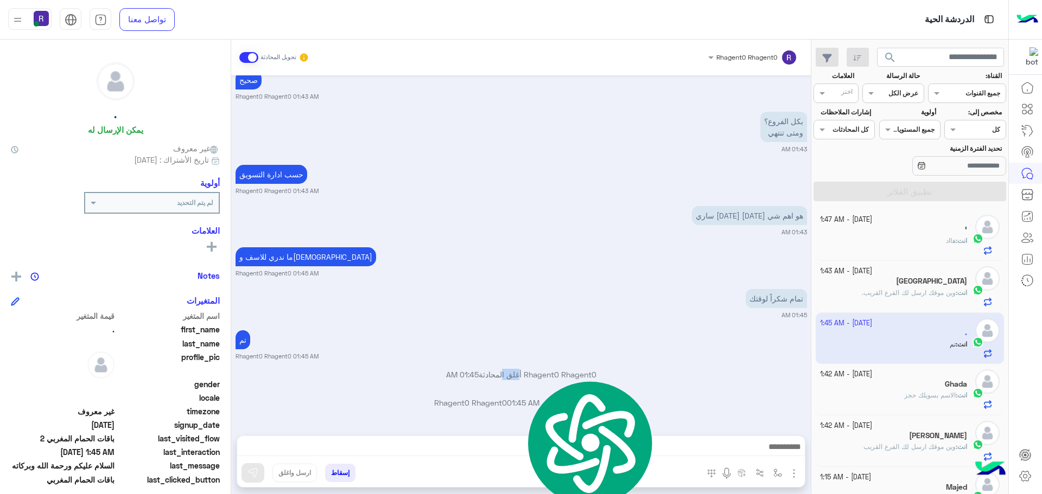
click at [516, 373] on p "Rhagent0 Rhagent0 أغلق المحادثة 01:45 AM" at bounding box center [520, 374] width 571 height 11
click at [521, 407] on span "01:45 AM" at bounding box center [523, 402] width 33 height 9
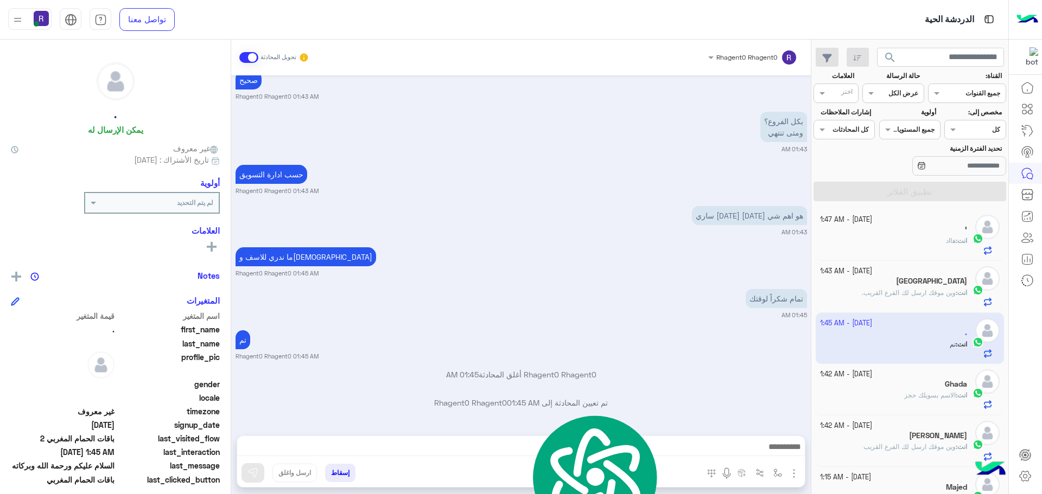
click at [513, 405] on span "01:45 AM" at bounding box center [523, 402] width 33 height 9
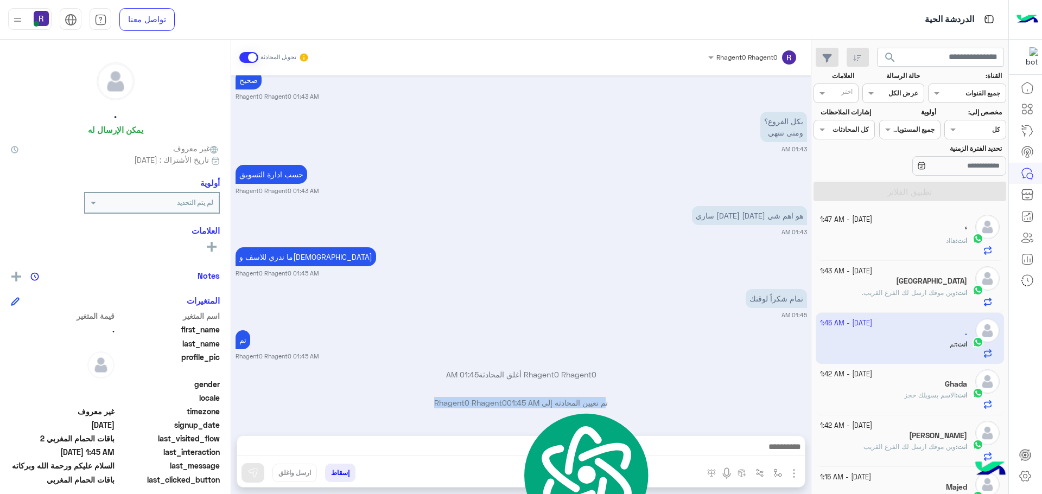
click at [513, 405] on span "01:45 AM" at bounding box center [523, 402] width 33 height 9
click at [539, 405] on span "01:45 AM" at bounding box center [523, 402] width 33 height 9
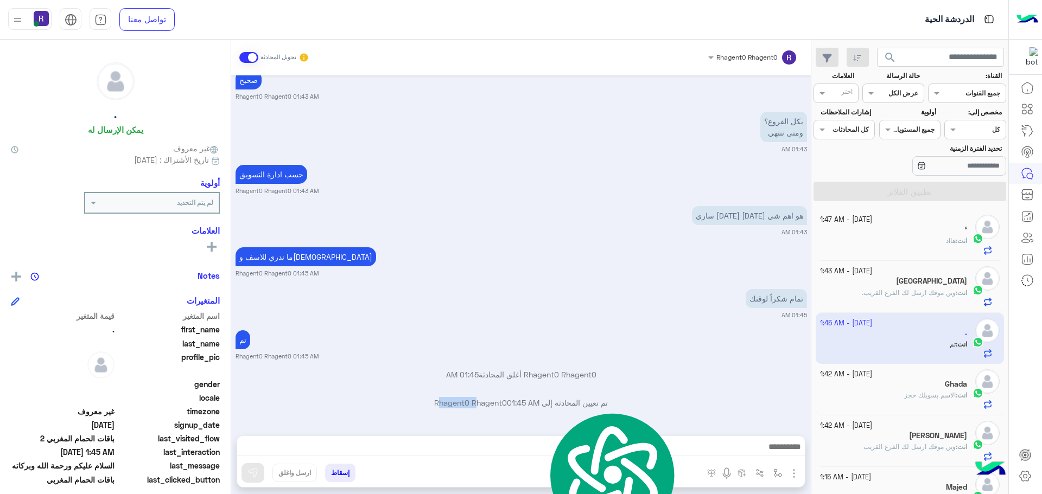
click at [539, 405] on span "01:45 AM" at bounding box center [523, 402] width 33 height 9
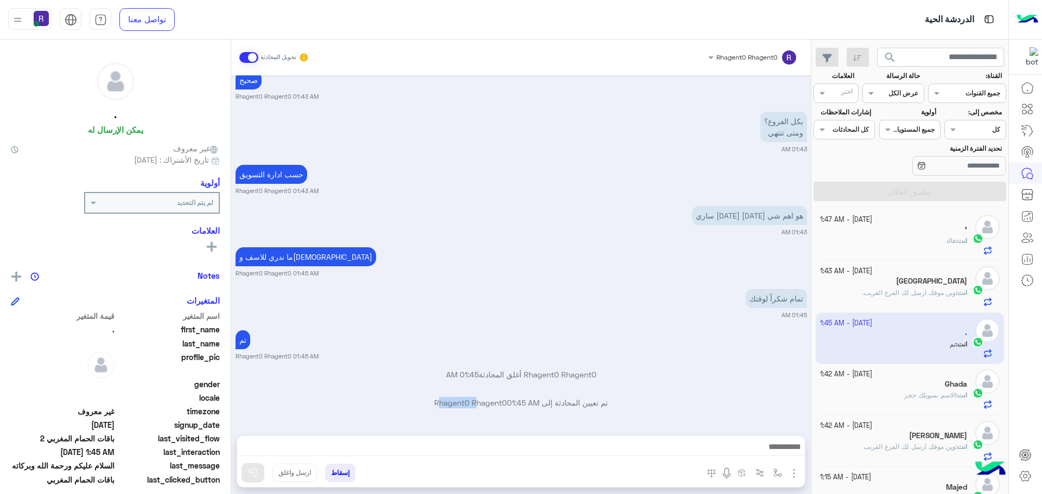
click at [539, 405] on span "01:45 AM" at bounding box center [523, 402] width 33 height 9
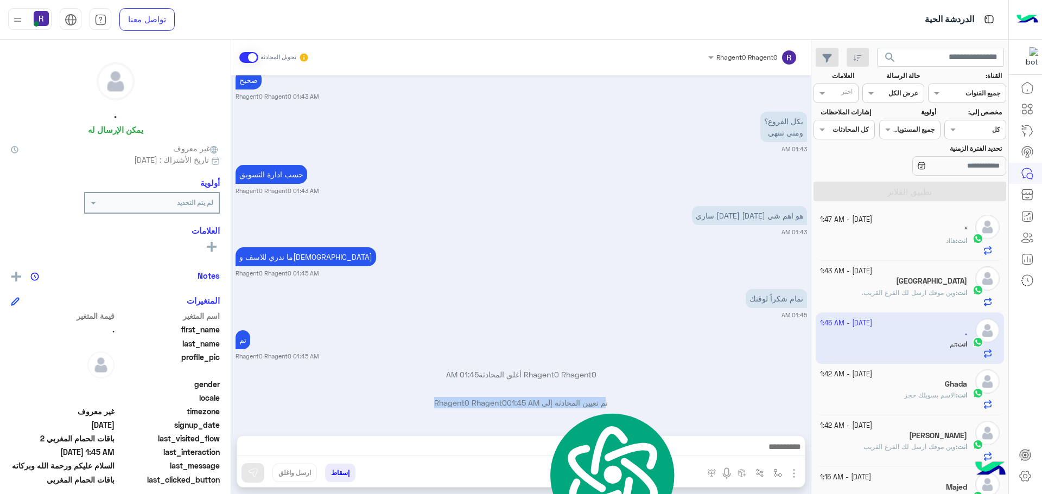
click at [539, 405] on span "01:45 AM" at bounding box center [523, 402] width 33 height 9
click at [536, 405] on span "01:45 AM" at bounding box center [523, 402] width 33 height 9
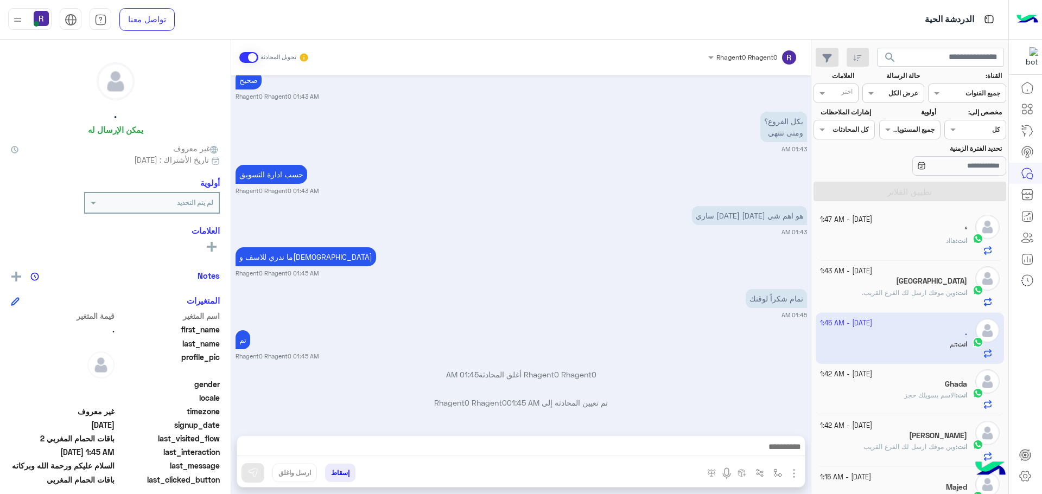
click at [532, 402] on span "01:45 AM" at bounding box center [523, 402] width 33 height 9
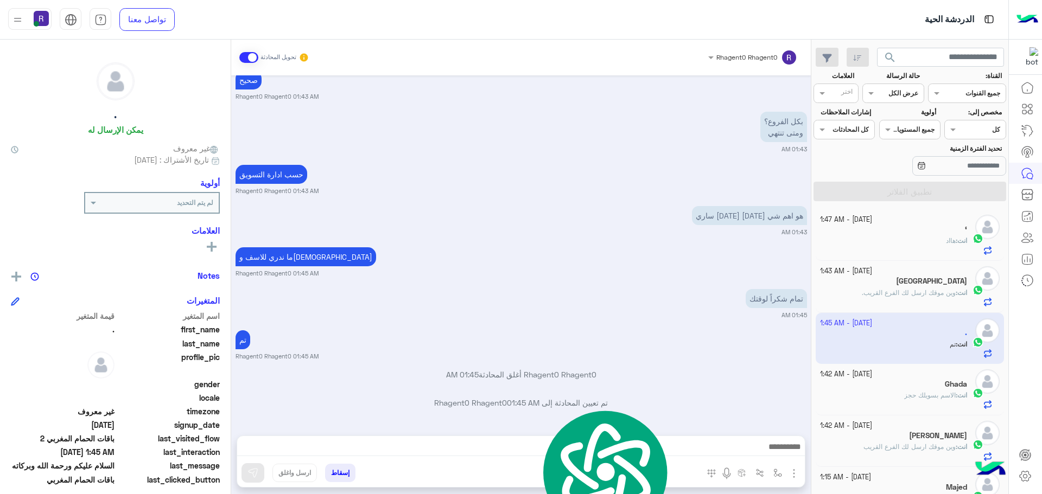
click at [687, 312] on small "01:45 AM" at bounding box center [520, 315] width 571 height 9
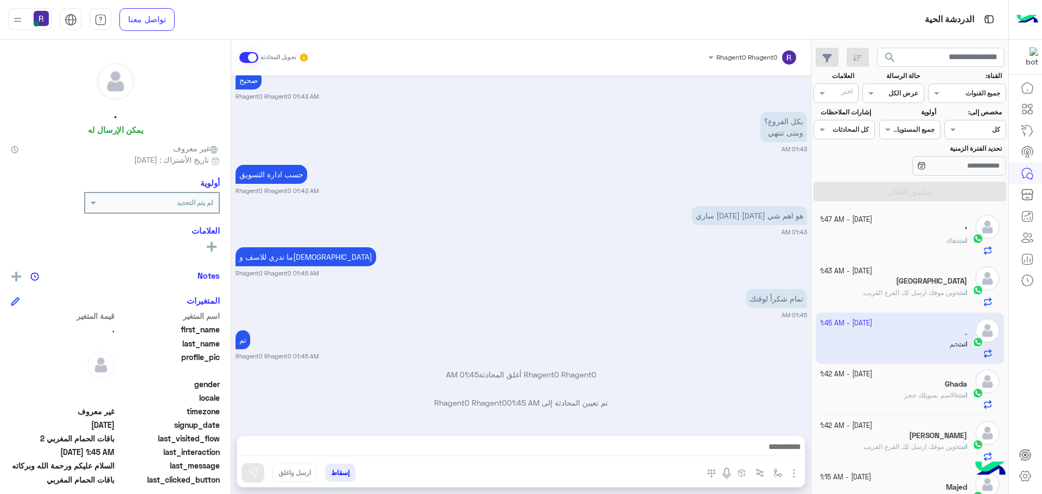
click at [252, 63] on div "تحويل المحادثة" at bounding box center [274, 58] width 70 height 20
click at [252, 62] on span at bounding box center [248, 57] width 19 height 11
click at [252, 59] on span at bounding box center [248, 57] width 19 height 11
click at [628, 279] on div "Sep 28, 2025 Rhagent0 Rhagent0 وضع التسليم للمحادثات نشط 01:42 AM Rhagent0 Rhag…" at bounding box center [520, 249] width 579 height 349
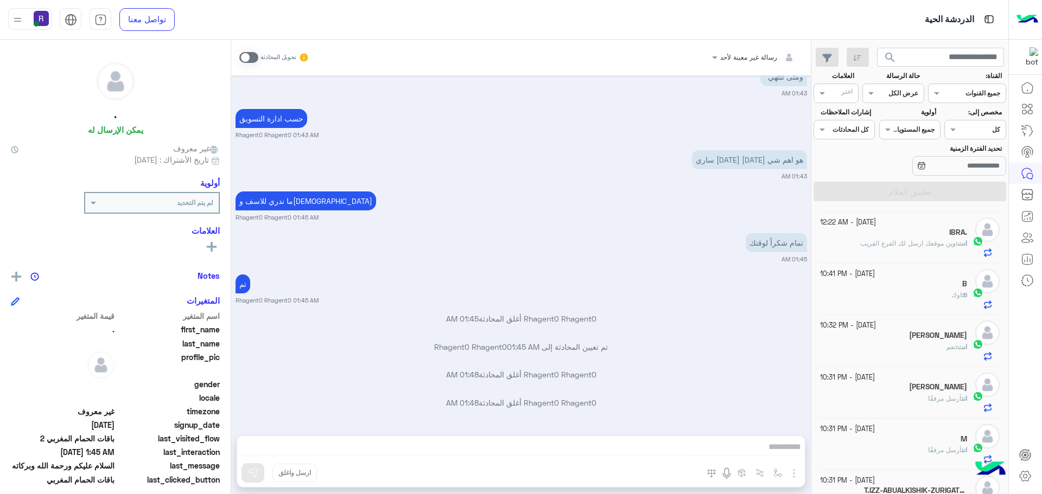
scroll to position [355, 0]
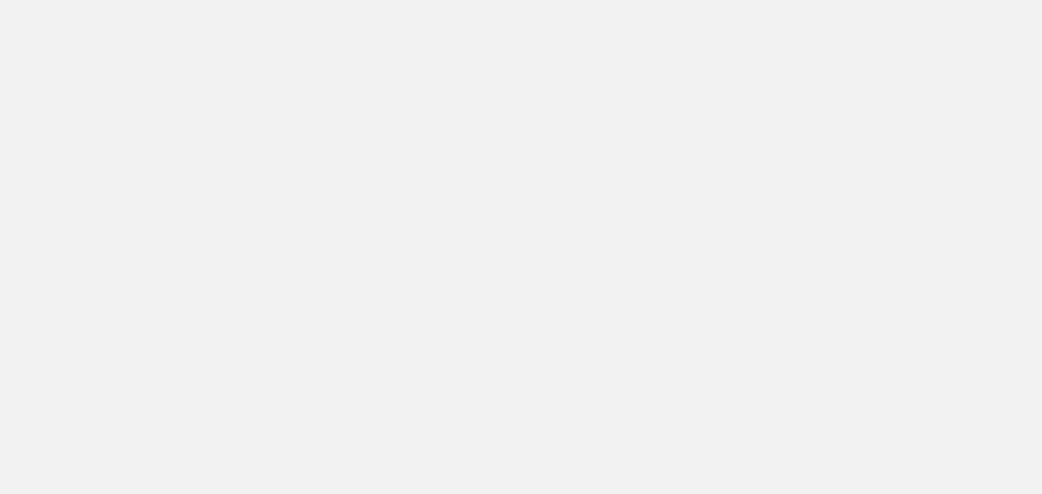
scroll to position [409, 0]
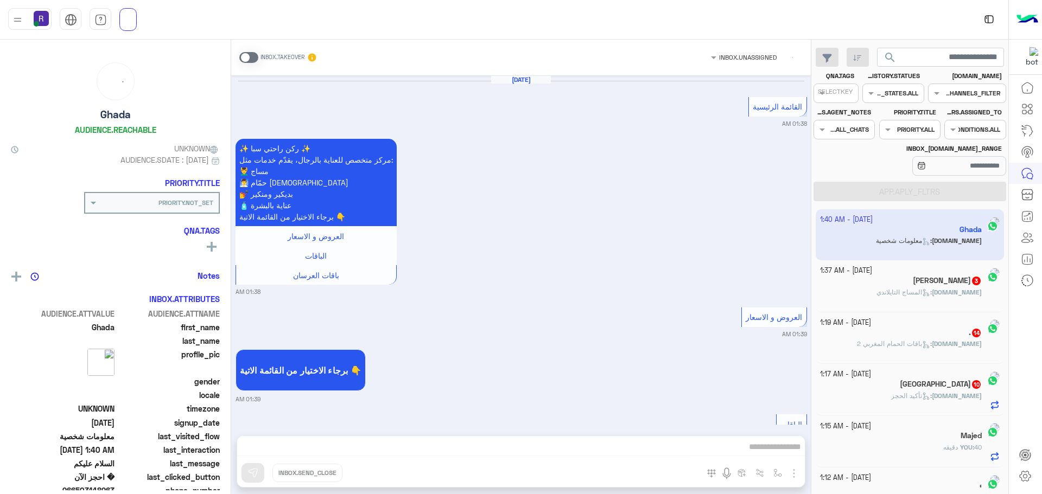
scroll to position [3326, 0]
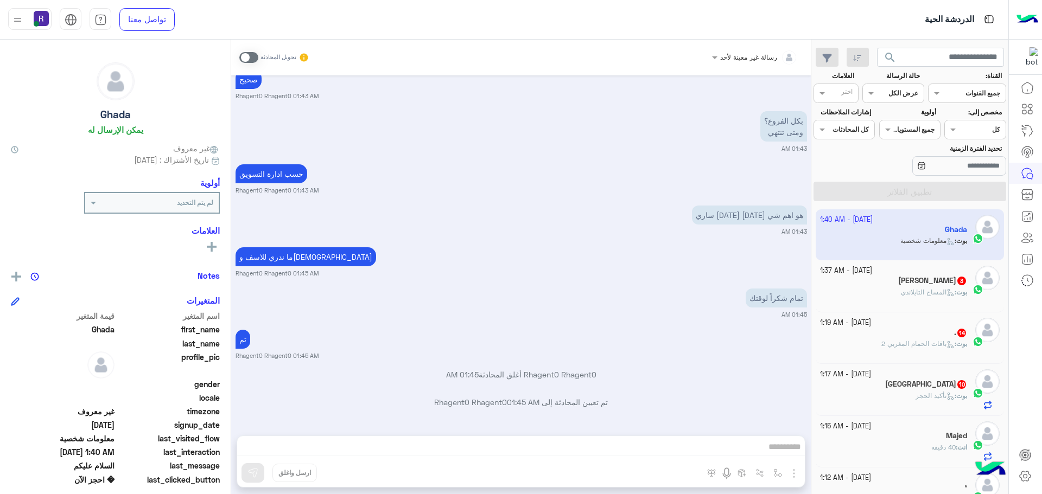
click at [884, 297] on div "بوت : المساج [PERSON_NAME]" at bounding box center [894, 297] width 148 height 19
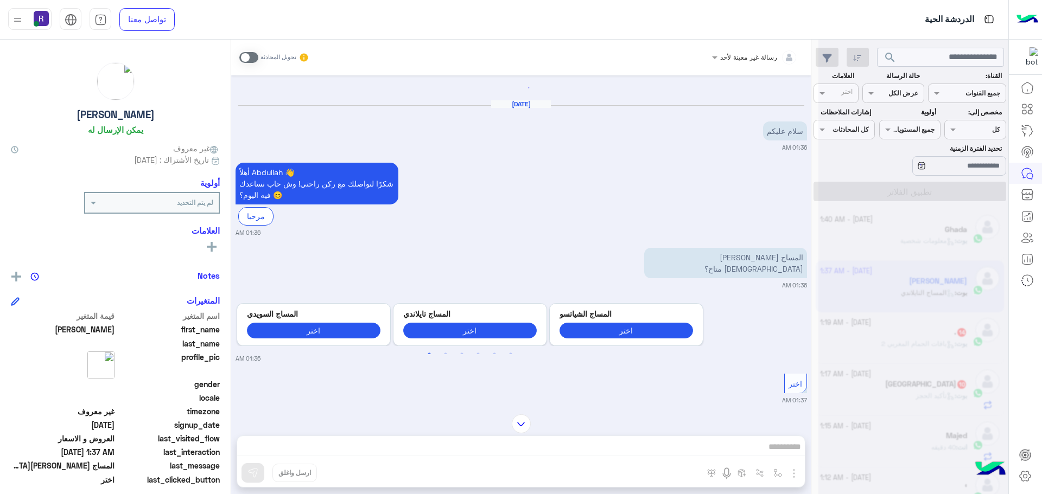
scroll to position [149, 0]
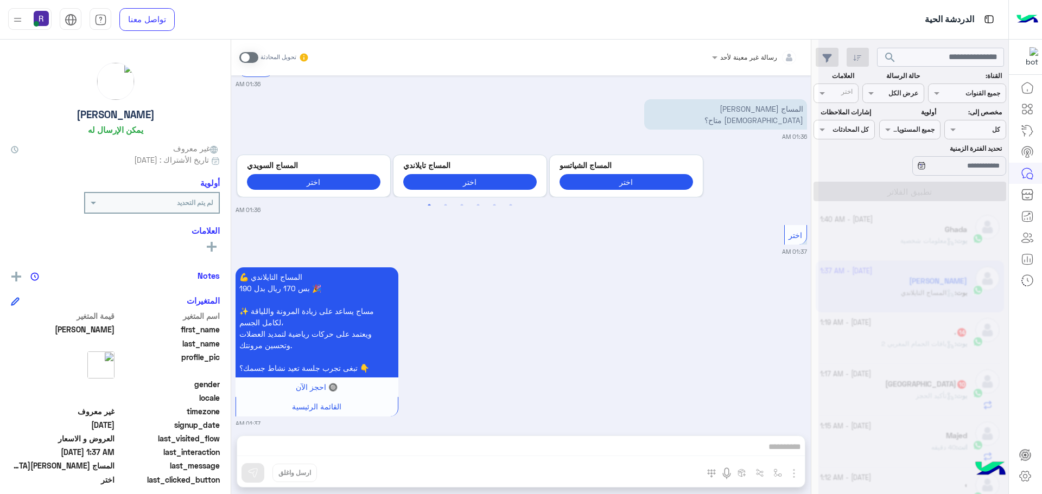
click at [547, 448] on div "رسالة غير معينة لأحد تحويل المحادثة [DATE] سلام عليكم 01:36 AM أهلاً [PERSON_NA…" at bounding box center [520, 269] width 579 height 459
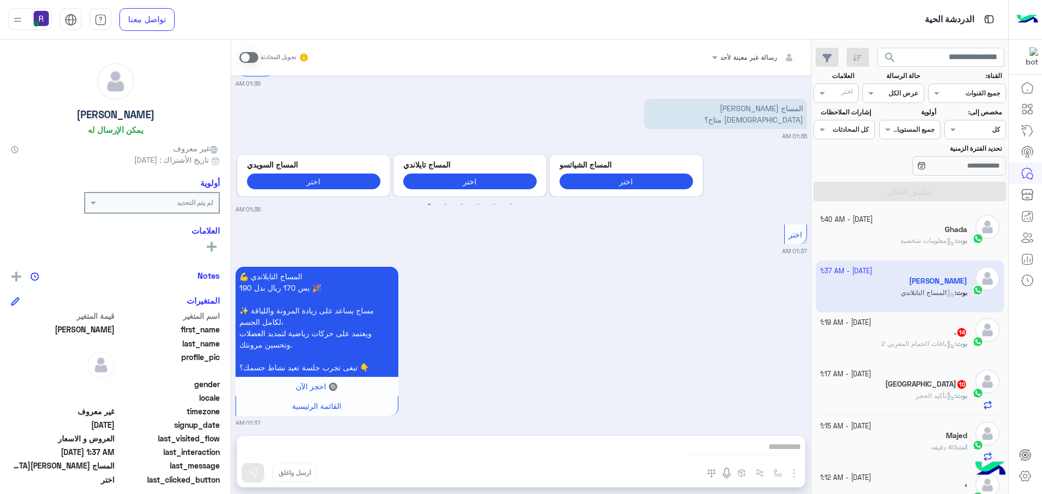
click at [245, 55] on span at bounding box center [248, 57] width 19 height 11
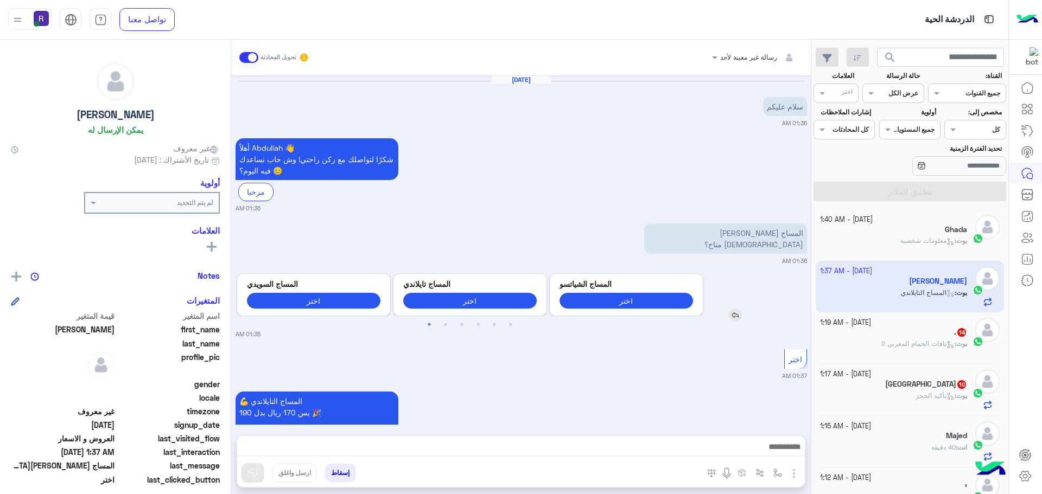
scroll to position [152, 0]
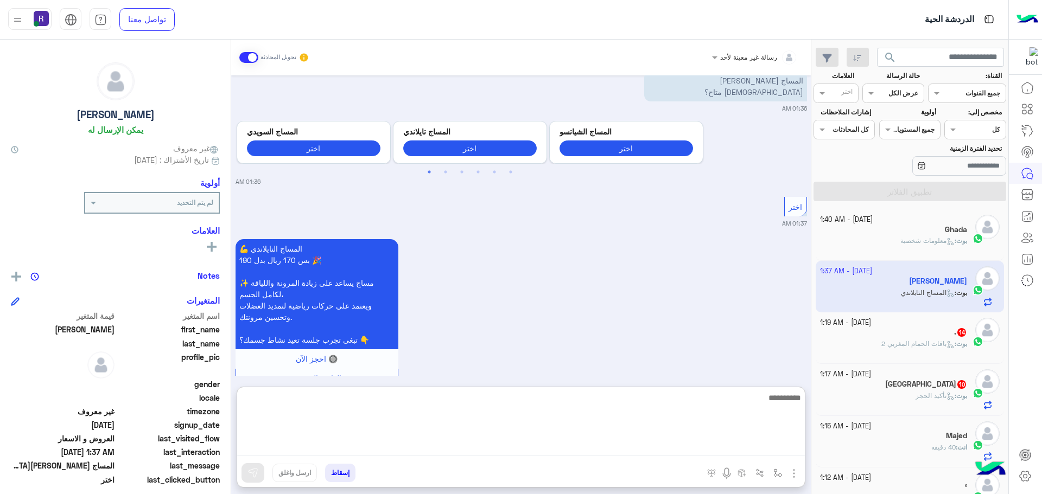
click at [628, 450] on textarea at bounding box center [520, 423] width 567 height 65
type textarea "*****"
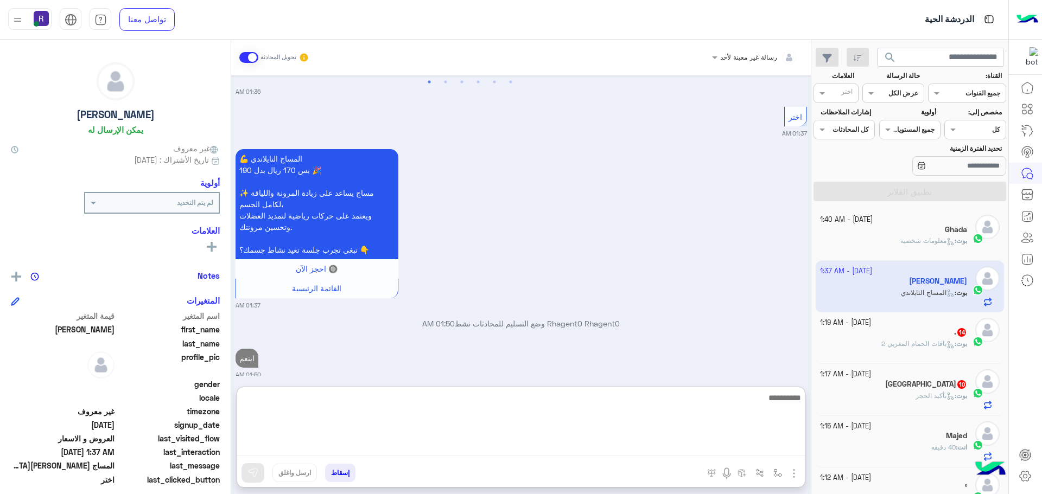
paste textarea "**********"
type textarea "**********"
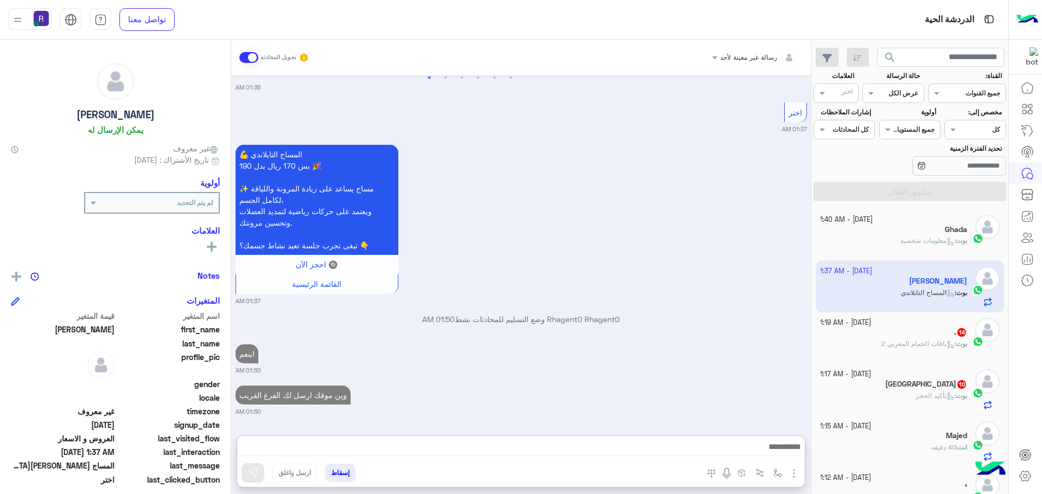
click at [885, 345] on span "باقات الحمام المغربي 2" at bounding box center [917, 344] width 73 height 8
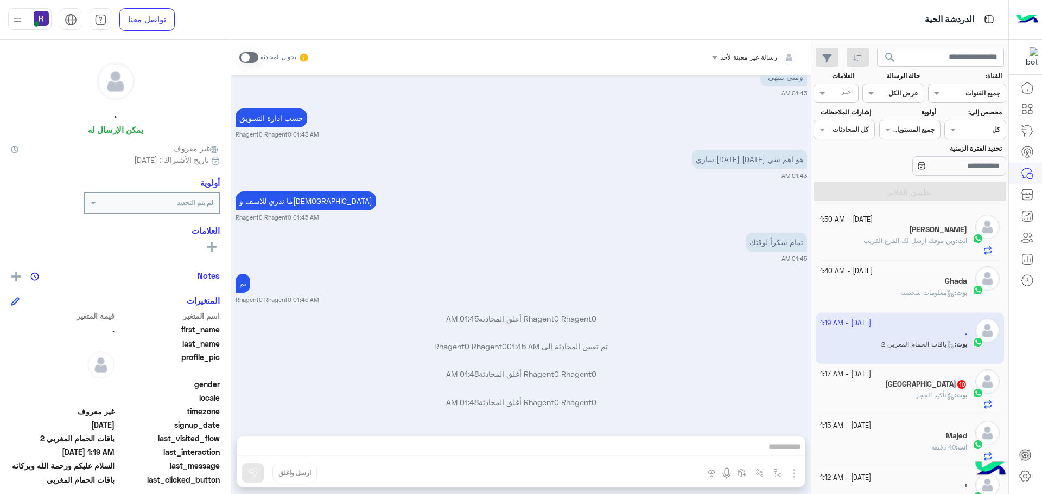
scroll to position [1231, 0]
click at [952, 382] on h5 "Salem 10" at bounding box center [926, 384] width 82 height 9
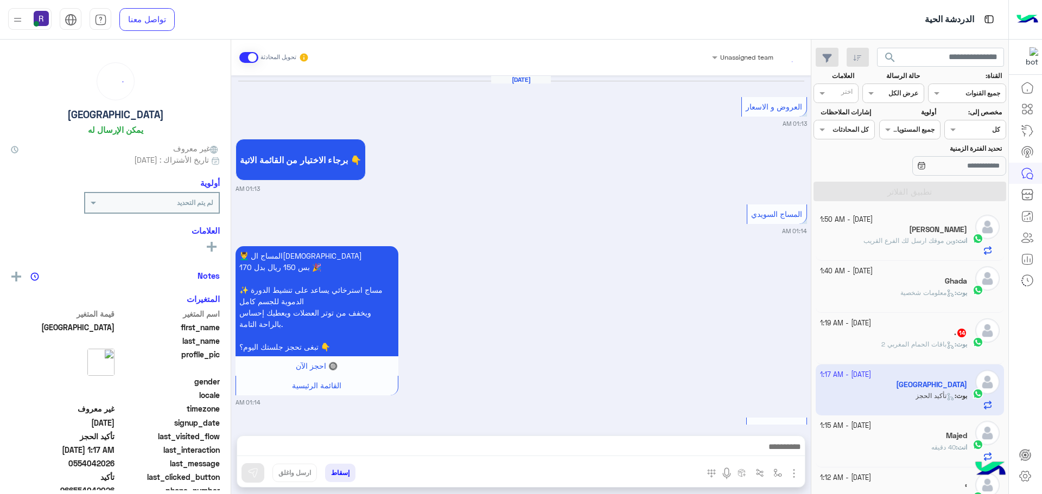
scroll to position [949, 0]
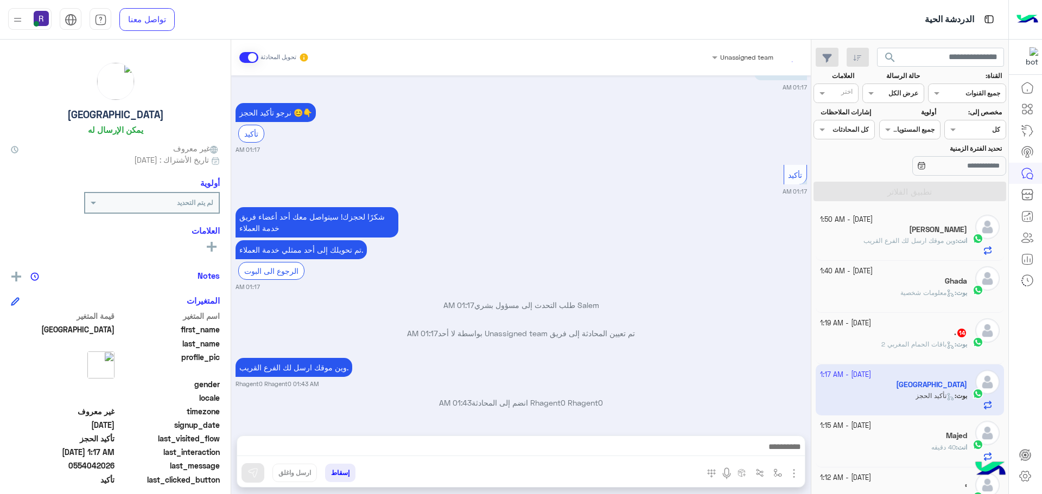
click at [920, 337] on div ". 14" at bounding box center [894, 333] width 148 height 11
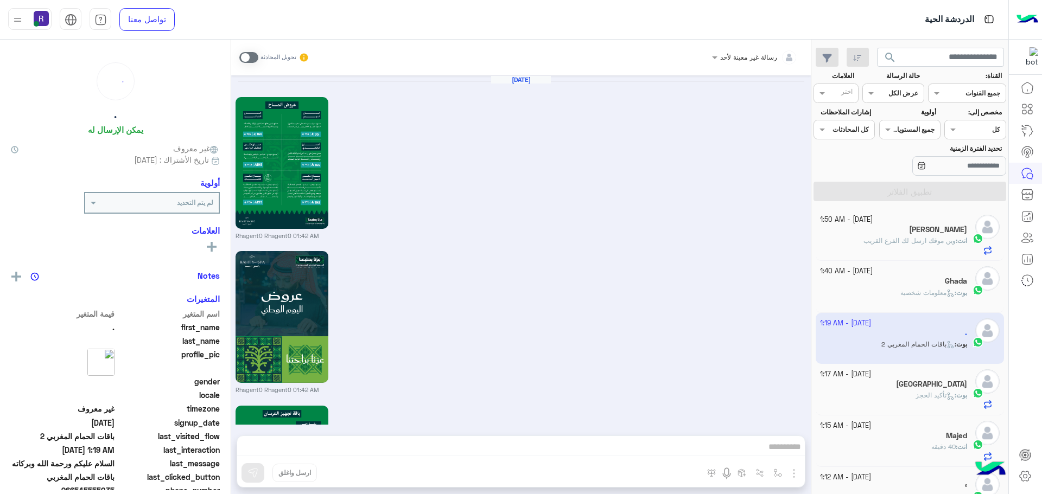
scroll to position [1232, 0]
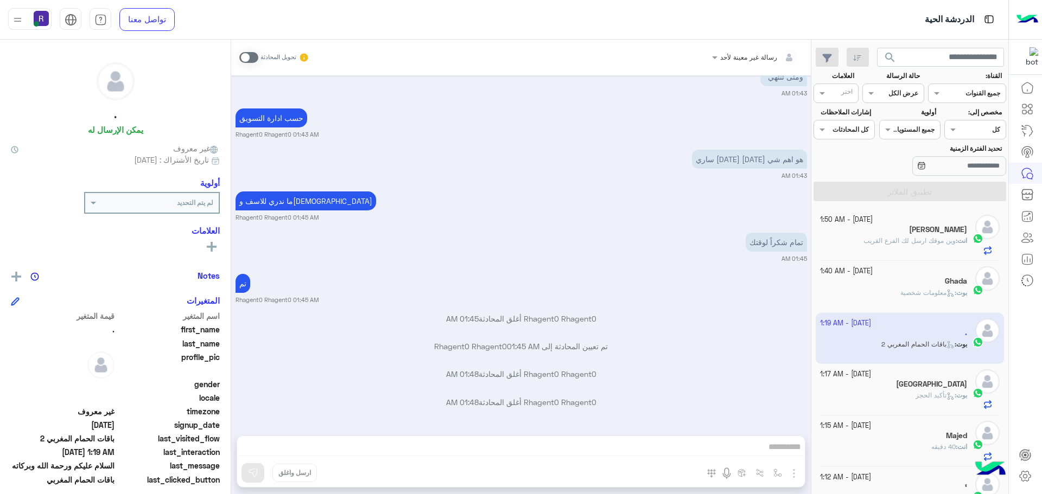
click at [917, 234] on div "[PERSON_NAME]" at bounding box center [894, 230] width 148 height 11
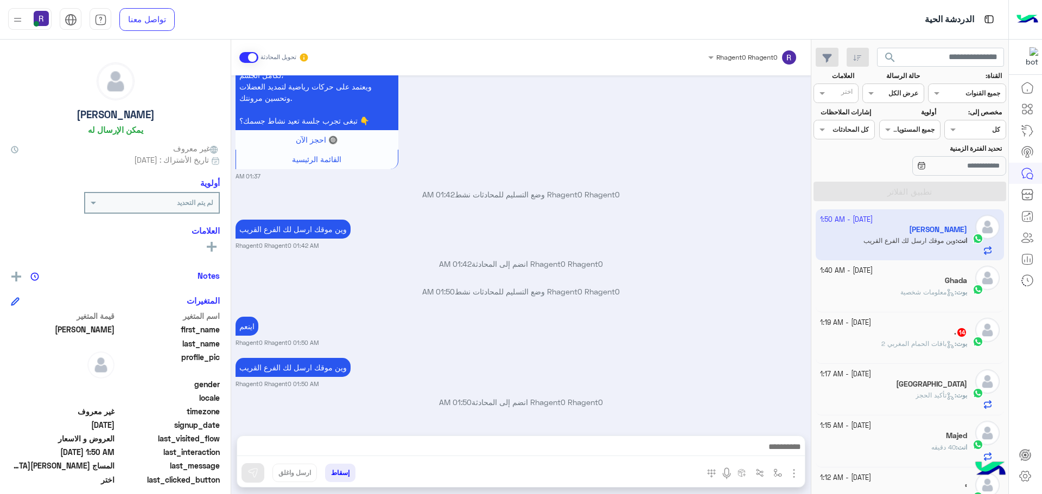
scroll to position [360, 0]
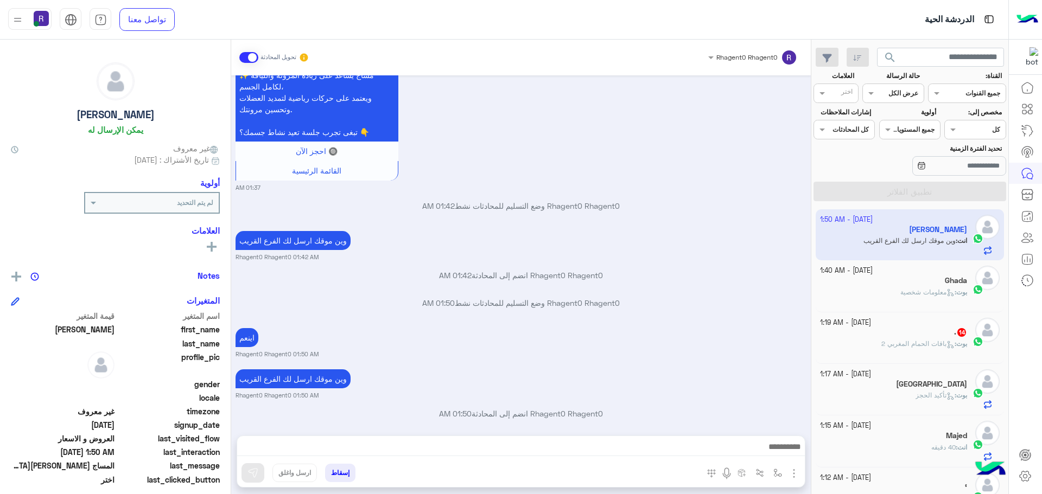
click at [942, 340] on span "باقات الحمام المغربي 2" at bounding box center [917, 344] width 73 height 8
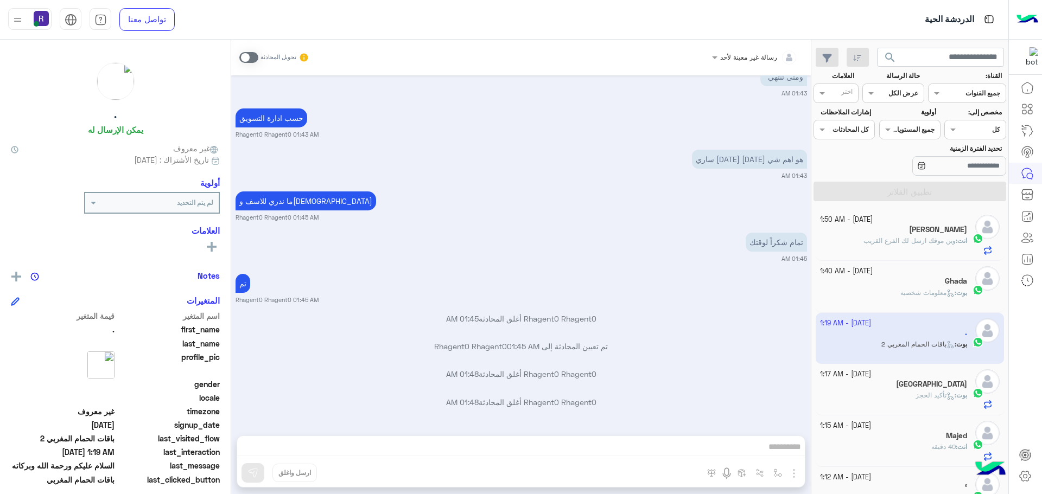
scroll to position [1231, 0]
click at [578, 319] on p "Rhagent0 Rhagent0 أغلق المحادثة 01:45 AM" at bounding box center [520, 319] width 571 height 11
type textarea "********"
click at [578, 319] on p "Rhagent0 Rhagent0 أغلق المحادثة 01:45 AM" at bounding box center [520, 319] width 571 height 11
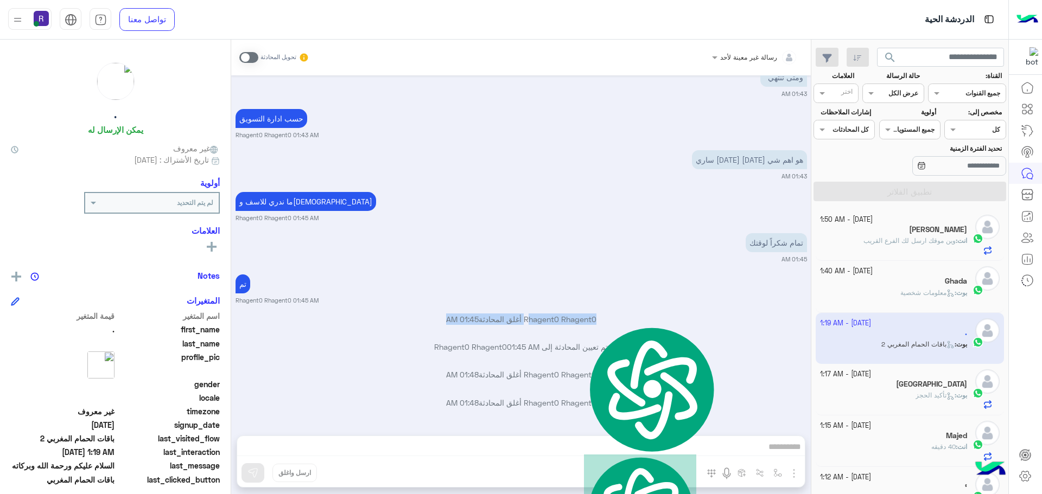
click at [578, 319] on p "Rhagent0 Rhagent0 أغلق المحادثة 01:45 AM" at bounding box center [520, 319] width 571 height 11
click at [637, 276] on div "تم Rhagent0 Rhagent0 01:45 AM" at bounding box center [520, 288] width 571 height 33
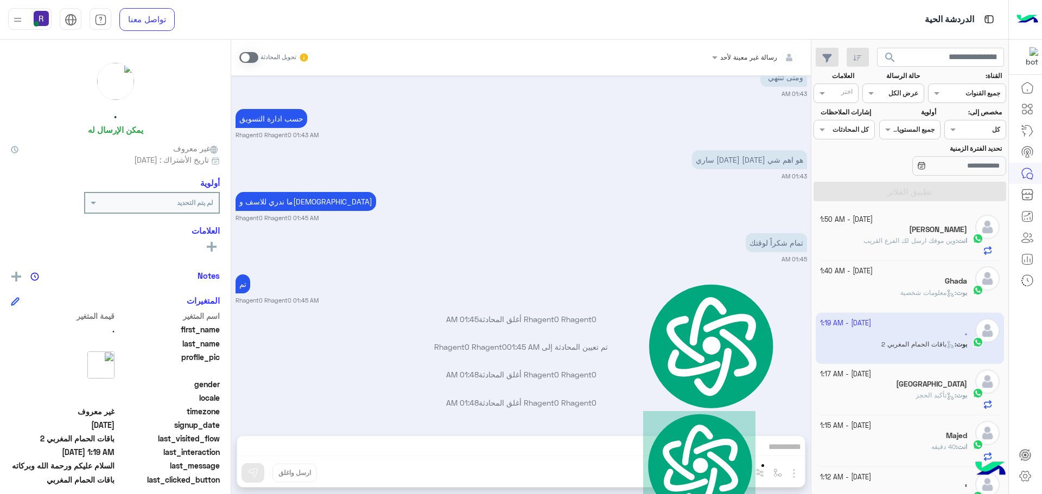
click at [943, 428] on div "[DATE] - 1:15 AM" at bounding box center [894, 426] width 148 height 10
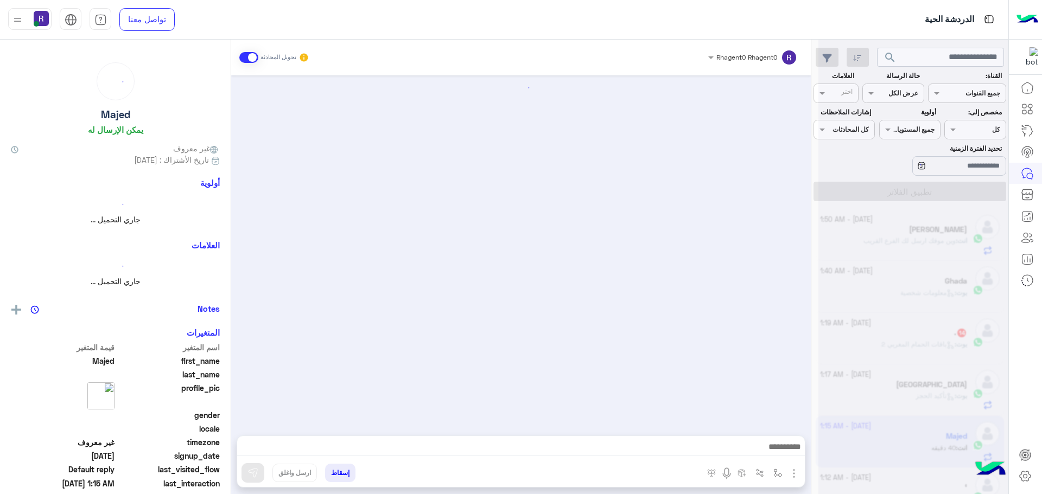
scroll to position [1180, 0]
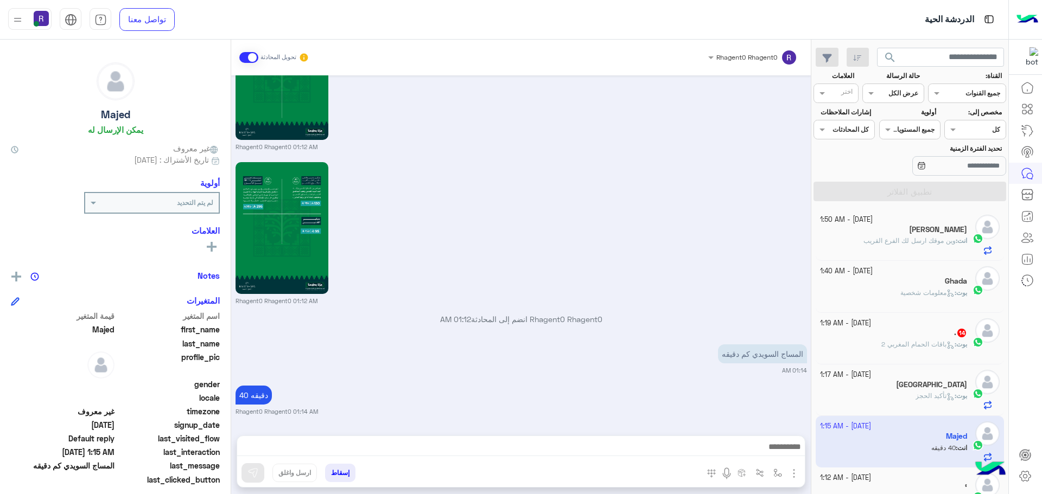
click at [914, 338] on div ". 14" at bounding box center [894, 333] width 148 height 11
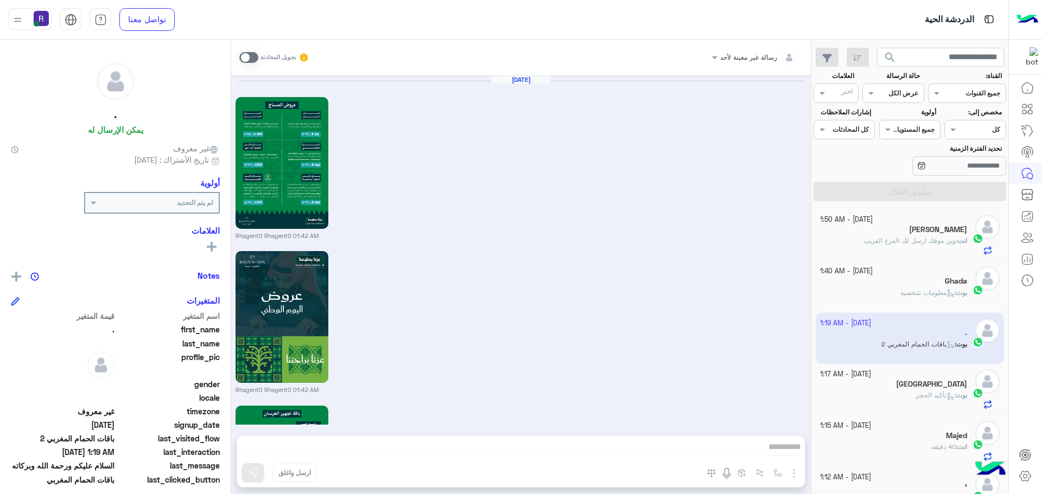
scroll to position [1232, 0]
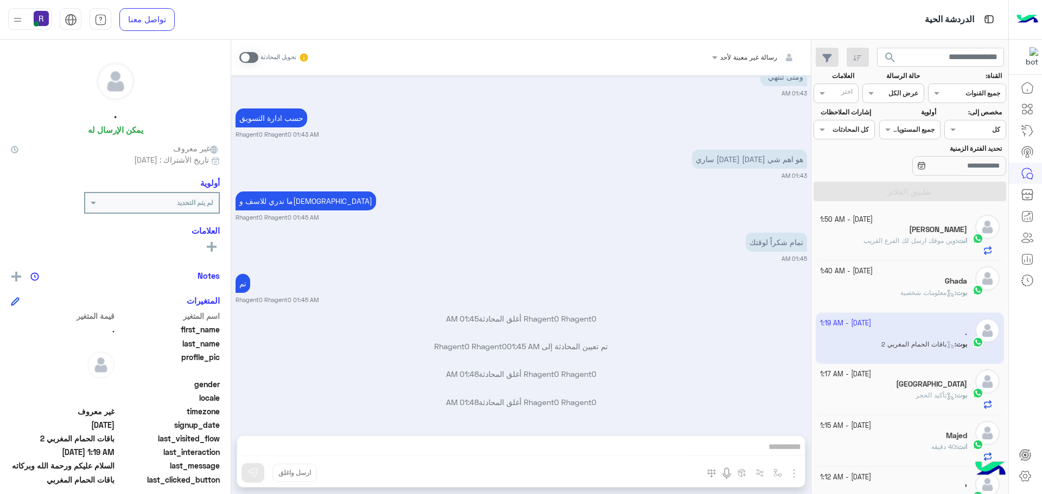
click at [929, 398] on span "تأكيد الحجز" at bounding box center [934, 395] width 39 height 8
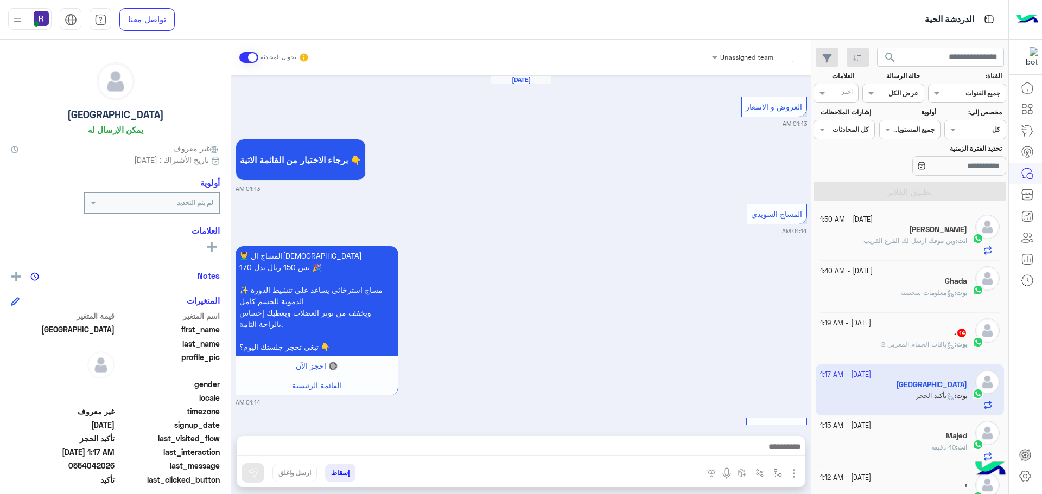
scroll to position [949, 0]
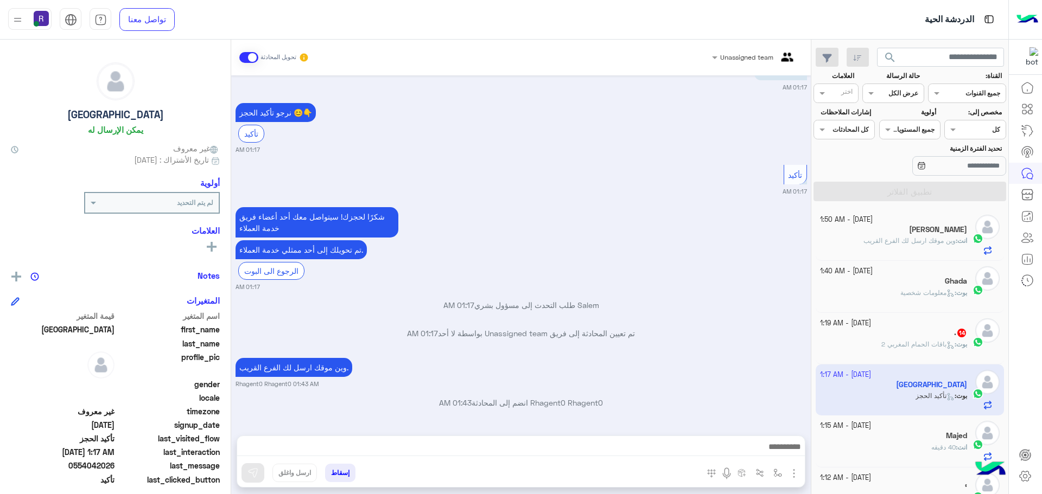
click at [662, 321] on div "Sep 28, 2025 العروض و الاسعار 01:13 AM برجاء الاختيار من القائمة الاتية 👇 01:13…" at bounding box center [520, 249] width 579 height 349
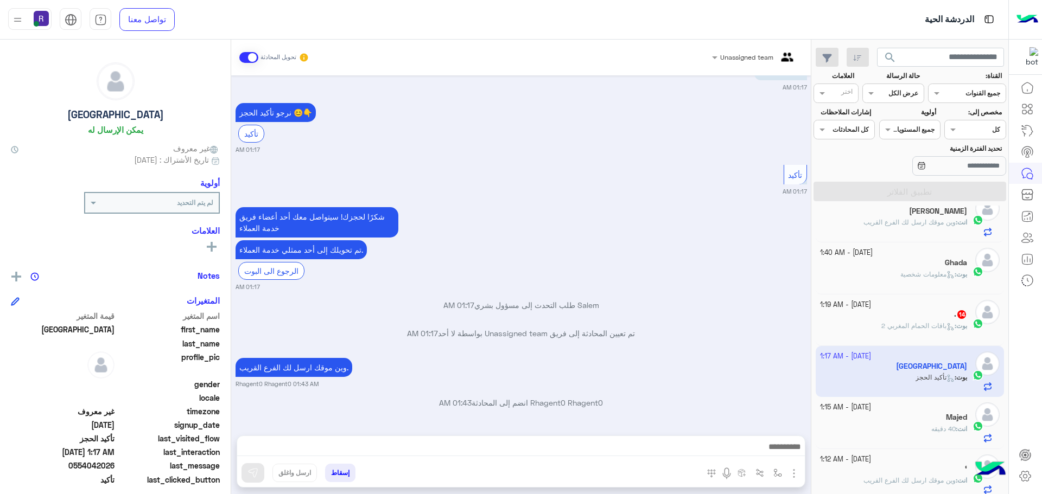
scroll to position [0, 0]
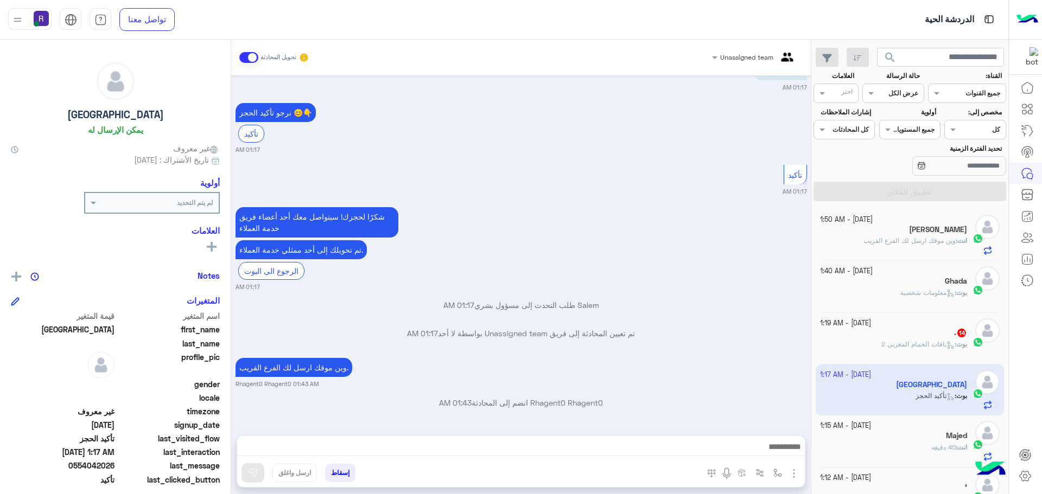
click at [875, 347] on div "بوت : باقات الحمام المغربي 2" at bounding box center [894, 349] width 148 height 19
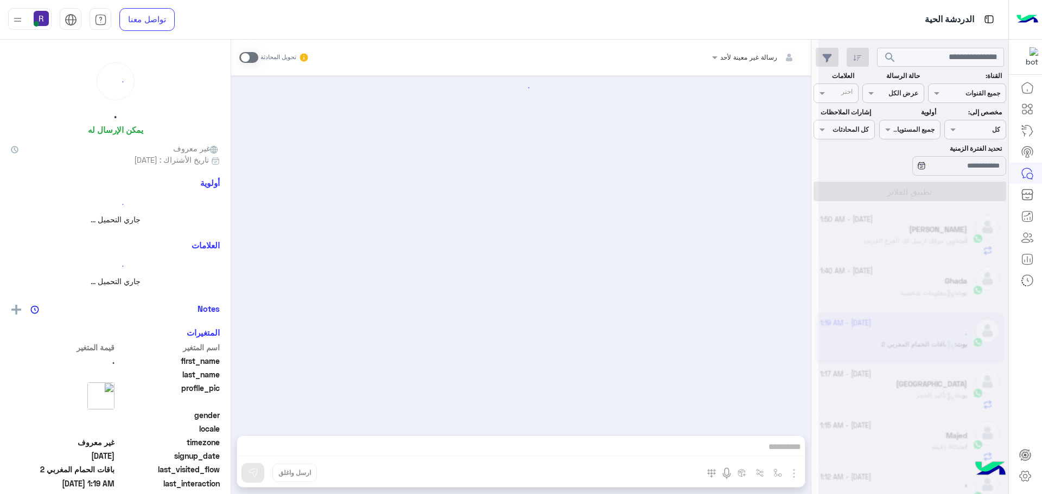
click at [875, 347] on div at bounding box center [913, 251] width 190 height 494
drag, startPoint x: 875, startPoint y: 347, endPoint x: 877, endPoint y: 353, distance: 6.9
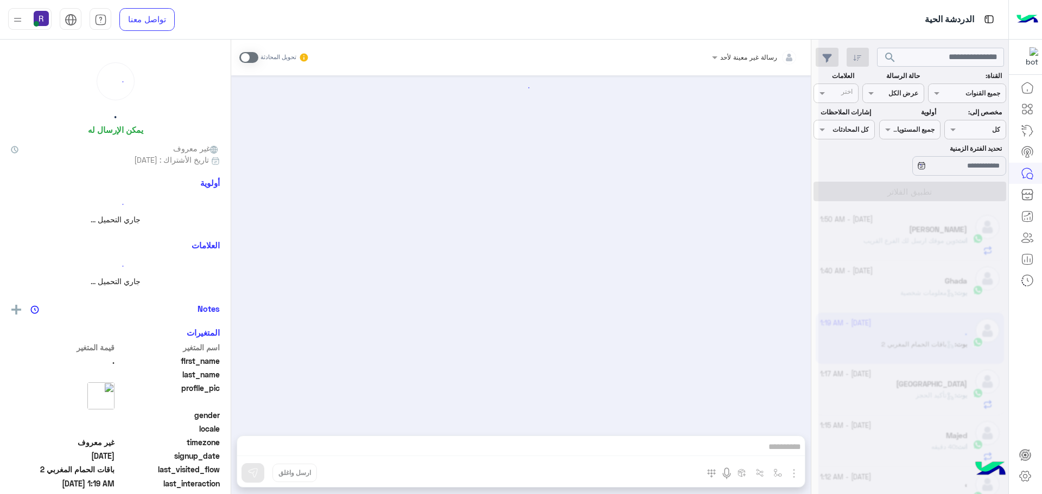
click at [877, 353] on div at bounding box center [913, 251] width 190 height 494
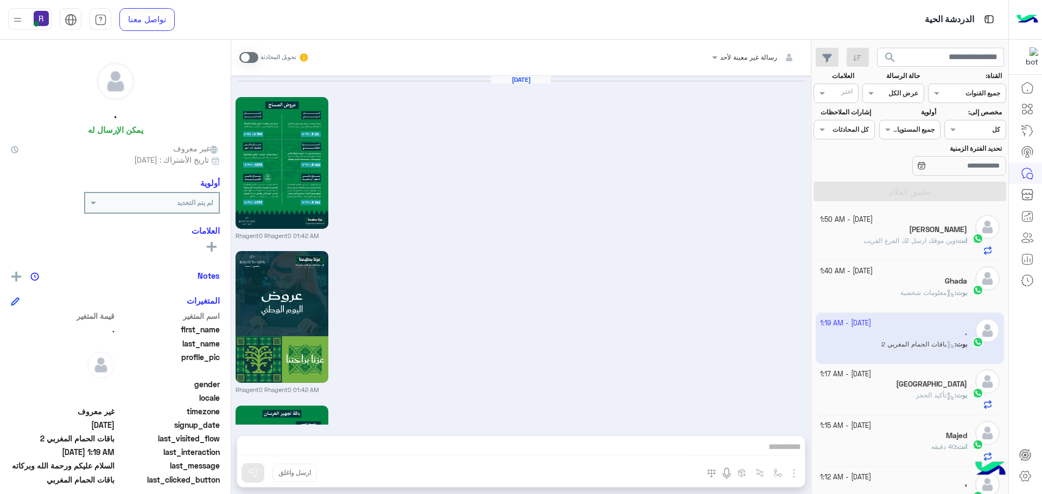
scroll to position [1232, 0]
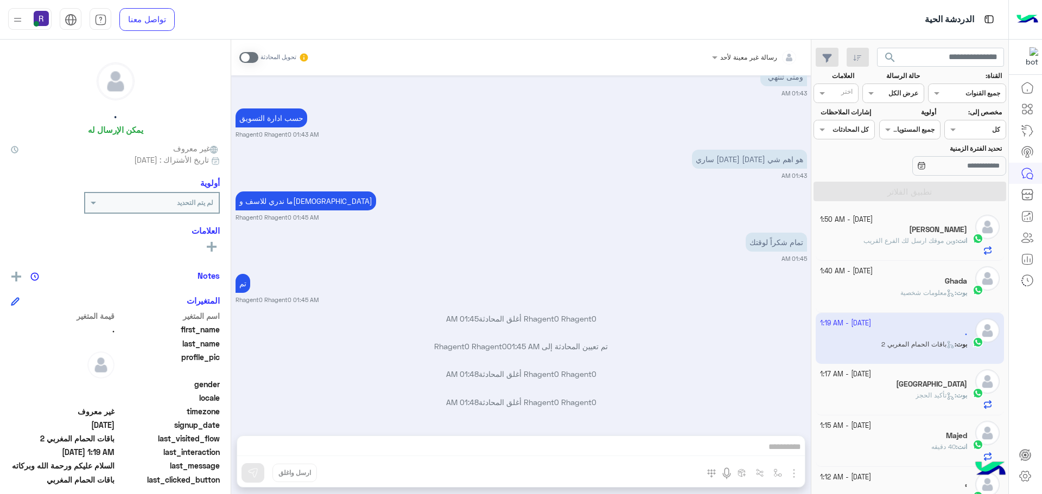
click at [961, 340] on app-inbox-user "28 September - 1:19 AM . بوت : باقات الحمام المغربي 2" at bounding box center [909, 338] width 189 height 51
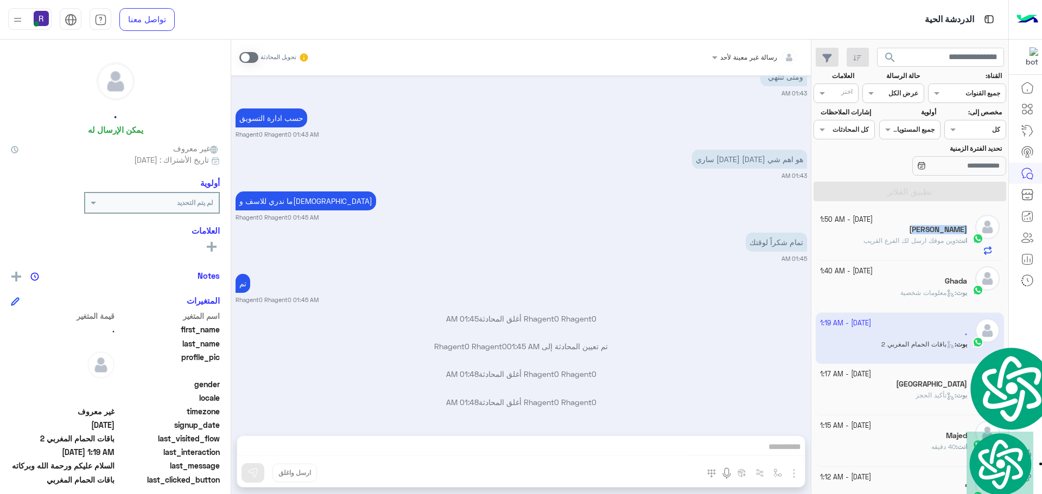
click at [961, 340] on app-inbox-user "28 September - 1:19 AM . بوت : باقات الحمام المغربي 2" at bounding box center [909, 338] width 189 height 51
click at [902, 331] on app-inbox-user "28 September - 1:19 AM . بوت : باقات الحمام المغربي 2" at bounding box center [909, 338] width 189 height 51
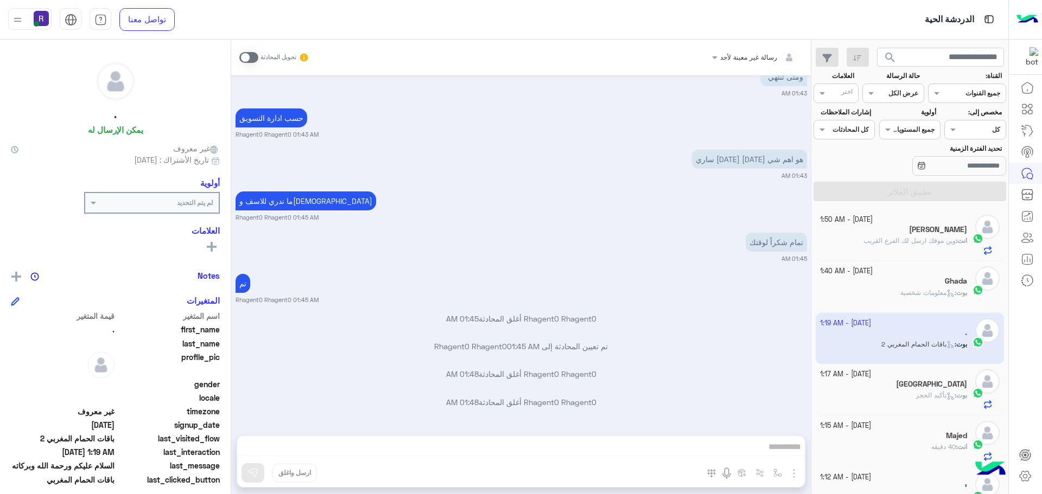
click at [860, 327] on app-inbox-user "28 September - 1:19 AM . بوت : باقات الحمام المغربي 2" at bounding box center [909, 338] width 189 height 51
click at [884, 325] on app-inbox-user "28 September - 1:19 AM . بوت : باقات الحمام المغربي 2" at bounding box center [909, 338] width 189 height 51
click at [899, 360] on app-inbox-user "28 September - 1:19 AM . بوت : باقات الحمام المغربي 2" at bounding box center [909, 338] width 189 height 51
click at [899, 353] on app-inbox-user "28 September - 1:19 AM . بوت : باقات الحمام المغربي 2" at bounding box center [909, 338] width 189 height 51
click at [923, 276] on div "28 September - 1:40 AM" at bounding box center [894, 271] width 148 height 10
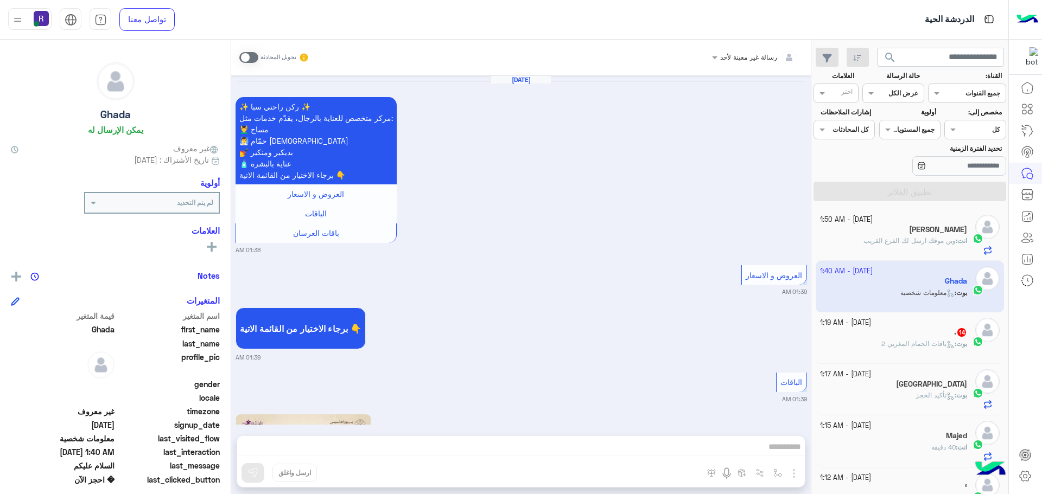
scroll to position [1638, 0]
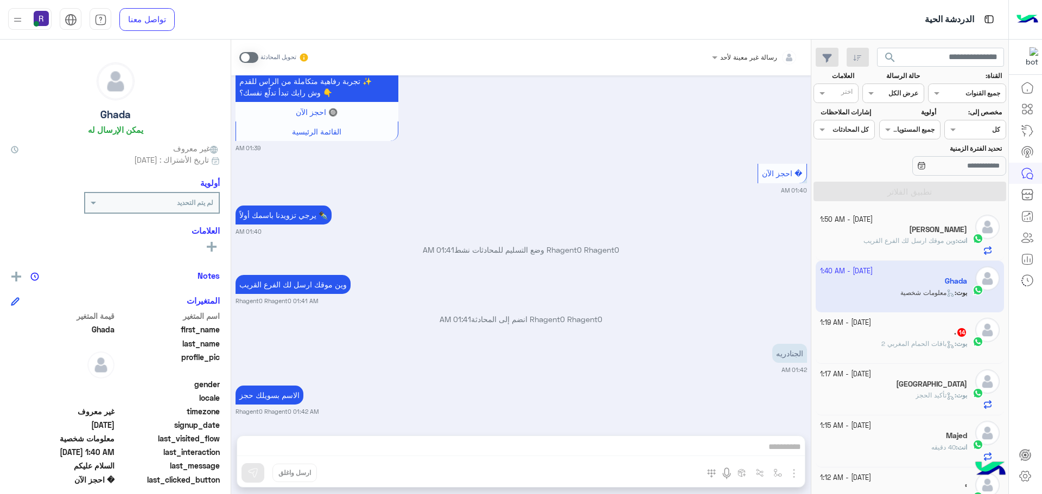
click at [940, 339] on p "بوت : باقات الحمام المغربي 2" at bounding box center [924, 344] width 86 height 10
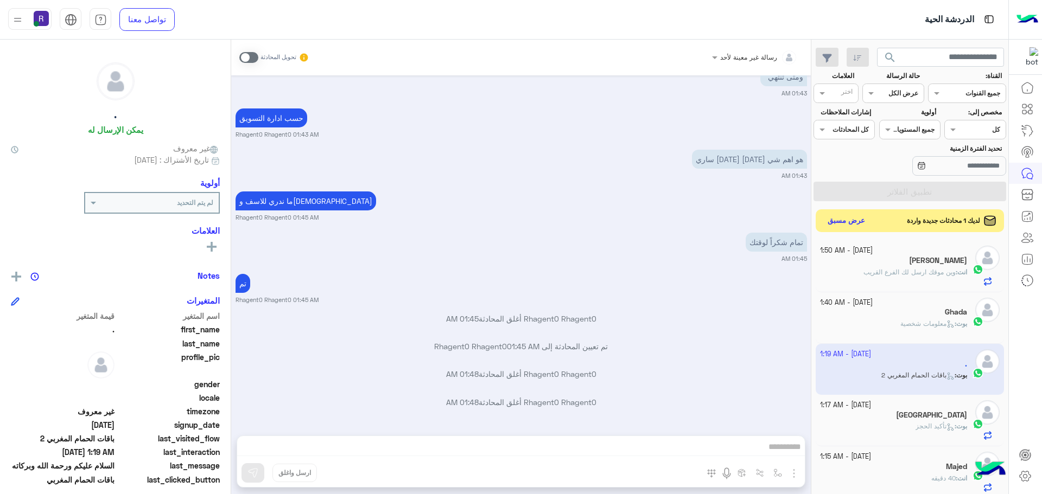
click at [849, 223] on button "عرض مسبق" at bounding box center [846, 221] width 46 height 15
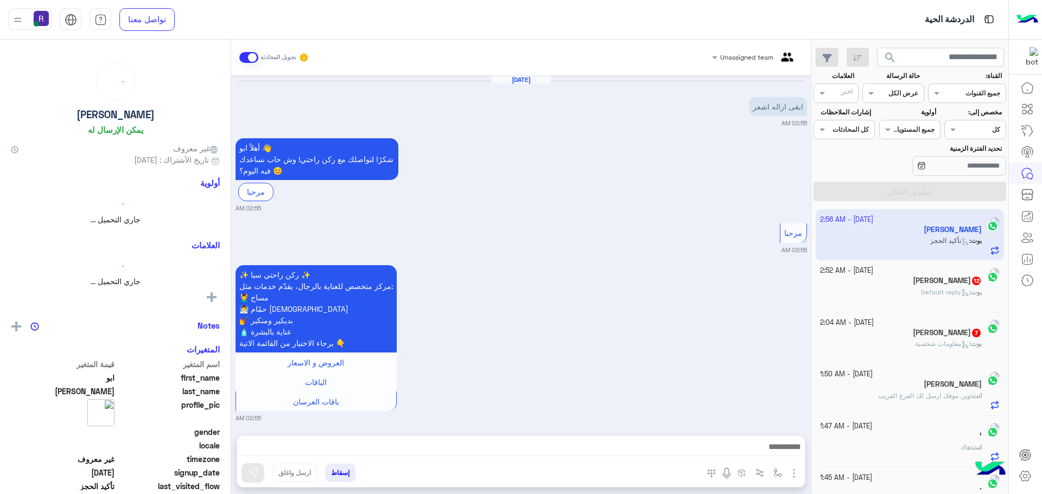
scroll to position [884, 0]
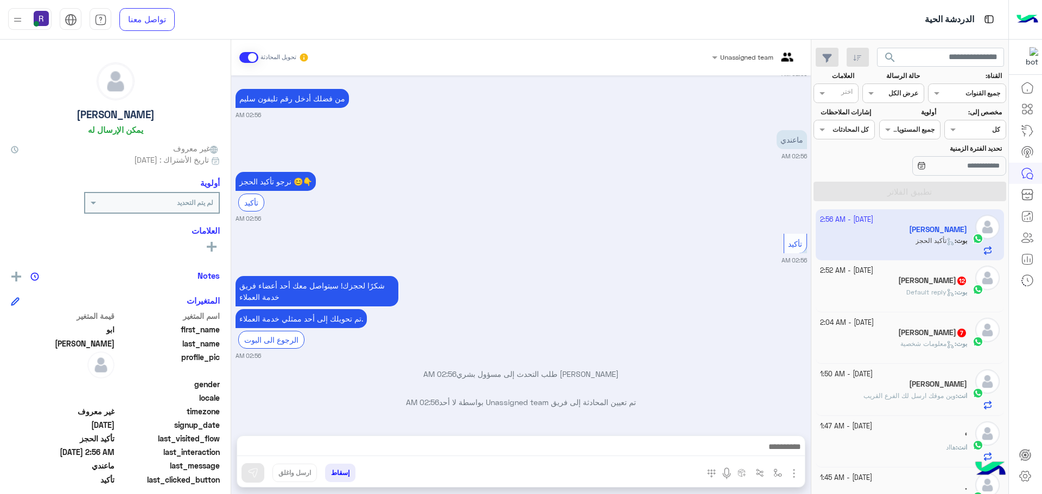
click at [901, 286] on div "عدنان السماح 12" at bounding box center [894, 281] width 148 height 11
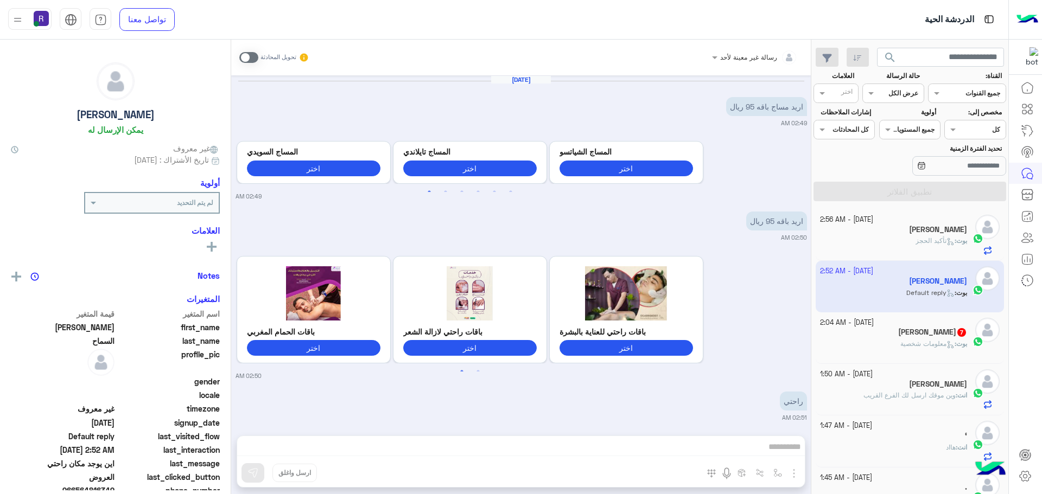
scroll to position [976, 0]
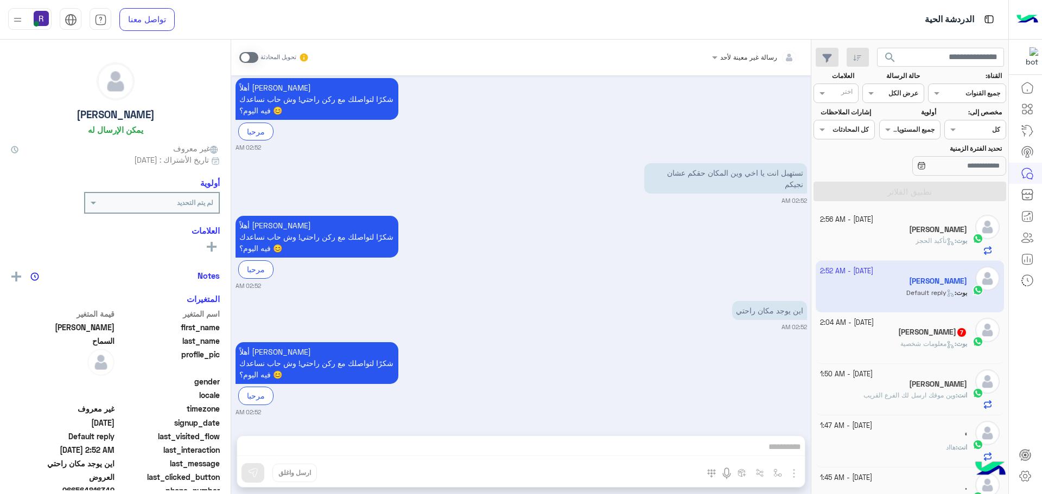
click at [907, 232] on div "[PERSON_NAME]" at bounding box center [894, 230] width 148 height 11
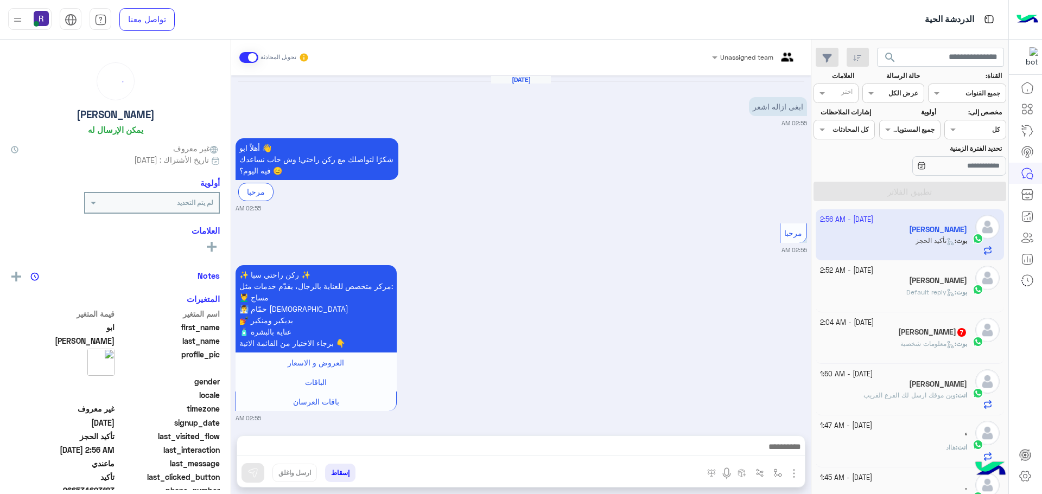
scroll to position [884, 0]
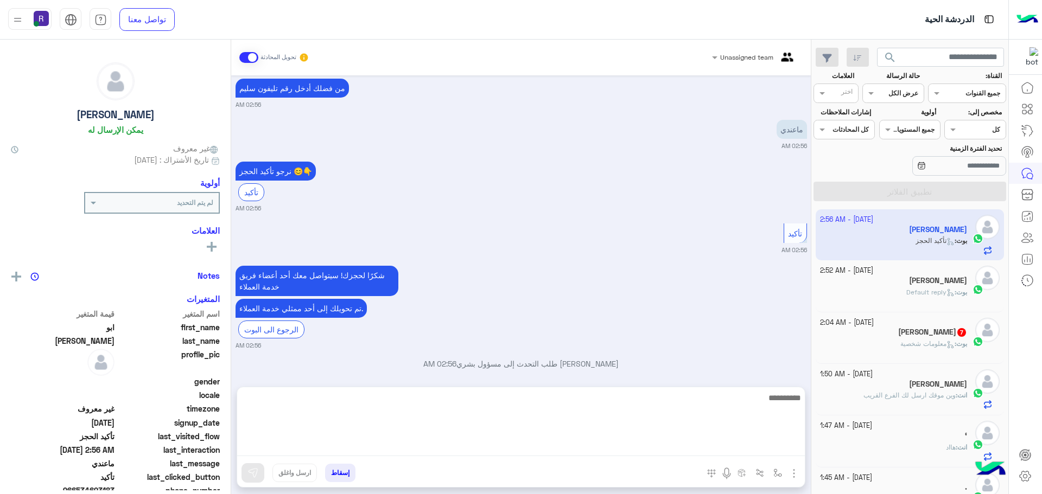
click at [732, 453] on textarea at bounding box center [520, 423] width 567 height 65
paste textarea "*"
type textarea "**********"
click at [724, 395] on textarea "**********" at bounding box center [520, 423] width 567 height 65
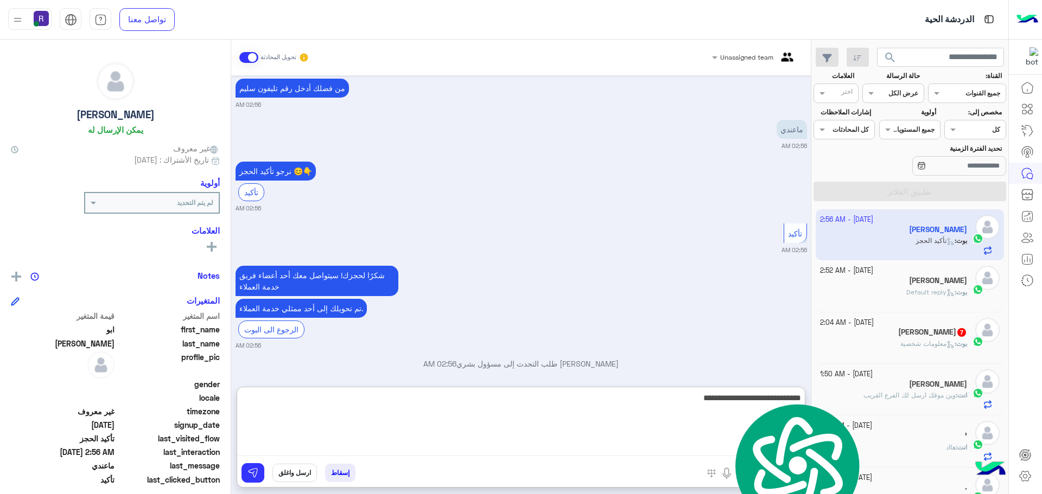
click at [724, 395] on textarea "**********" at bounding box center [520, 423] width 567 height 65
paste textarea
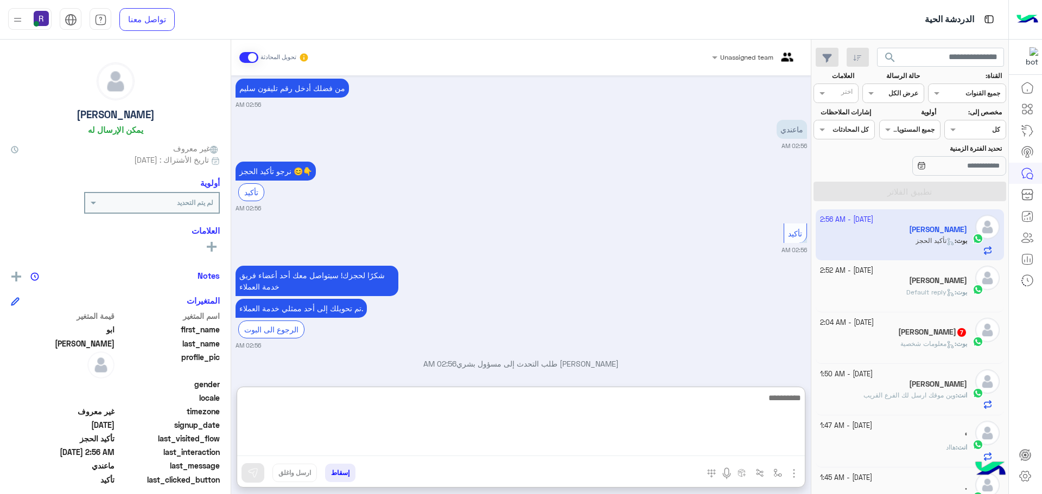
type textarea "**********"
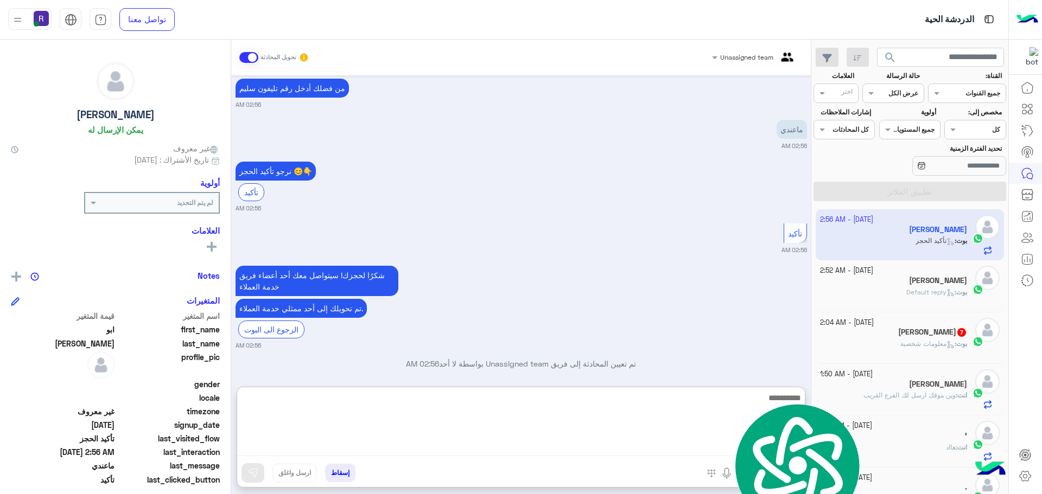
scroll to position [974, 0]
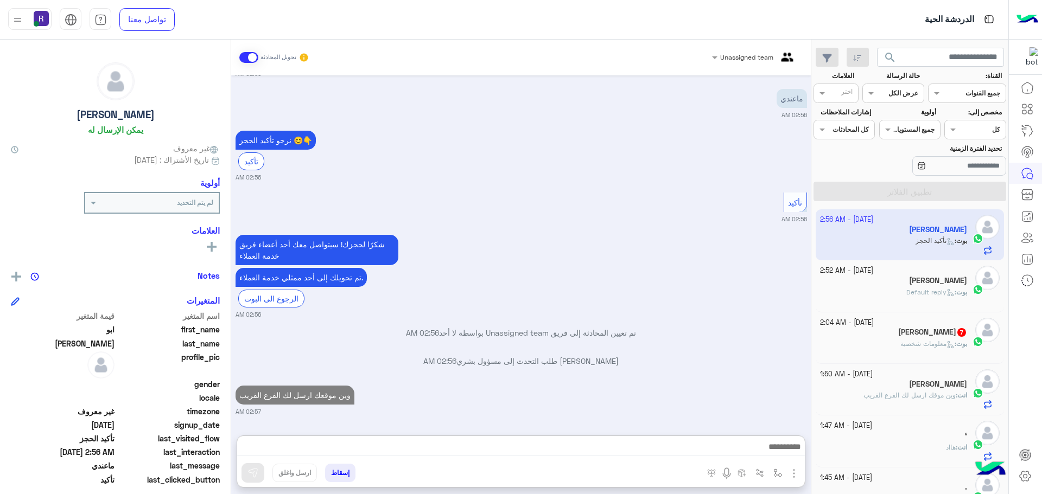
click at [956, 352] on div "بوت : معلومات شخصية" at bounding box center [894, 348] width 148 height 19
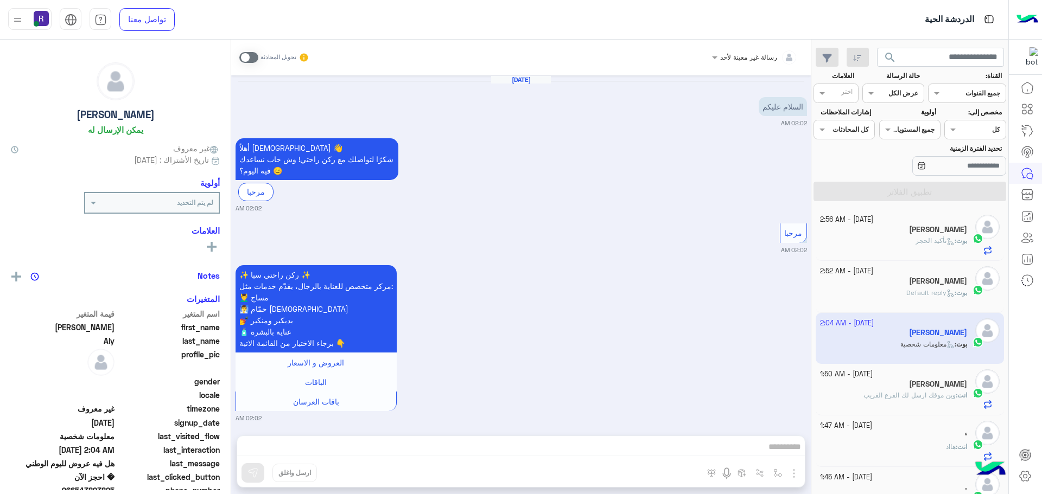
click at [755, 454] on div "رسالة غير معينة لأحد تحويل المحادثة Sep 28, 2025 السلام عليكم 02:02 AM أهلاً Mo…" at bounding box center [520, 269] width 579 height 459
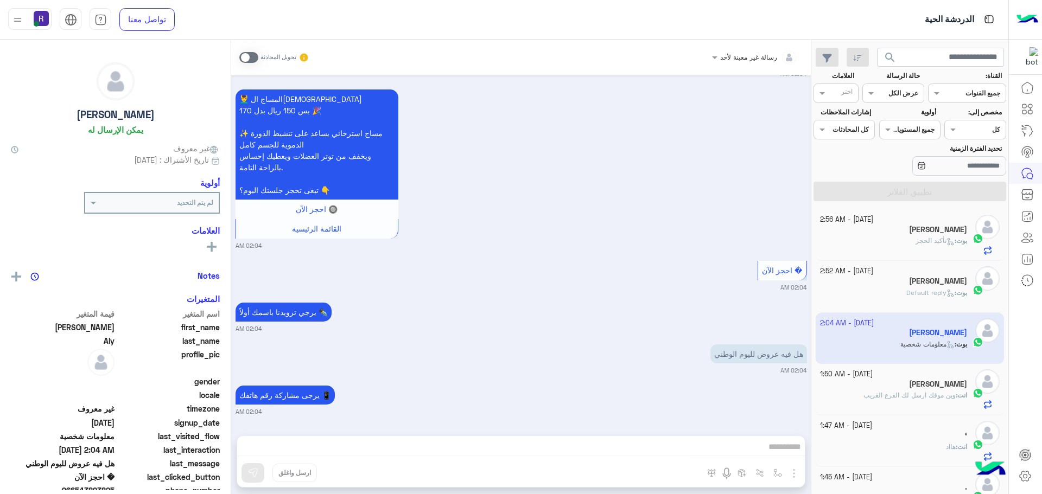
click at [754, 445] on div "رسالة غير معينة لأحد تحويل المحادثة Sep 28, 2025 السلام عليكم 02:02 AM أهلاً Mo…" at bounding box center [520, 269] width 579 height 459
click at [255, 60] on span at bounding box center [248, 57] width 19 height 11
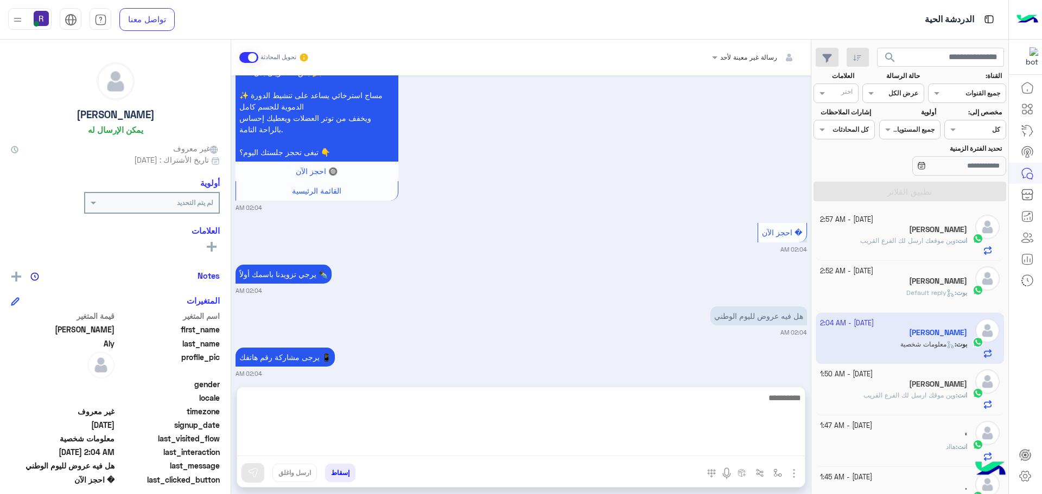
click at [662, 452] on textarea at bounding box center [520, 423] width 567 height 65
paste textarea "**********"
type textarea "**********"
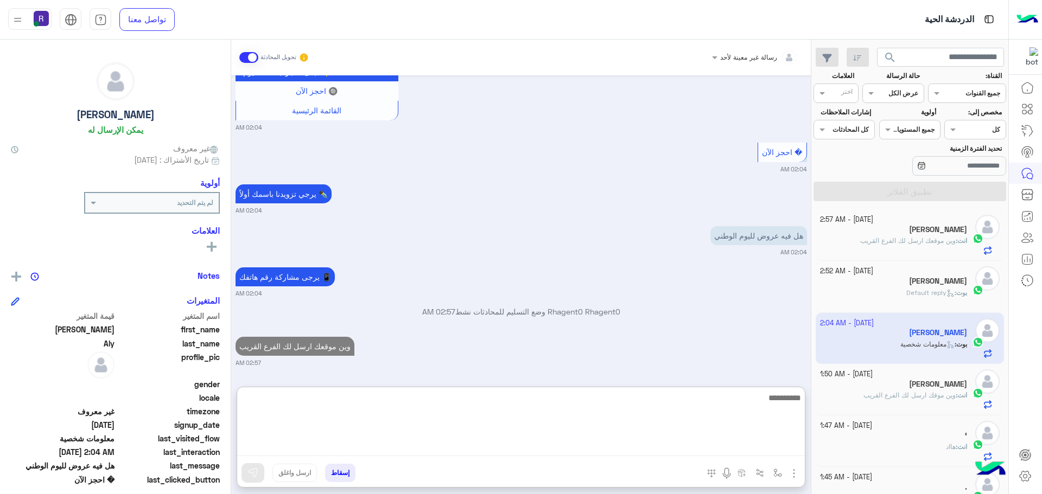
click at [733, 421] on textarea at bounding box center [520, 423] width 567 height 65
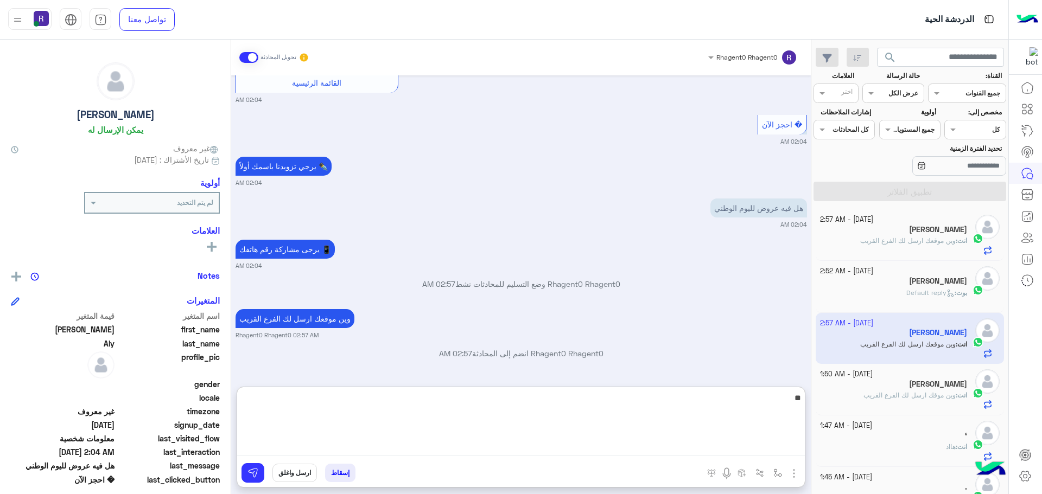
type textarea "*"
type textarea "**********"
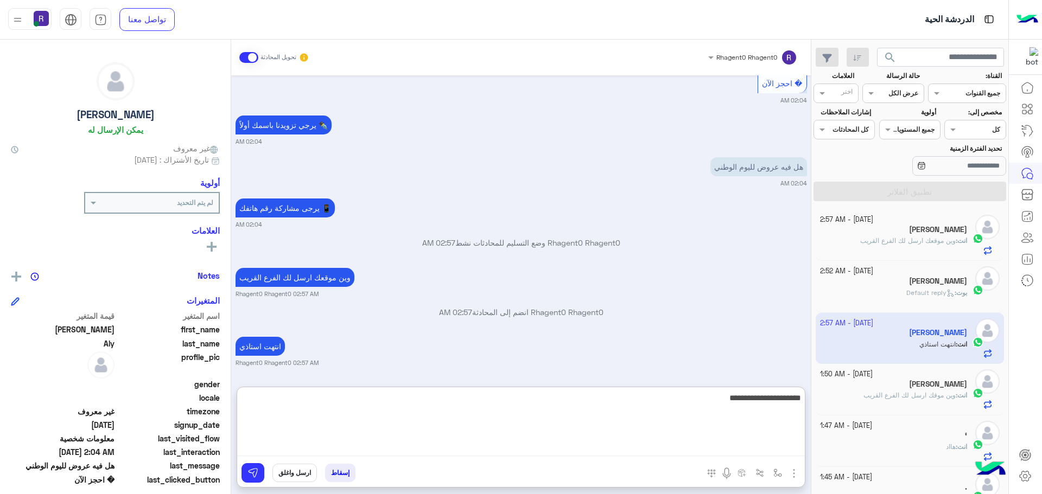
type textarea "**********"
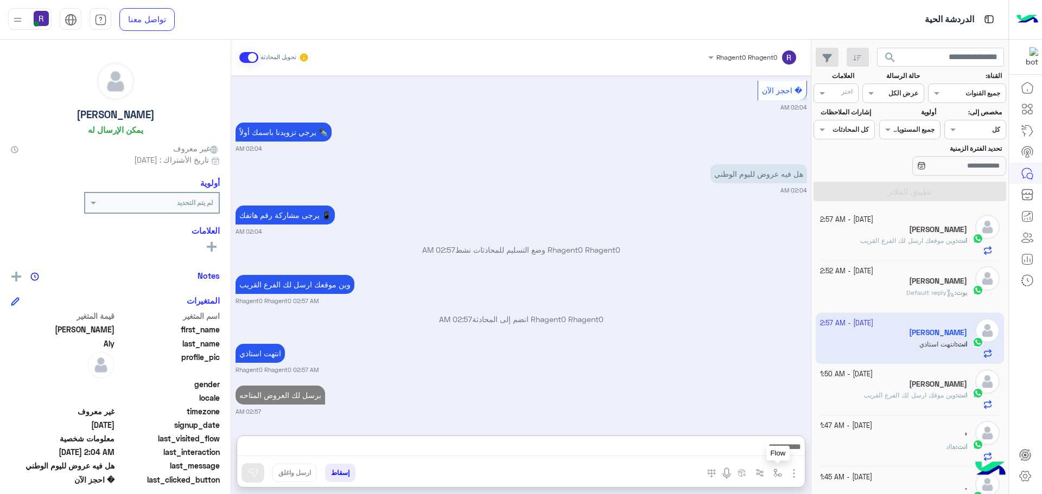
click at [777, 469] on img "button" at bounding box center [777, 473] width 9 height 9
click at [795, 474] on img "button" at bounding box center [793, 473] width 13 height 13
click at [784, 449] on button "الصور" at bounding box center [777, 450] width 46 height 22
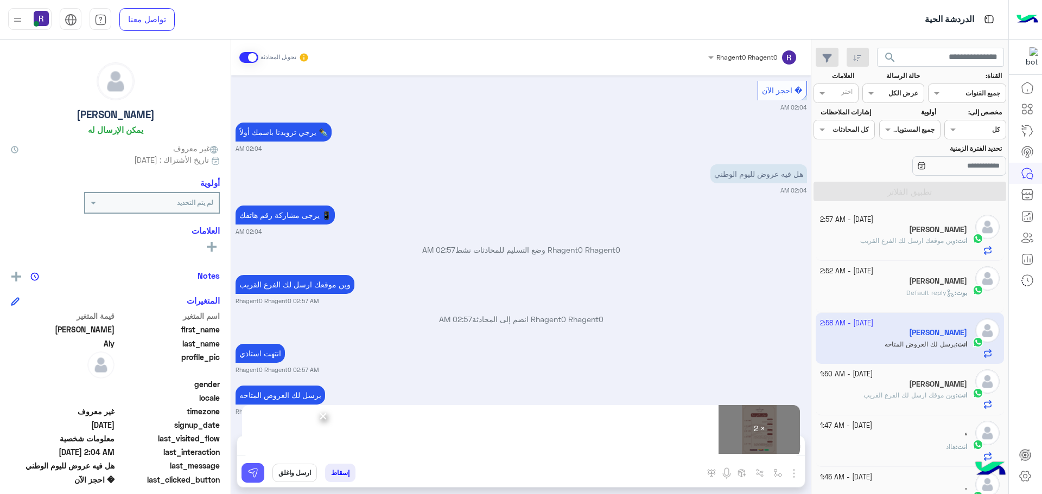
click at [255, 480] on button at bounding box center [252, 473] width 23 height 20
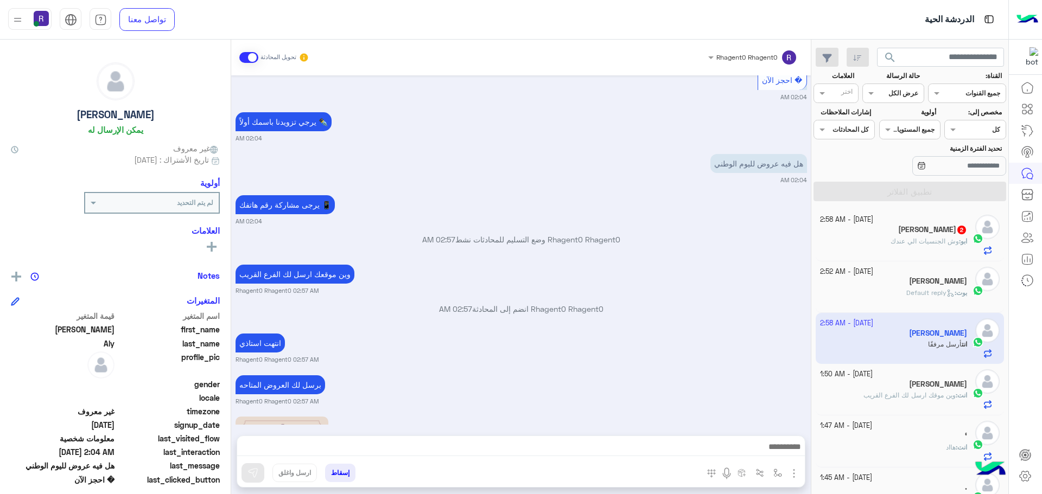
scroll to position [1251, 0]
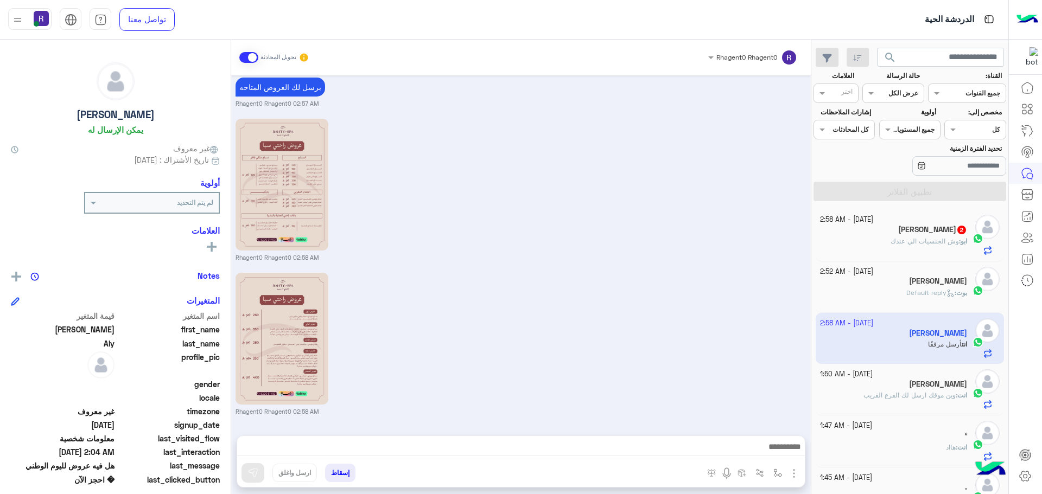
click at [908, 246] on p "ابو : وش الجنسيات الي عندك" at bounding box center [928, 242] width 76 height 10
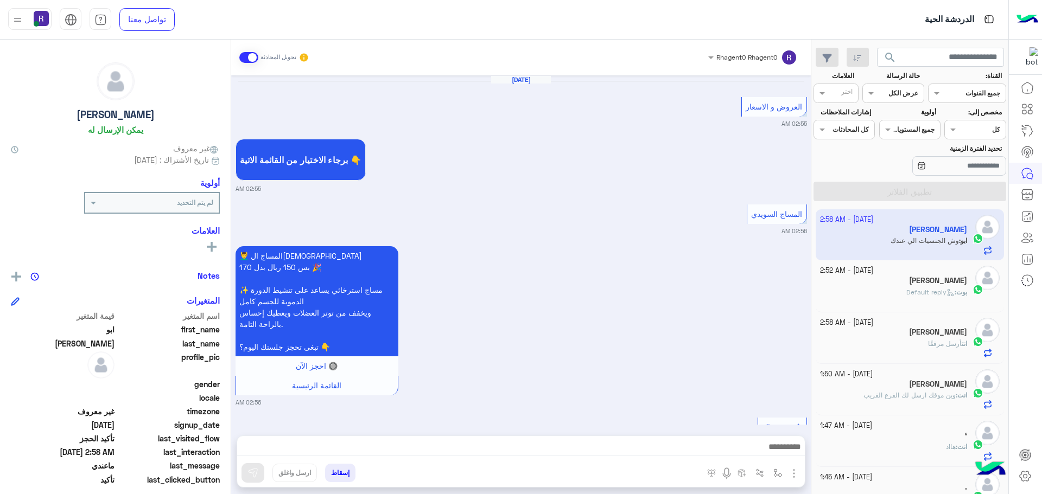
scroll to position [699, 0]
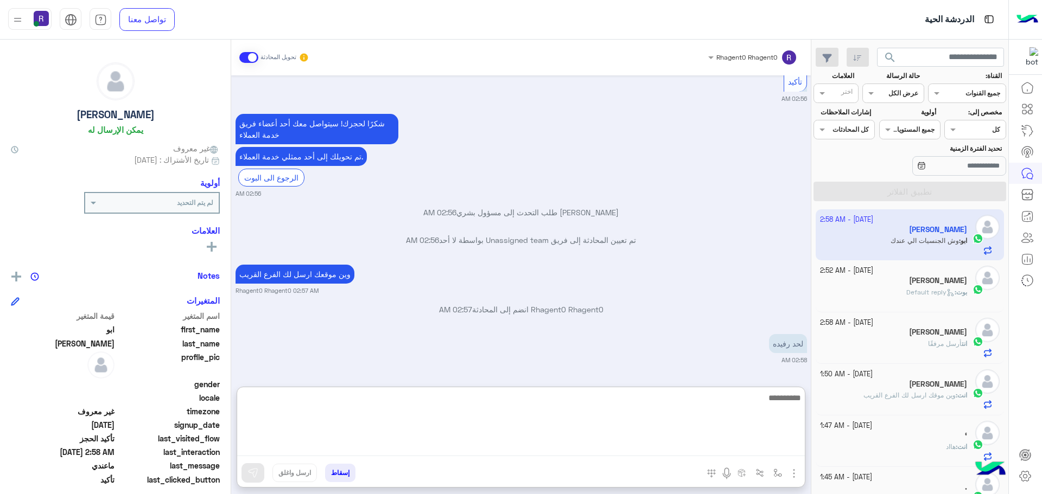
click at [652, 450] on textarea at bounding box center [520, 423] width 567 height 65
type textarea "**********"
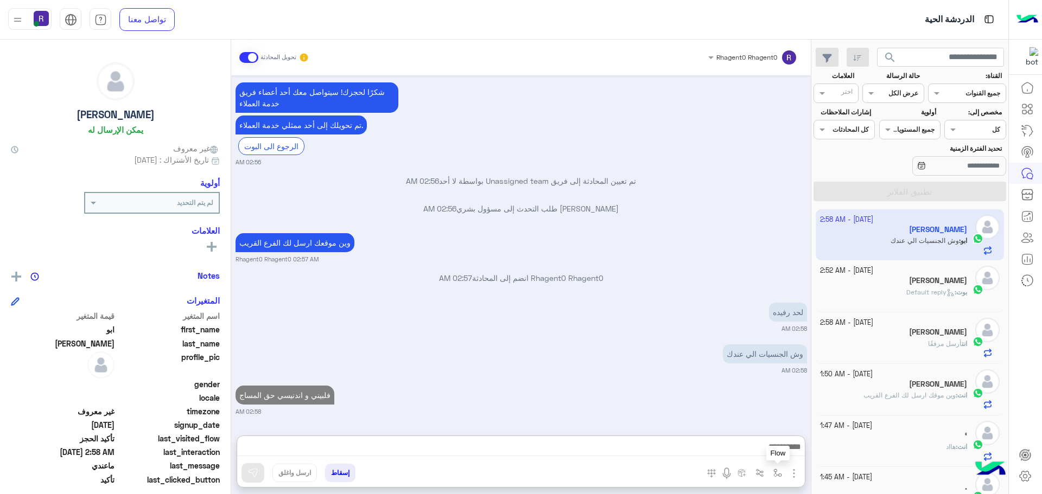
click at [775, 476] on img "button" at bounding box center [777, 473] width 9 height 9
click at [763, 456] on div "أدخل اسم مجموعة الرسائل" at bounding box center [739, 449] width 93 height 20
type input "*****"
click at [759, 433] on div "الشفا" at bounding box center [746, 429] width 80 height 21
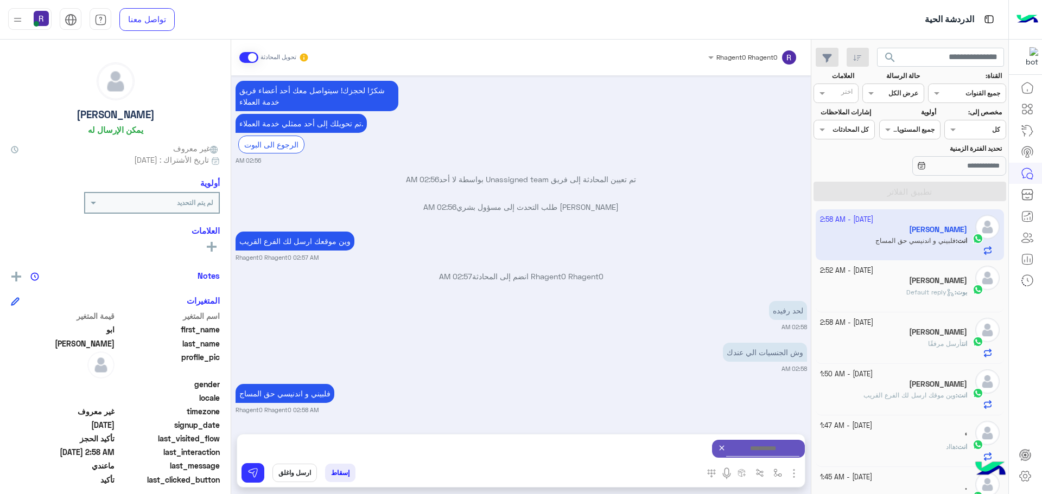
type textarea "*****"
click at [260, 468] on button at bounding box center [252, 473] width 23 height 20
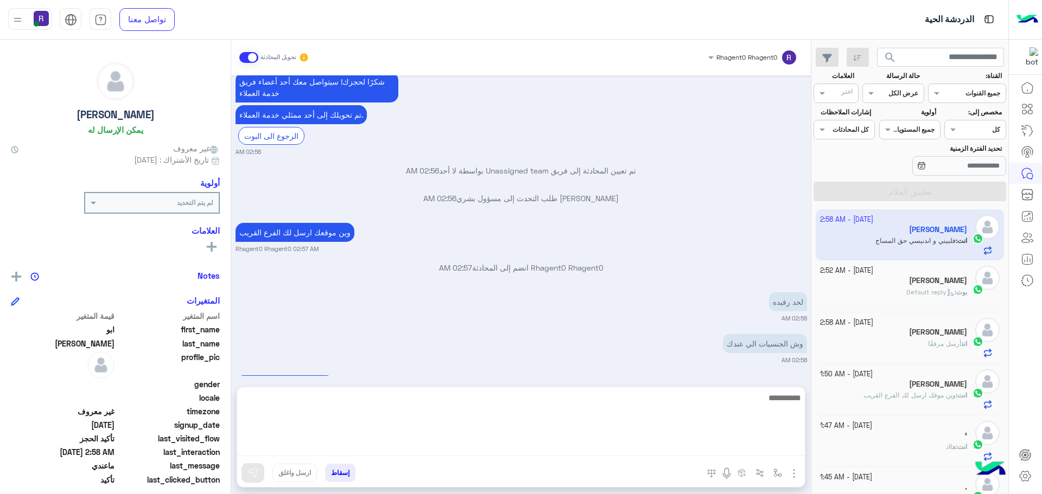
click at [426, 452] on textarea at bounding box center [520, 423] width 567 height 65
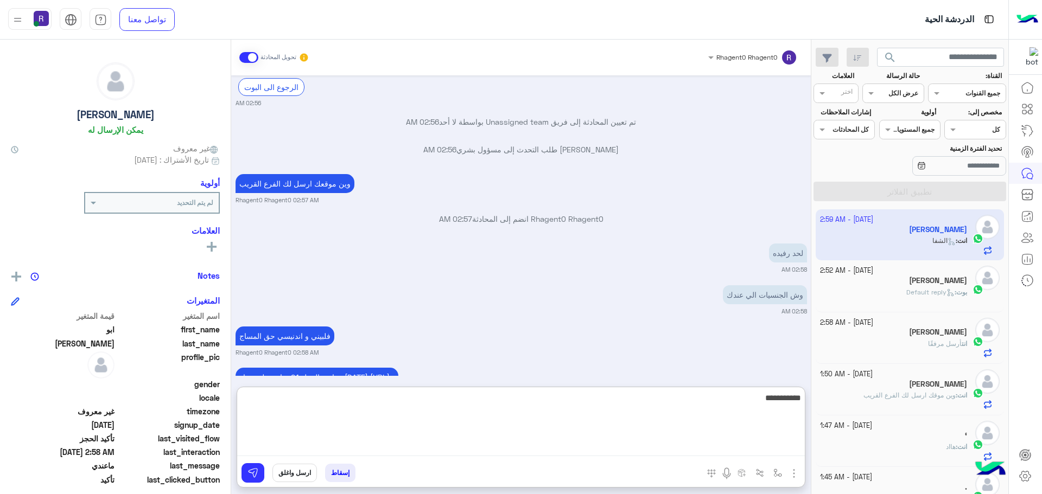
scroll to position [892, 0]
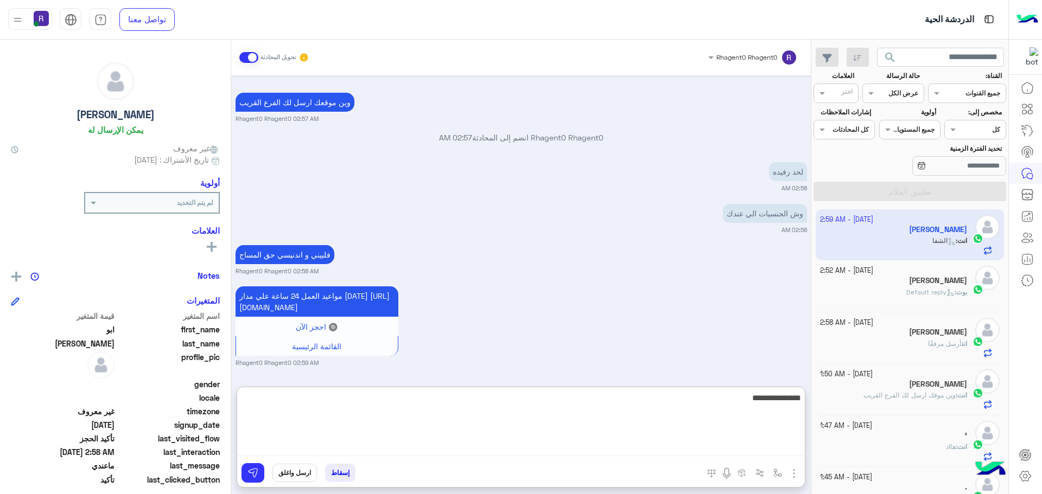
type textarea "**********"
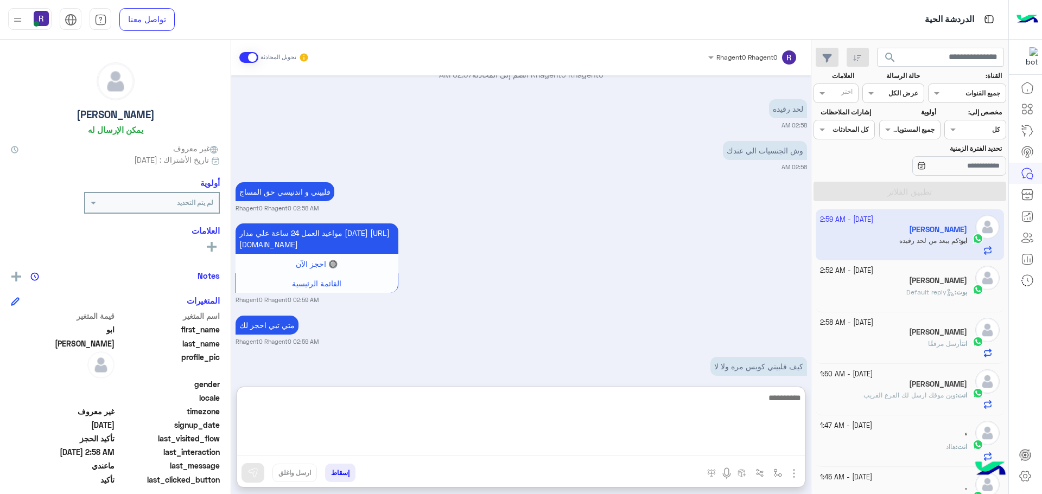
scroll to position [1036, 0]
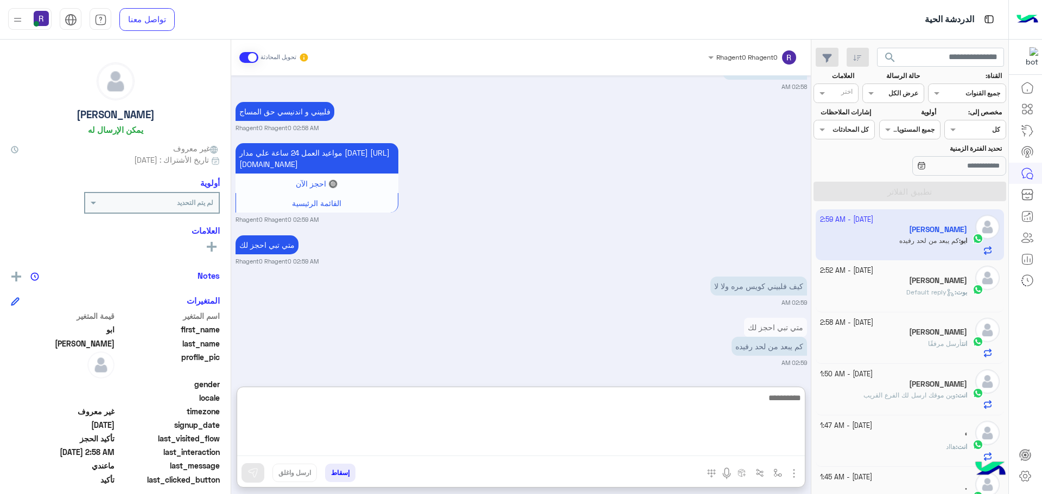
click at [740, 410] on textarea at bounding box center [520, 423] width 567 height 65
type textarea "**********"
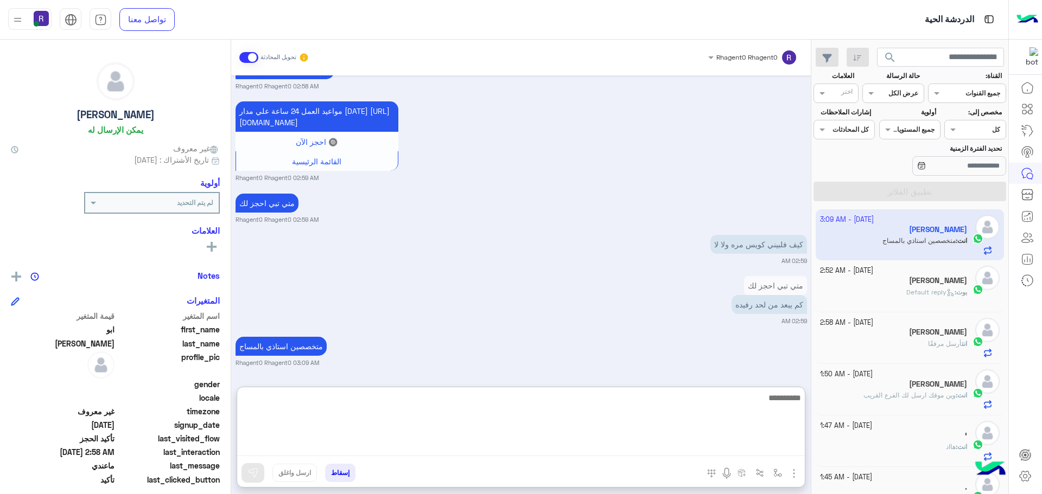
scroll to position [1077, 0]
type textarea "**********"
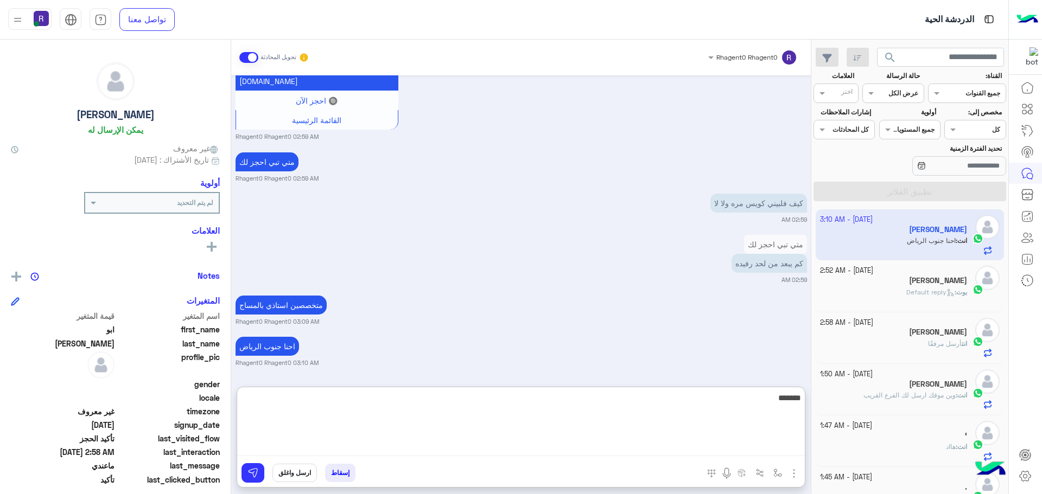
type textarea "********"
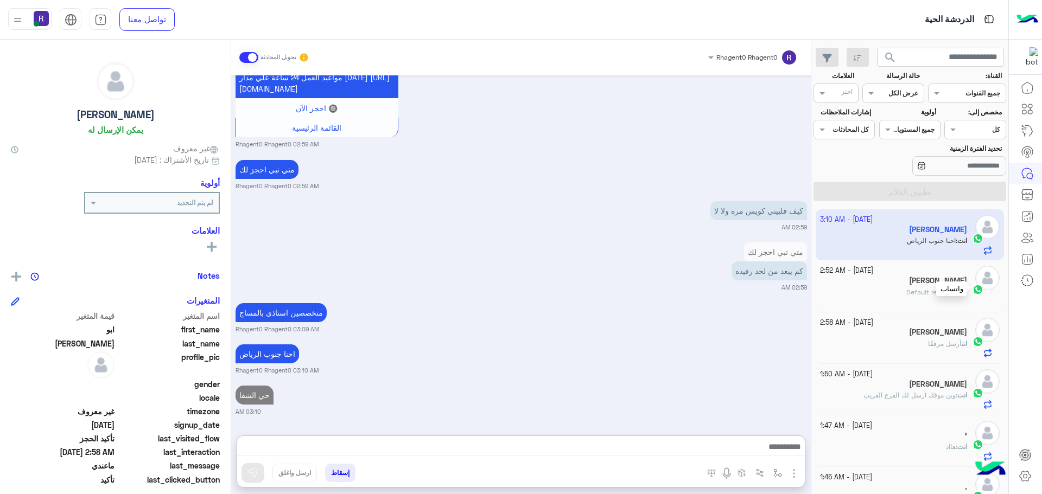
click at [970, 282] on div "واتساب 28 September - 2:52 AM عدنان السماح بوت : Default reply" at bounding box center [910, 286] width 180 height 40
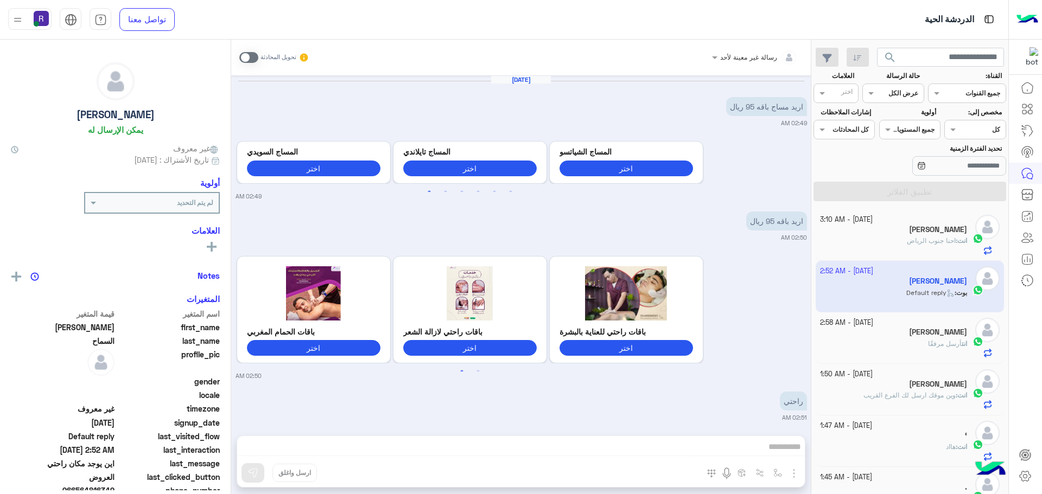
scroll to position [976, 0]
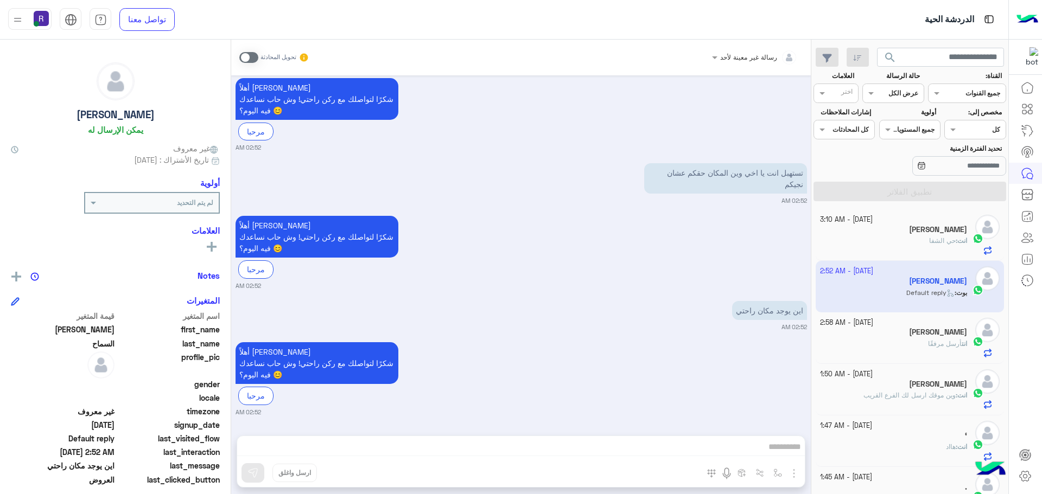
click at [253, 59] on span at bounding box center [248, 57] width 19 height 11
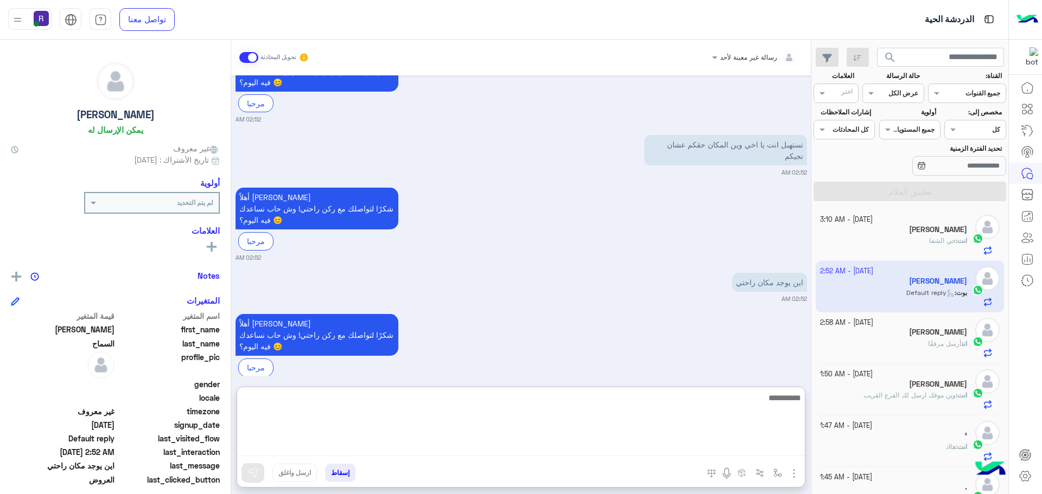
click at [668, 444] on textarea at bounding box center [520, 423] width 567 height 65
paste textarea "**********"
type textarea "**********"
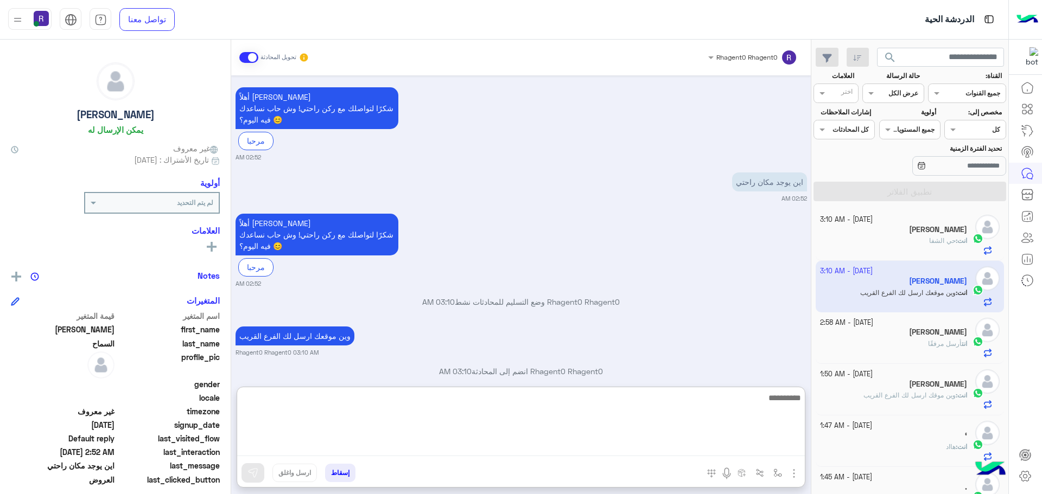
scroll to position [1122, 0]
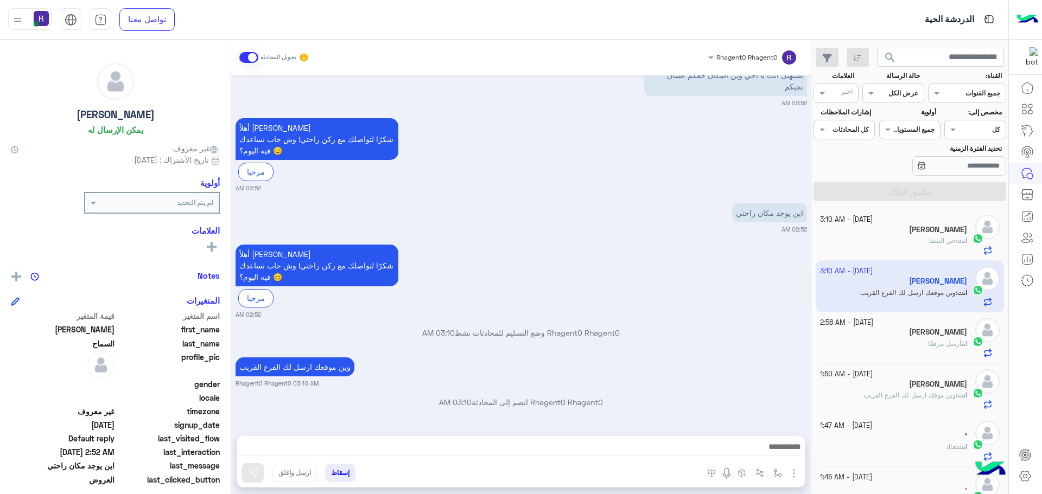
click at [793, 471] on img "button" at bounding box center [793, 473] width 13 height 13
click at [775, 448] on span "الصور" at bounding box center [773, 450] width 20 height 12
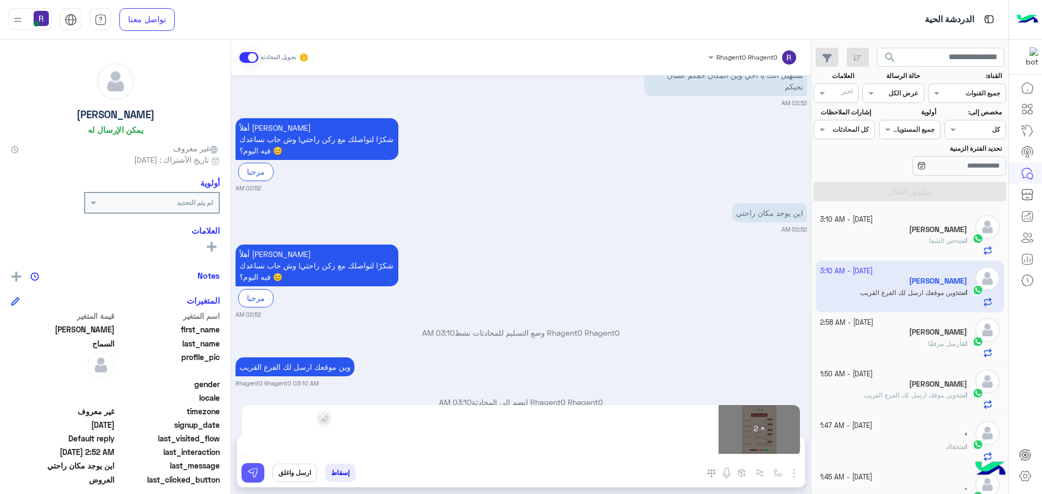
click at [254, 474] on img at bounding box center [252, 473] width 11 height 11
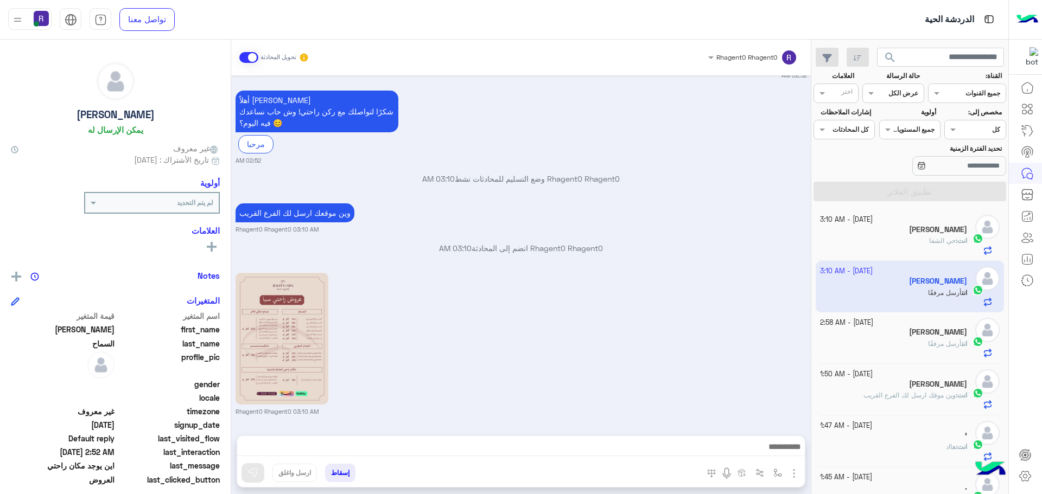
scroll to position [1382, 0]
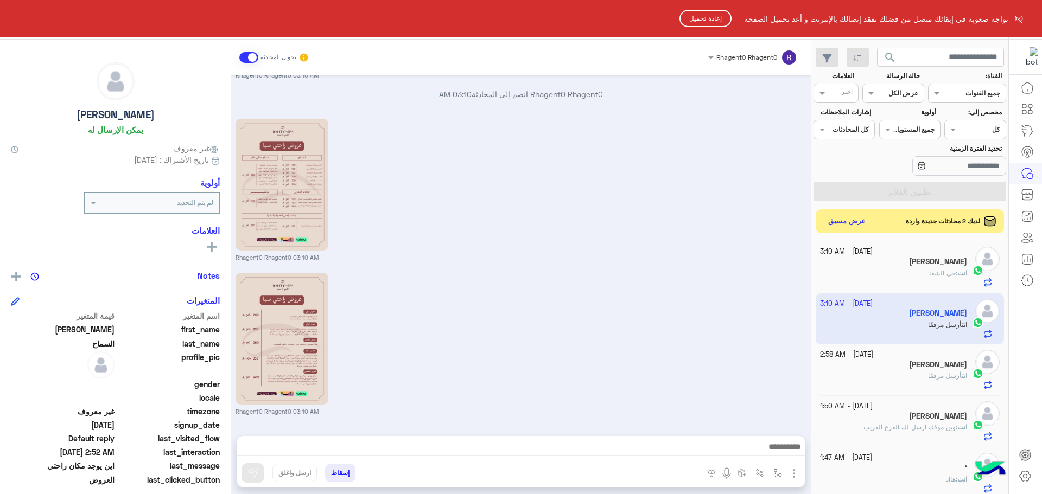
click at [693, 22] on button "إعادة تحميل" at bounding box center [705, 18] width 52 height 17
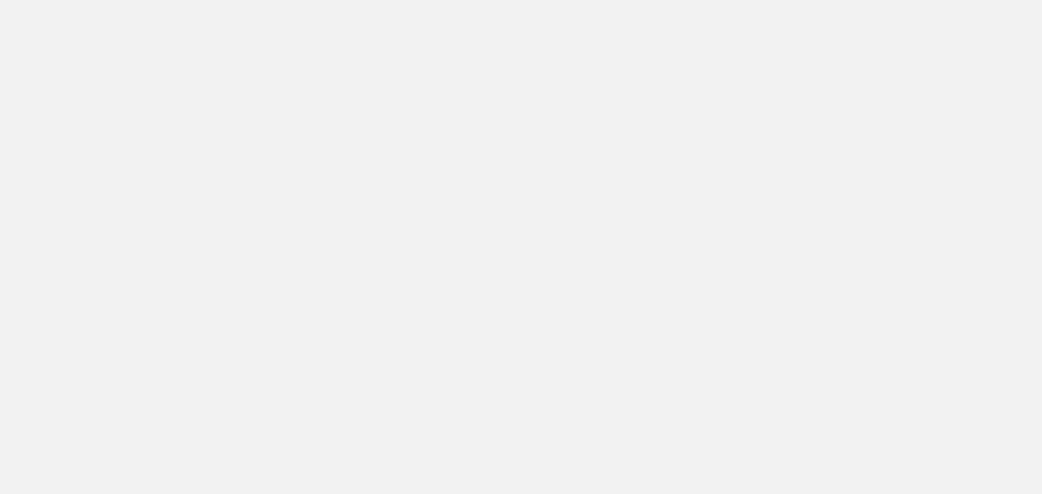
scroll to position [409, 0]
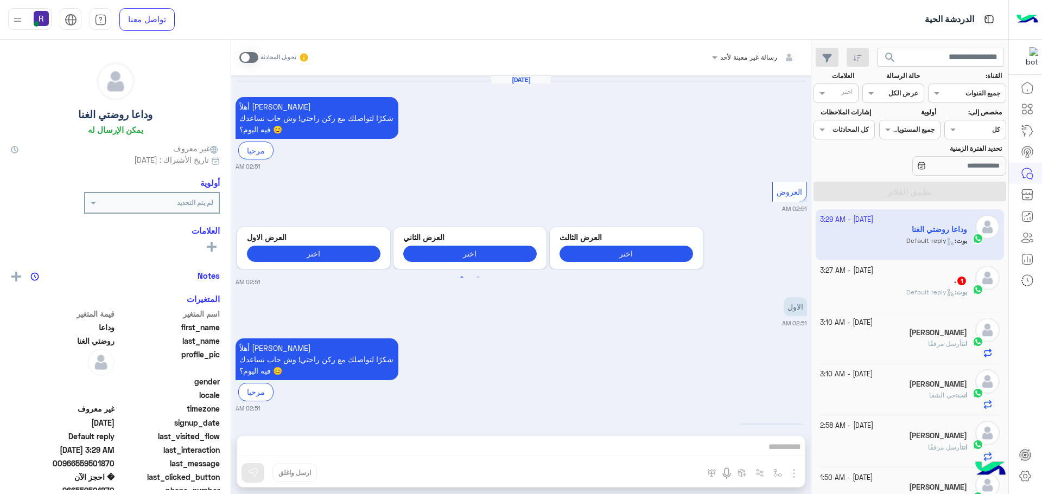
scroll to position [2231, 0]
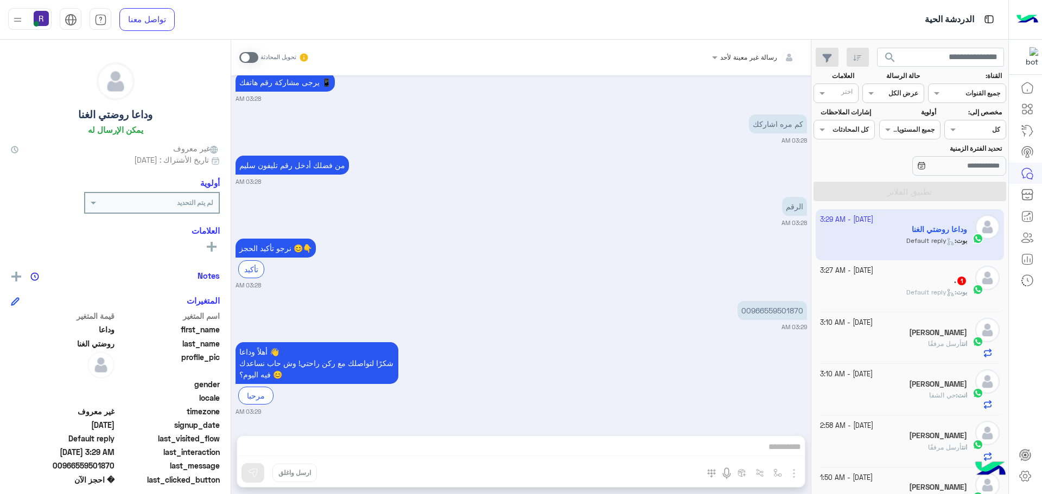
click at [373, 146] on div "[DATE] أهلاً [PERSON_NAME] شكرًا لتواصلك مع ركن راحتي! وش حاب نساعدك فيه [DATE]…" at bounding box center [520, 249] width 579 height 349
click at [251, 53] on span at bounding box center [248, 57] width 19 height 11
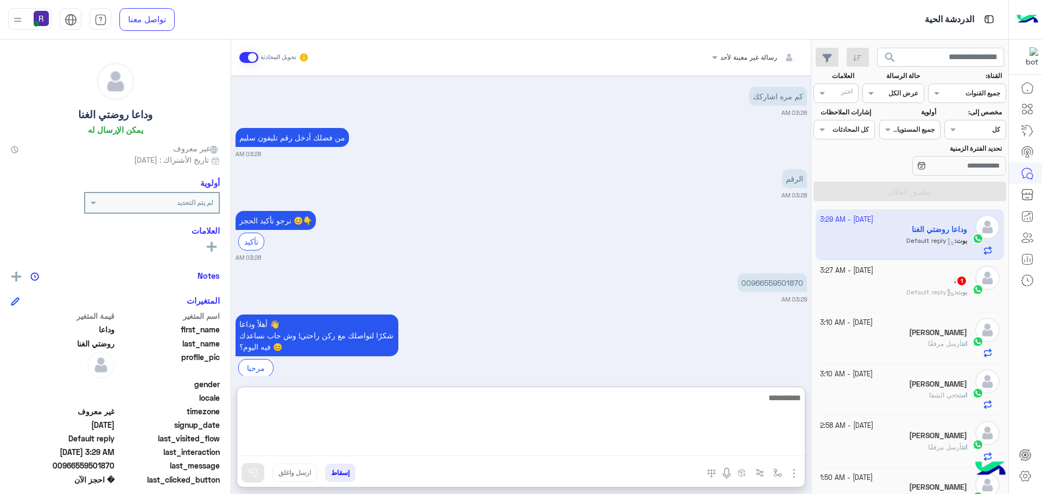
click at [536, 453] on textarea at bounding box center [520, 423] width 567 height 65
paste textarea "**********"
type textarea "**********"
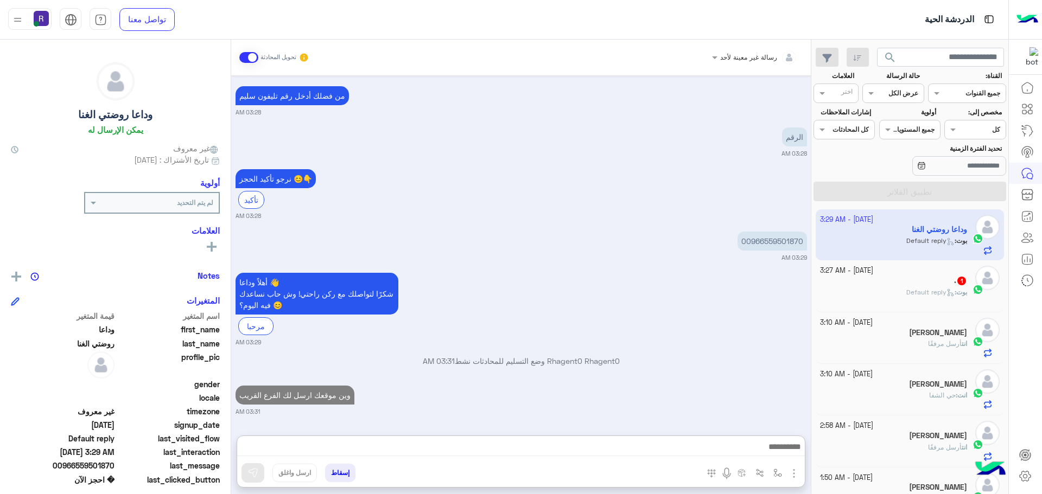
click at [883, 290] on div "[PERSON_NAME] : Default reply" at bounding box center [894, 297] width 148 height 19
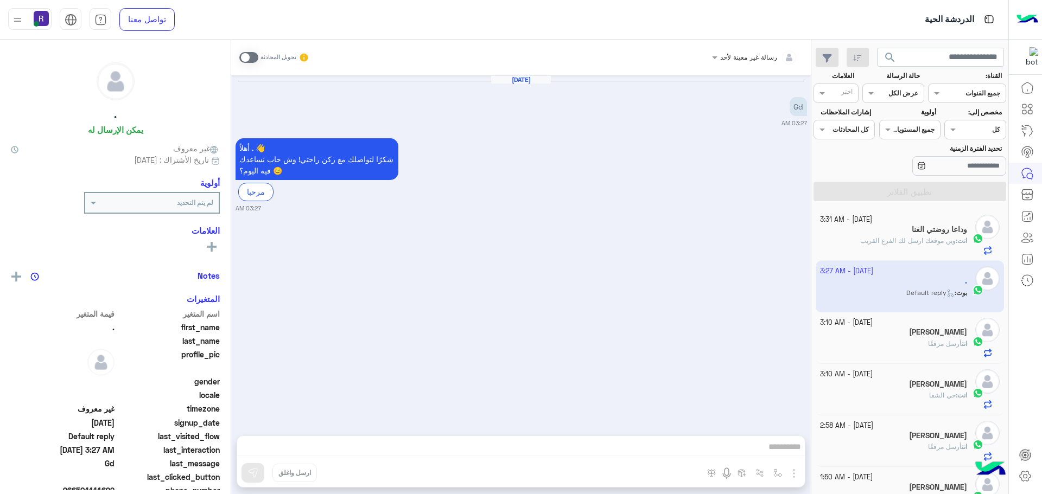
click at [244, 56] on span at bounding box center [248, 57] width 19 height 11
click at [796, 477] on img "button" at bounding box center [793, 473] width 13 height 13
click at [789, 442] on button "الصور" at bounding box center [777, 450] width 46 height 22
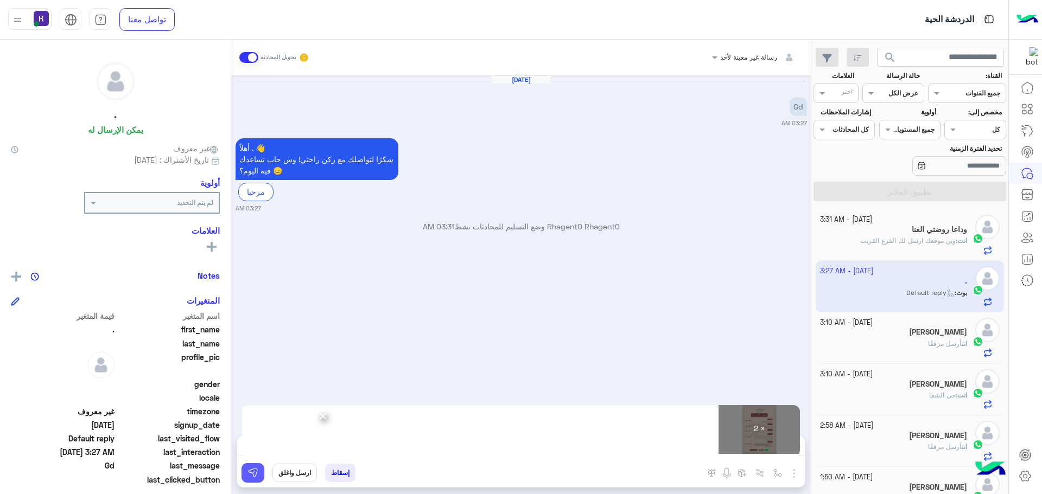
click at [252, 469] on img at bounding box center [252, 473] width 11 height 11
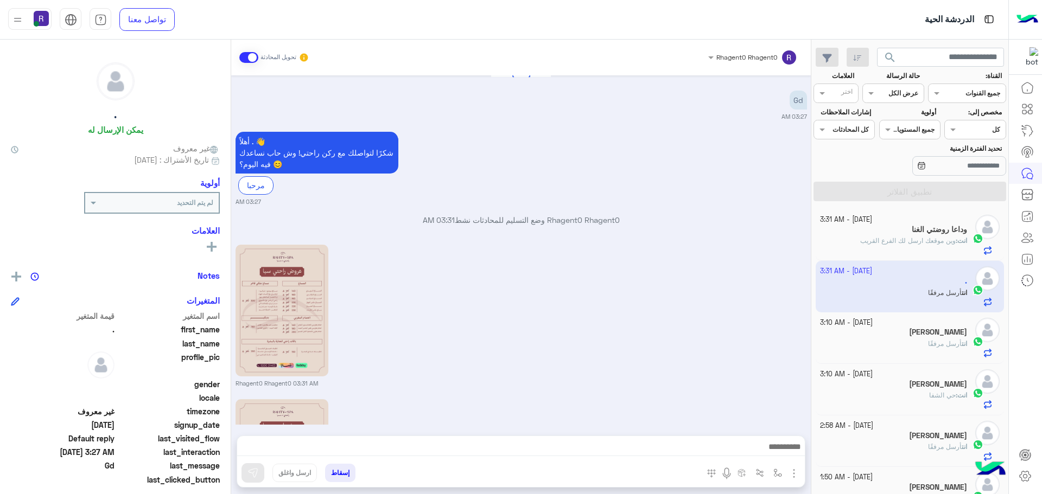
scroll to position [161, 0]
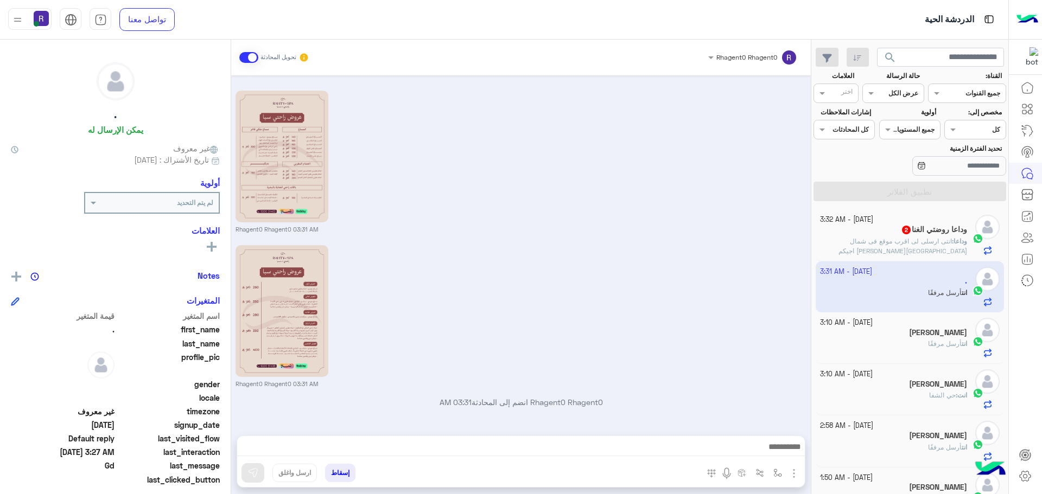
click at [932, 235] on div "وداعا روضتي الغنا 2" at bounding box center [894, 230] width 148 height 11
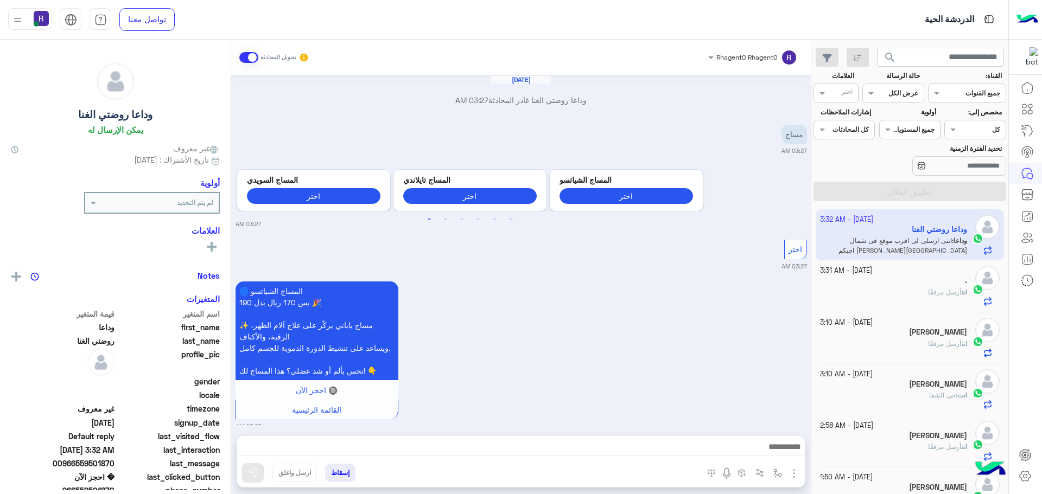
scroll to position [685, 0]
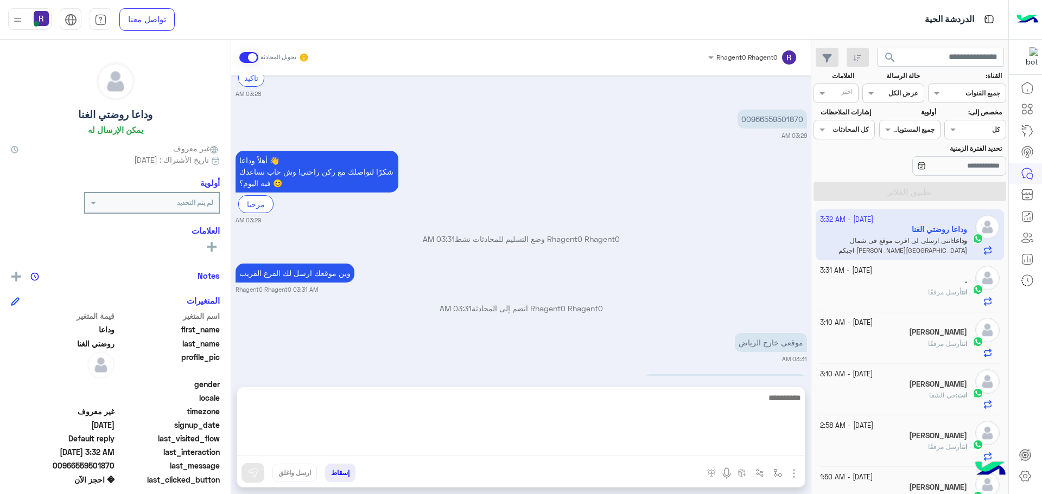
click at [772, 452] on textarea at bounding box center [520, 423] width 567 height 65
type textarea "**********"
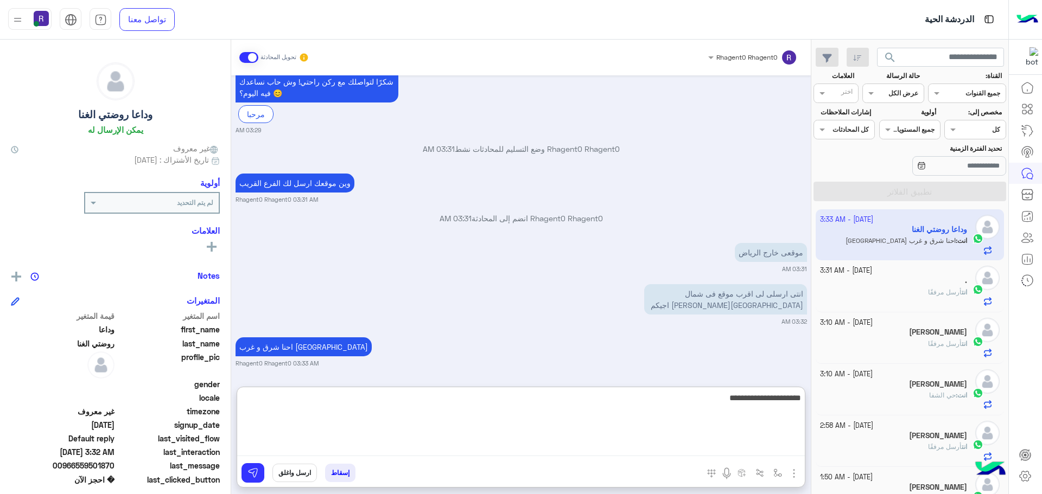
type textarea "**********"
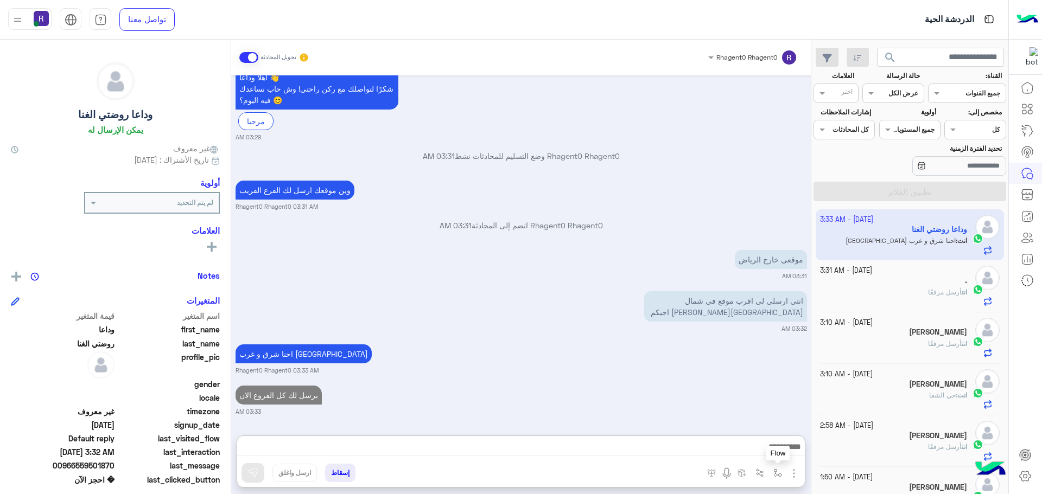
click at [774, 472] on img "button" at bounding box center [777, 473] width 9 height 9
click at [775, 444] on input "text" at bounding box center [753, 448] width 55 height 10
type input "*****"
click at [775, 430] on span "الشفا" at bounding box center [771, 430] width 19 height 10
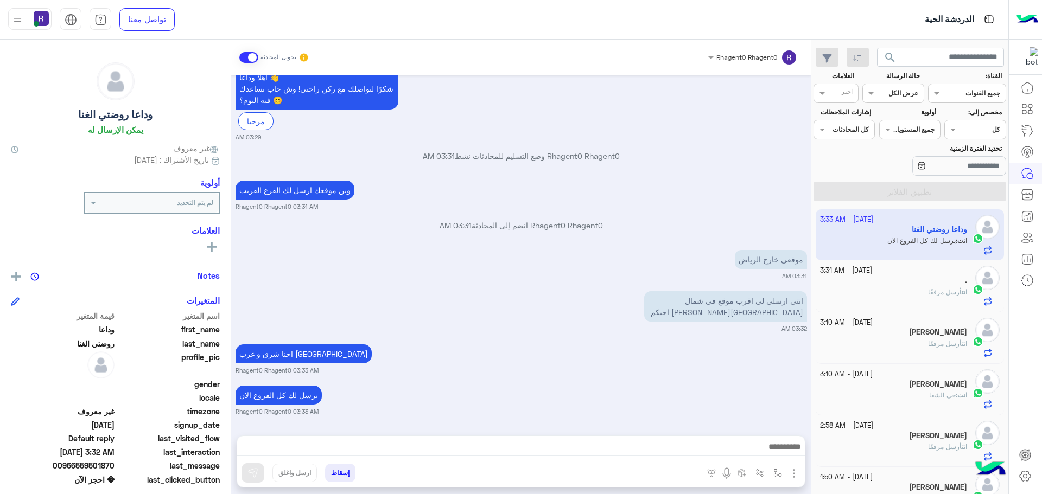
type textarea "*****"
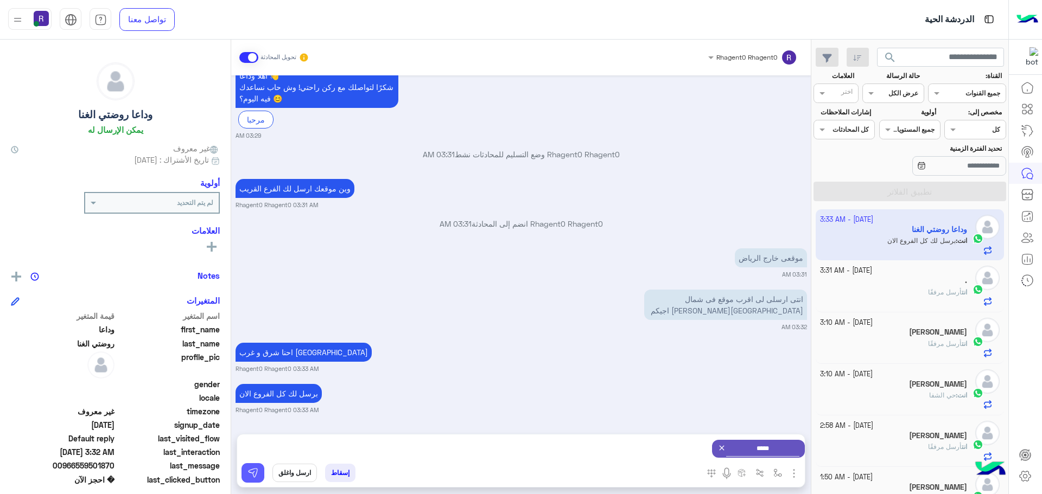
click at [257, 476] on img at bounding box center [252, 473] width 11 height 11
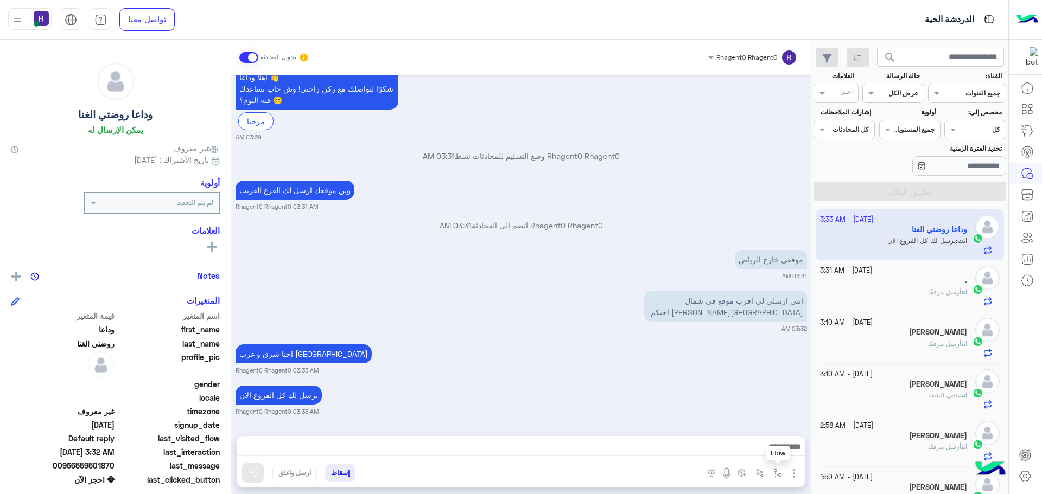
click at [773, 467] on button "button" at bounding box center [778, 473] width 18 height 18
click at [771, 443] on input "text" at bounding box center [753, 448] width 55 height 10
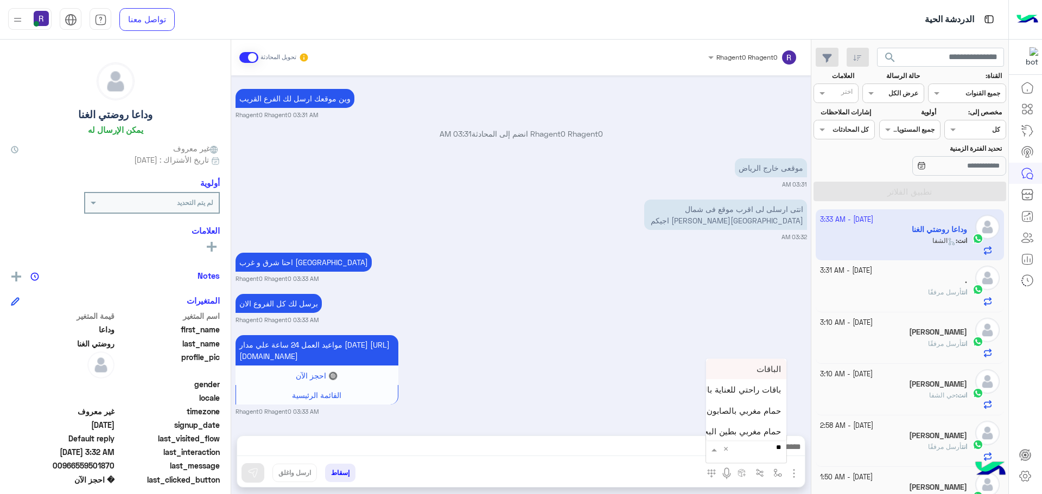
type input "***"
click at [761, 428] on div "لبن" at bounding box center [746, 429] width 80 height 21
type textarea "***"
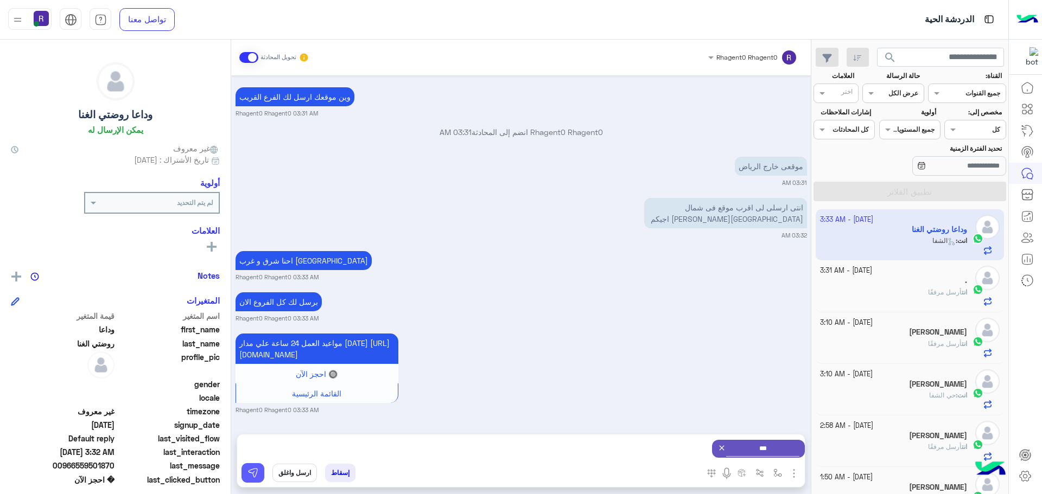
click at [258, 470] on img at bounding box center [252, 473] width 11 height 11
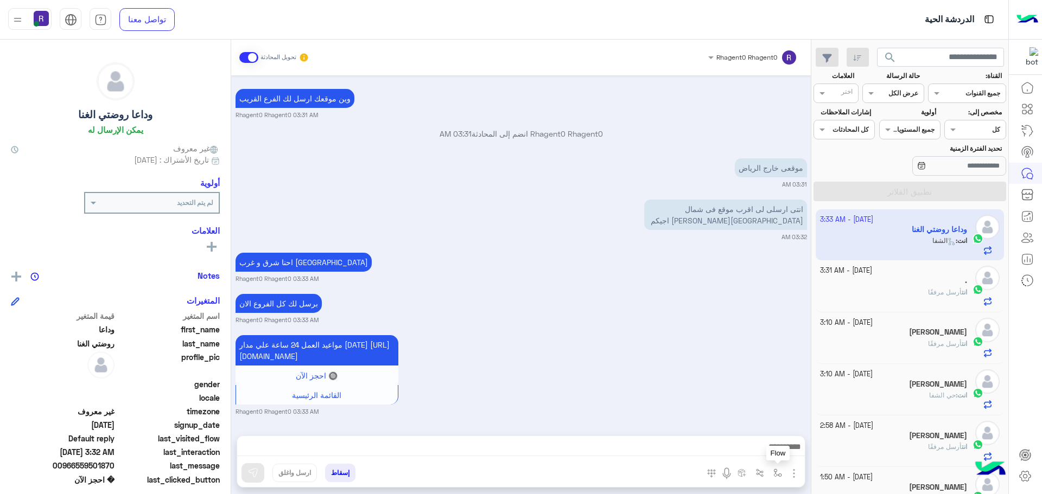
click at [777, 469] on img "button" at bounding box center [777, 473] width 9 height 9
click at [764, 451] on input "text" at bounding box center [753, 448] width 55 height 10
type input "*"
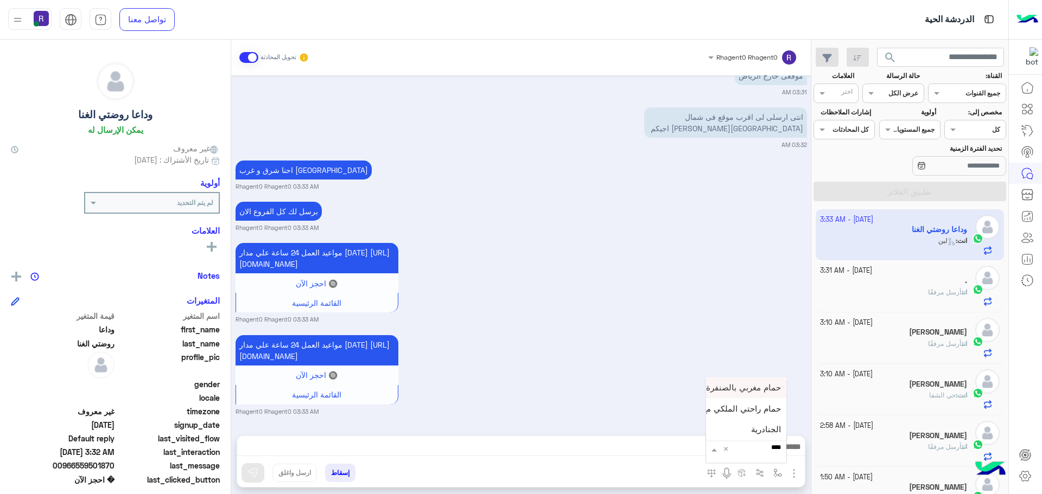
type input "*****"
click at [767, 433] on span "الجنادرية" at bounding box center [766, 430] width 30 height 10
type textarea "*********"
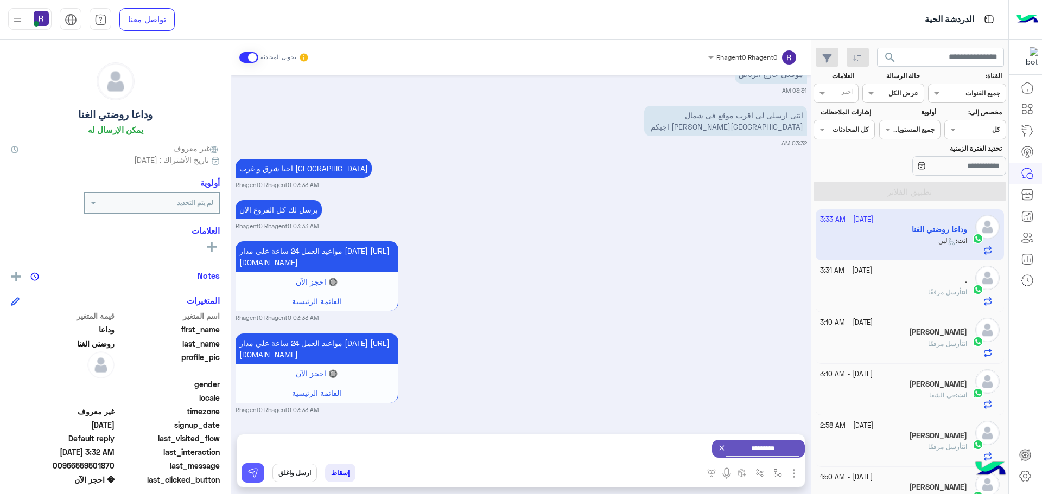
click at [259, 471] on button at bounding box center [252, 473] width 23 height 20
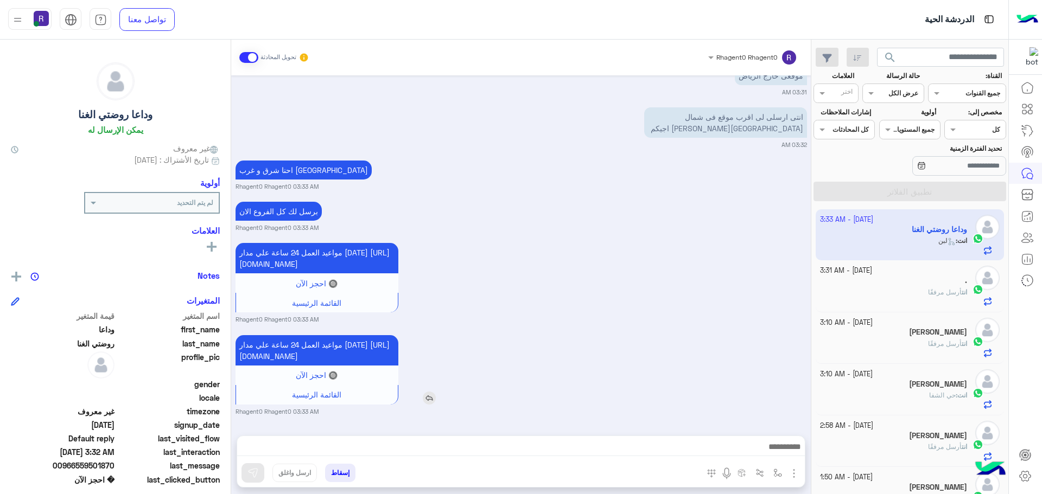
scroll to position [1078, 0]
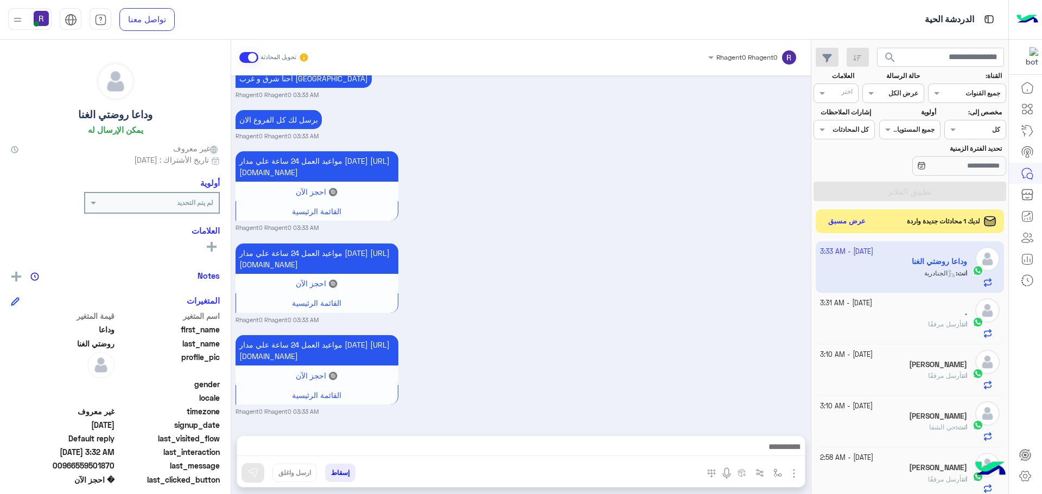
click at [856, 213] on div "لديك 1 محادثات جديدة واردة عرض مسبق" at bounding box center [909, 221] width 189 height 24
click at [826, 220] on button "عرض مسبق" at bounding box center [846, 221] width 46 height 15
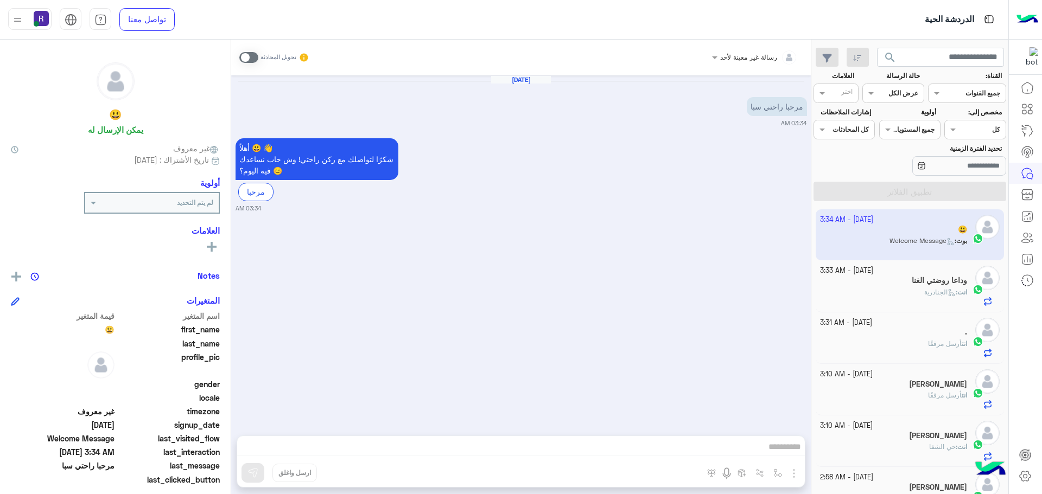
click at [247, 56] on span at bounding box center [248, 57] width 19 height 11
click at [794, 478] on img "button" at bounding box center [793, 473] width 13 height 13
click at [780, 447] on span "الصور" at bounding box center [773, 450] width 20 height 12
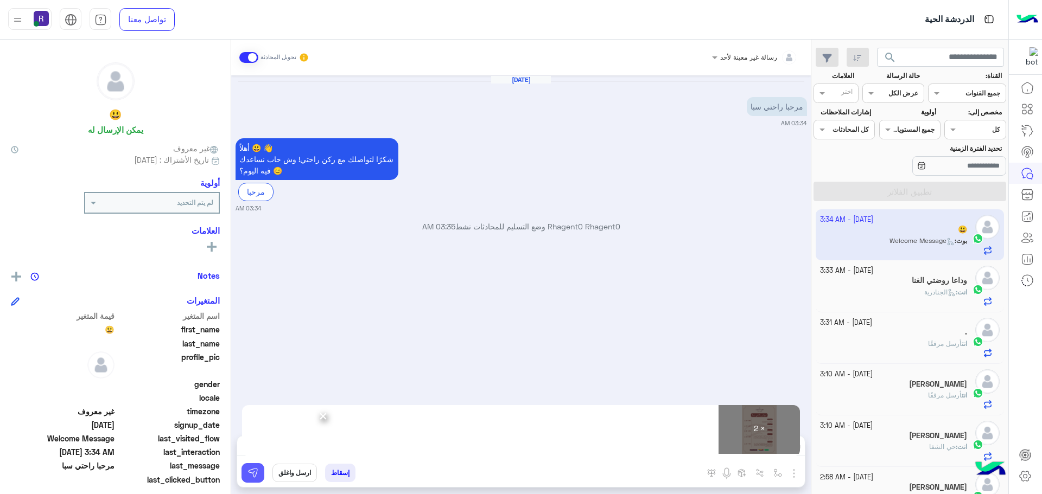
click at [258, 472] on button at bounding box center [252, 473] width 23 height 20
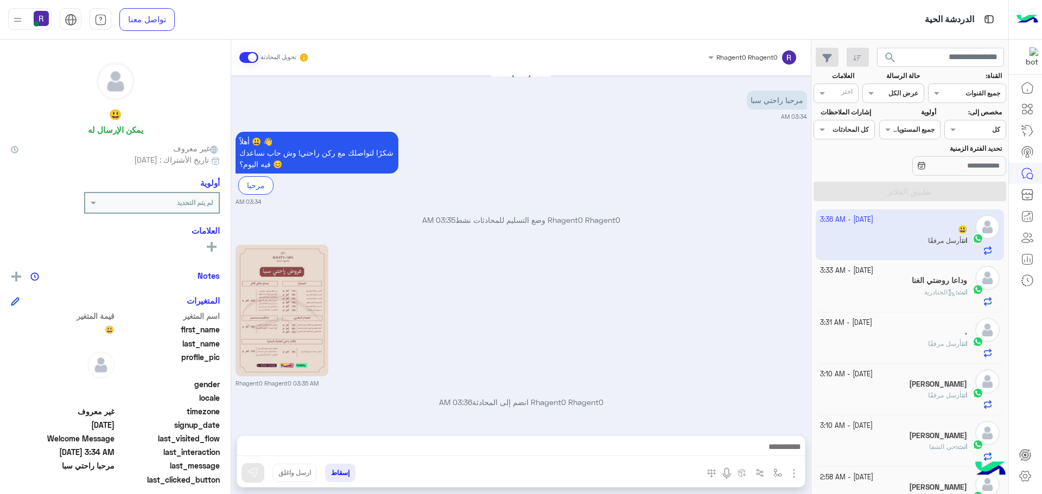
scroll to position [161, 0]
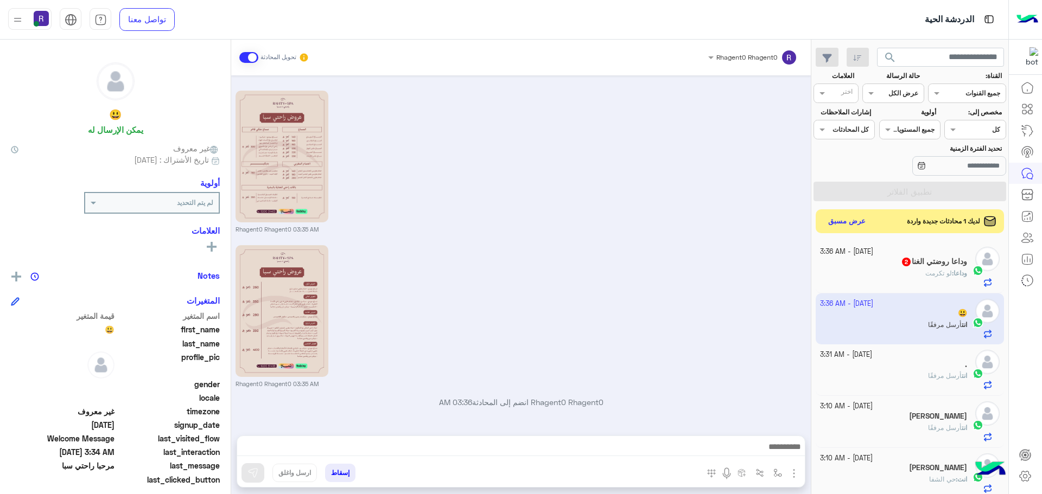
click at [916, 269] on div "وداعا : لو تكرمت" at bounding box center [894, 278] width 148 height 19
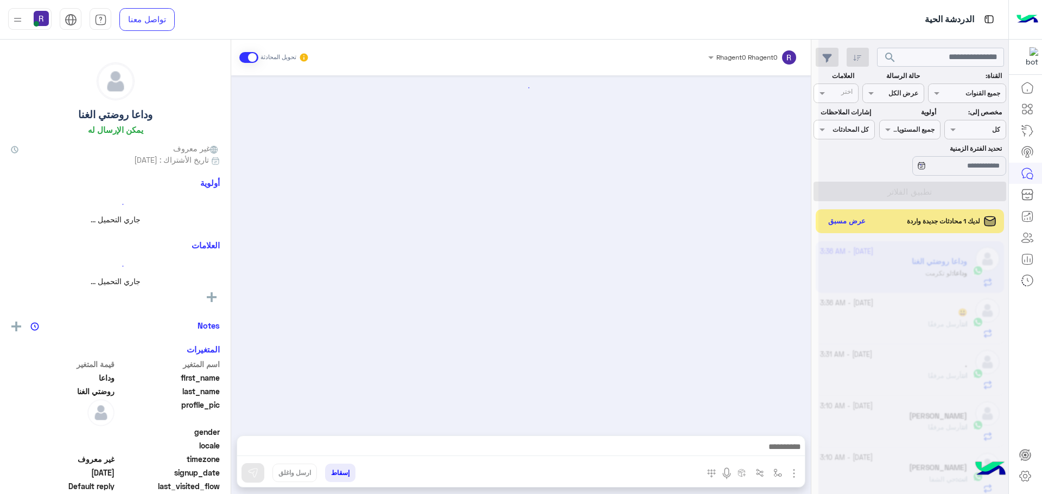
scroll to position [732, 0]
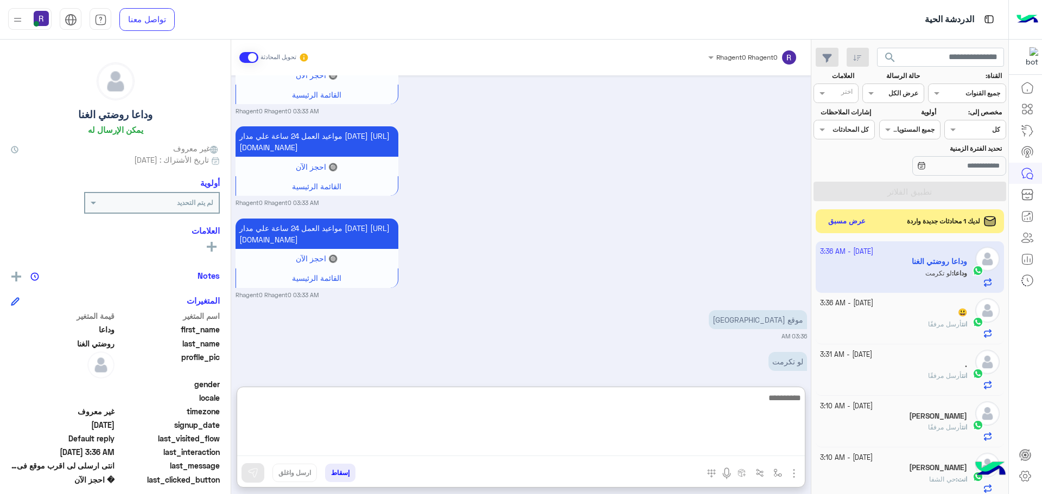
click at [742, 456] on textarea at bounding box center [520, 423] width 567 height 65
type textarea "**********"
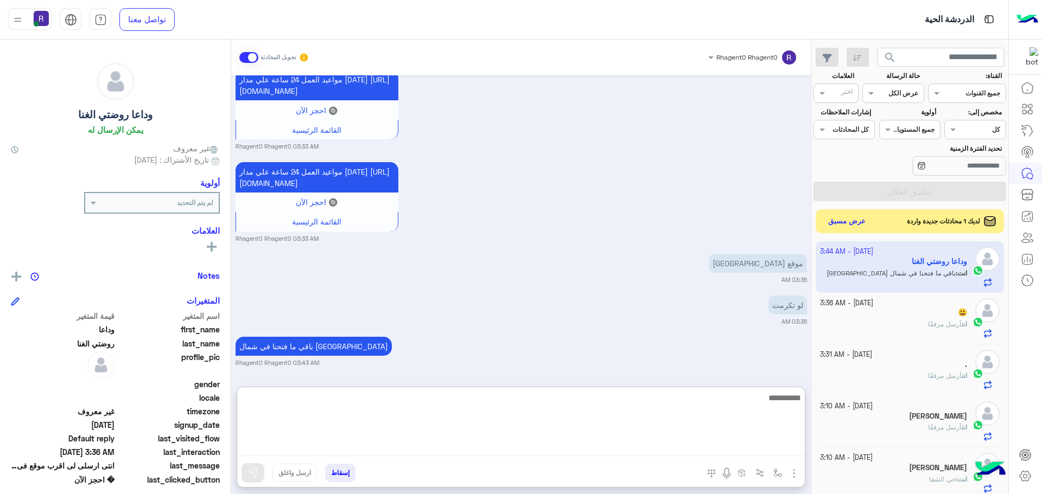
scroll to position [822, 0]
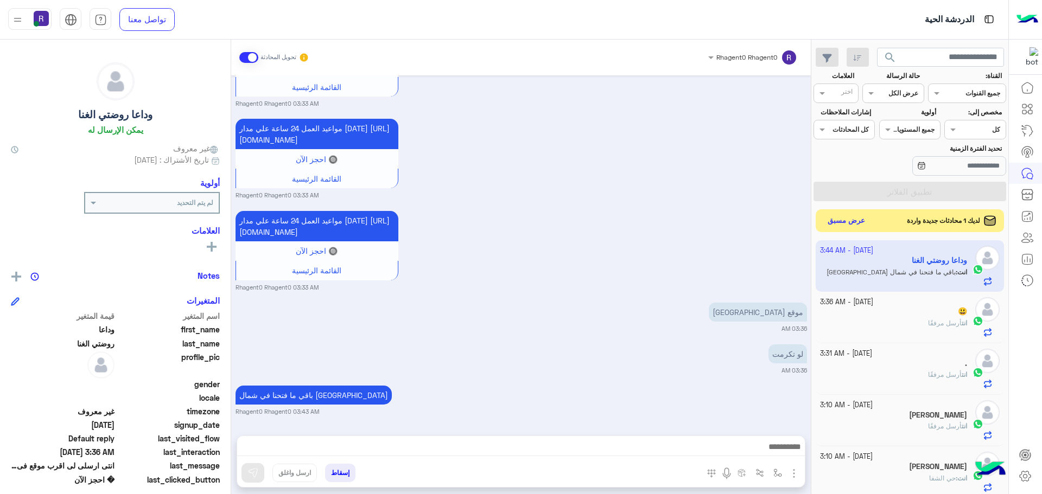
click at [855, 227] on button "عرض مسبق" at bounding box center [846, 221] width 46 height 15
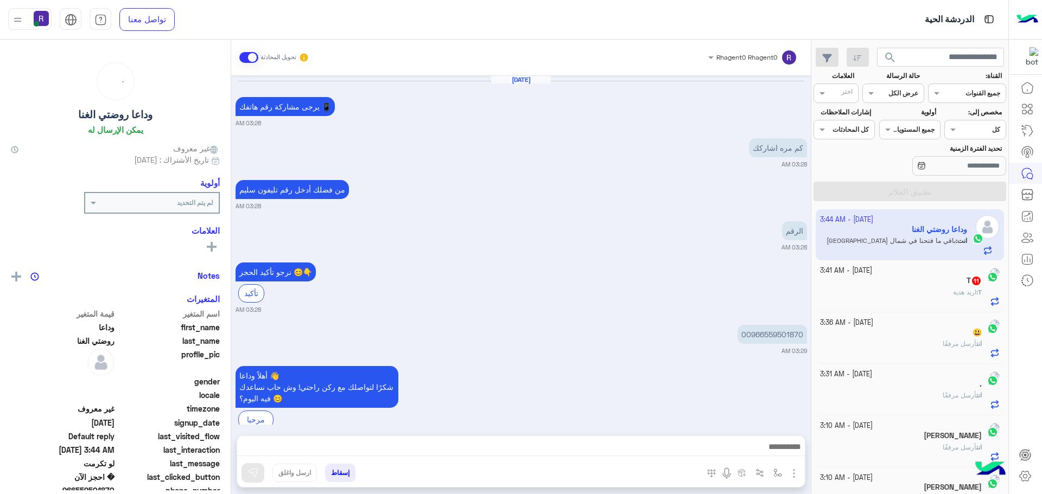
scroll to position [732, 0]
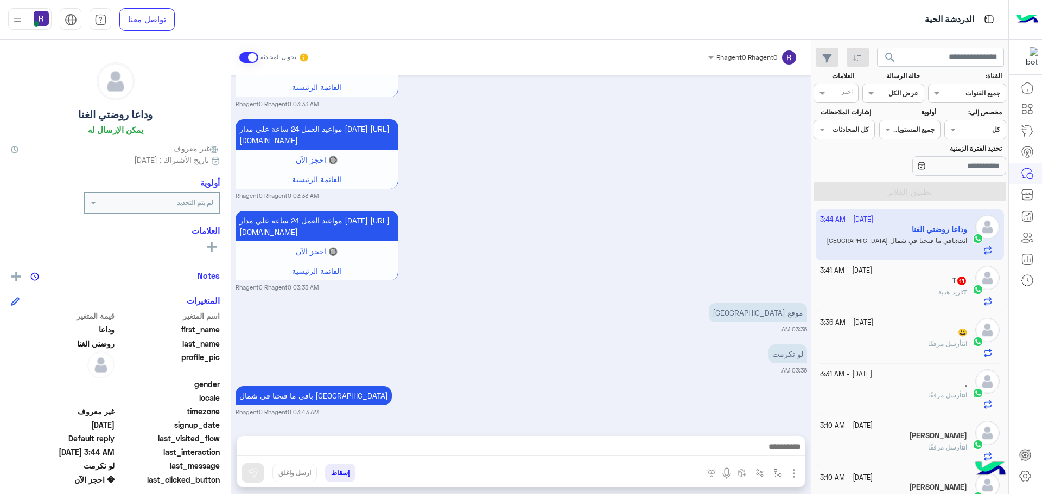
click at [246, 61] on span at bounding box center [248, 57] width 19 height 11
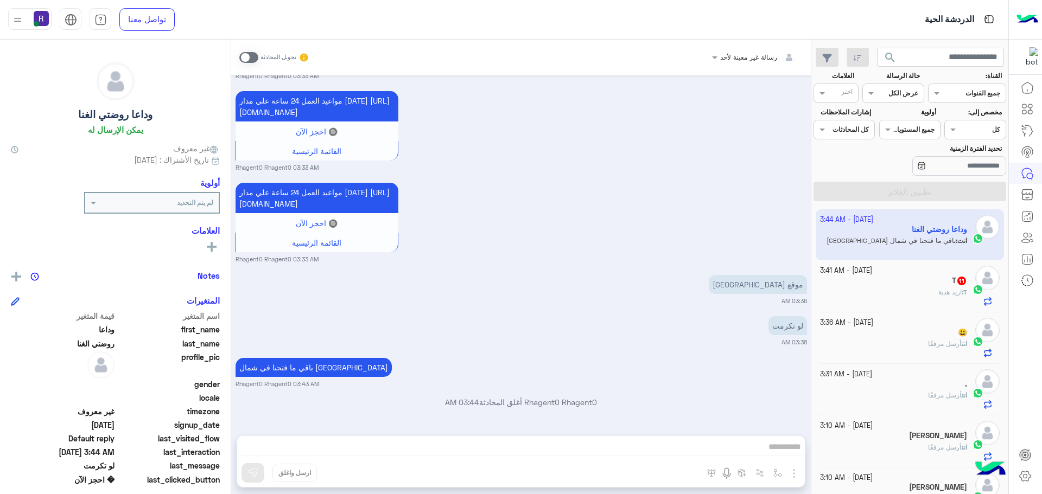
scroll to position [761, 0]
click at [961, 288] on b "T :" at bounding box center [963, 292] width 5 height 8
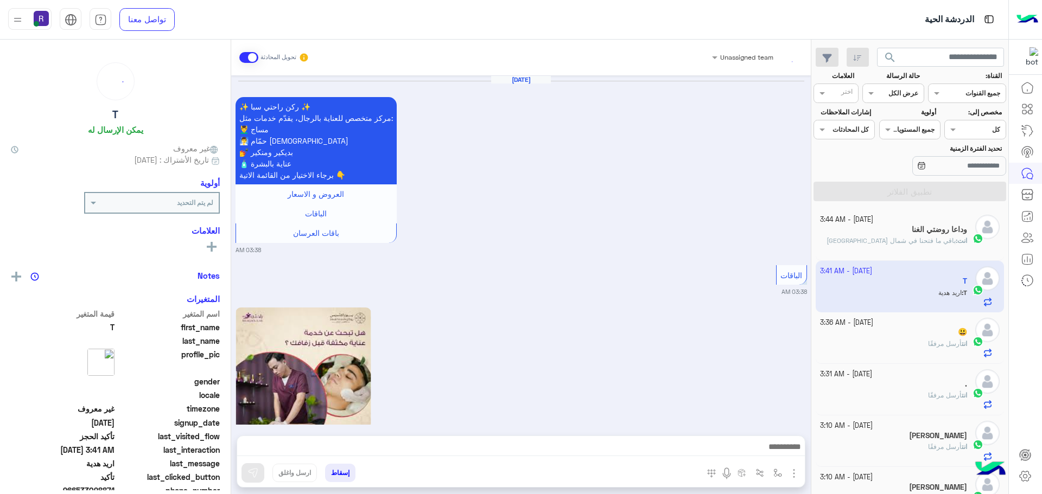
scroll to position [1178, 0]
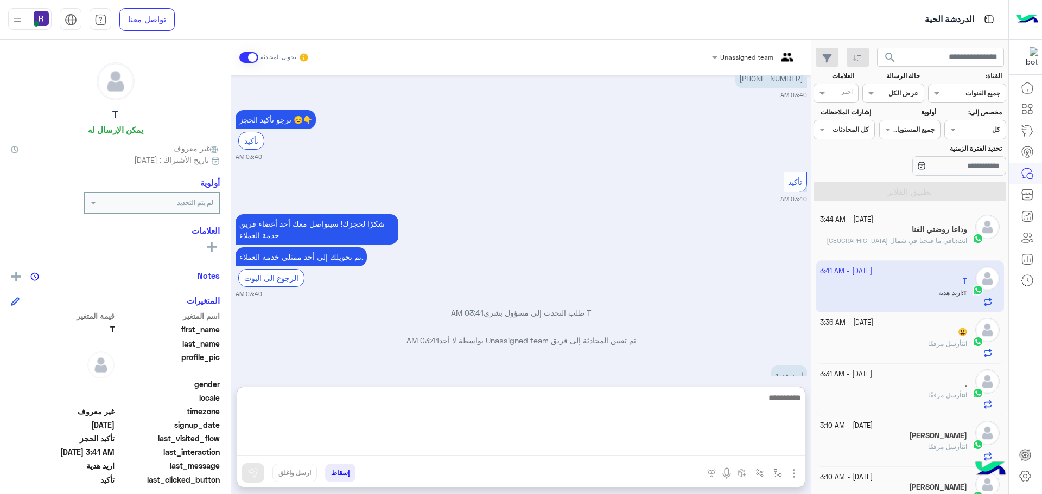
click at [611, 441] on textarea at bounding box center [520, 423] width 567 height 65
type textarea "**********"
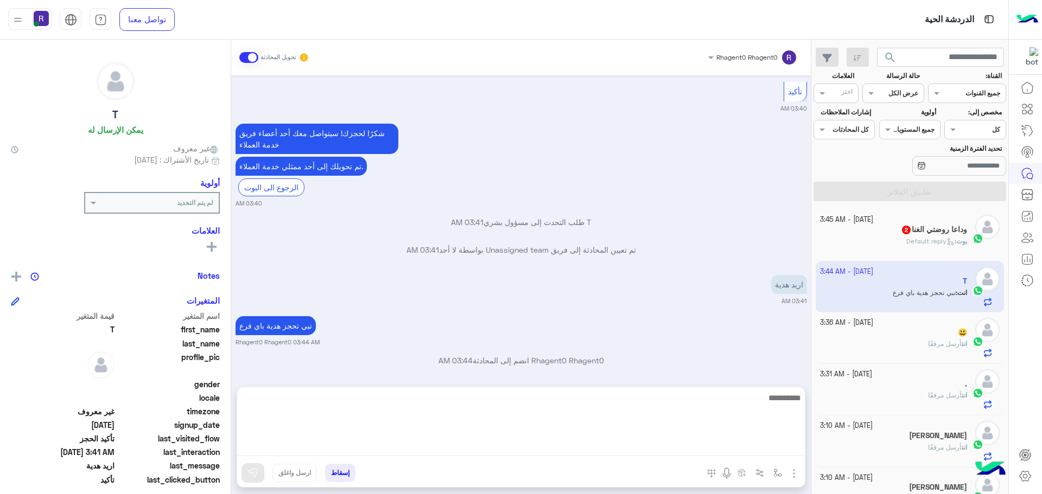
scroll to position [1296, 0]
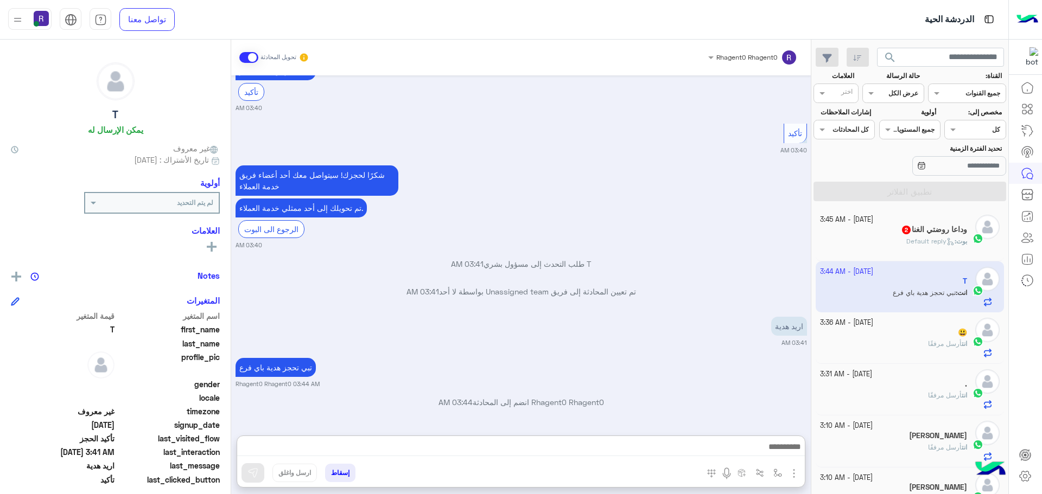
click at [652, 355] on div "تبي تحجز هدية باي فرع Rhagent0 Rhagent0 03:44 AM" at bounding box center [520, 371] width 571 height 33
click at [978, 234] on img at bounding box center [977, 238] width 11 height 11
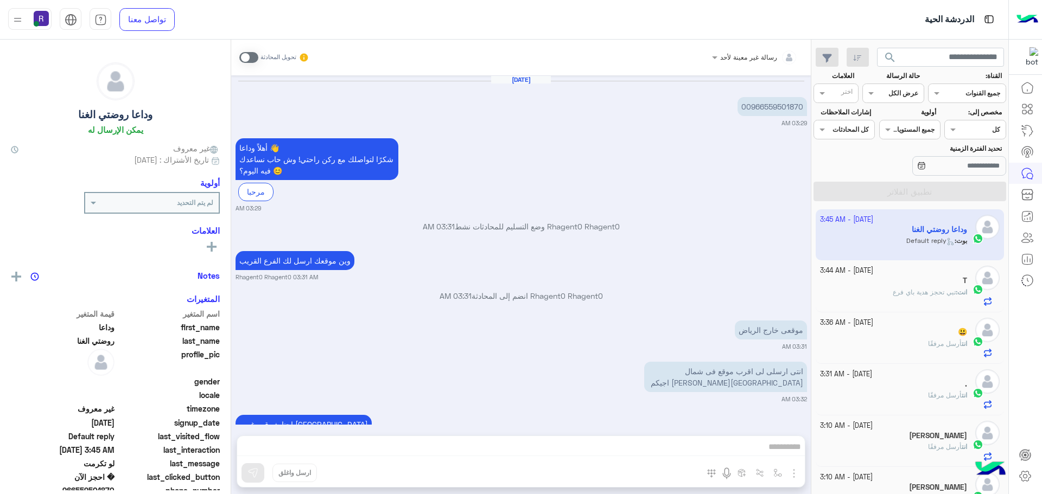
scroll to position [785, 0]
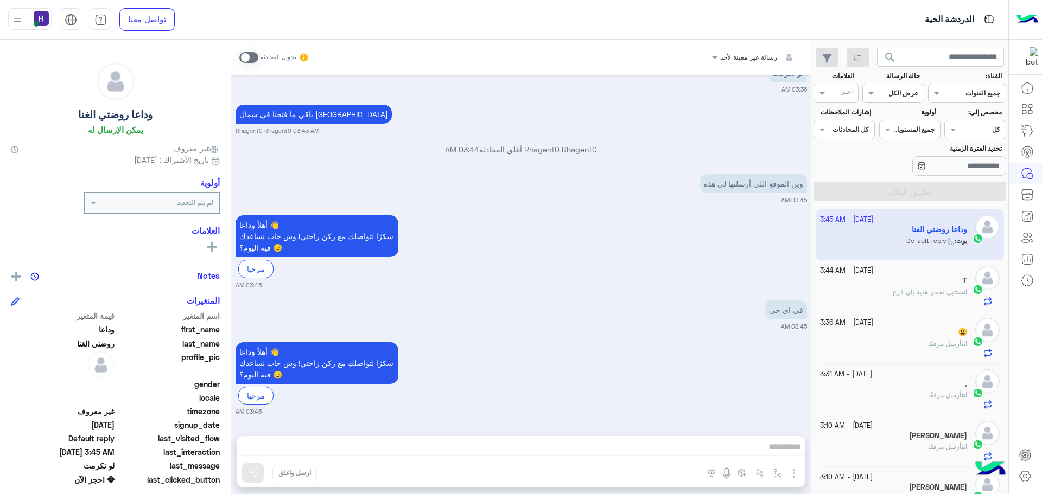
click at [253, 61] on span at bounding box center [248, 57] width 19 height 11
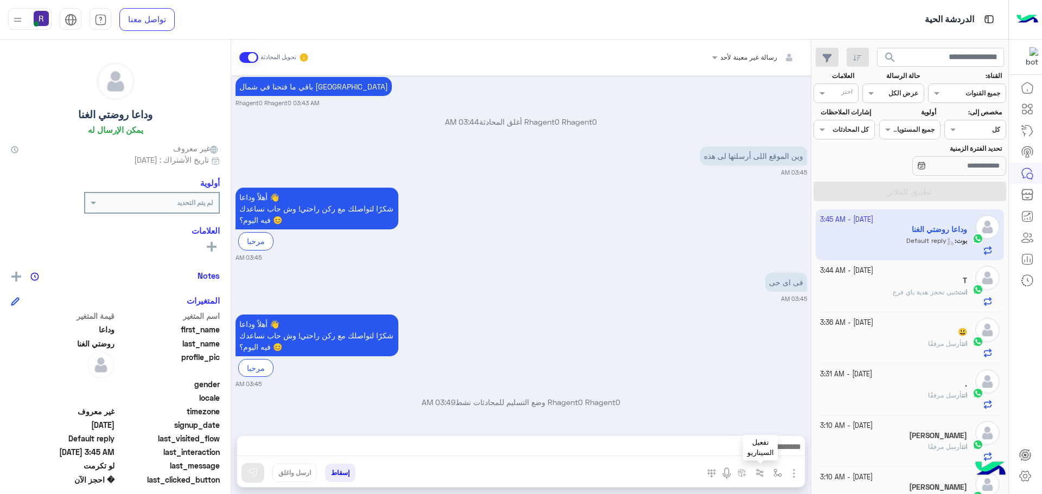
scroll to position [813, 0]
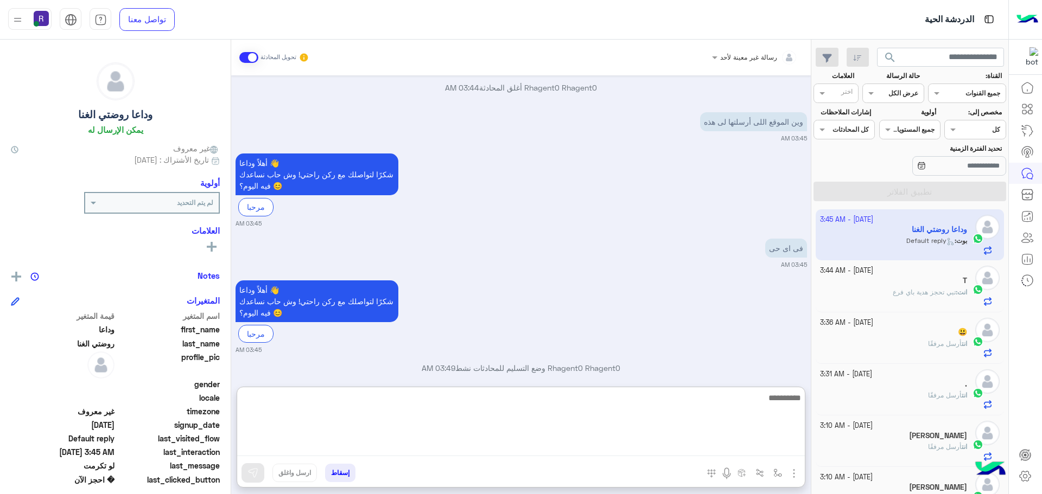
click at [756, 440] on textarea at bounding box center [520, 423] width 567 height 65
type textarea "**********"
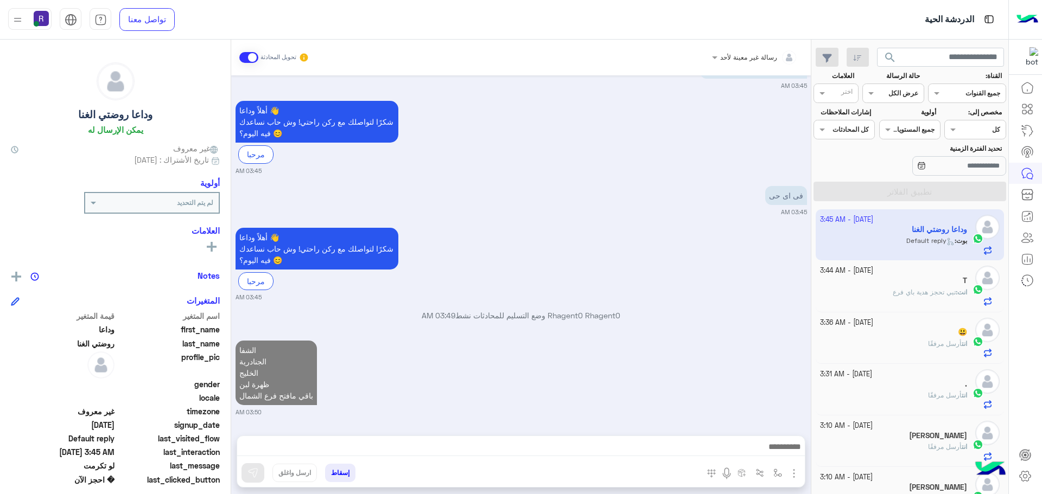
click at [252, 55] on span at bounding box center [248, 57] width 19 height 11
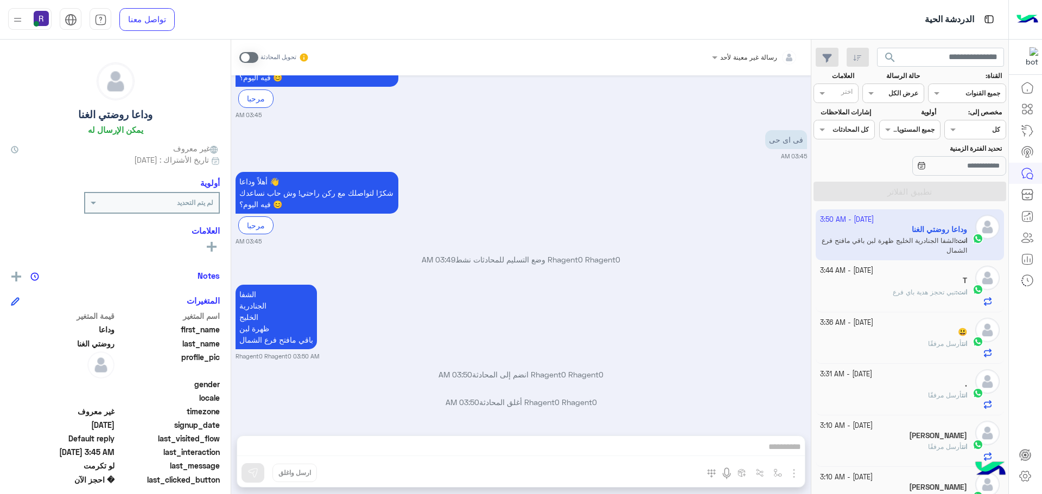
scroll to position [956, 0]
click at [961, 337] on h5 "😃" at bounding box center [961, 332] width 9 height 9
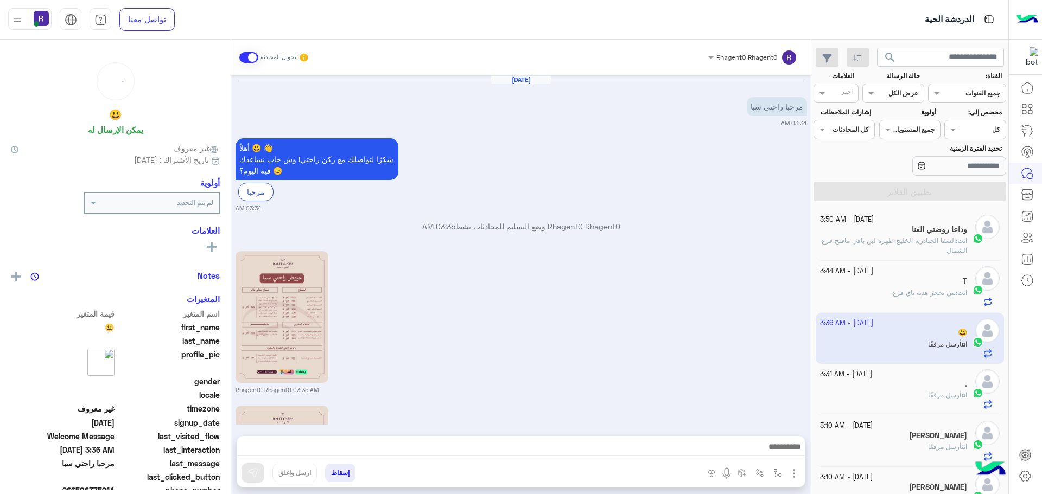
scroll to position [161, 0]
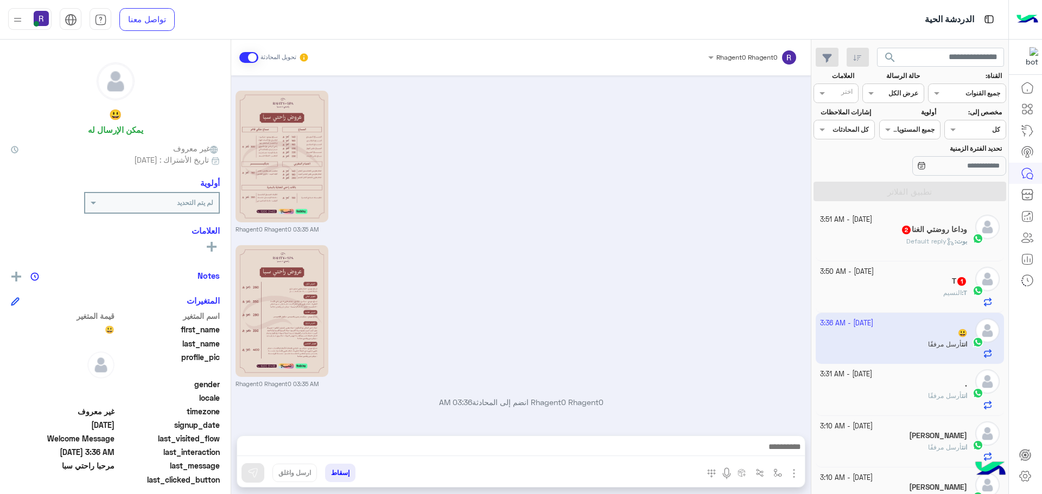
click at [947, 302] on div "T : النسيم" at bounding box center [894, 297] width 148 height 19
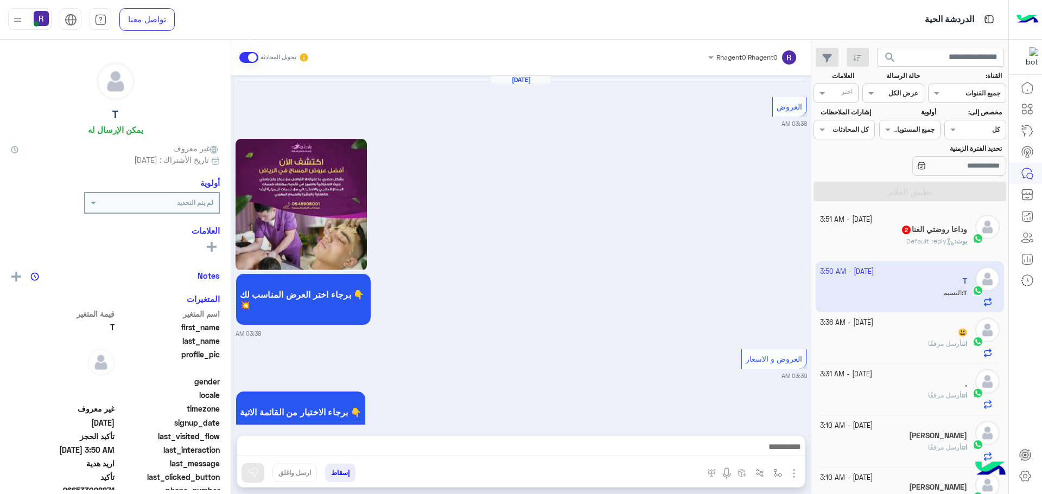
scroll to position [868, 0]
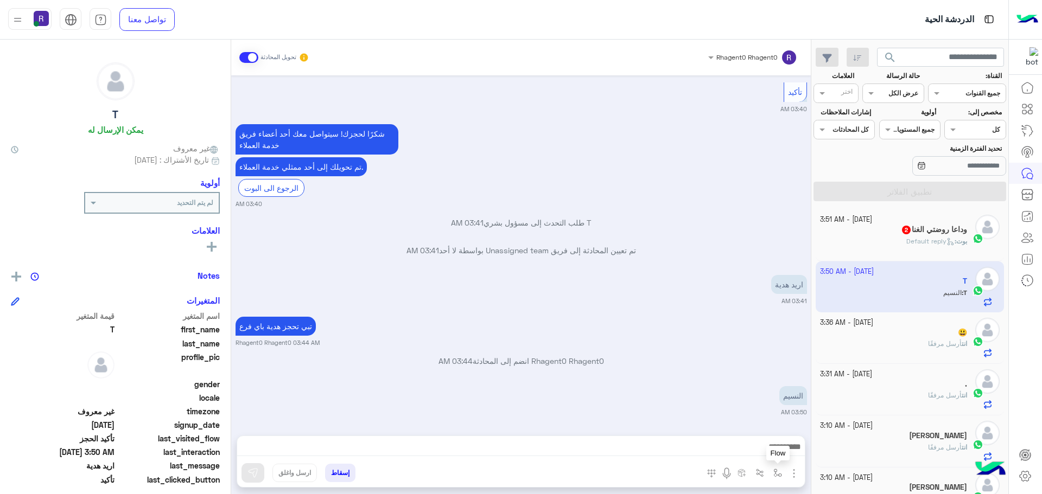
click at [778, 473] on img "button" at bounding box center [777, 473] width 9 height 9
click at [747, 449] on input "text" at bounding box center [753, 448] width 55 height 10
type input "*****"
click at [743, 427] on div "الجنادرية" at bounding box center [746, 429] width 80 height 21
type textarea "*********"
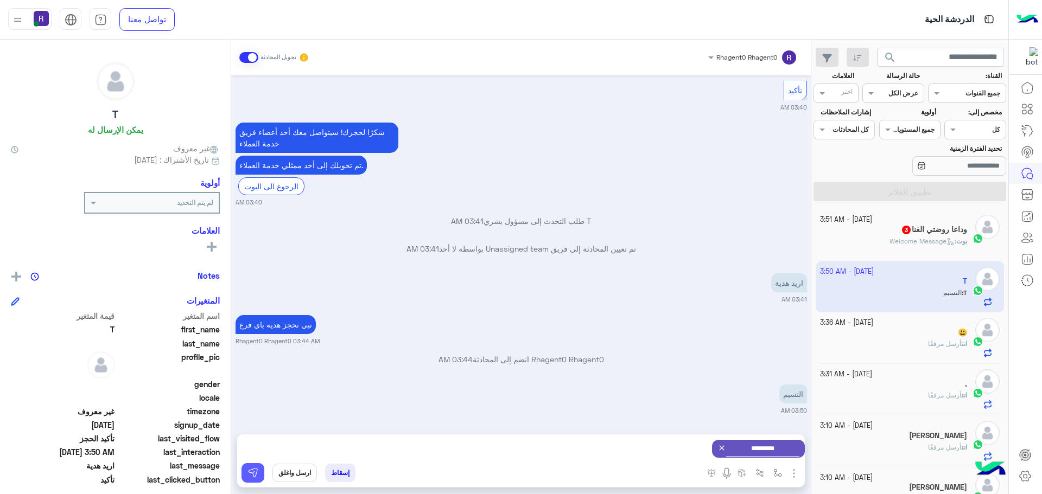
click at [258, 468] on button at bounding box center [252, 473] width 23 height 20
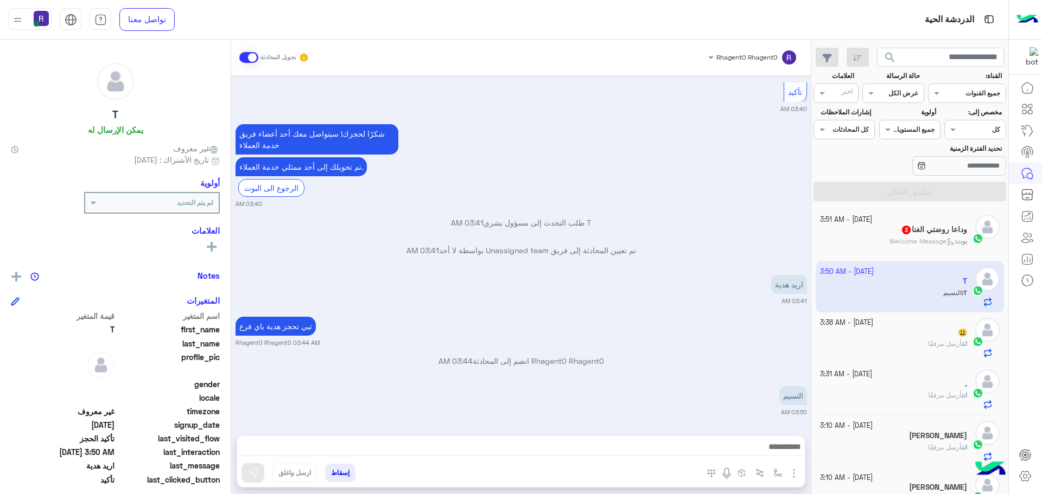
scroll to position [972, 0]
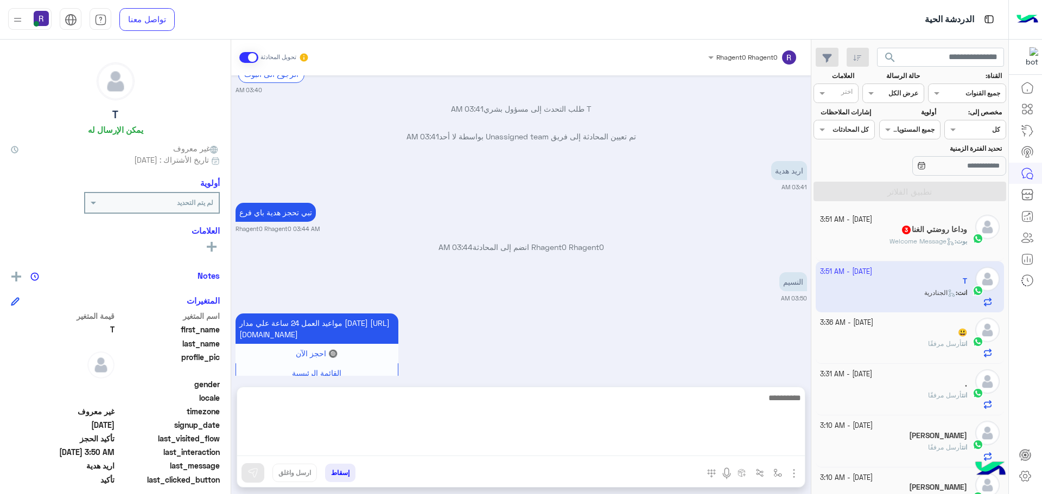
click at [763, 452] on textarea at bounding box center [520, 423] width 567 height 65
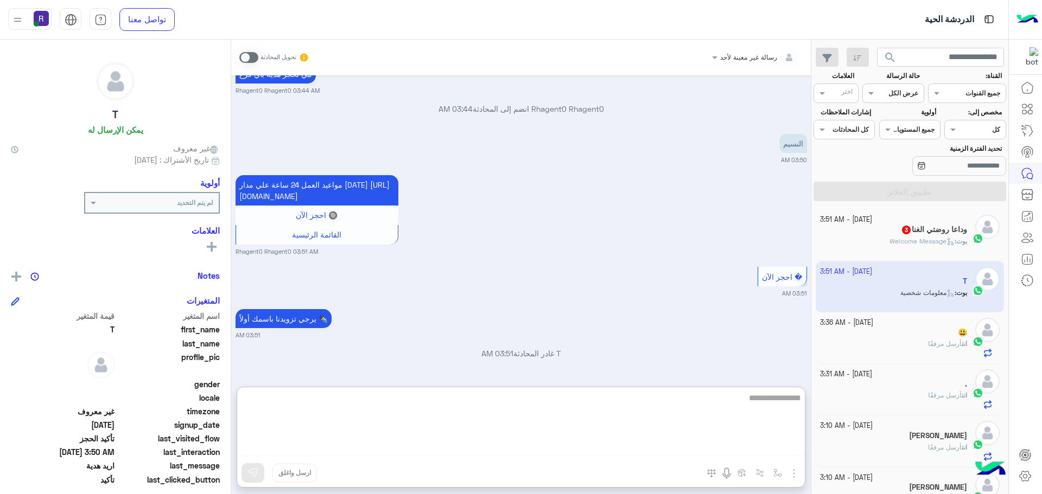
type textarea "**********"
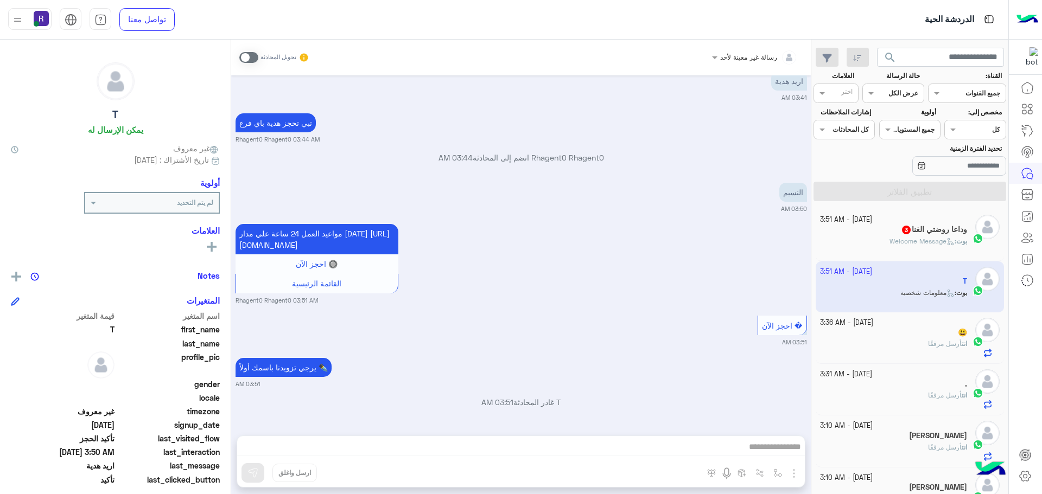
click at [252, 63] on div "تحويل المحادثة" at bounding box center [274, 58] width 70 height 20
click at [690, 372] on div "يرجي تزويدنا باسمك أولاً ✒️ 03:51 AM" at bounding box center [520, 371] width 571 height 33
click at [917, 245] on span "Welcome Message" at bounding box center [921, 241] width 65 height 8
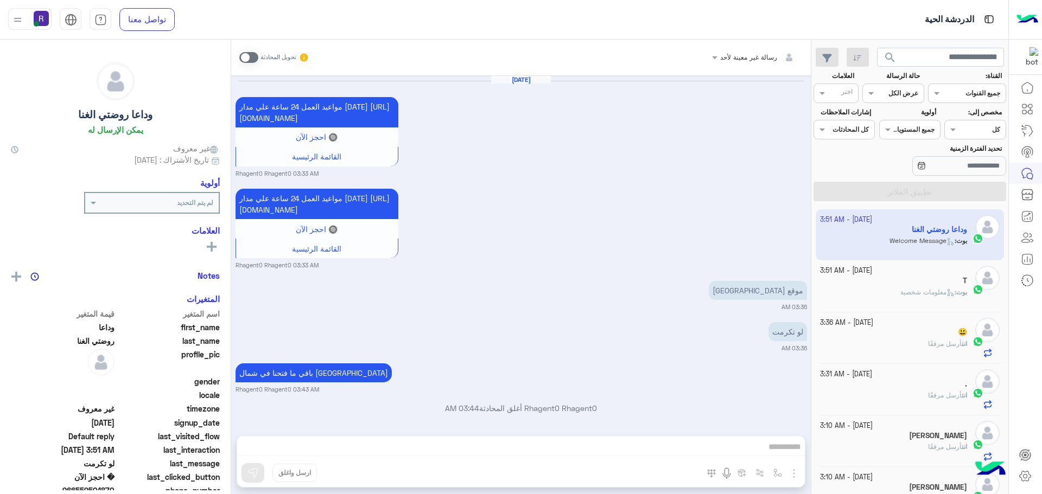
scroll to position [832, 0]
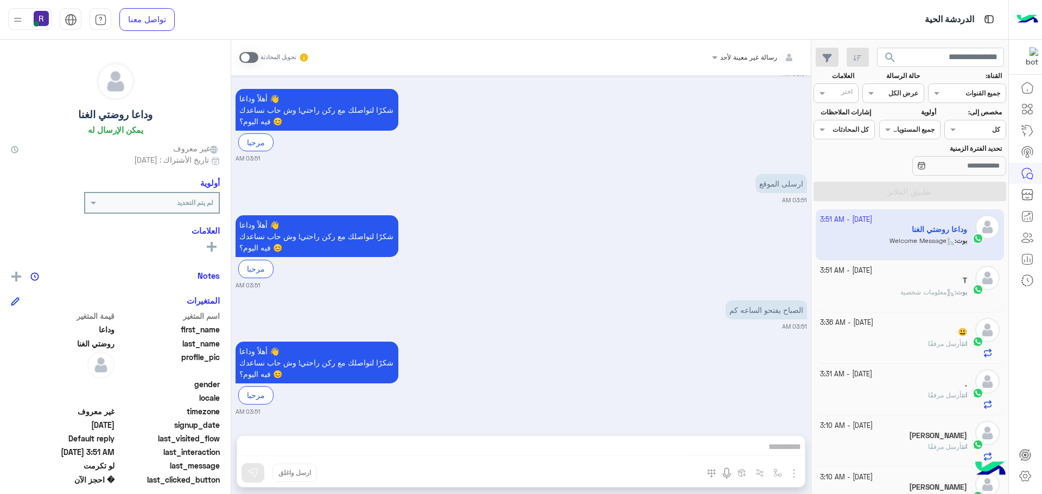
click at [246, 54] on span at bounding box center [248, 57] width 19 height 11
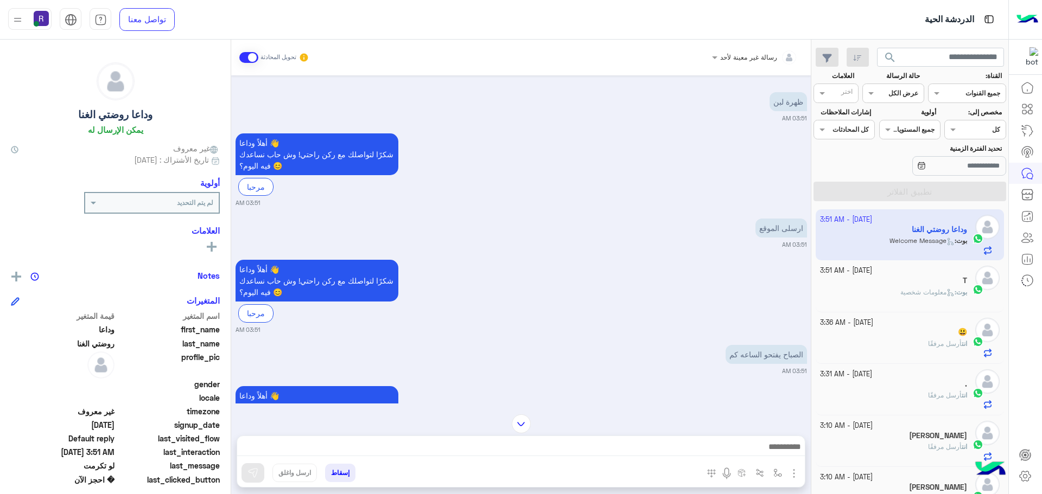
scroll to position [859, 0]
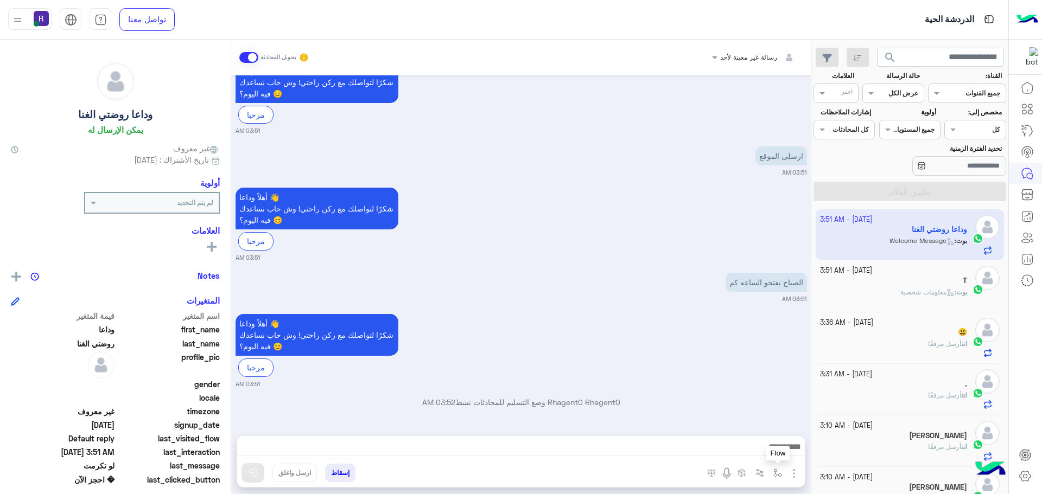
click at [778, 470] on img "button" at bounding box center [777, 473] width 9 height 9
click at [765, 454] on div "أدخل اسم مجموعة الرسائل" at bounding box center [743, 449] width 74 height 10
type input "***"
click at [765, 425] on div "لبن" at bounding box center [746, 429] width 80 height 21
type textarea "***"
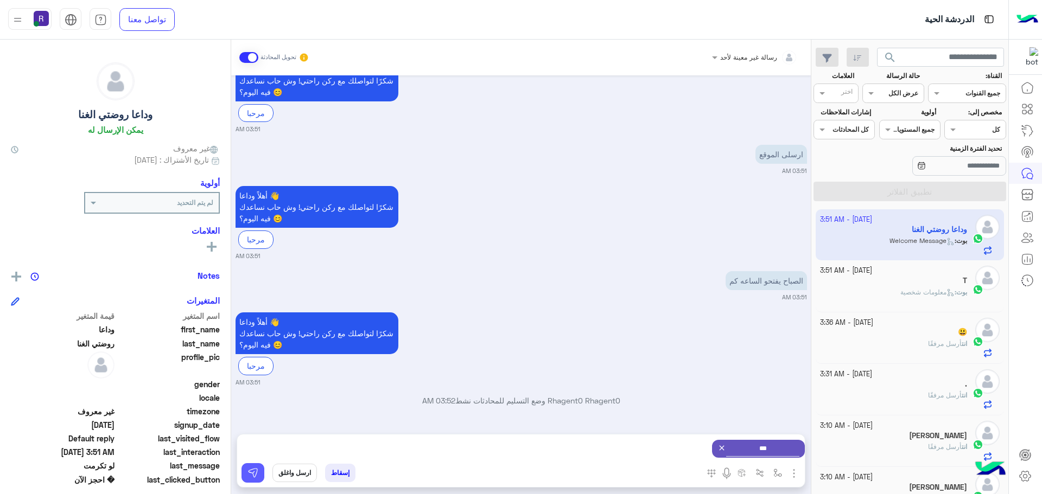
click at [250, 468] on img at bounding box center [252, 473] width 11 height 11
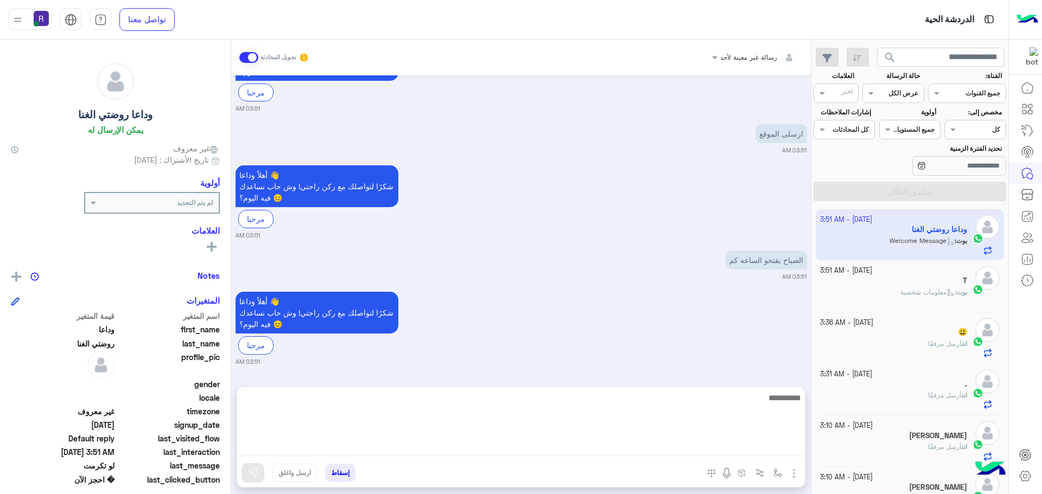
click at [558, 448] on textarea at bounding box center [520, 423] width 567 height 65
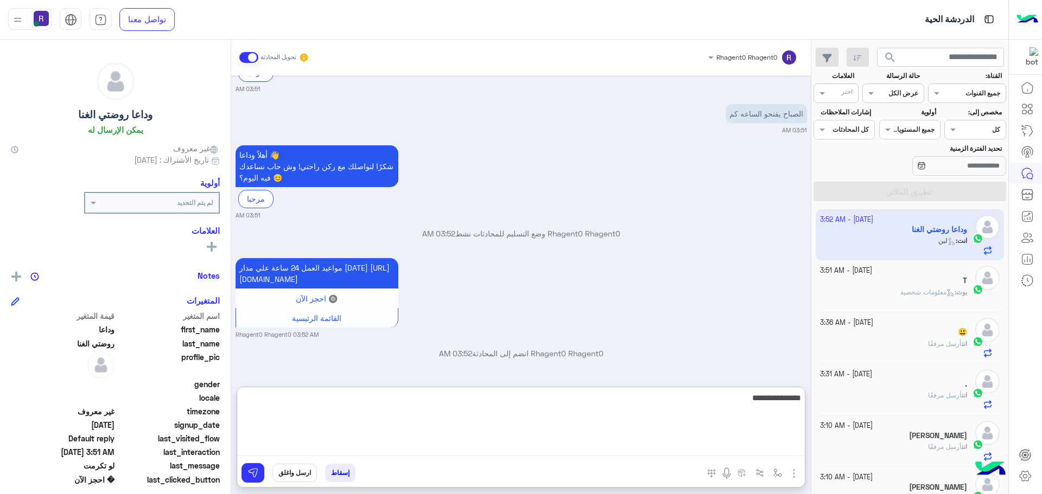
type textarea "**********"
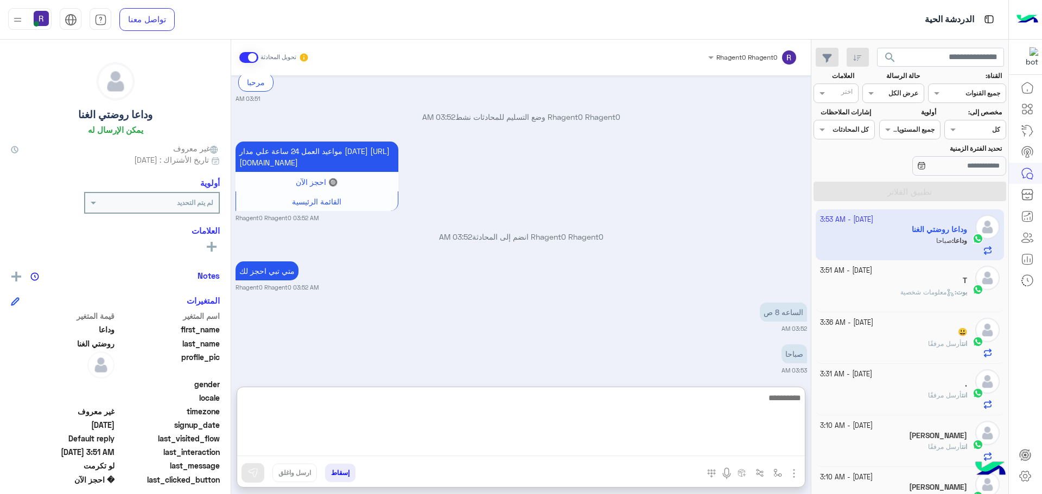
scroll to position [1164, 0]
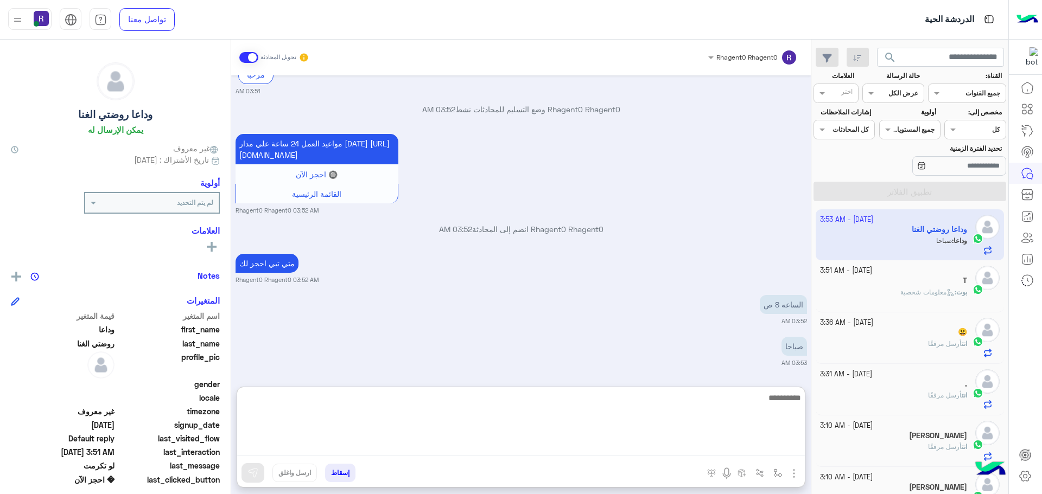
click at [752, 434] on textarea at bounding box center [520, 423] width 567 height 65
type textarea "**********"
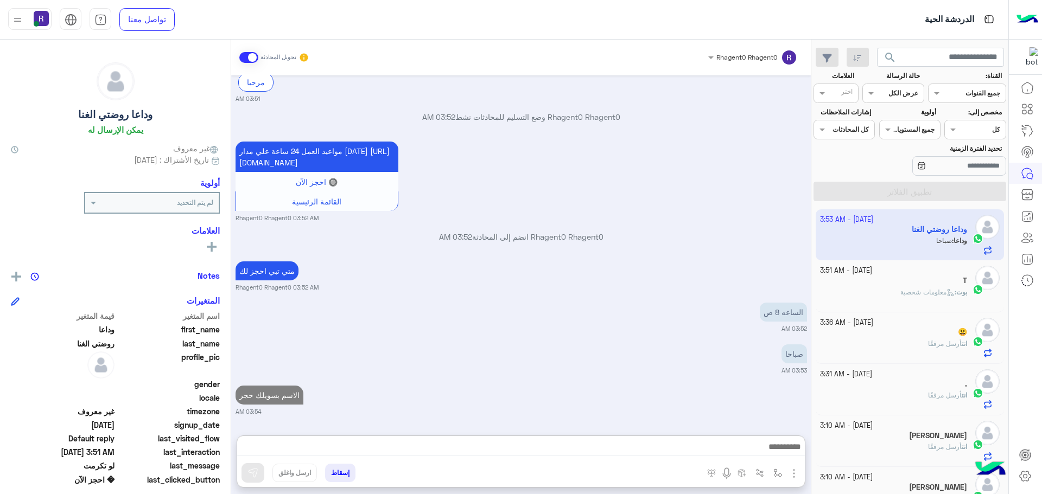
click at [888, 278] on div "T" at bounding box center [894, 281] width 148 height 11
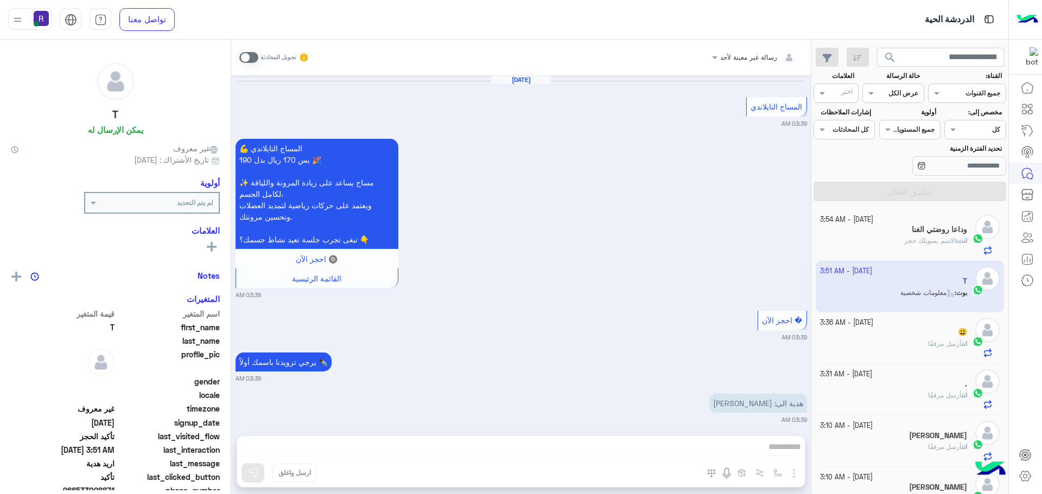
scroll to position [713, 0]
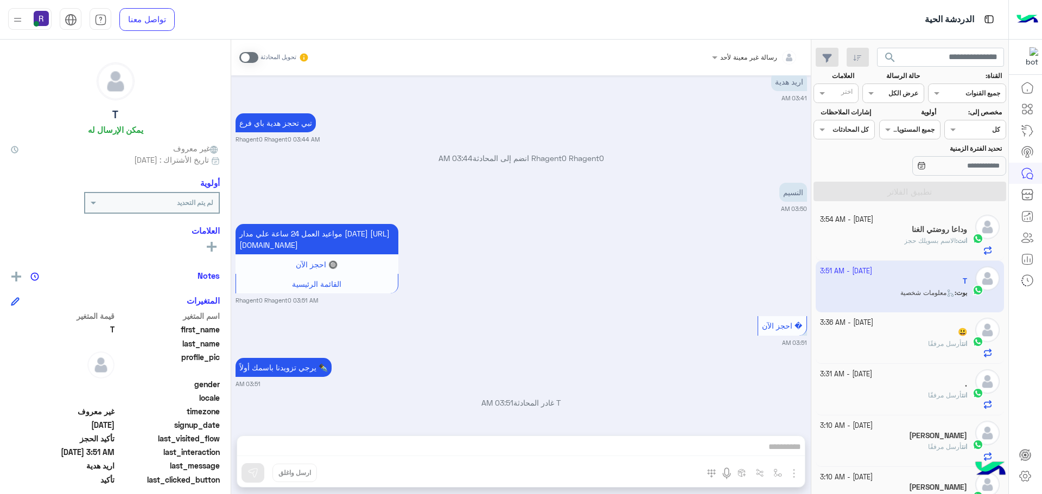
click at [248, 62] on span at bounding box center [248, 57] width 19 height 11
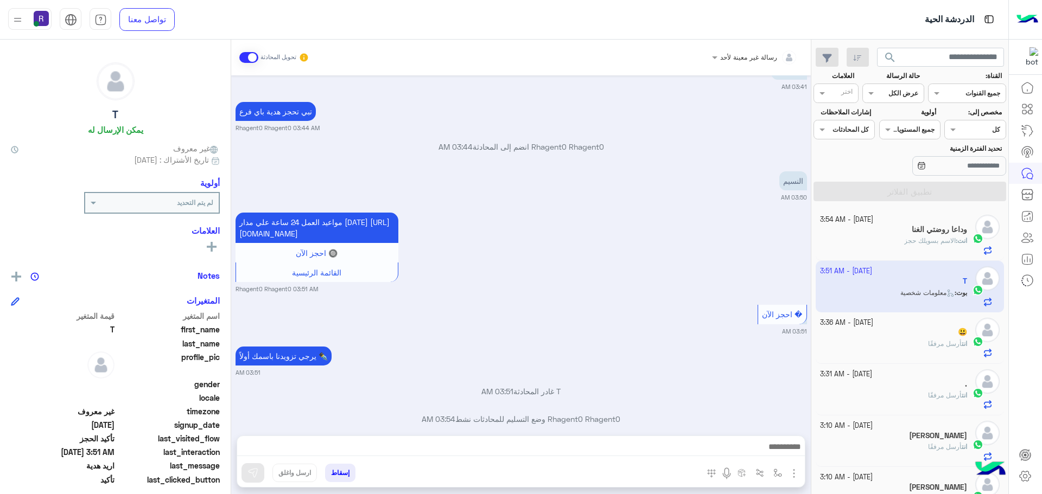
scroll to position [741, 0]
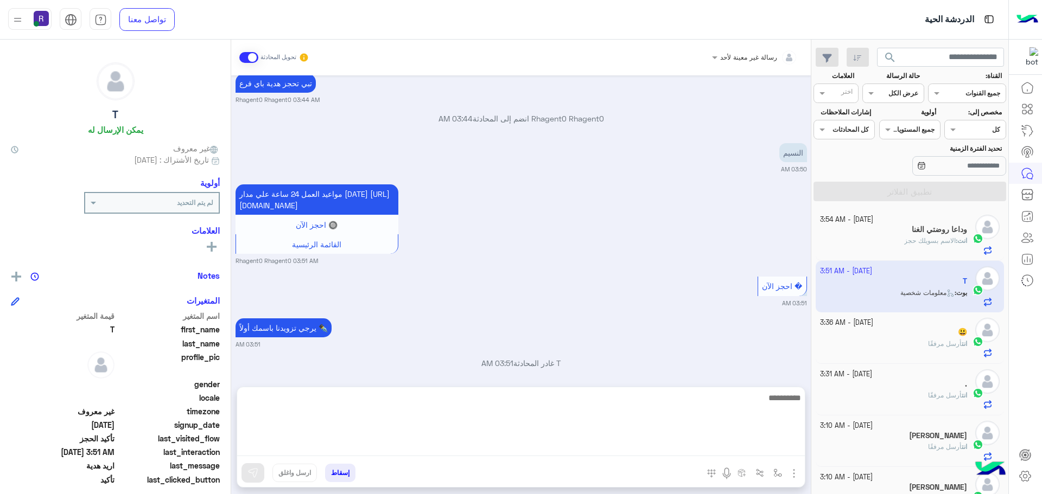
click at [656, 449] on textarea at bounding box center [520, 423] width 567 height 65
type textarea "**********"
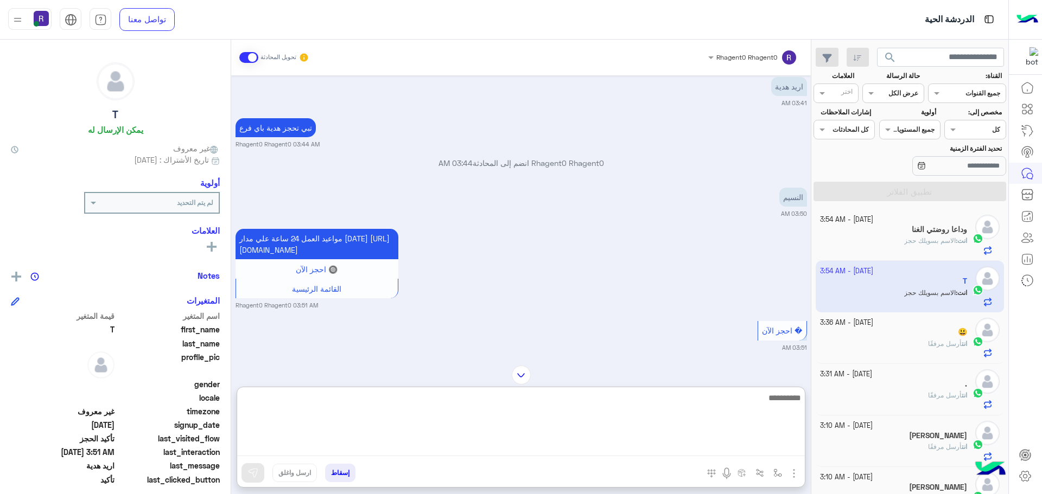
scroll to position [859, 0]
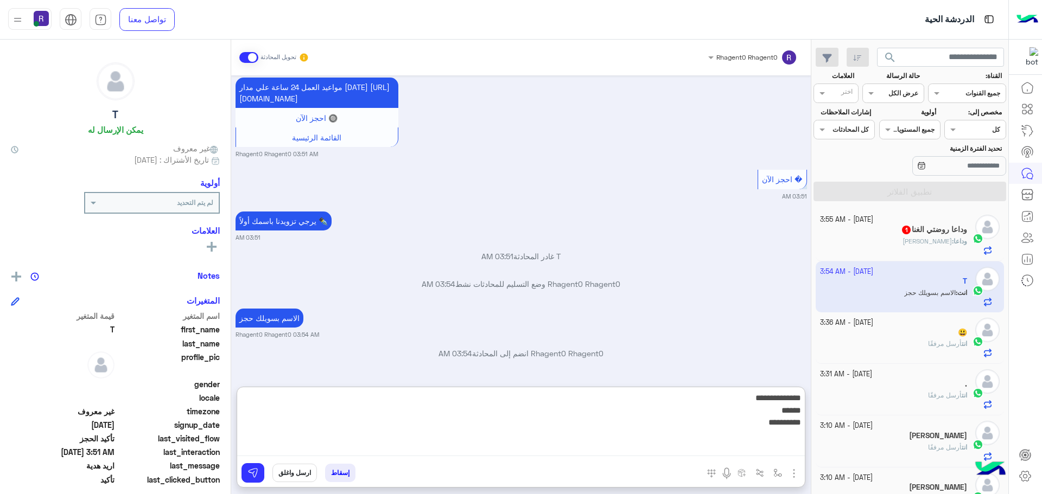
type textarea "**********"
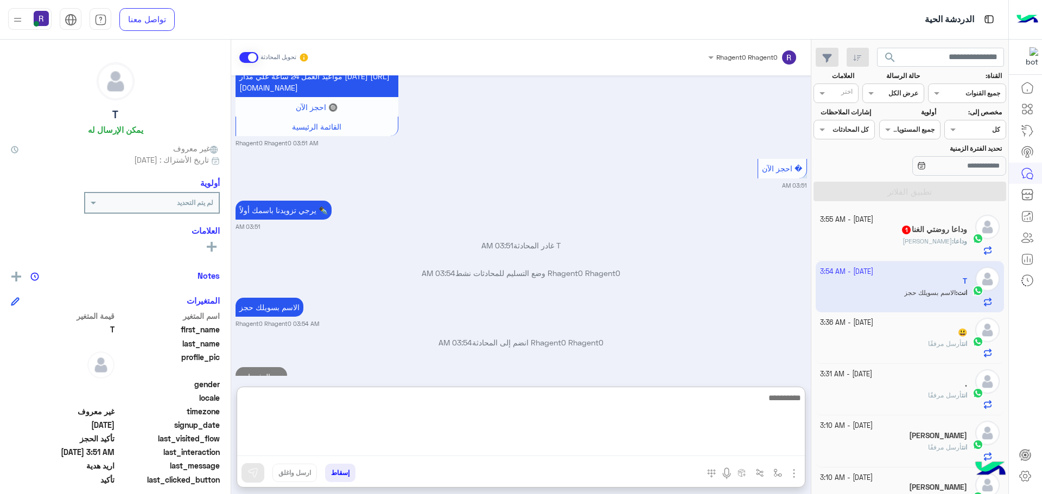
scroll to position [923, 0]
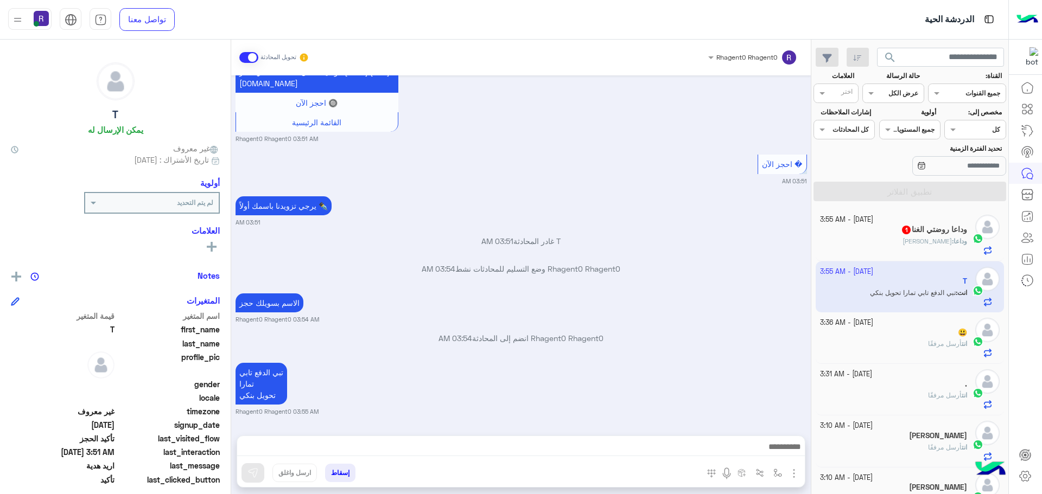
click at [929, 240] on span "[PERSON_NAME]" at bounding box center [926, 241] width 49 height 8
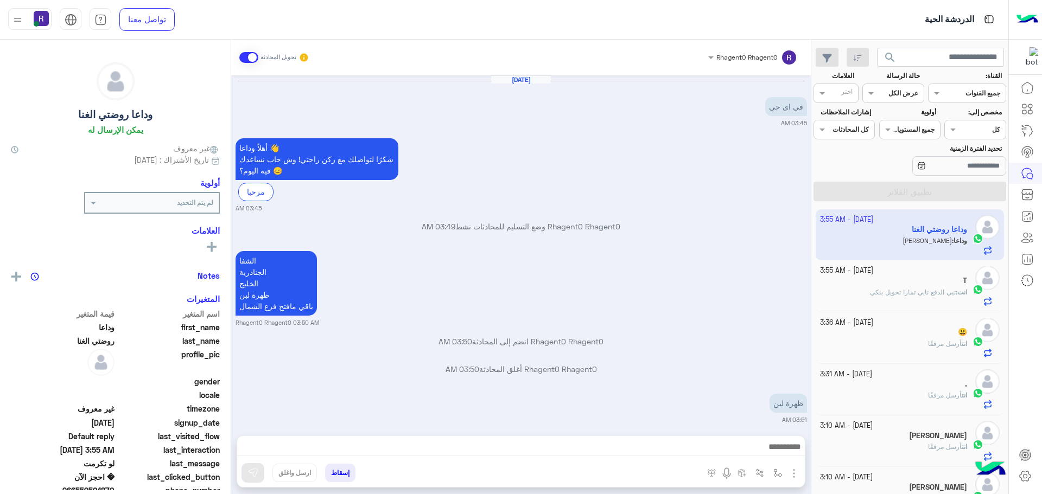
scroll to position [712, 0]
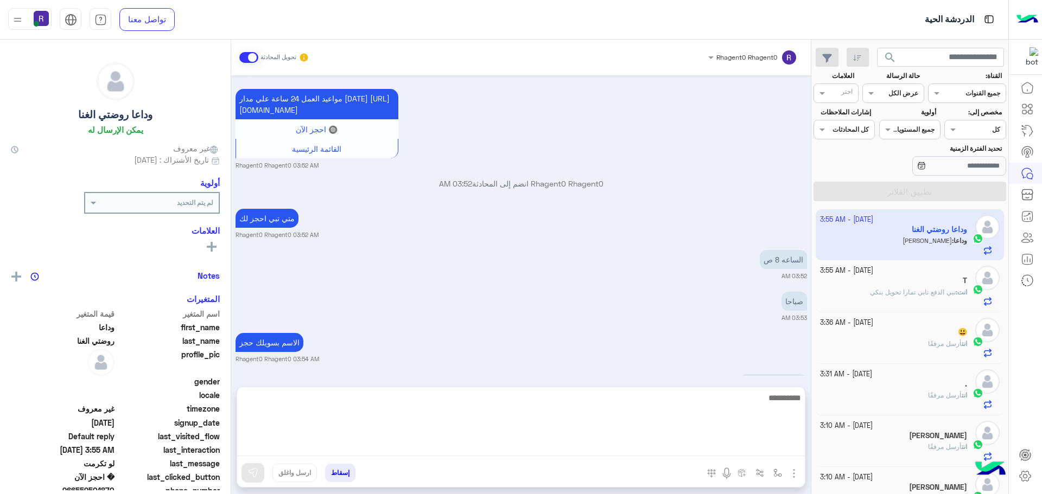
click at [756, 448] on textarea at bounding box center [520, 423] width 567 height 65
type textarea "**"
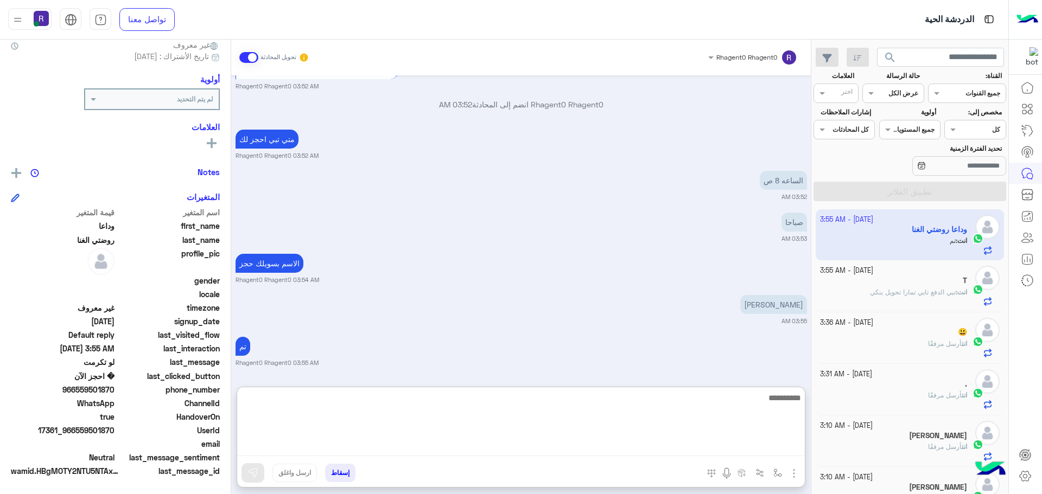
scroll to position [844, 0]
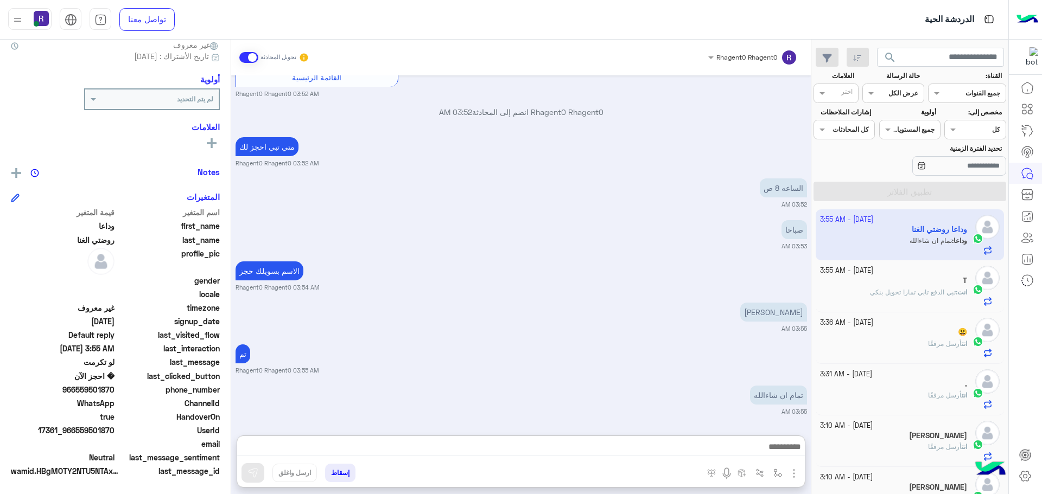
click at [251, 56] on span at bounding box center [248, 57] width 19 height 11
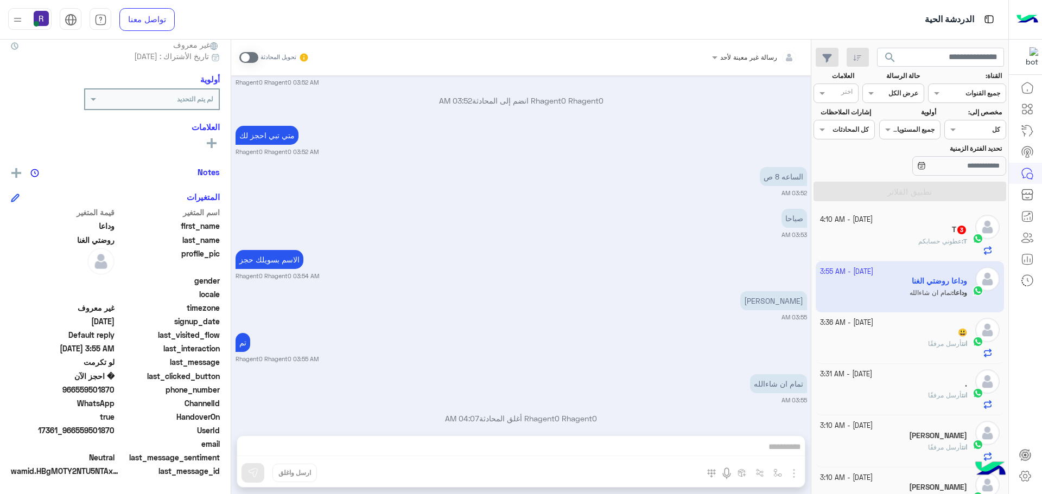
scroll to position [823, 0]
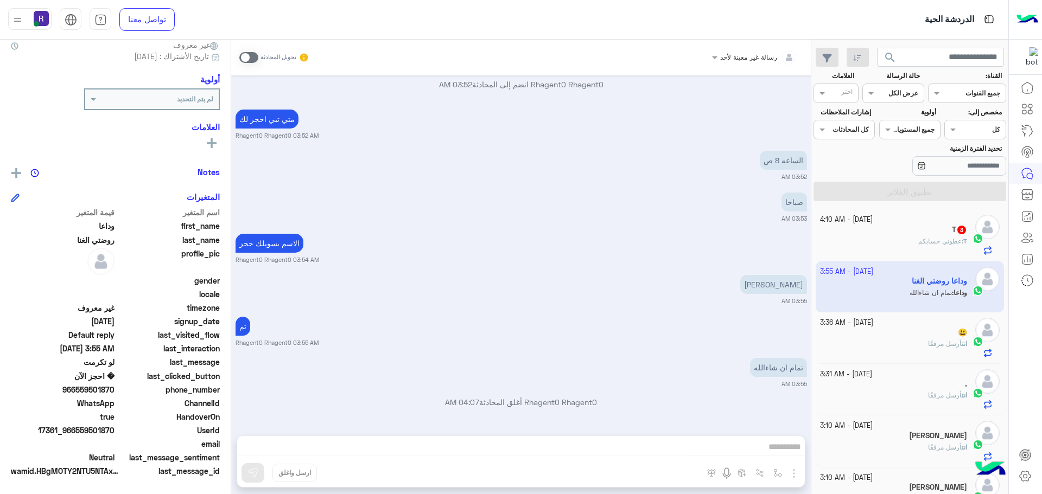
click at [945, 247] on div "T : [PERSON_NAME] حسابكم" at bounding box center [894, 246] width 148 height 19
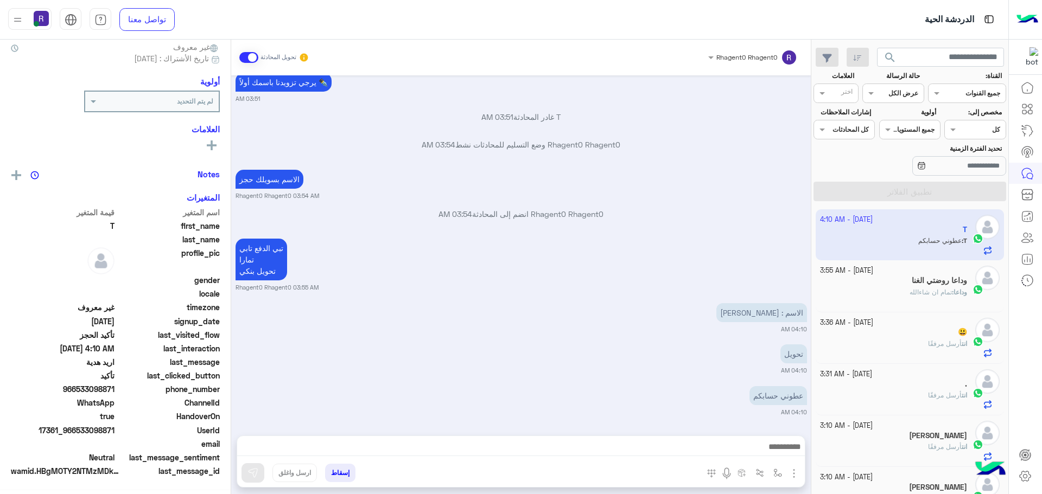
scroll to position [104, 0]
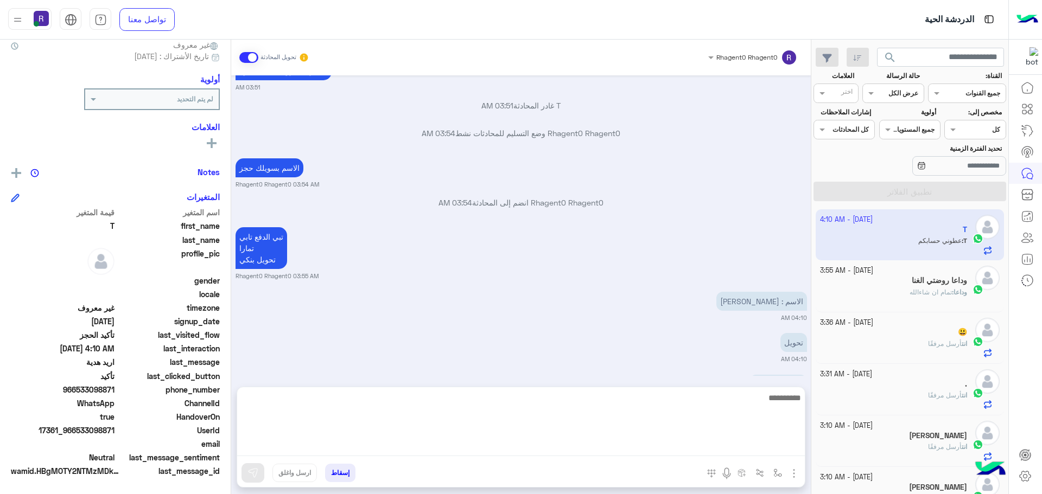
click at [744, 449] on textarea at bounding box center [520, 423] width 567 height 65
type textarea "**********"
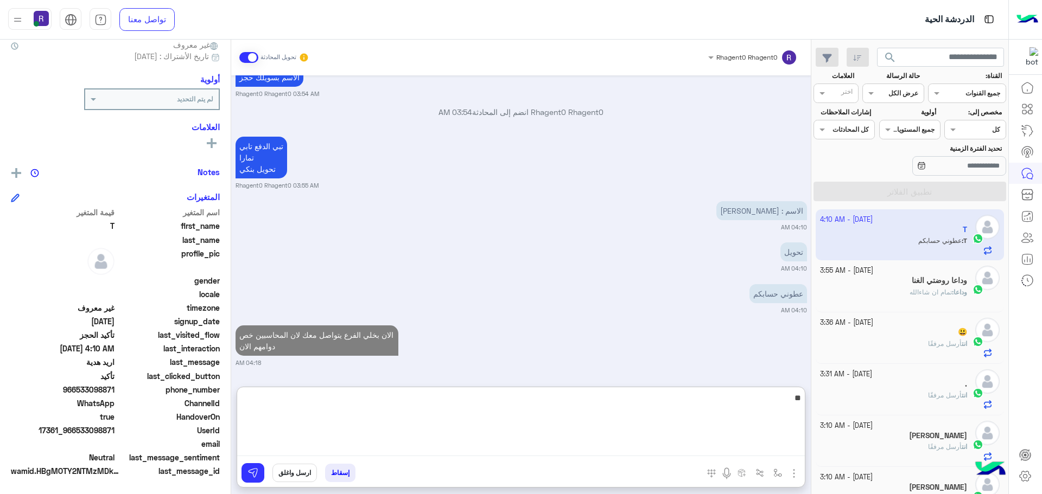
type textarea "**"
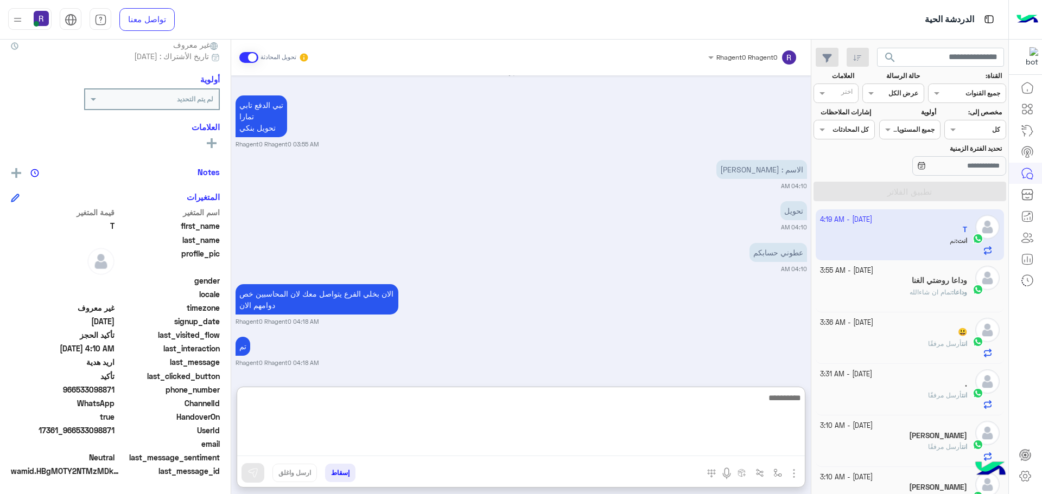
scroll to position [762, 0]
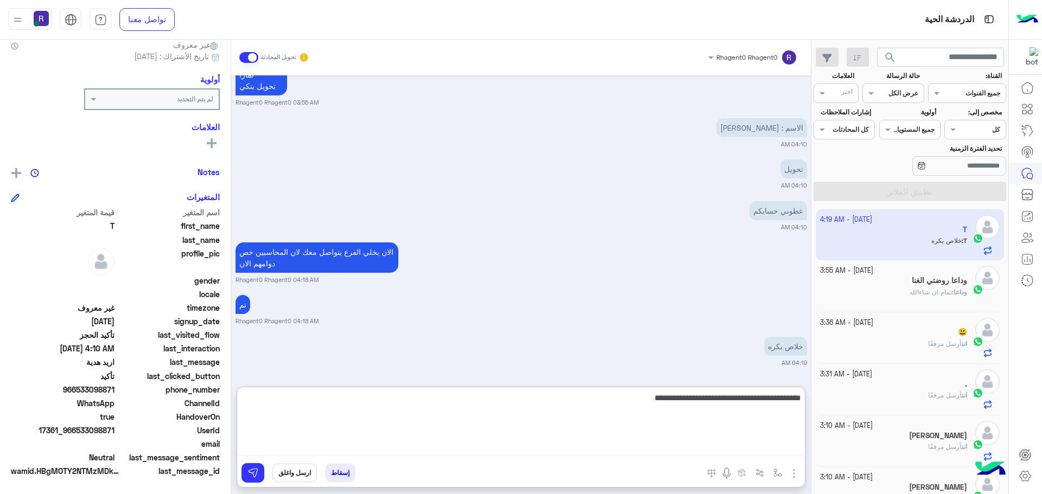
type textarea "**********"
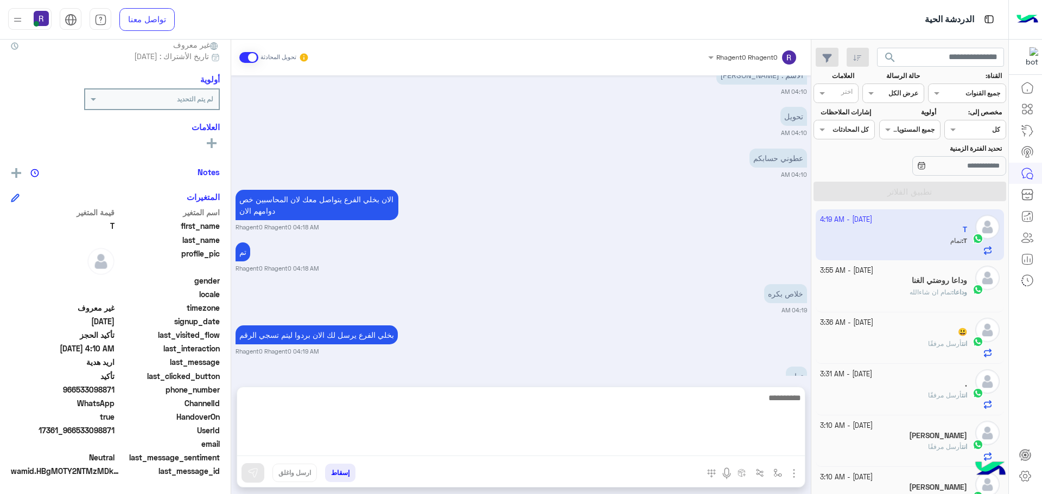
scroll to position [803, 0]
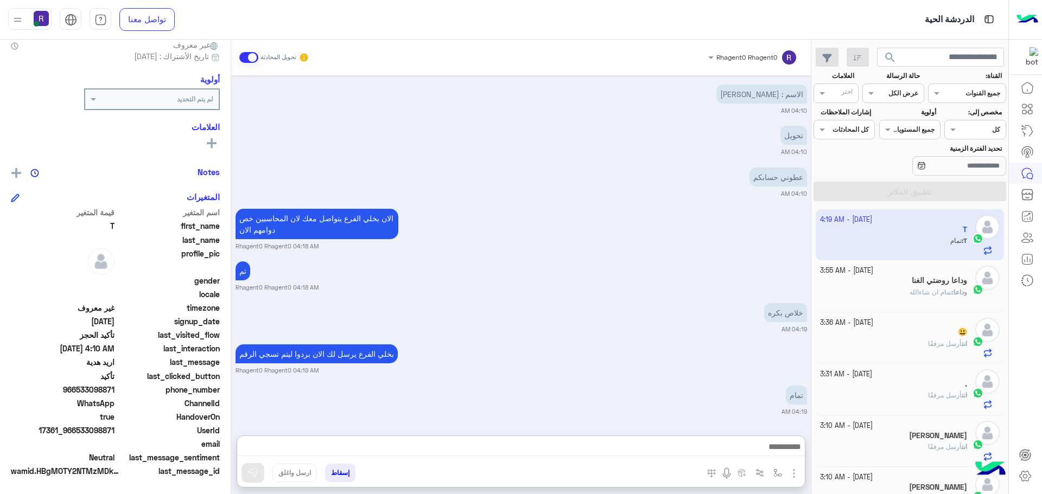
click at [718, 349] on div "بخلي الفرع يرسل لك الان بردوا ليتم تسجي الرقم Rhagent0 Rhagent0 04:19 AM" at bounding box center [520, 358] width 571 height 33
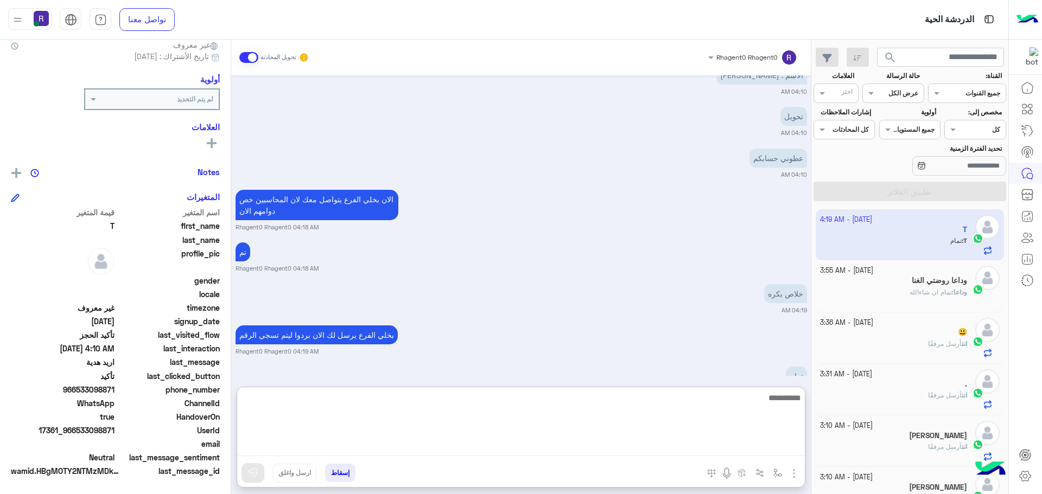
click at [715, 448] on textarea at bounding box center [520, 423] width 567 height 65
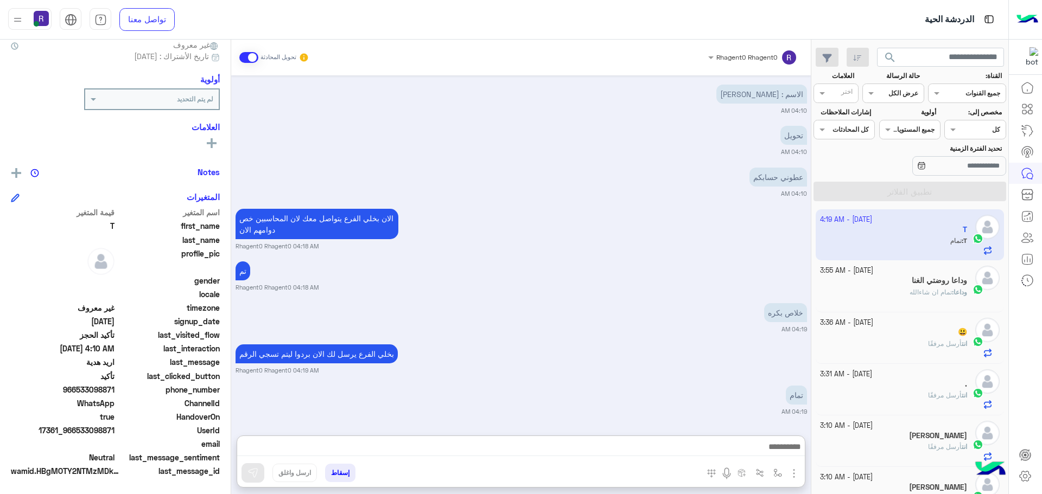
click at [253, 58] on span at bounding box center [248, 57] width 19 height 11
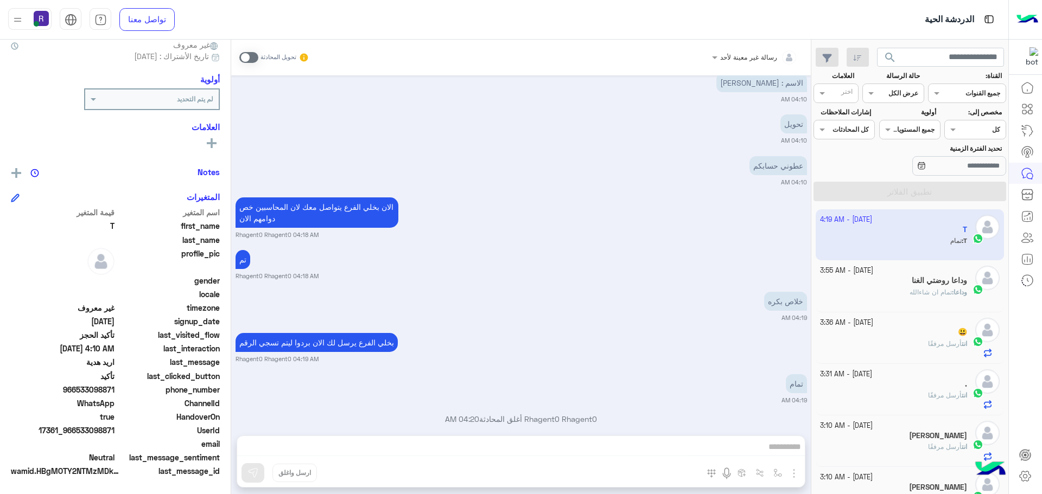
scroll to position [824, 0]
